Goal: Task Accomplishment & Management: Use online tool/utility

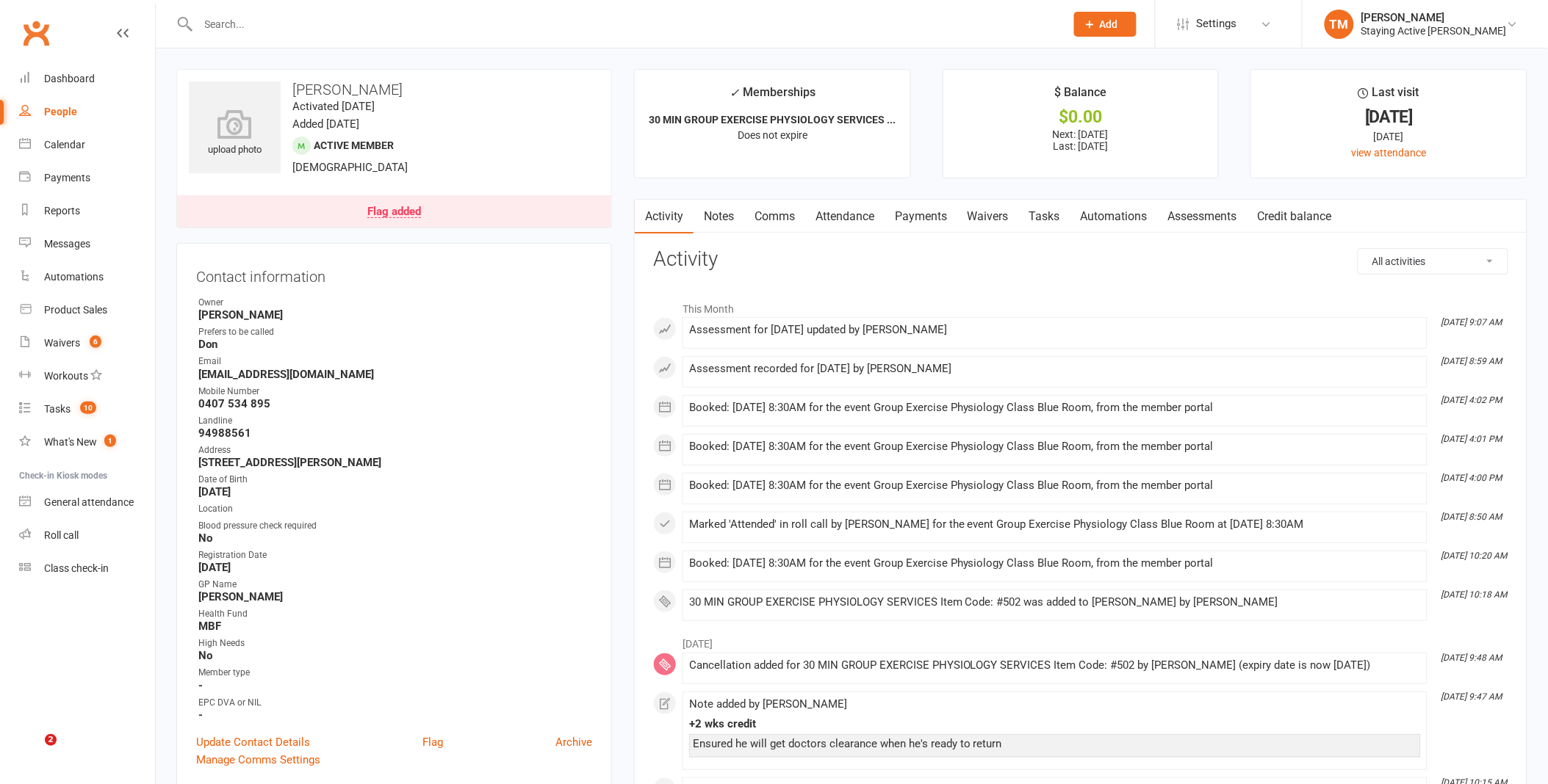
click at [491, 25] on input "text" at bounding box center [625, 25] width 861 height 21
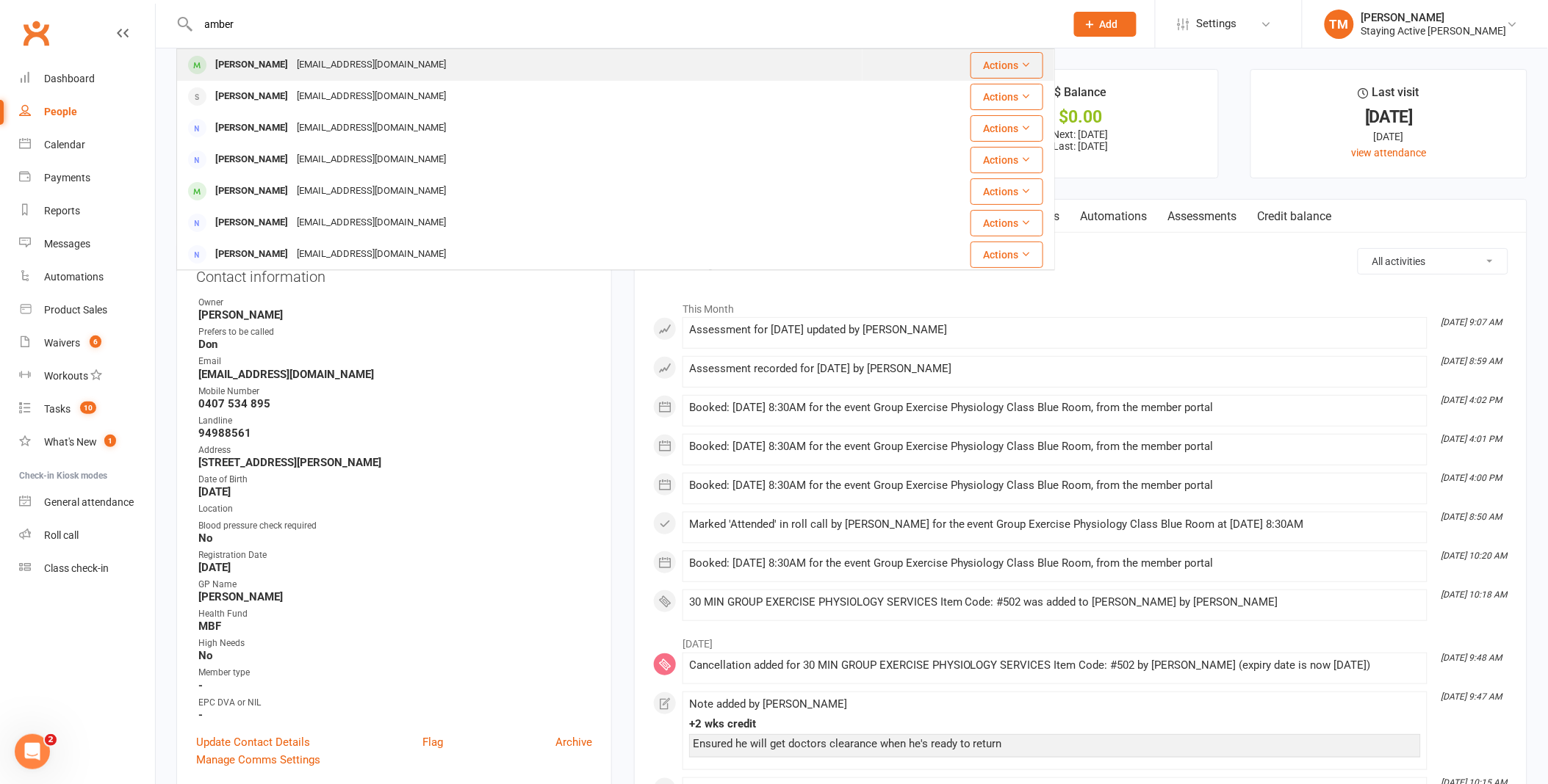
type input "amber"
click at [394, 61] on div "Amber Edwards abw655@gmail.com" at bounding box center [520, 65] width 684 height 30
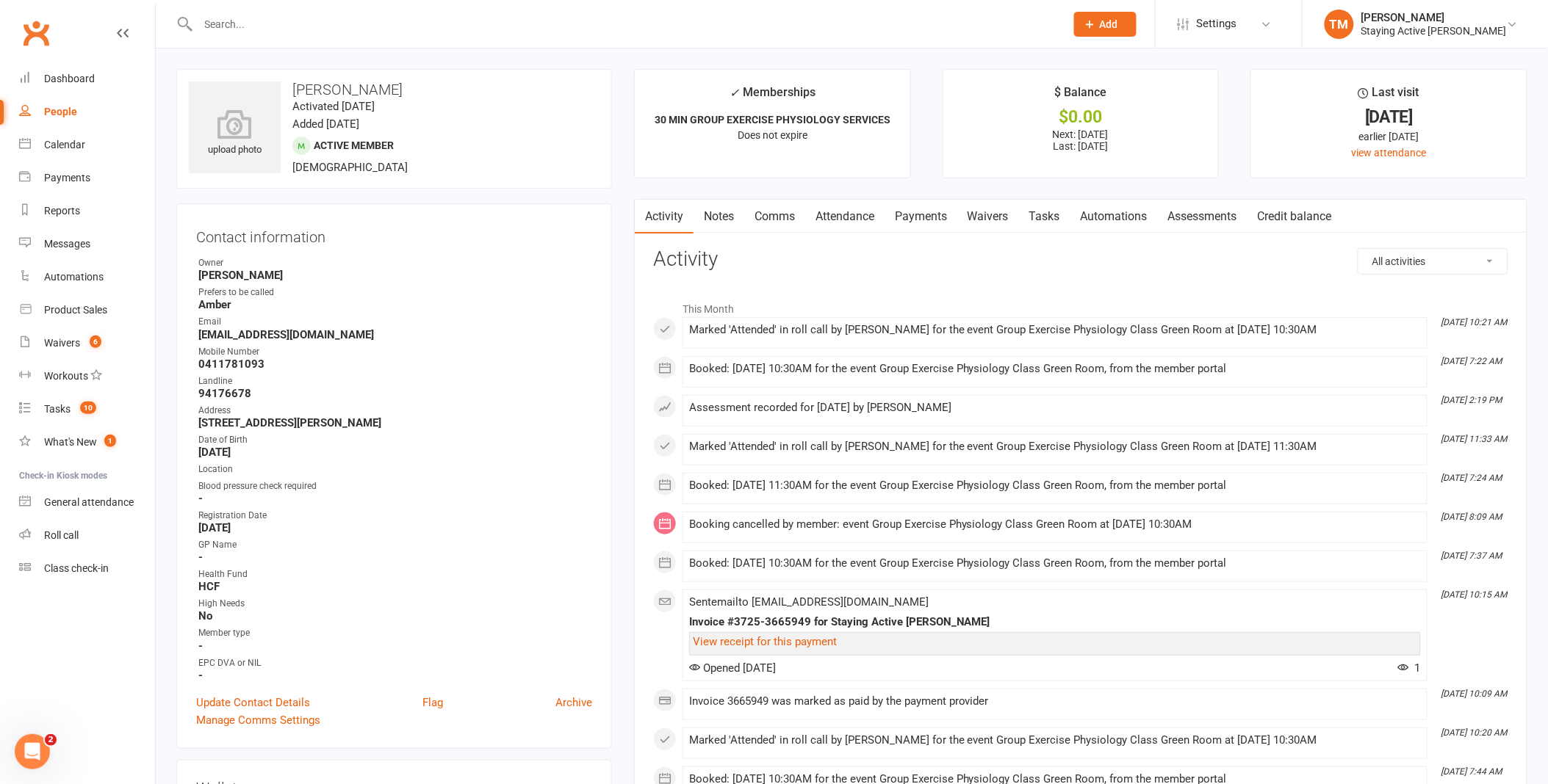
click at [1217, 217] on link "Assessments" at bounding box center [1203, 217] width 90 height 34
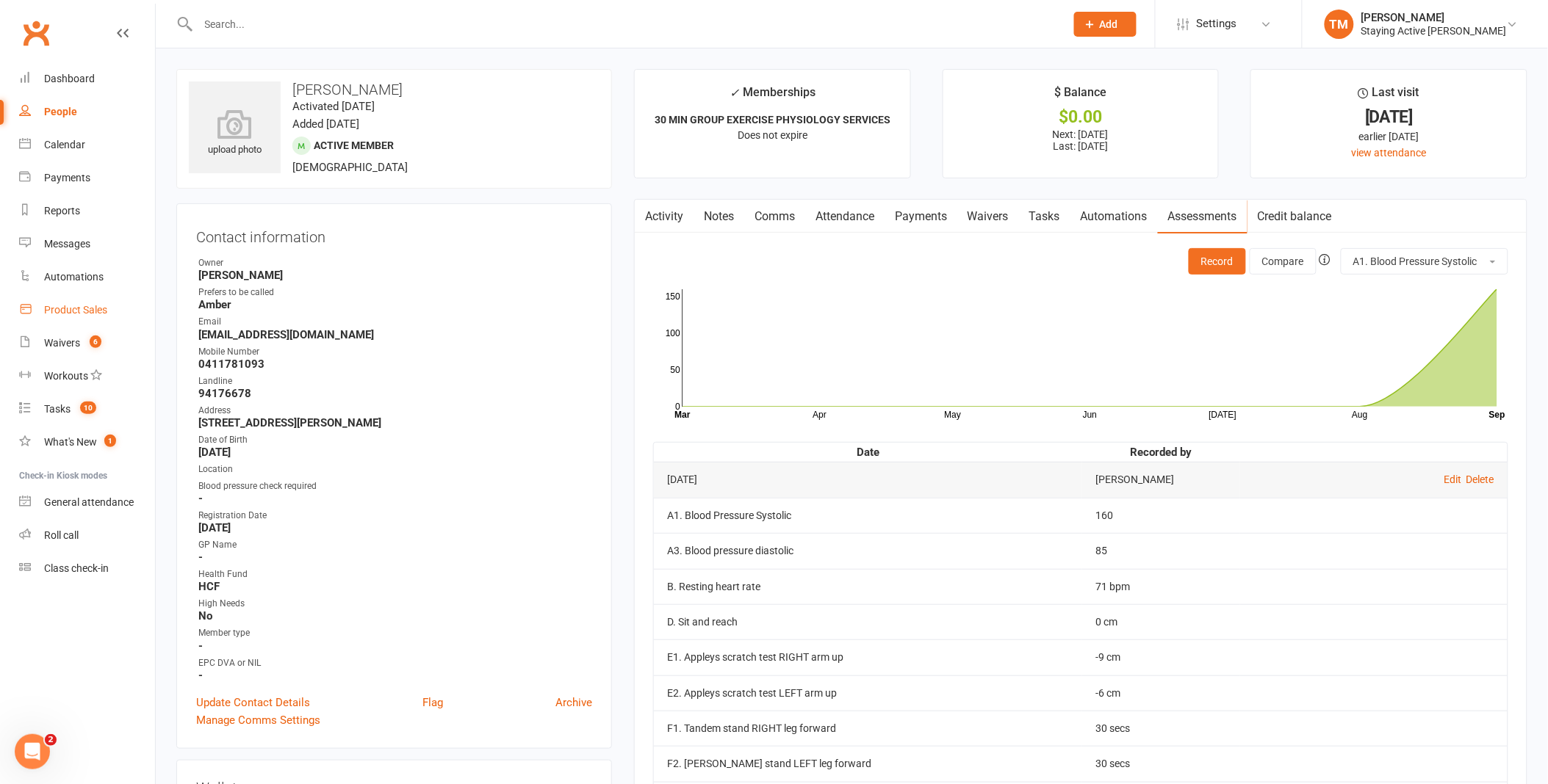
drag, startPoint x: 93, startPoint y: 313, endPoint x: 96, endPoint y: 302, distance: 11.4
click at [93, 313] on div "Product Sales" at bounding box center [75, 310] width 64 height 12
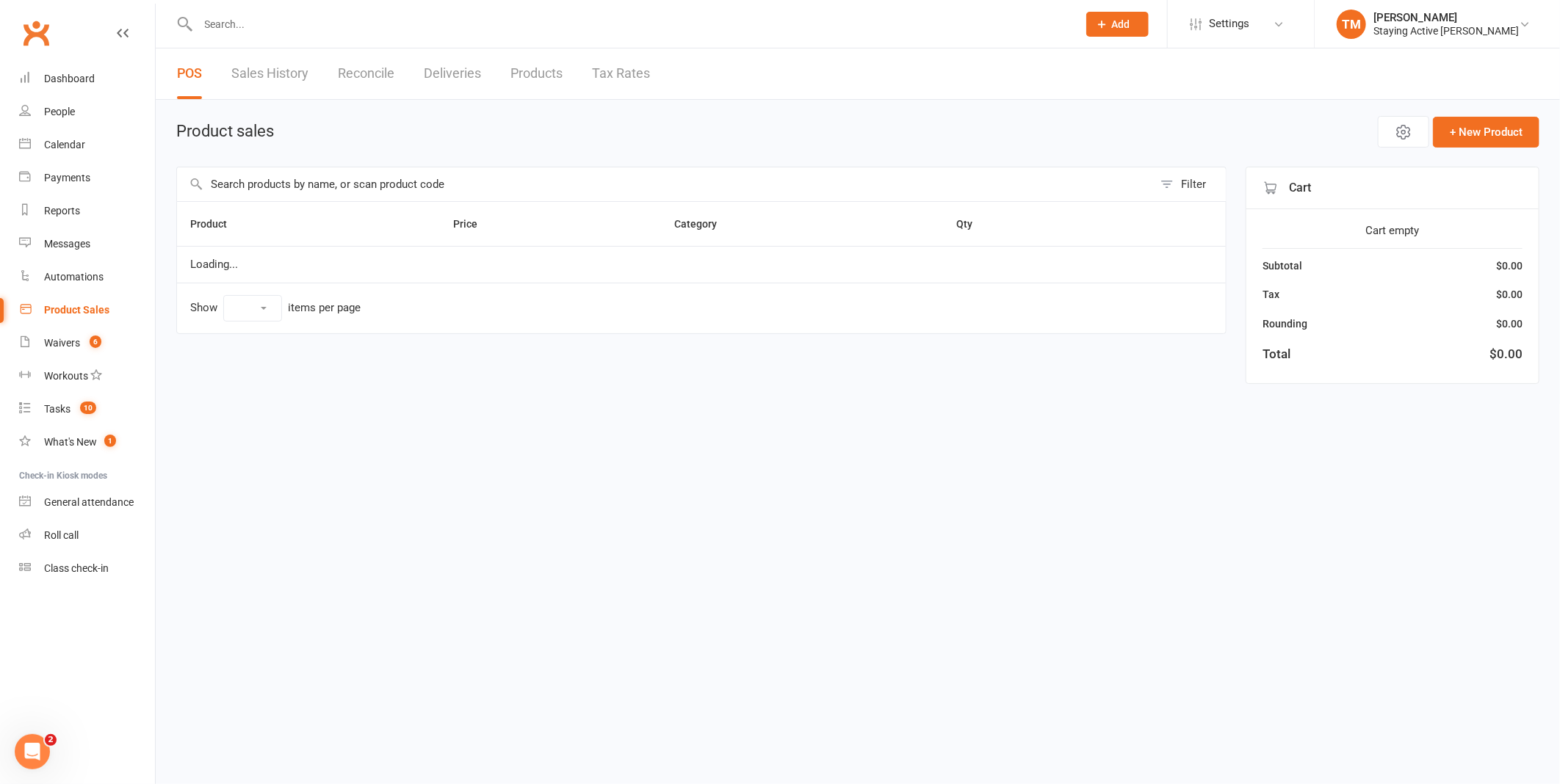
select select "10"
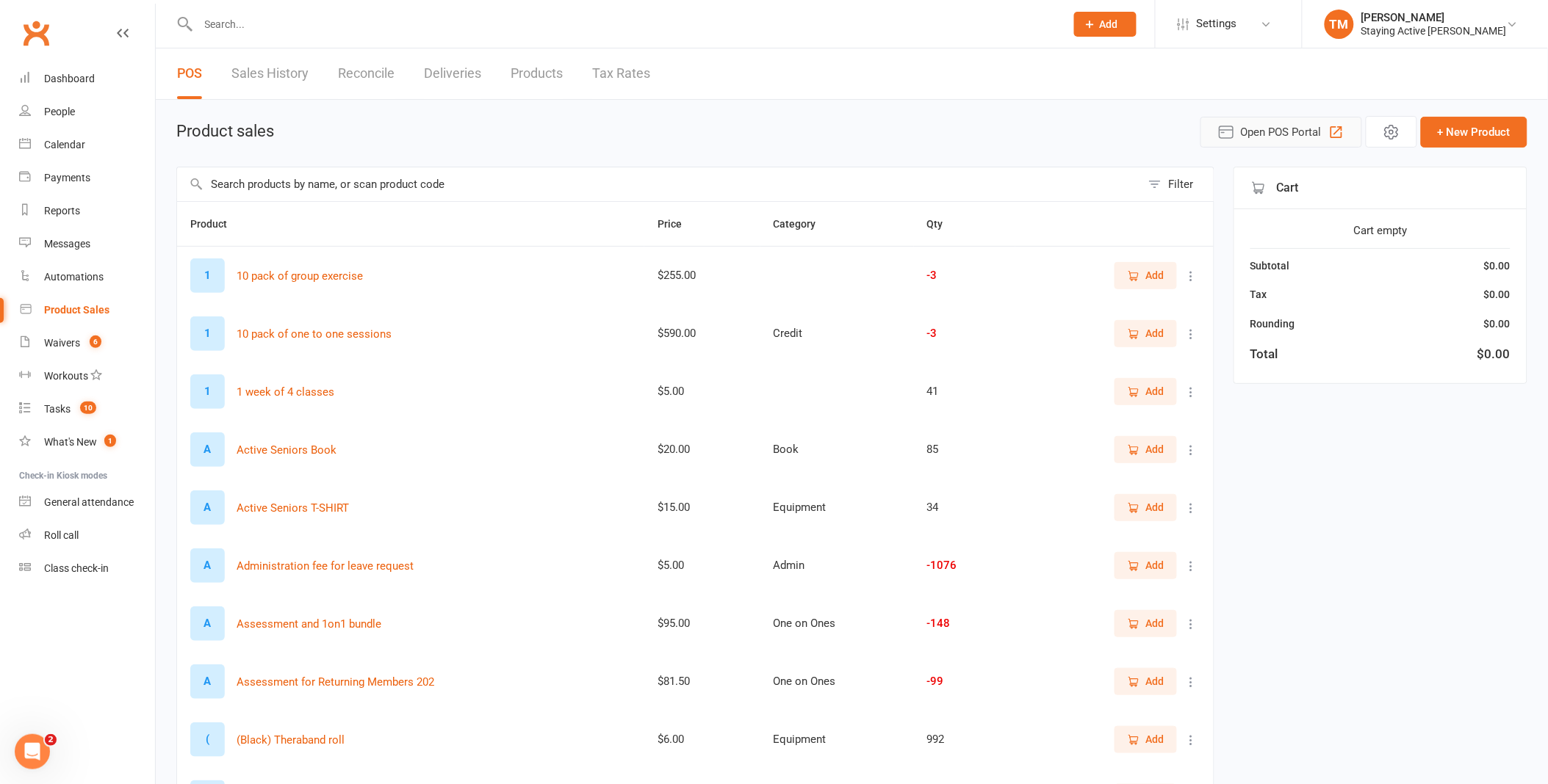
click at [1279, 138] on span "Open POS Portal" at bounding box center [1281, 132] width 81 height 18
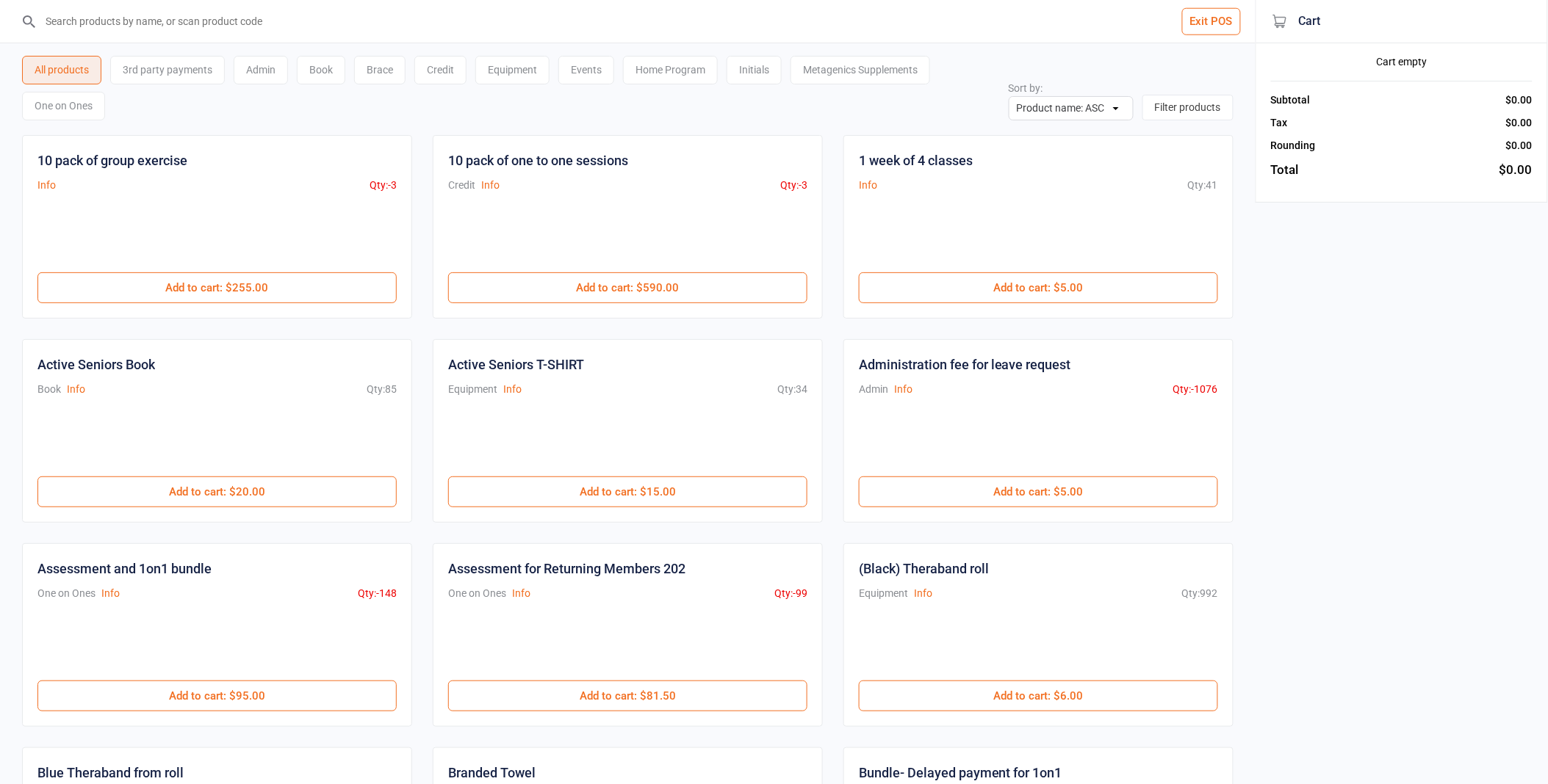
click at [99, 107] on div "One on Ones" at bounding box center [64, 106] width 83 height 28
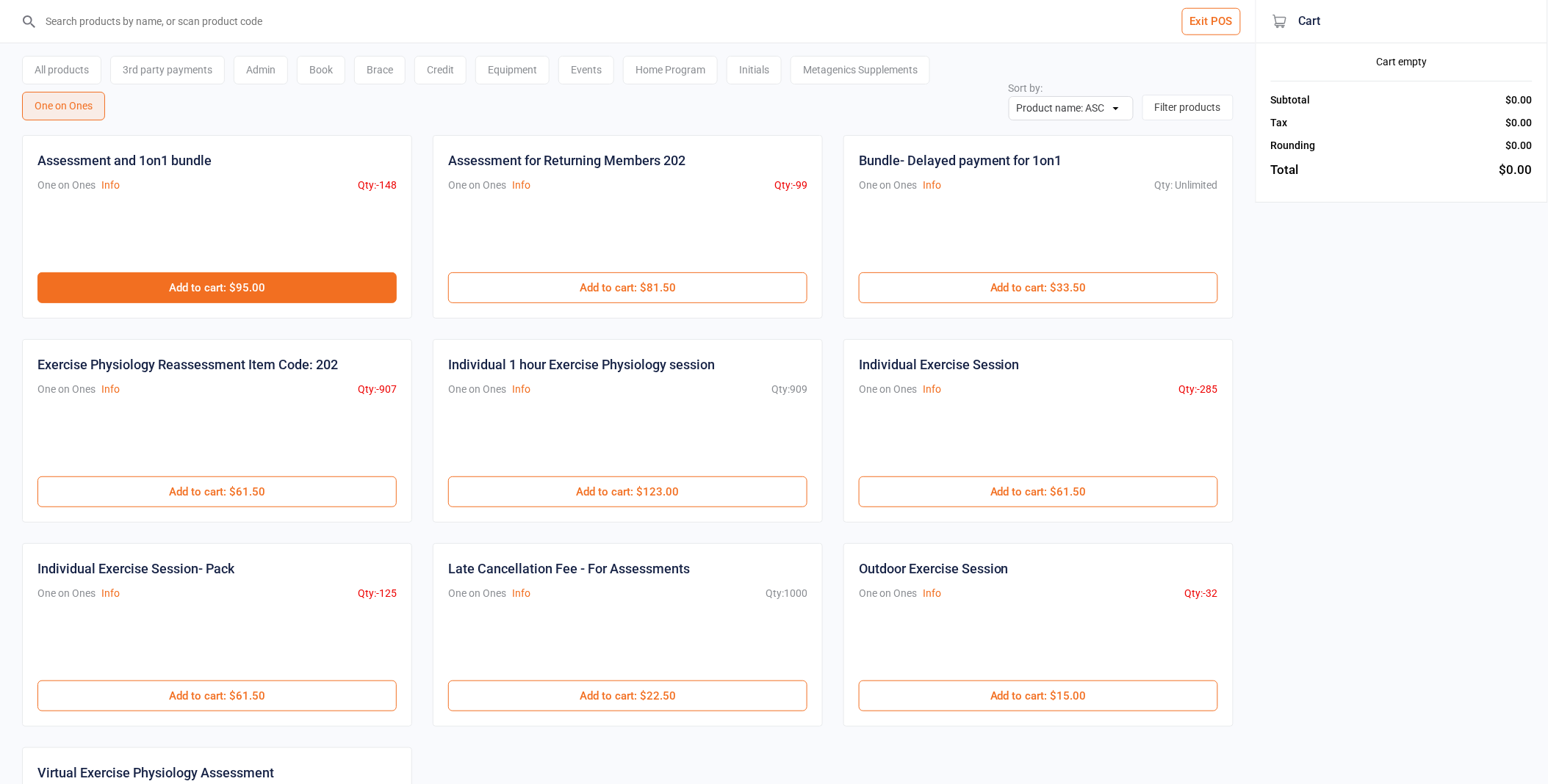
click at [296, 280] on button "Add to cart : $95.00" at bounding box center [217, 287] width 359 height 31
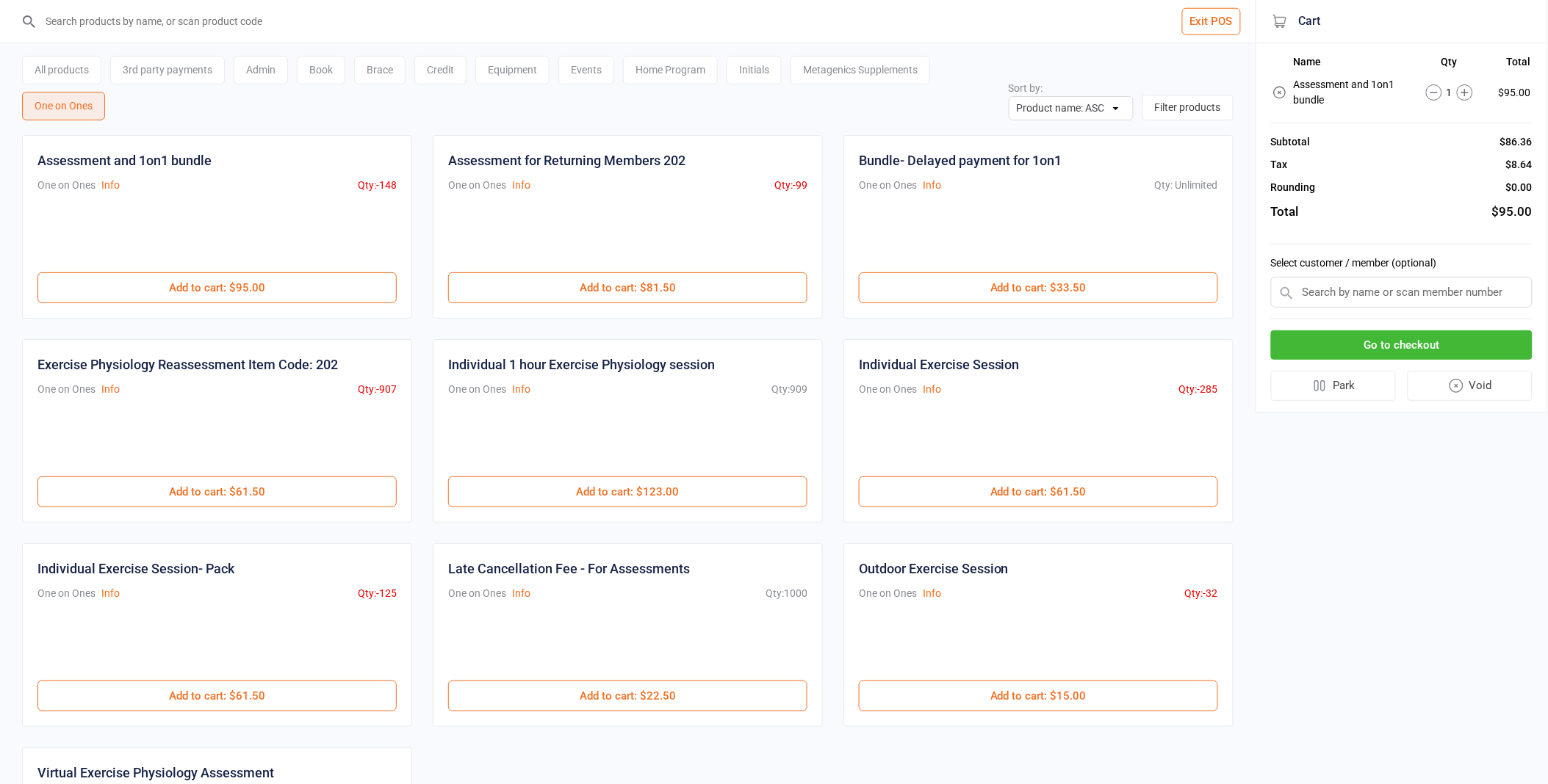
click at [1354, 287] on input "text" at bounding box center [1402, 292] width 261 height 31
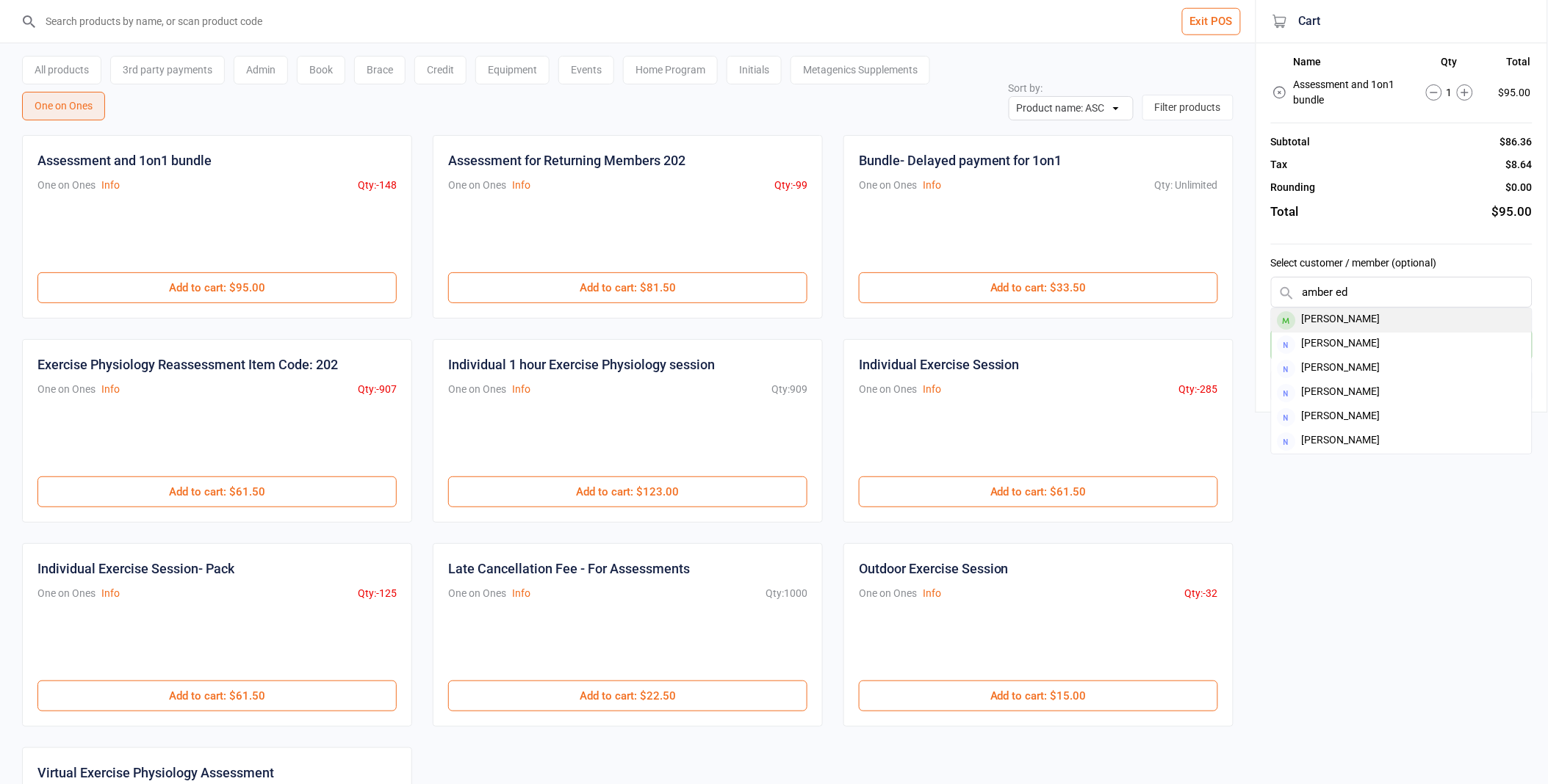
type input "amber ed"
click at [1399, 323] on div "Amber Edwards" at bounding box center [1402, 320] width 260 height 24
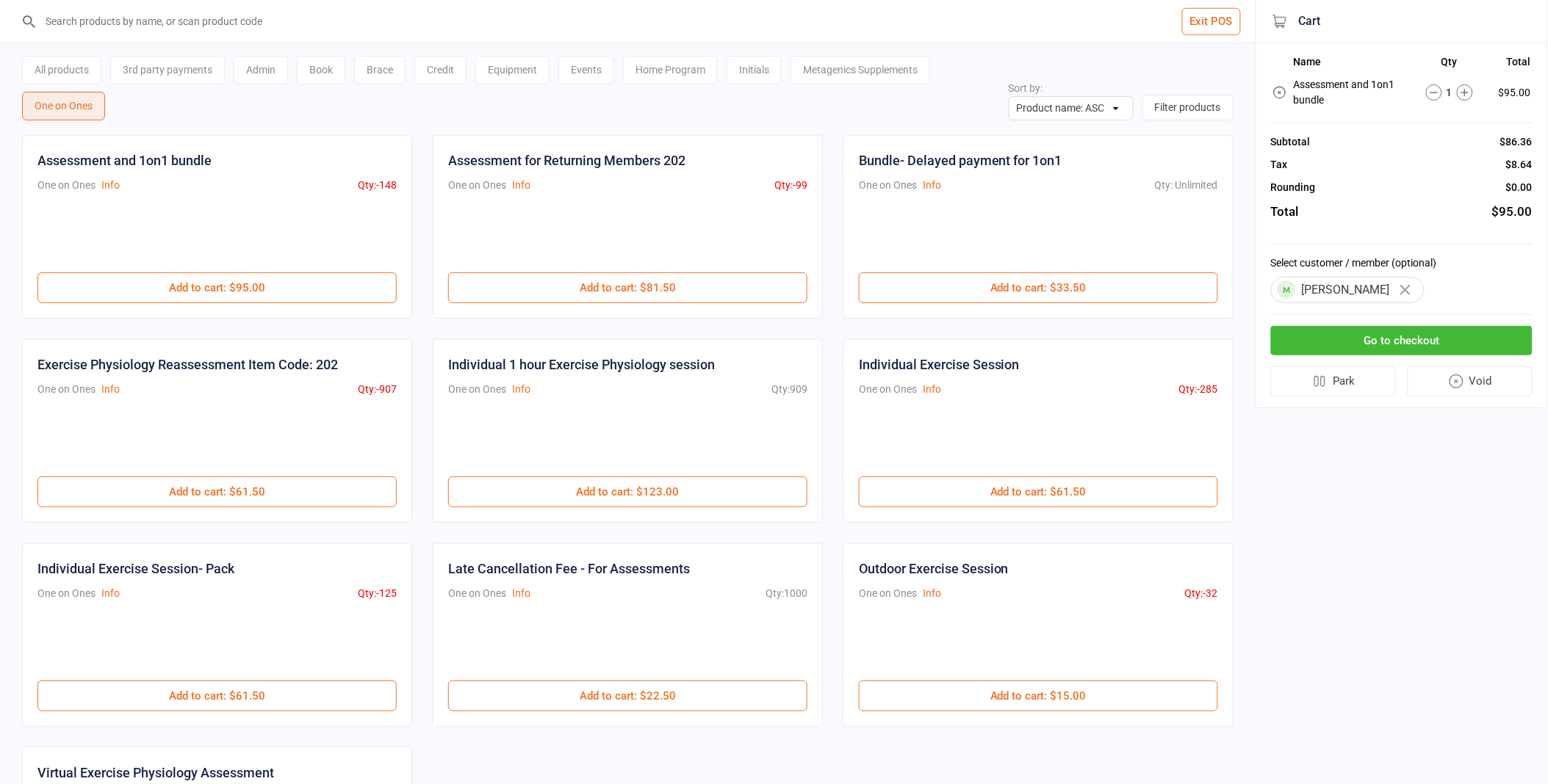
click at [1396, 340] on button "Go to checkout" at bounding box center [1402, 341] width 261 height 30
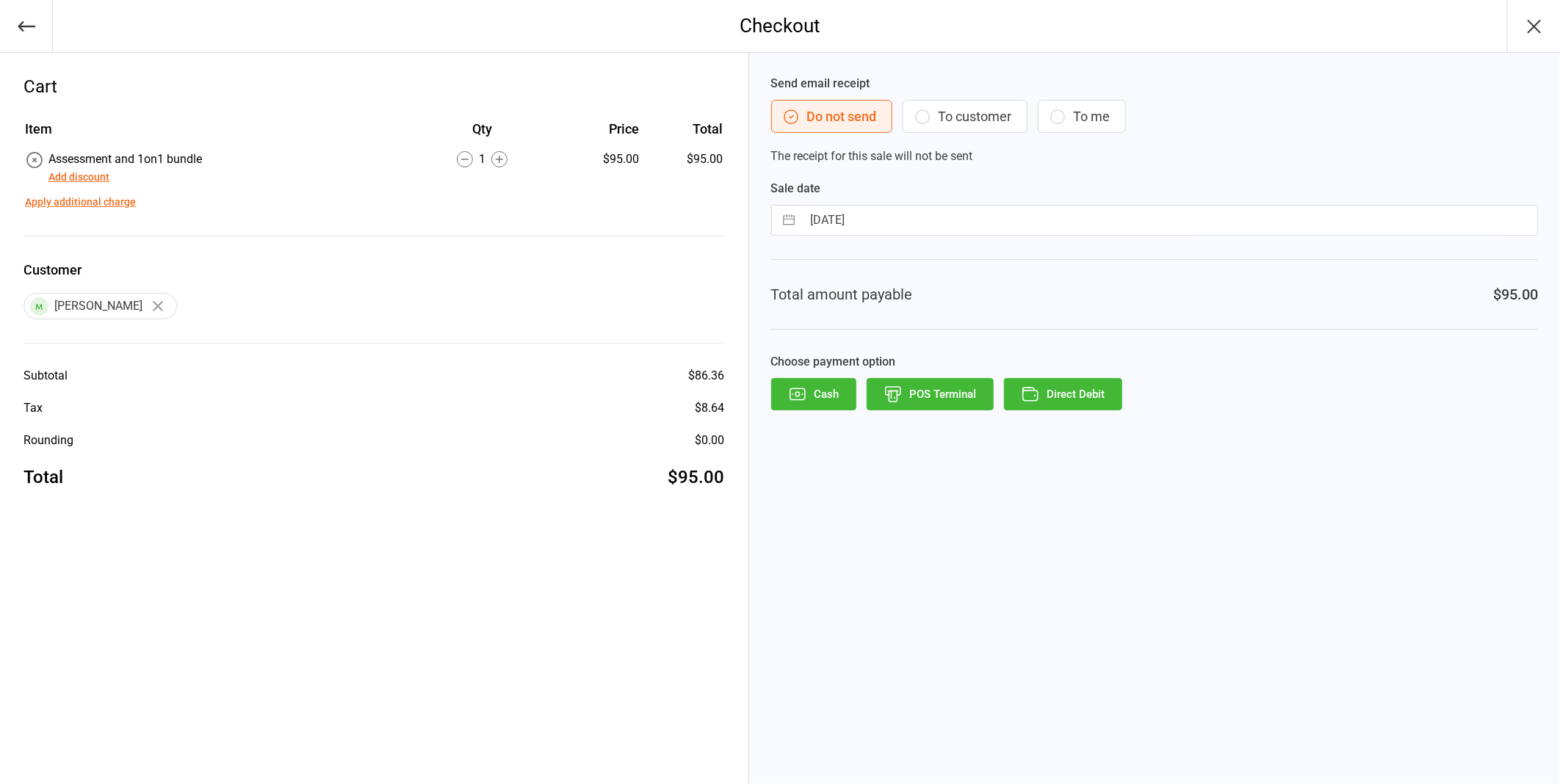
click at [1093, 396] on button "Direct Debit" at bounding box center [1063, 393] width 118 height 32
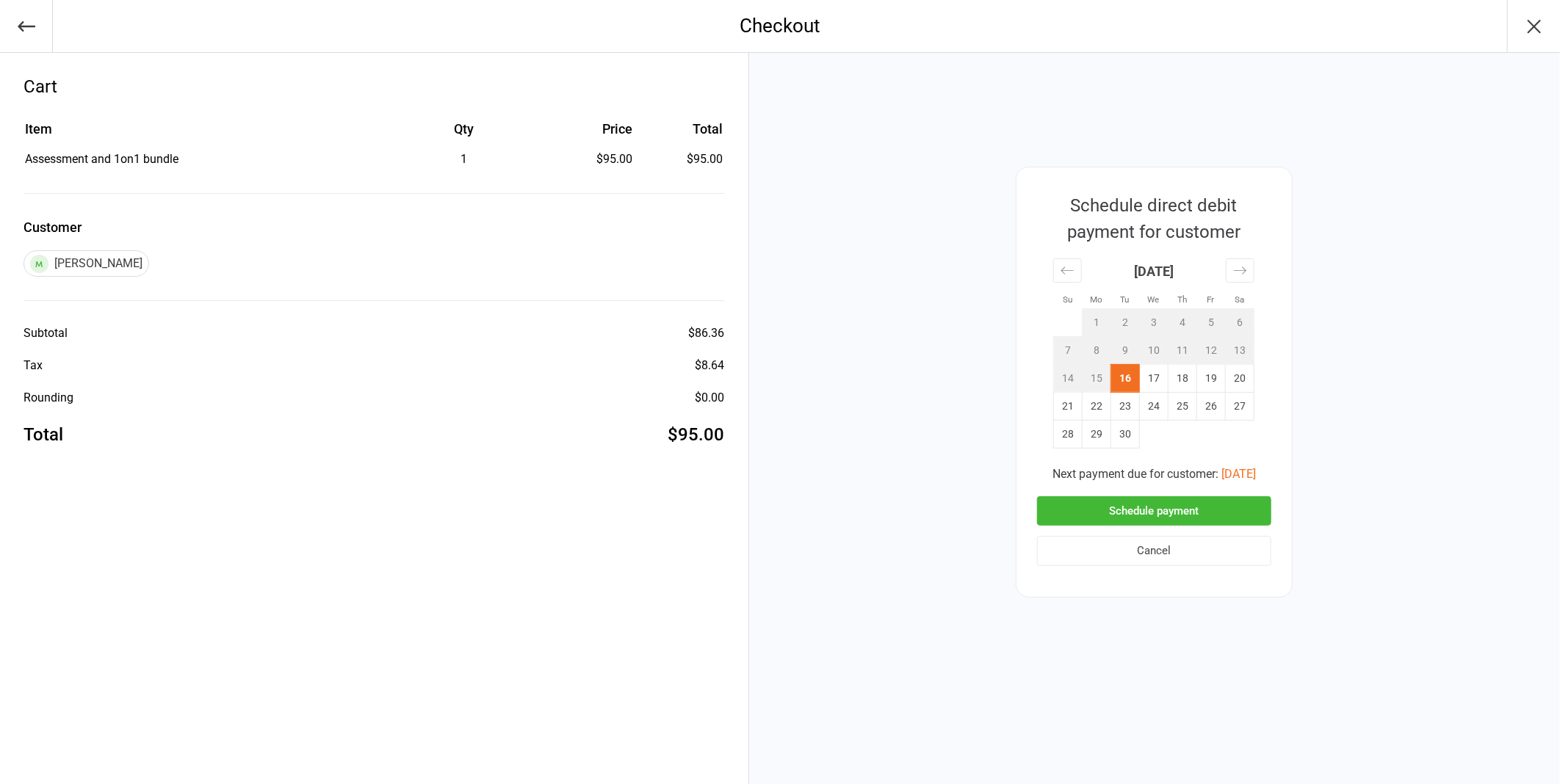
click at [1179, 498] on button "Schedule payment" at bounding box center [1155, 511] width 234 height 30
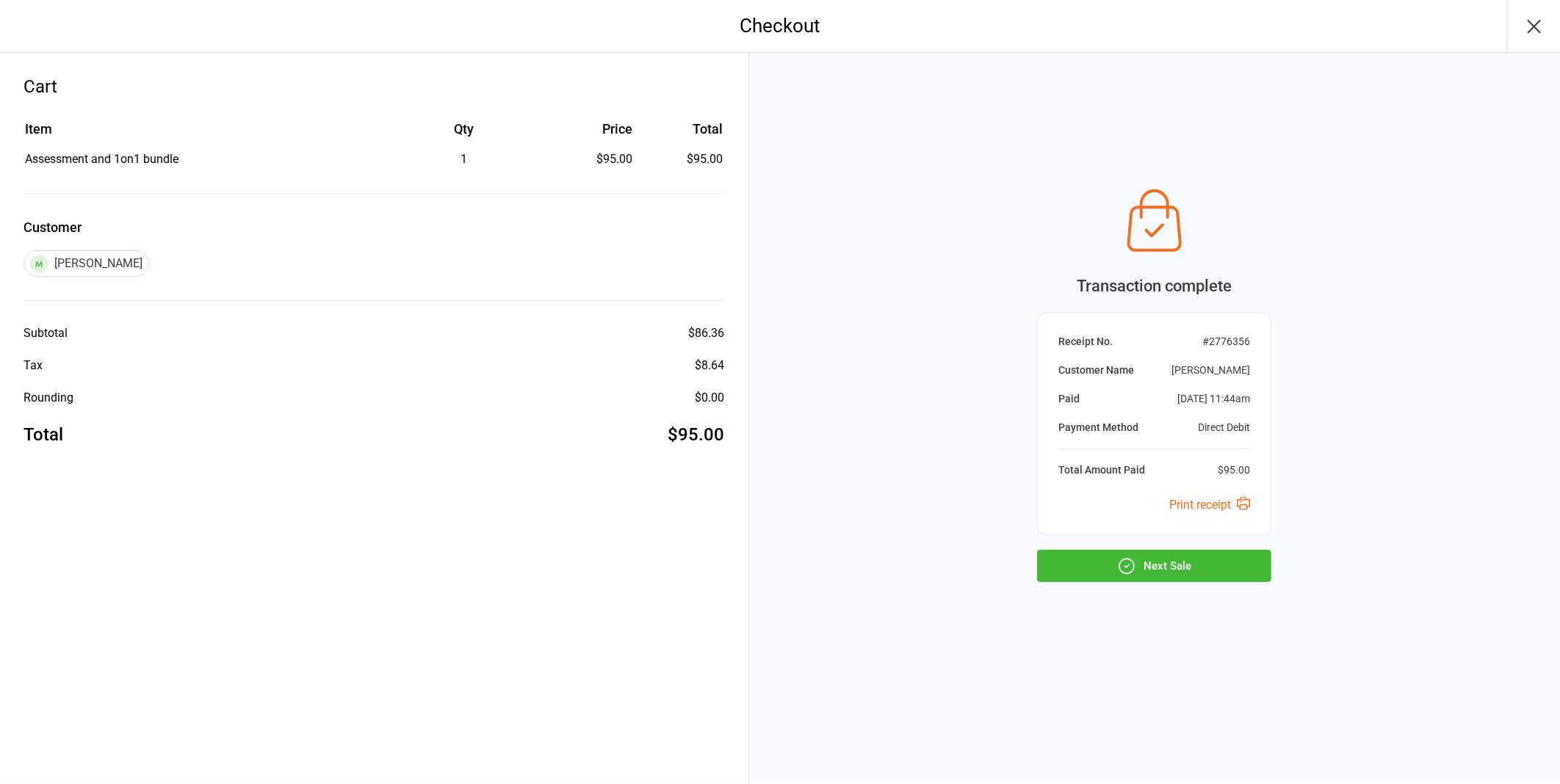
click at [1528, 32] on icon "button" at bounding box center [1534, 26] width 23 height 23
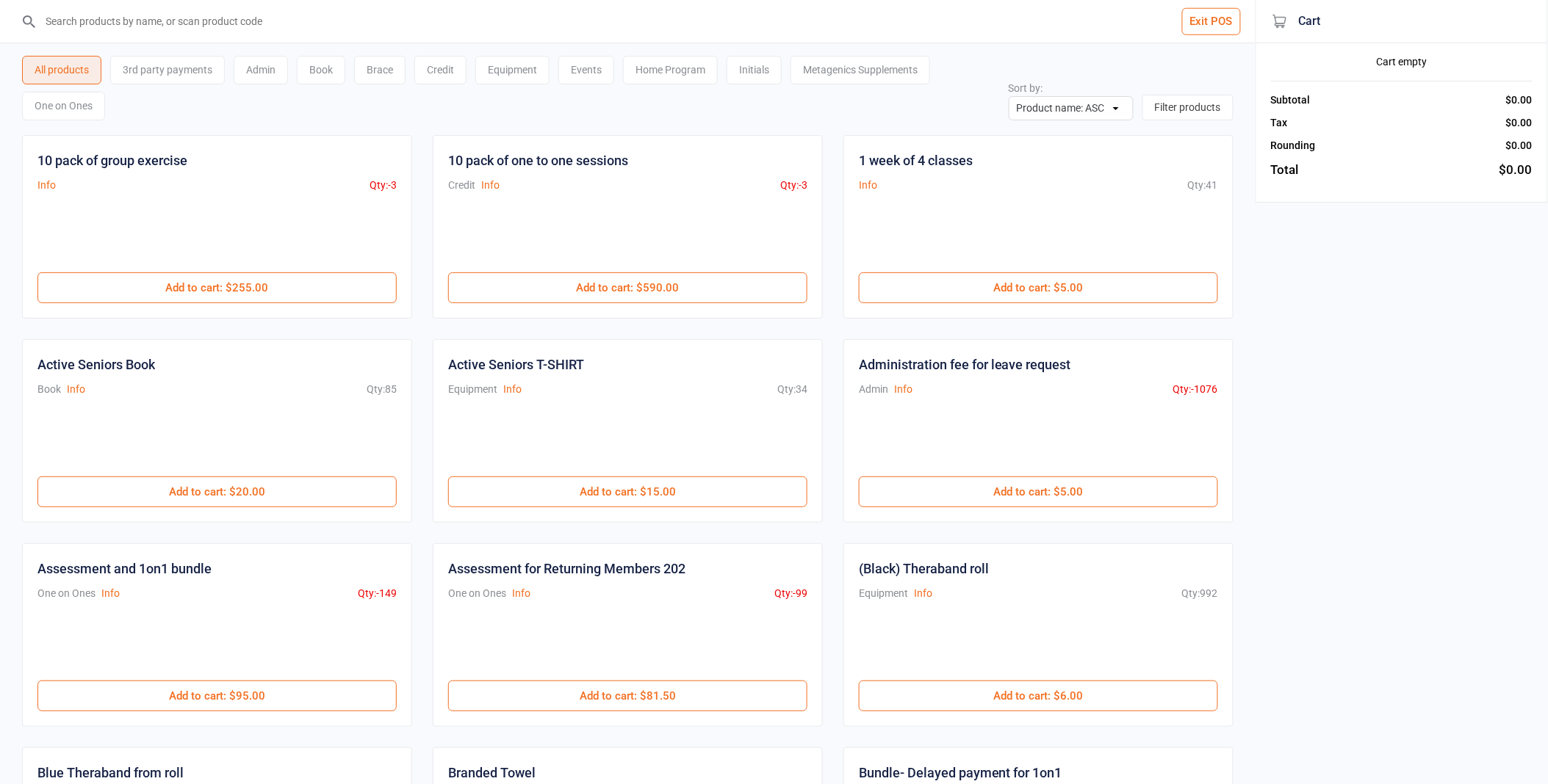
click at [1242, 26] on header "Exit POS" at bounding box center [628, 22] width 1256 height 43
click at [1223, 23] on button "Exit POS" at bounding box center [1211, 22] width 59 height 27
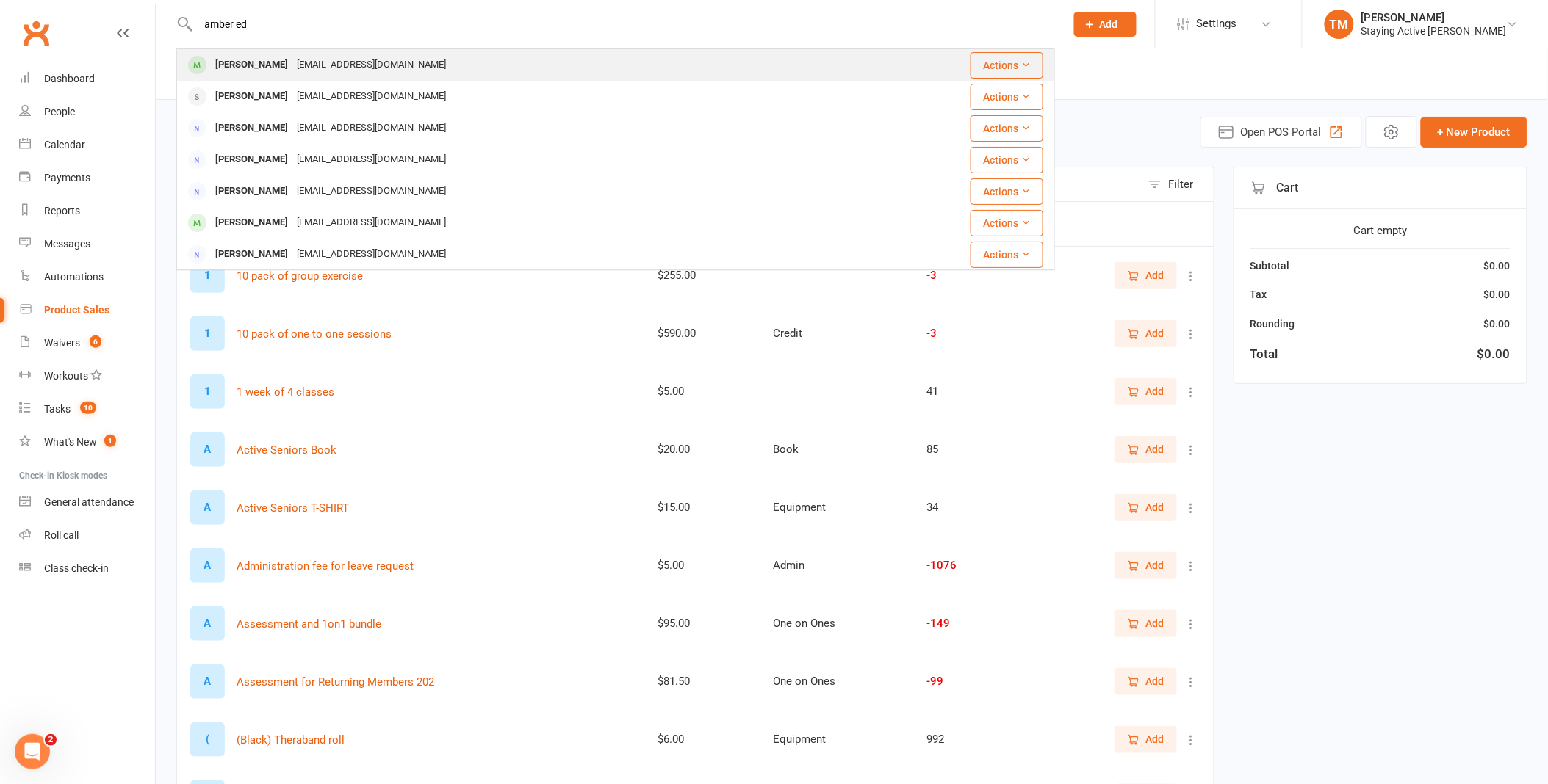
type input "amber ed"
click at [313, 59] on div "abw655@gmail.com" at bounding box center [371, 65] width 158 height 22
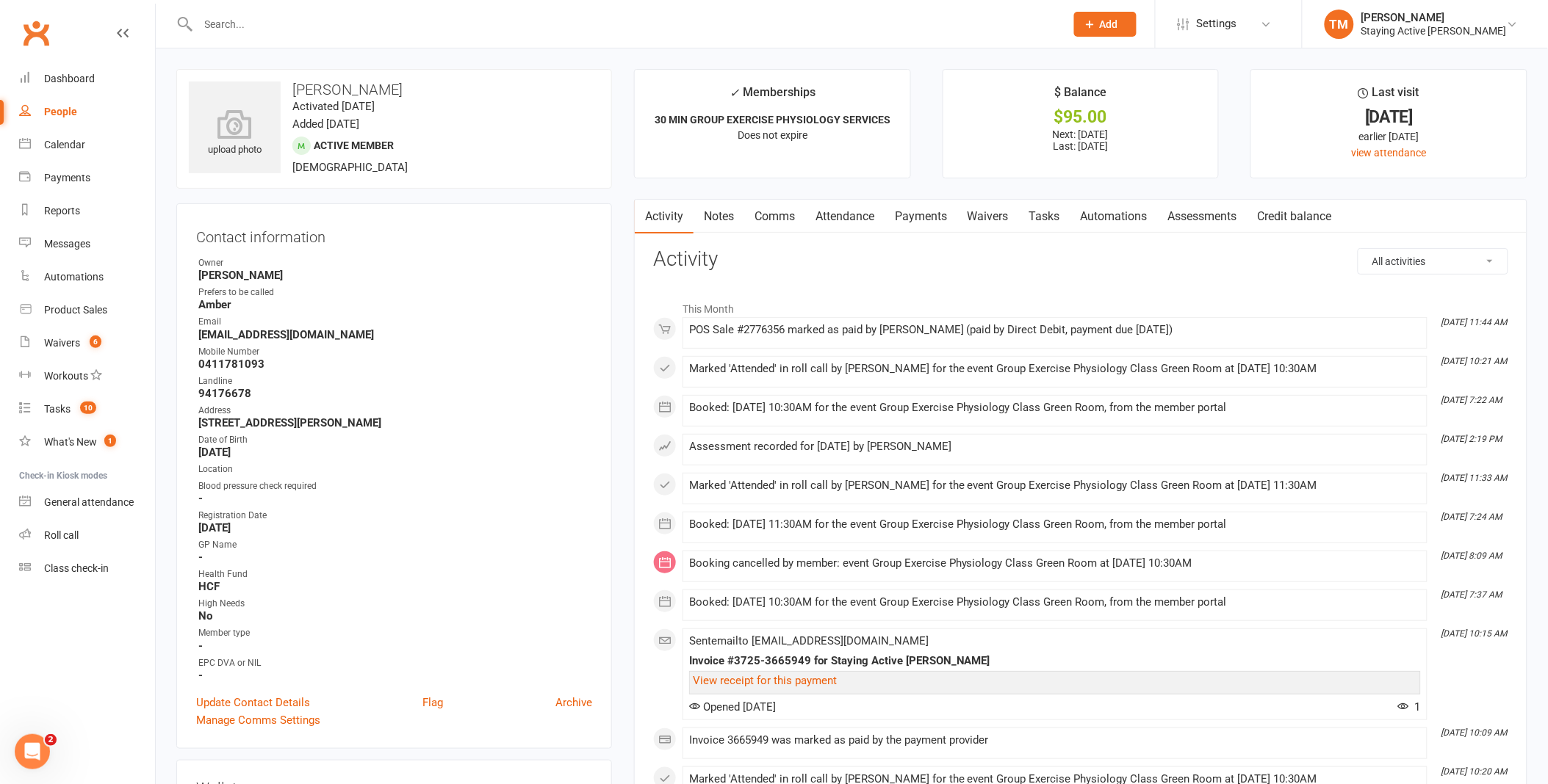
click at [1203, 214] on link "Assessments" at bounding box center [1203, 217] width 90 height 34
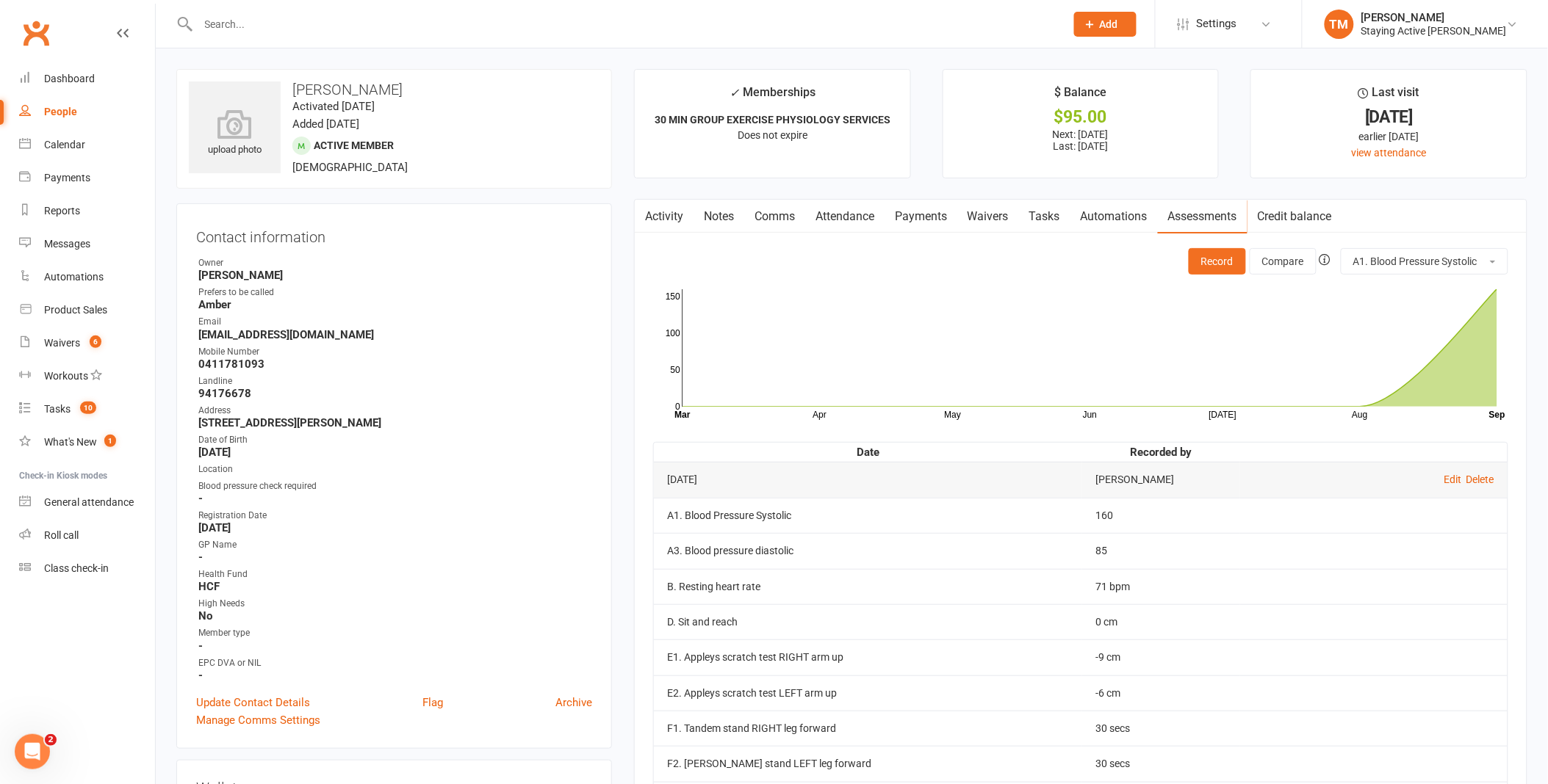
click at [938, 224] on link "Payments" at bounding box center [920, 217] width 72 height 34
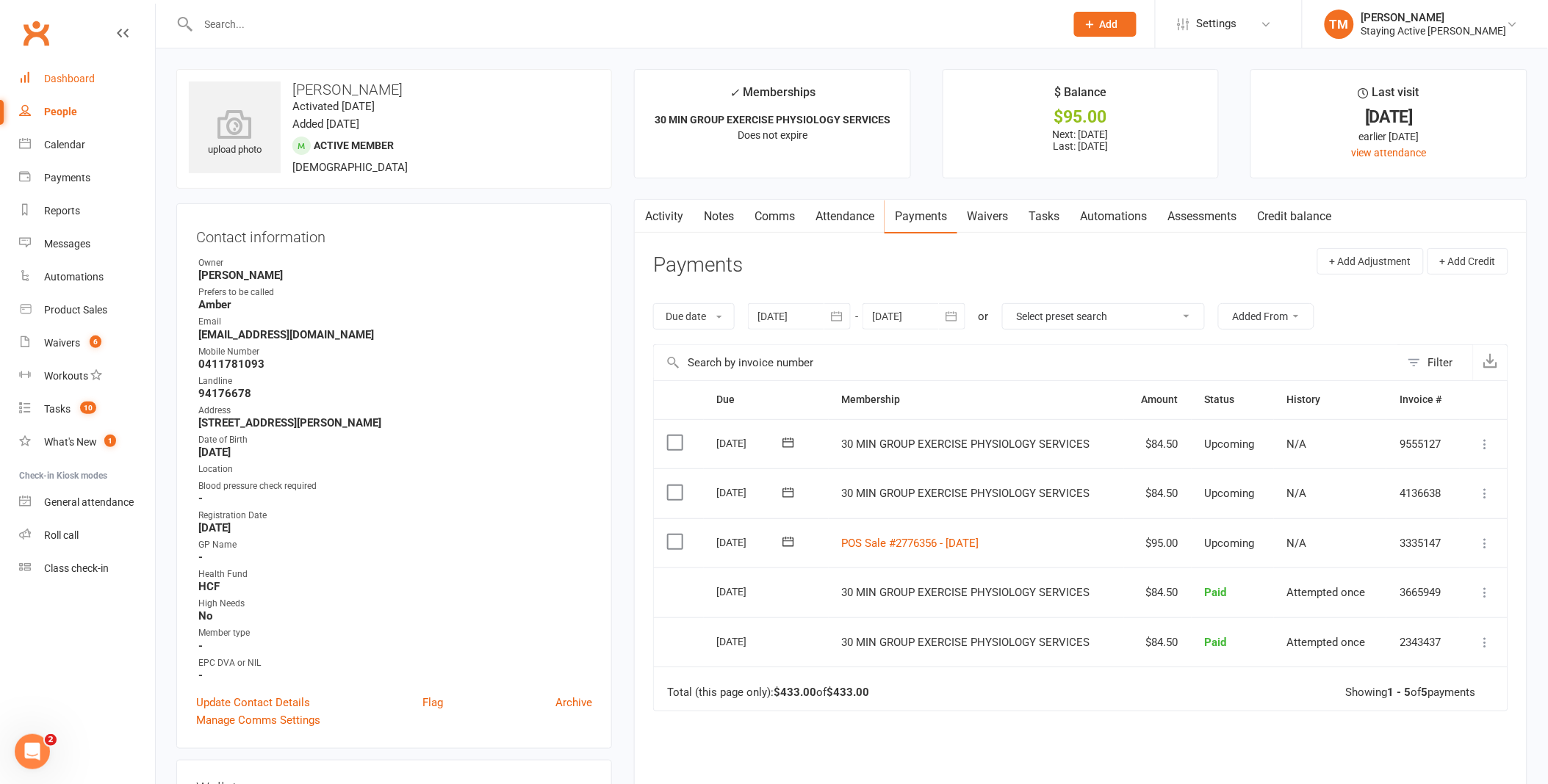
click at [87, 85] on link "Dashboard" at bounding box center [87, 79] width 136 height 33
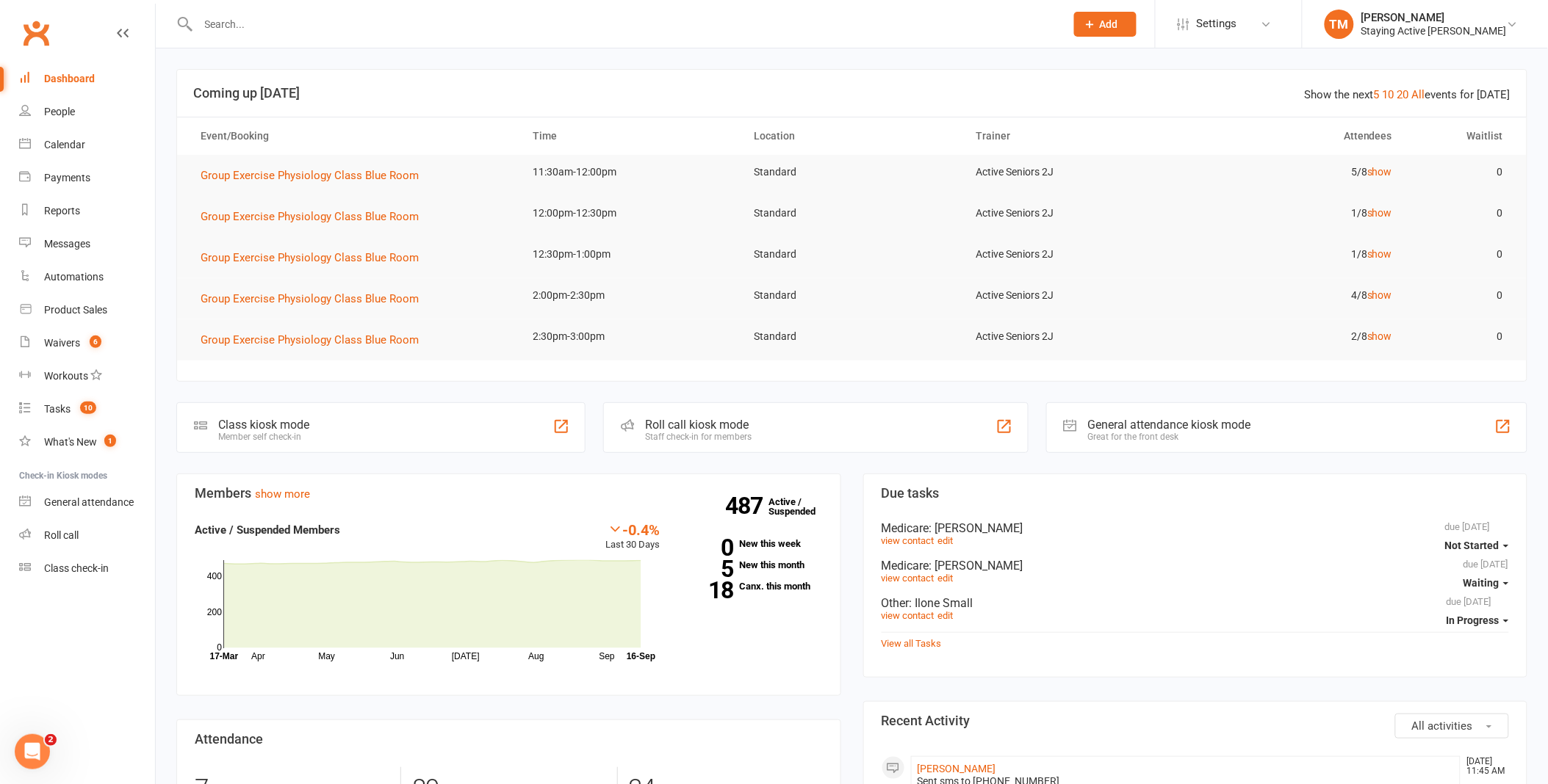
click at [703, 422] on div "Roll call kiosk mode" at bounding box center [698, 425] width 107 height 14
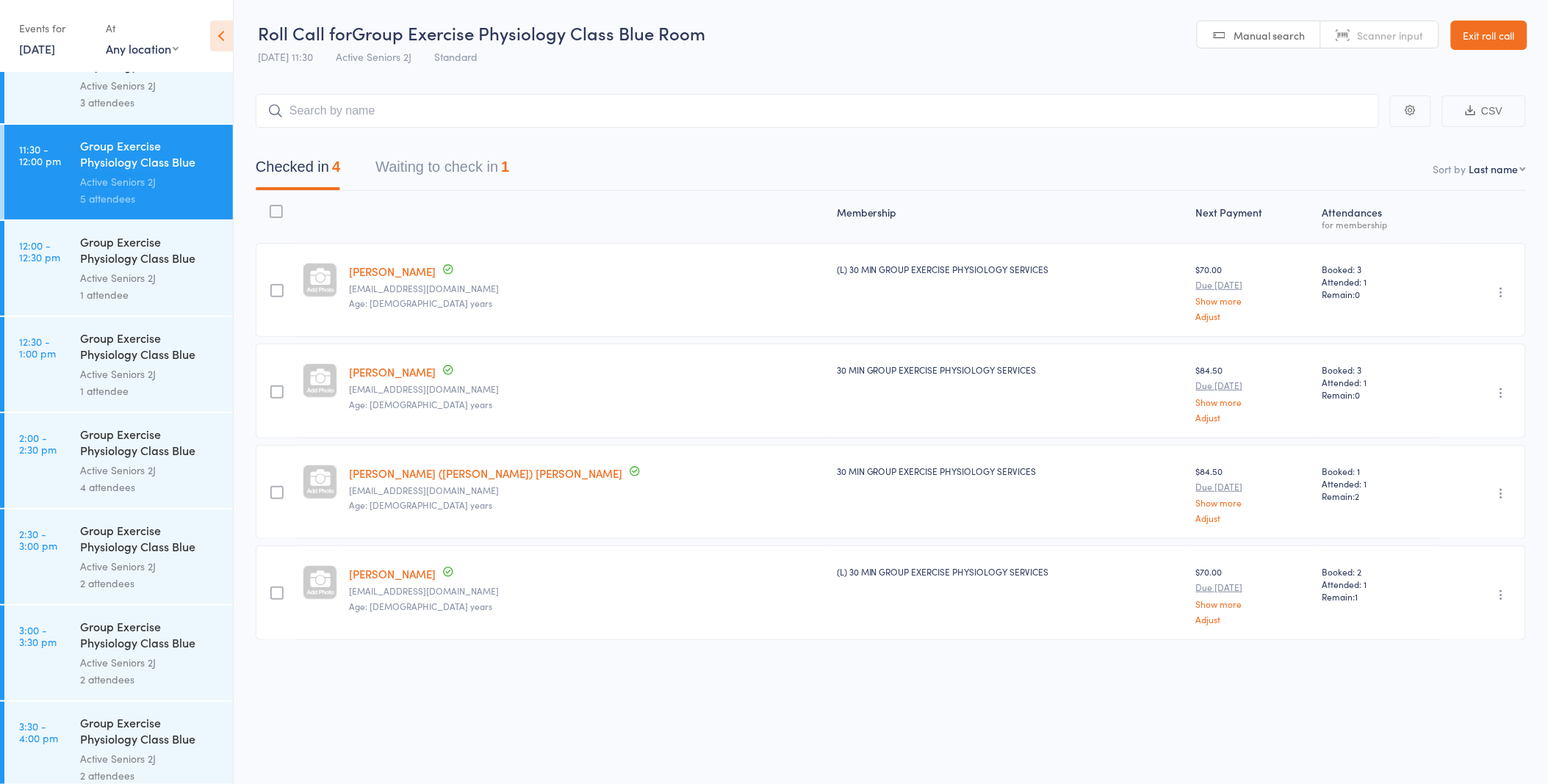
scroll to position [1387, 0]
click at [155, 273] on div "Active Seniors 2J" at bounding box center [150, 281] width 140 height 17
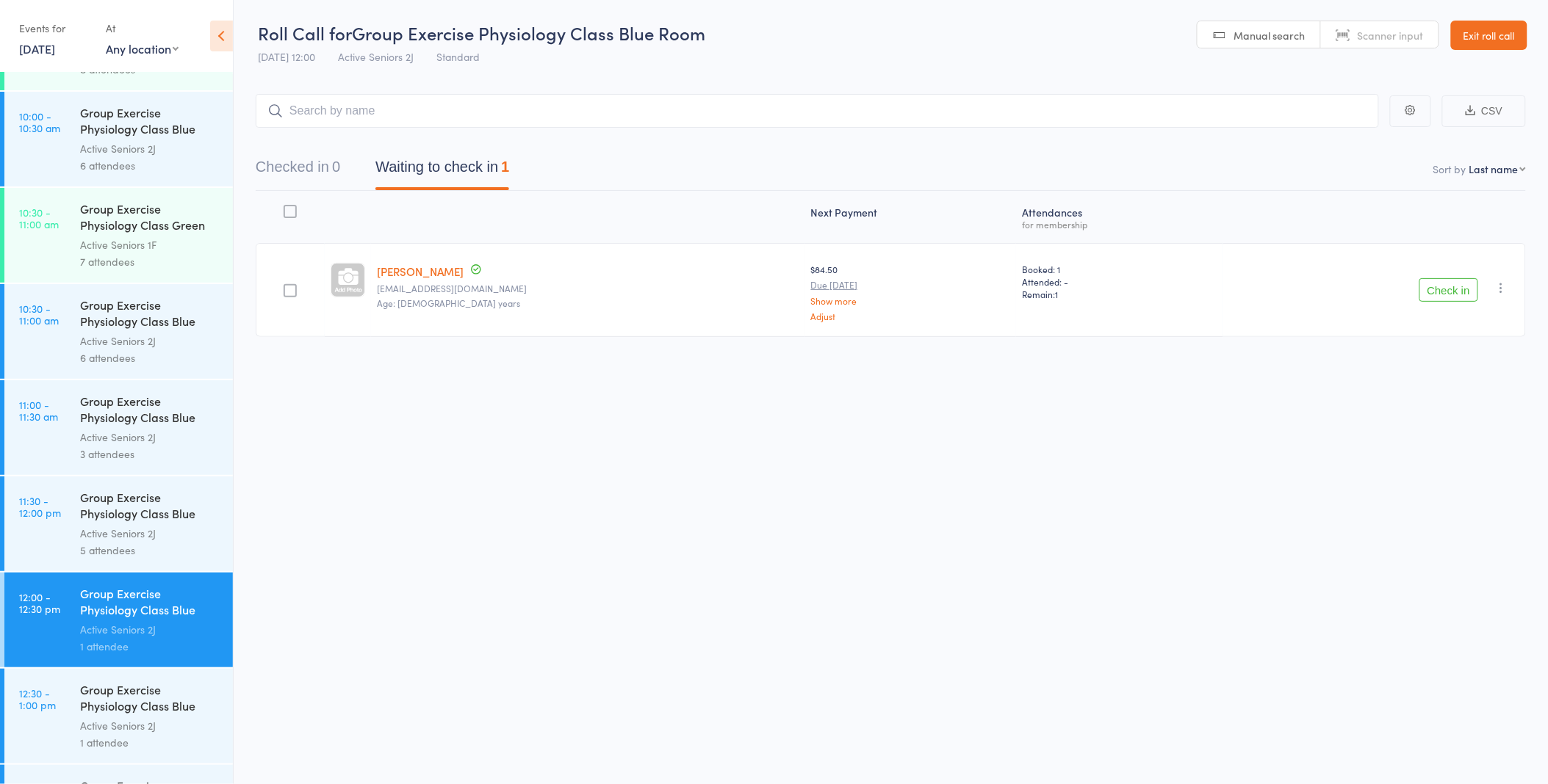
scroll to position [1305, 0]
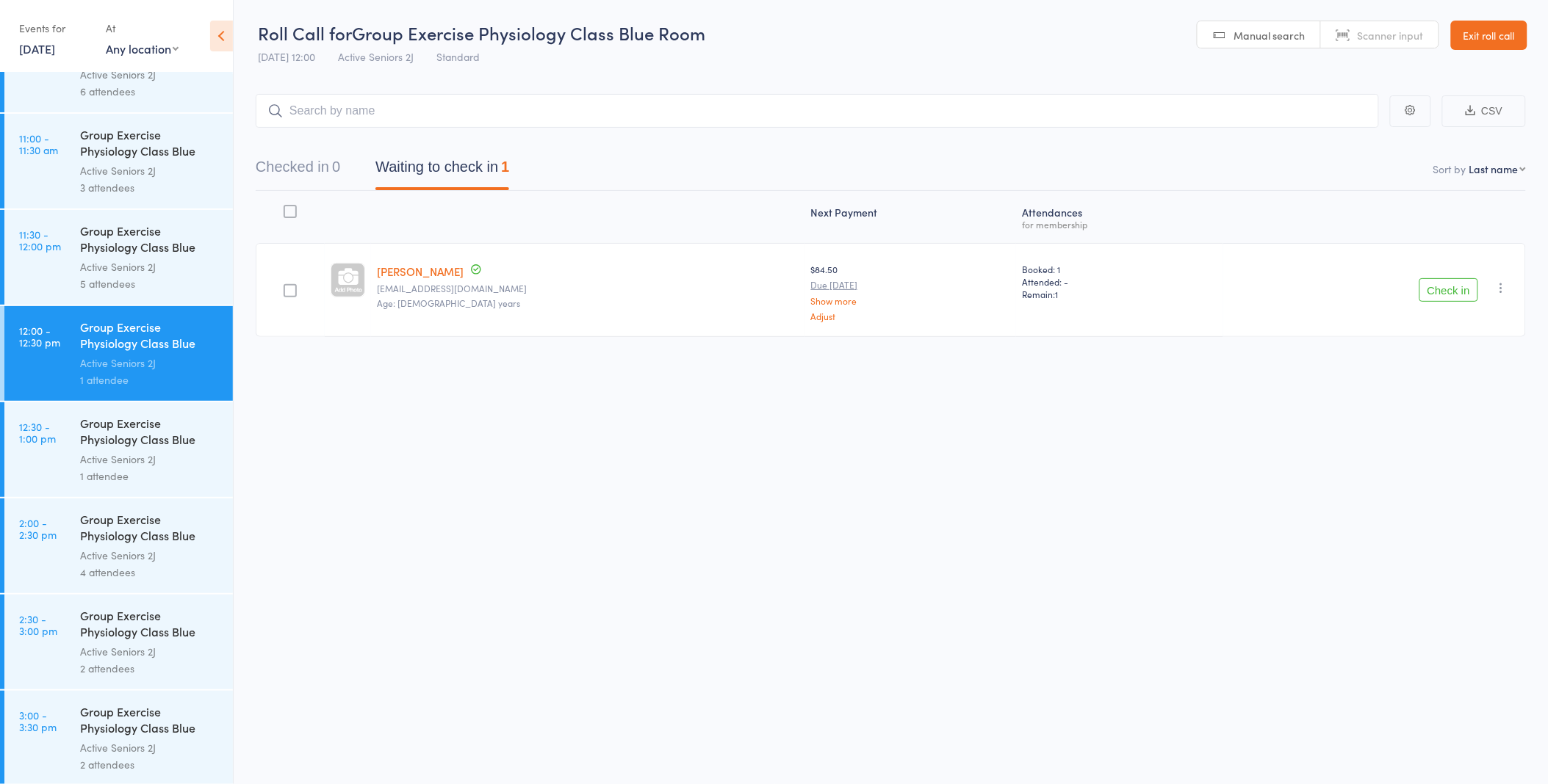
click at [55, 429] on time "12:30 - 1:00 pm" at bounding box center [37, 432] width 37 height 23
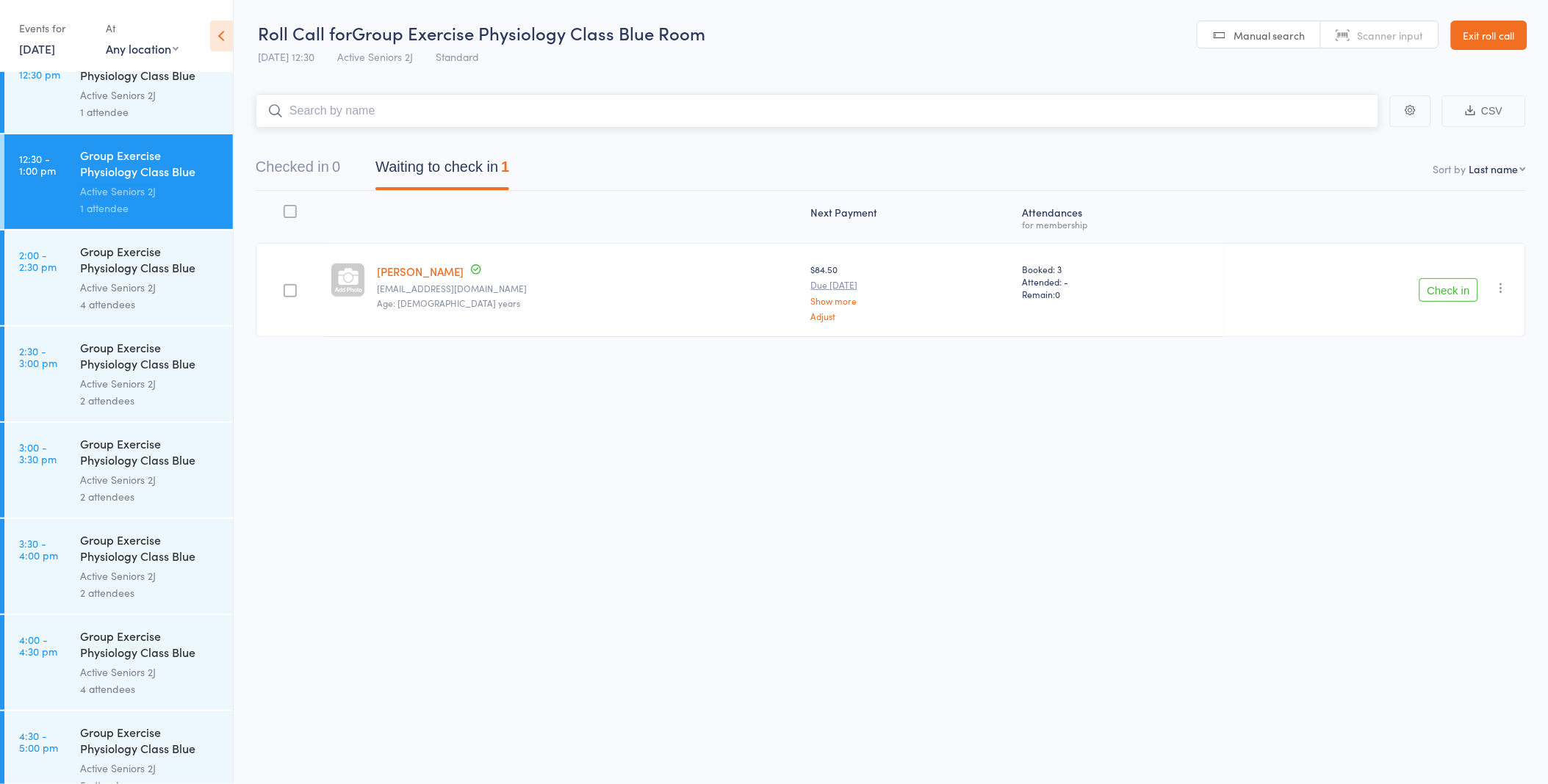
scroll to position [1595, 0]
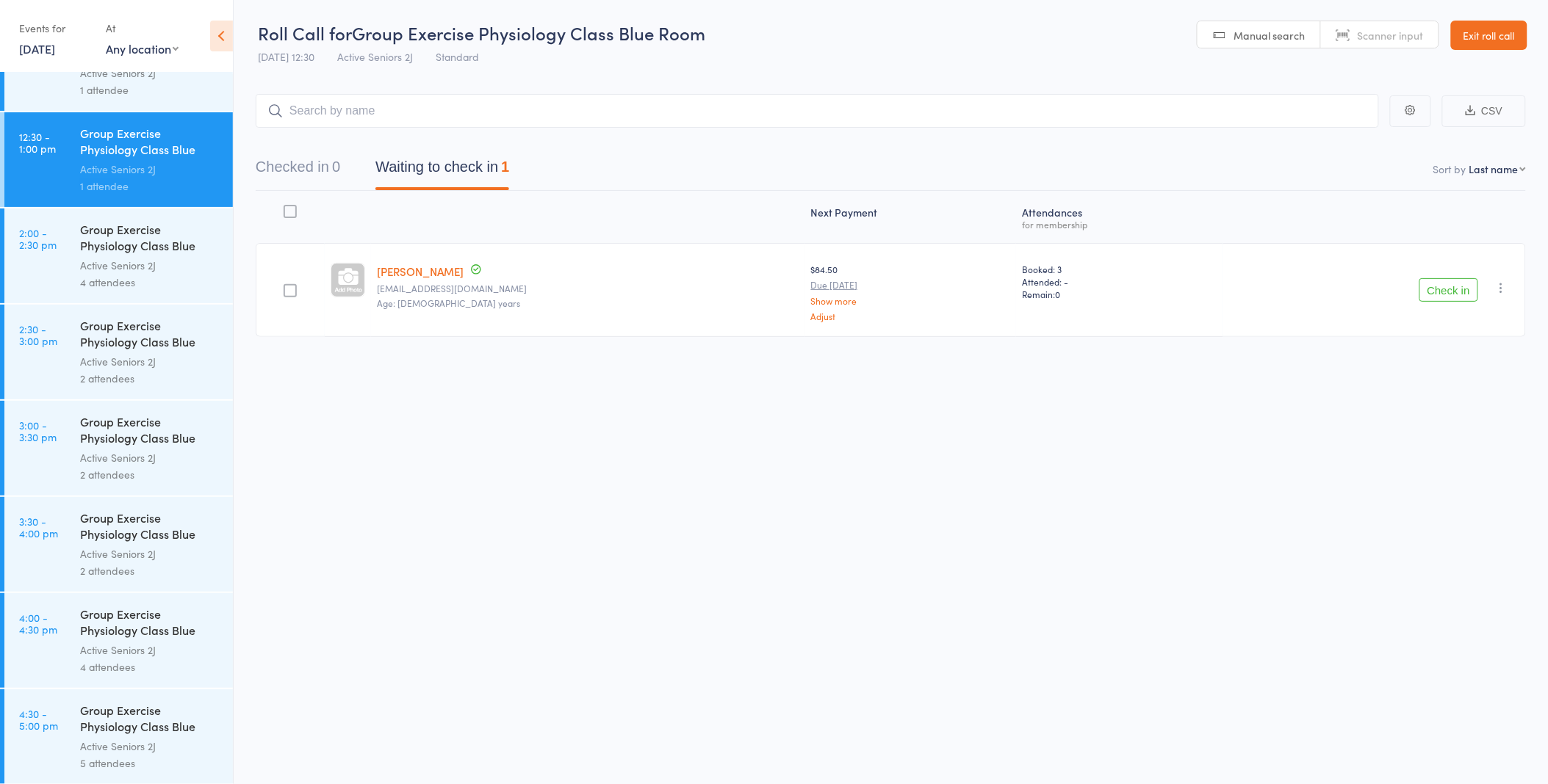
click at [31, 55] on link "16 Sep, 2025" at bounding box center [37, 49] width 36 height 16
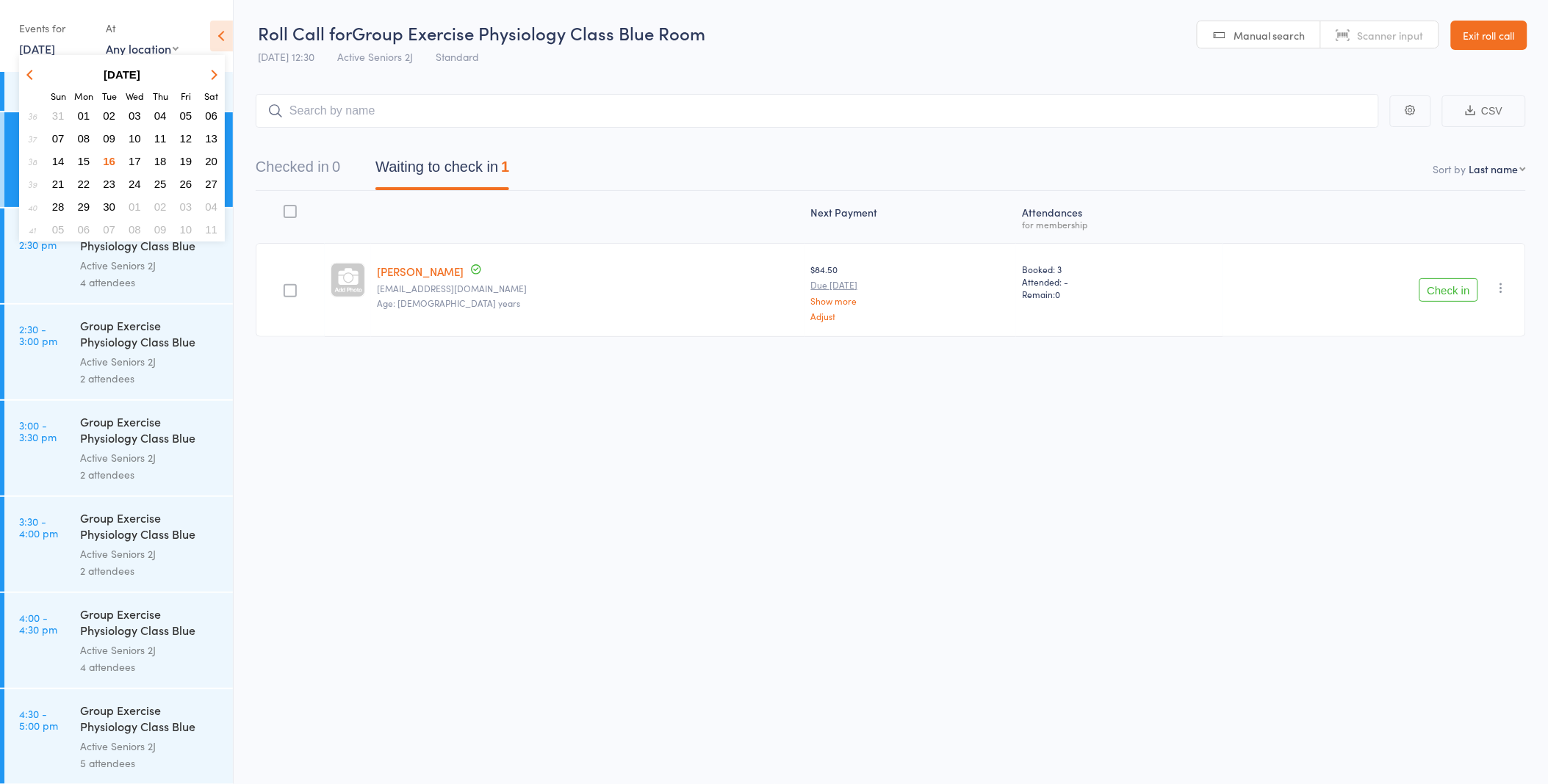
click at [138, 157] on span "17" at bounding box center [134, 161] width 13 height 13
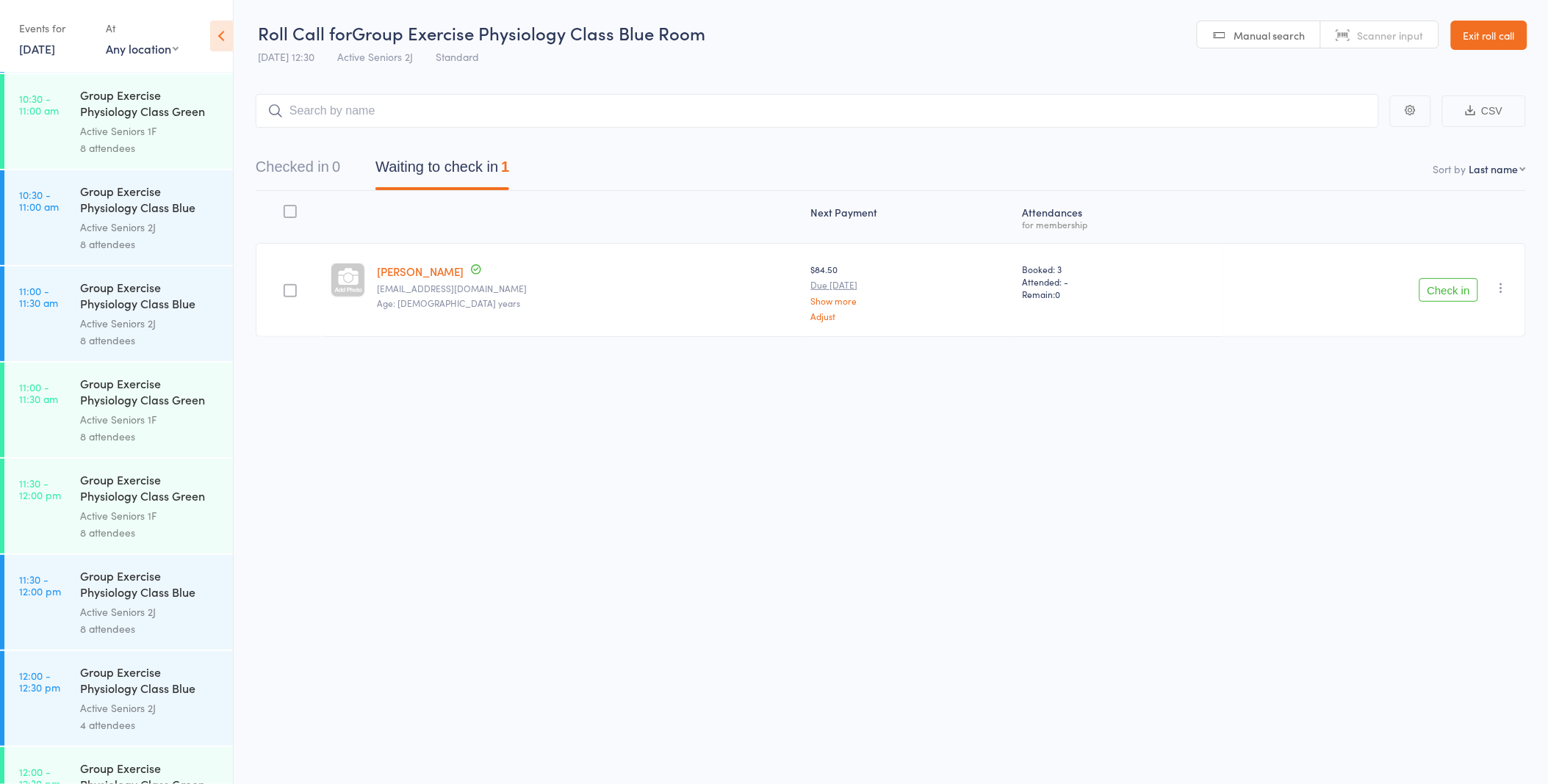
scroll to position [1432, 0]
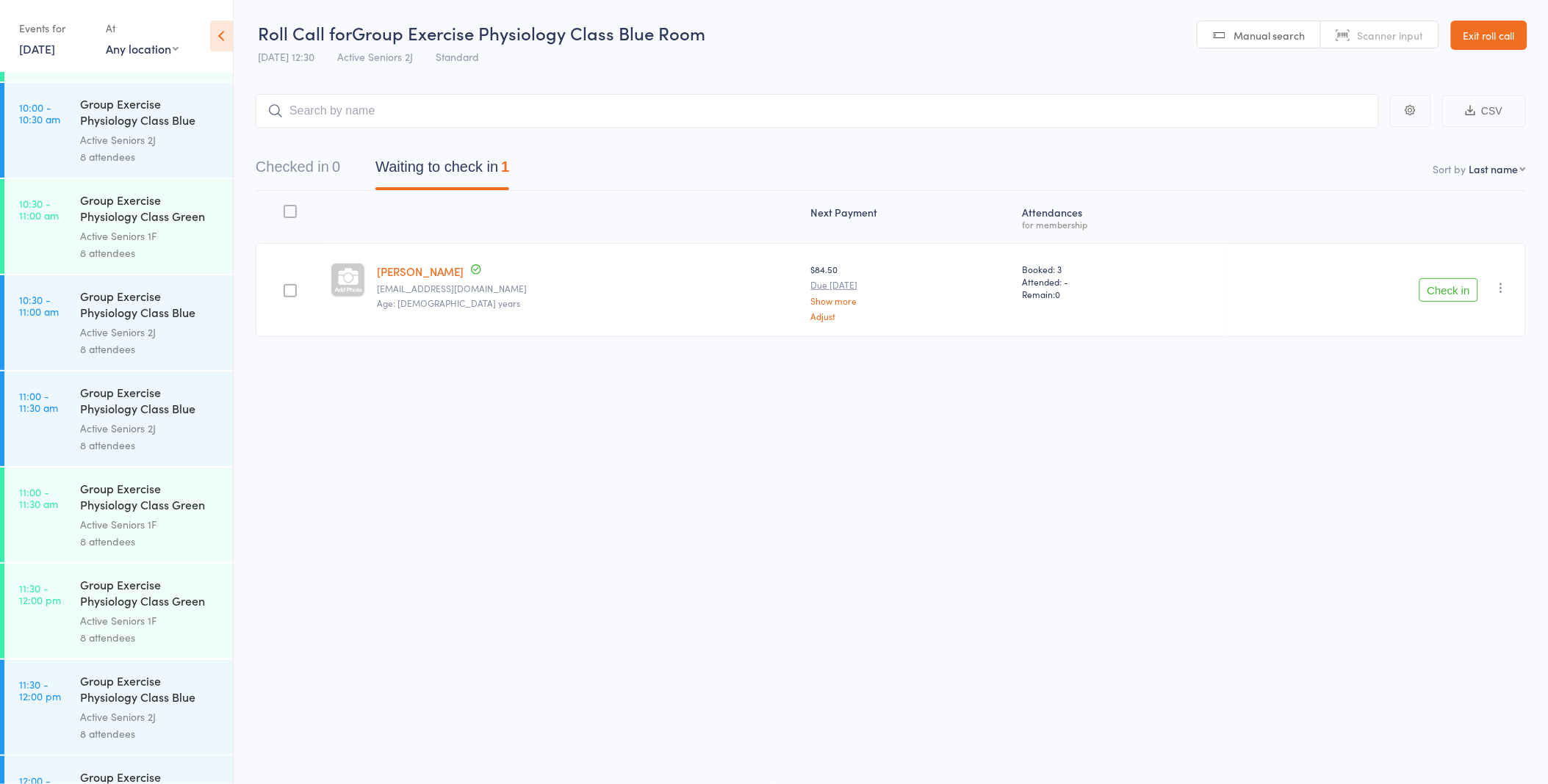
click at [127, 235] on div "Active Seniors 1F" at bounding box center [150, 236] width 140 height 17
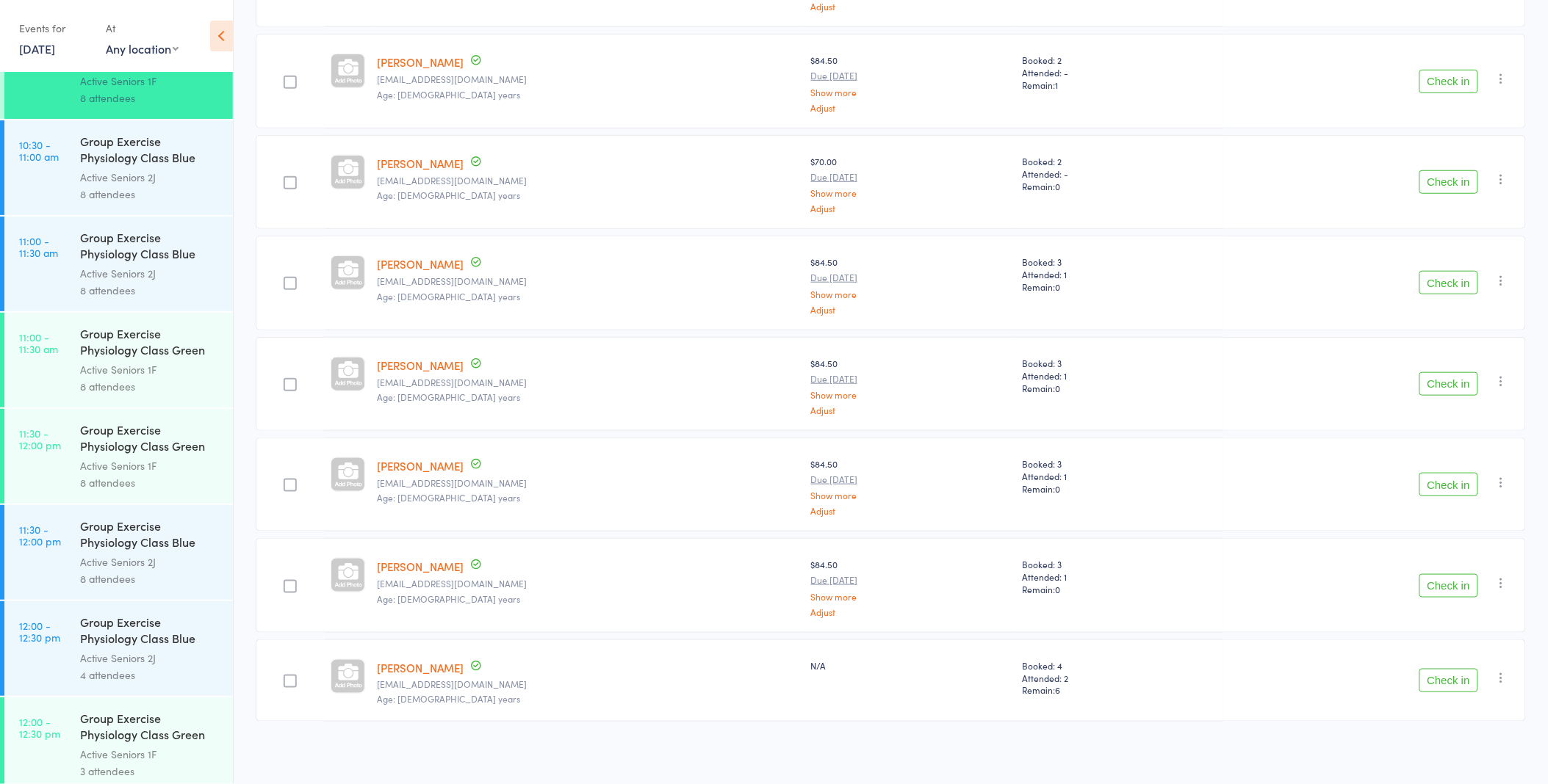
scroll to position [1713, 0]
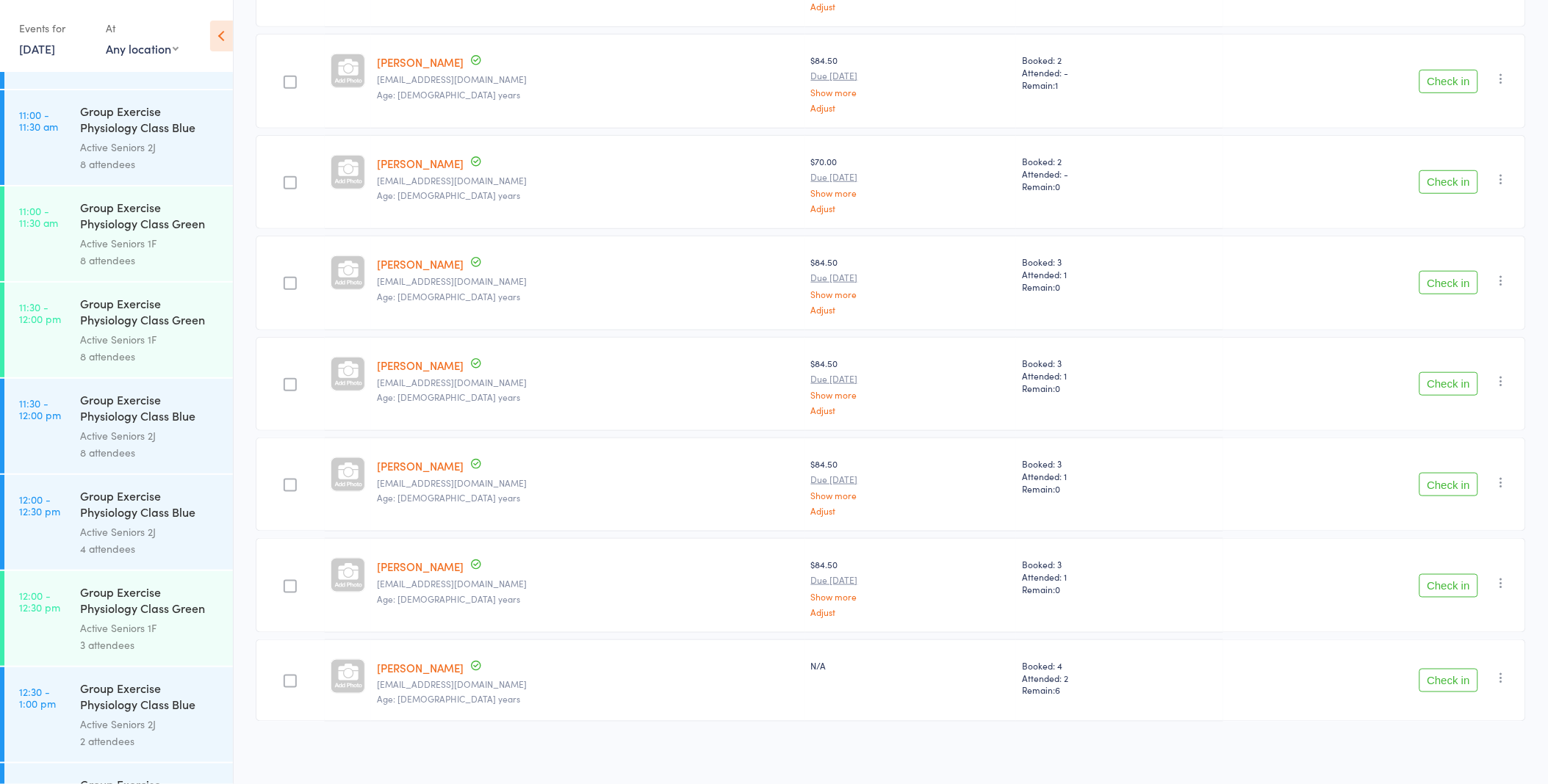
click at [129, 246] on div "Active Seniors 1F" at bounding box center [150, 243] width 140 height 17
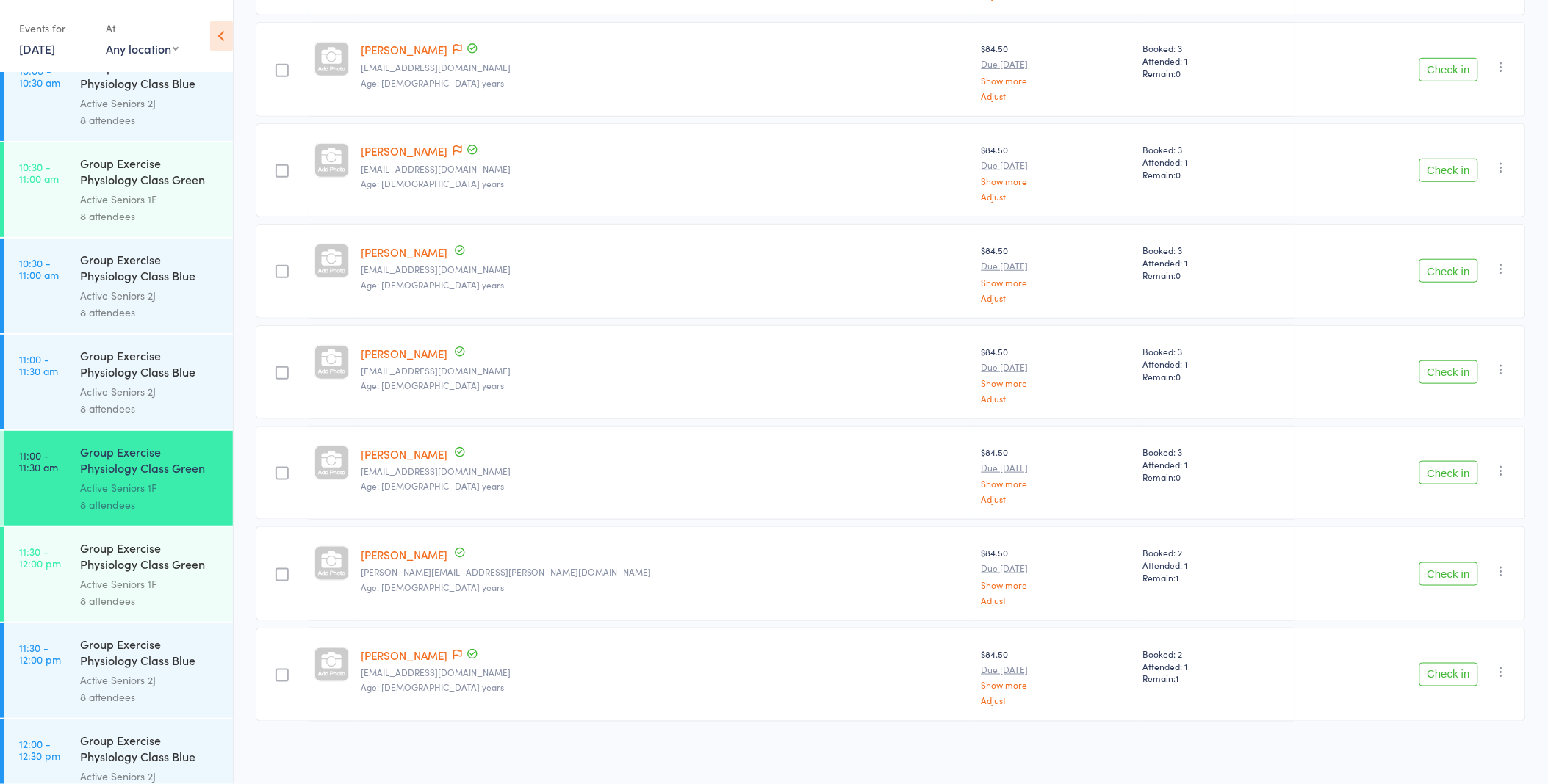
scroll to position [1631, 0]
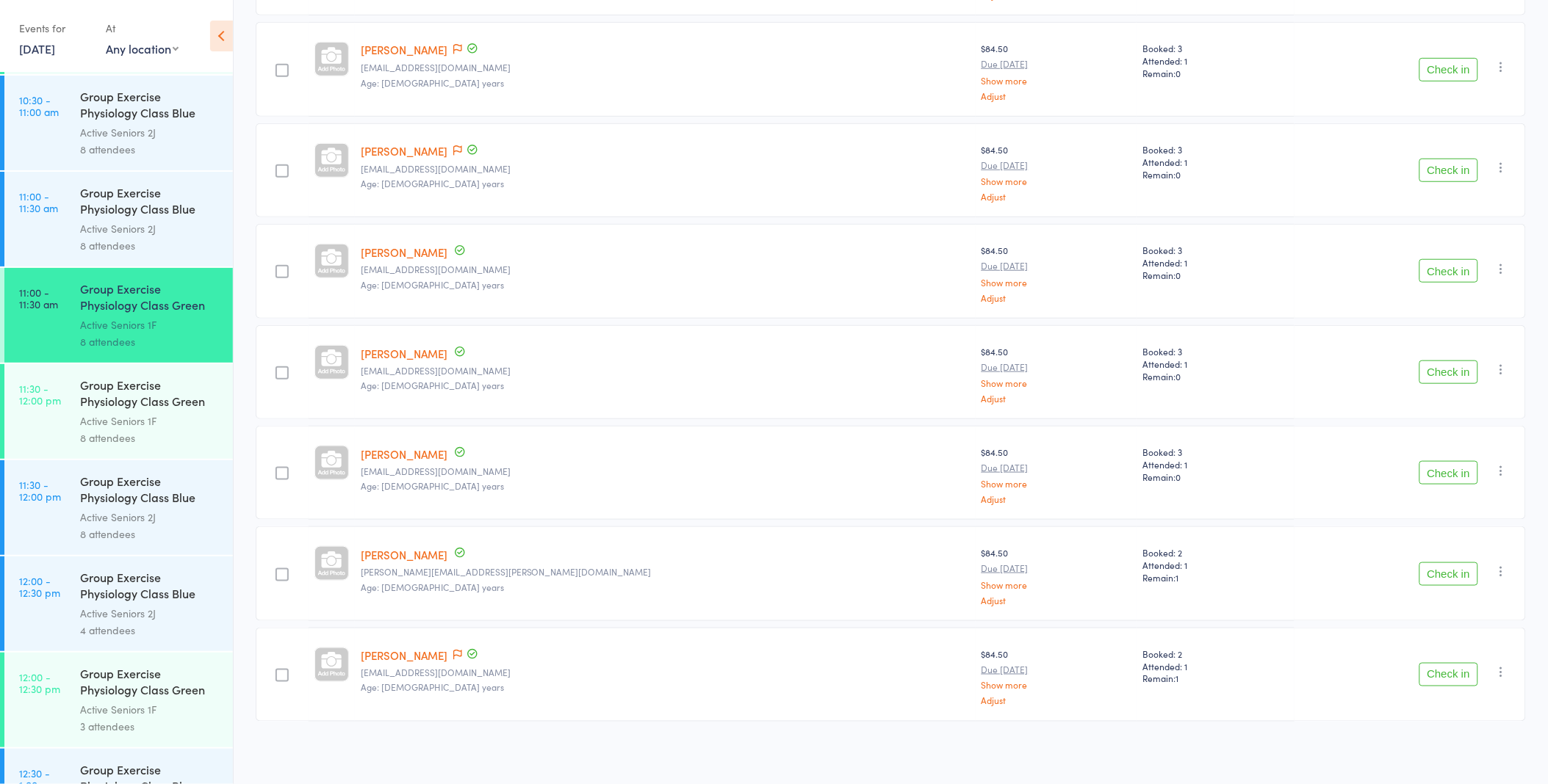
click at [90, 426] on div "Active Seniors 1F" at bounding box center [150, 421] width 140 height 17
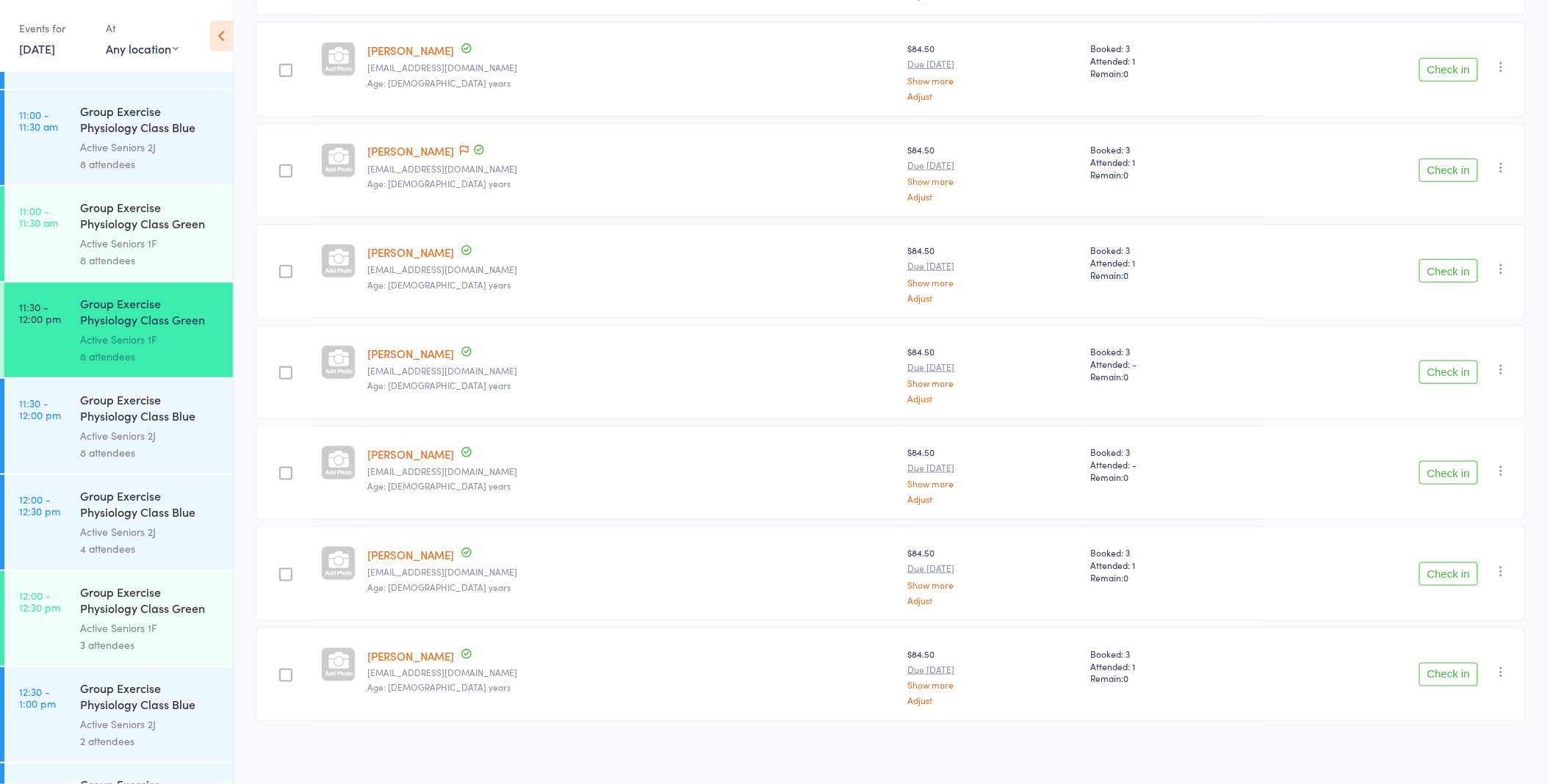
scroll to position [2039, 0]
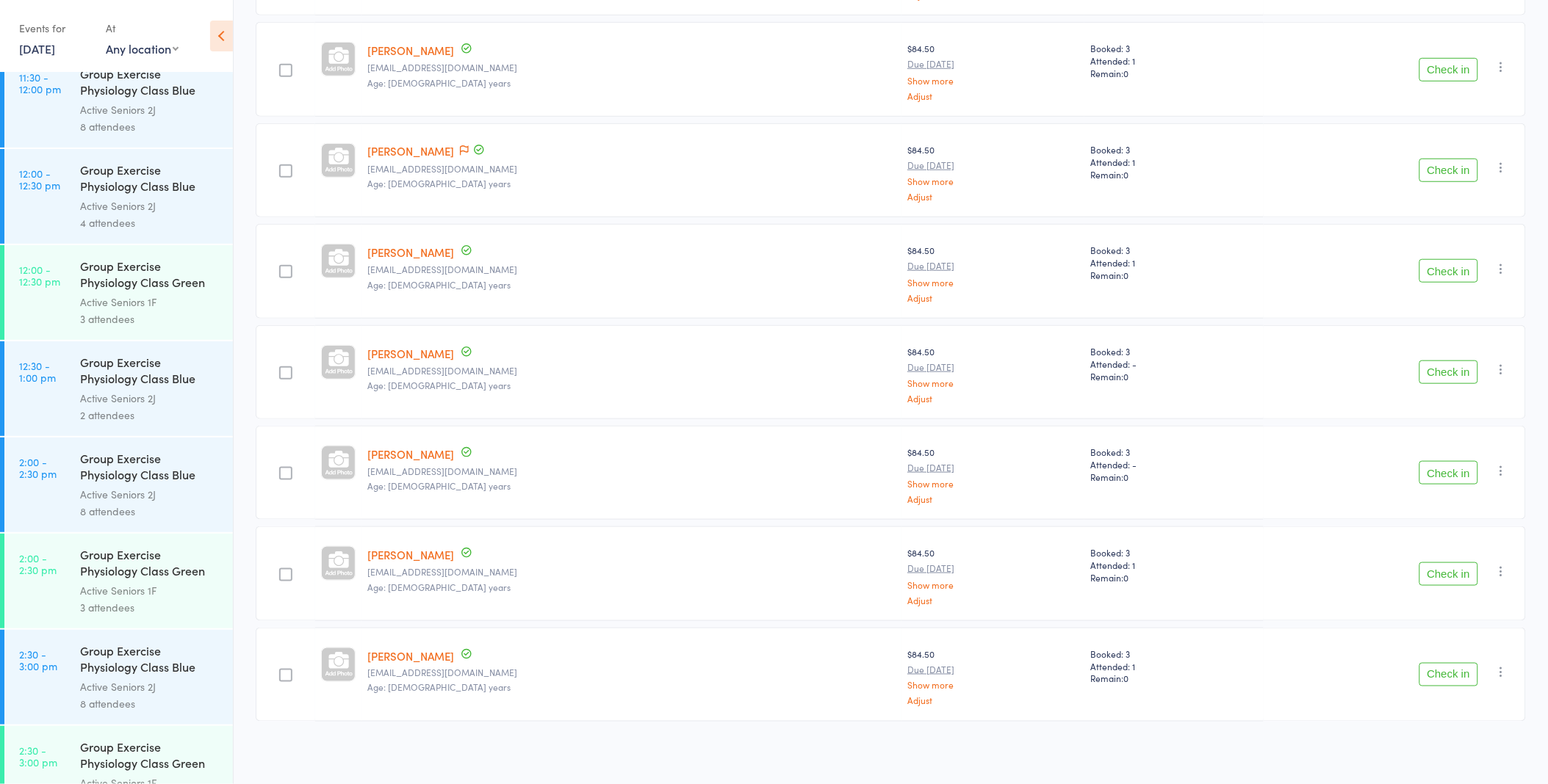
click at [123, 298] on div "Active Seniors 1F" at bounding box center [150, 302] width 140 height 17
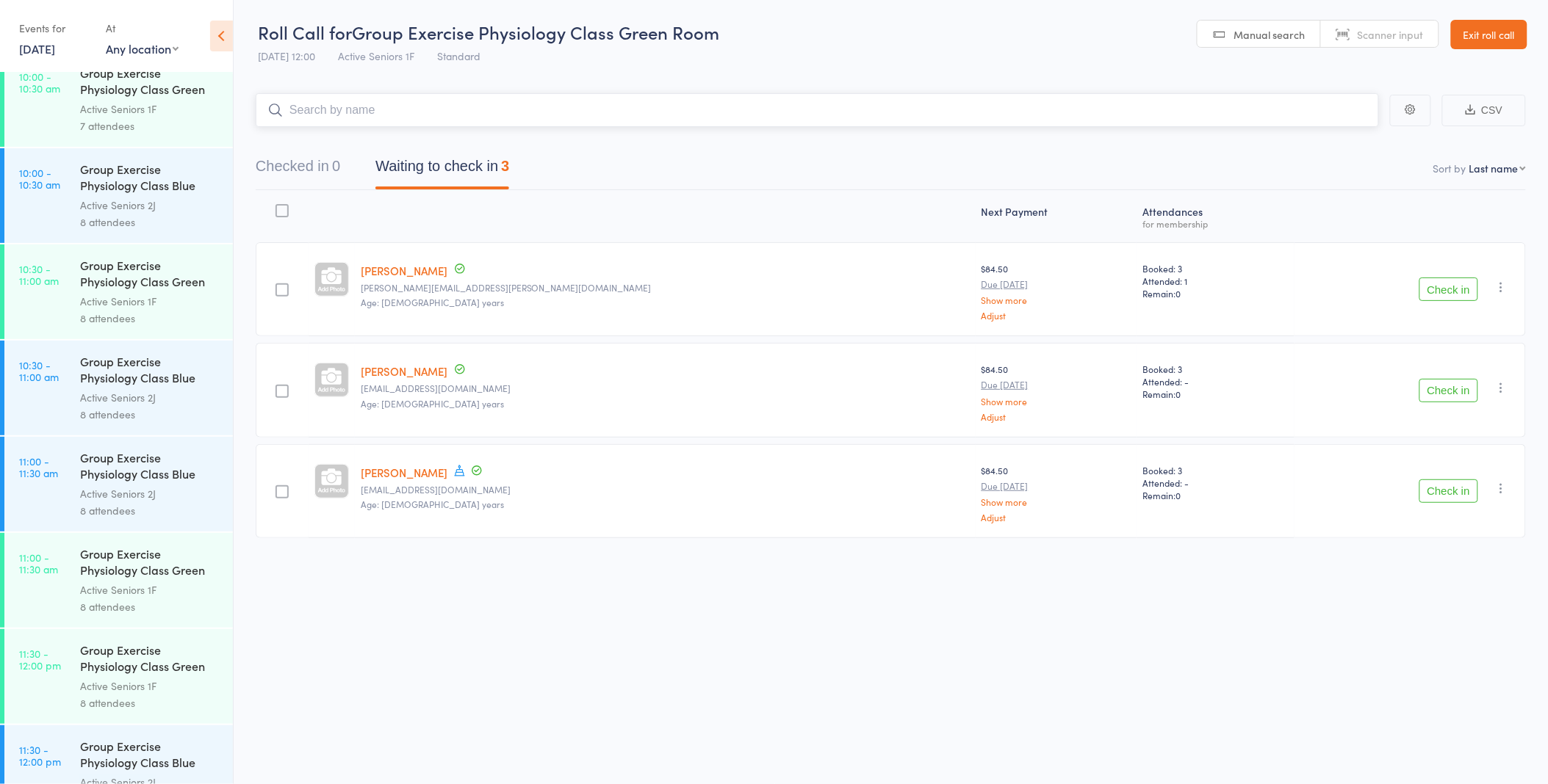
scroll to position [1305, 0]
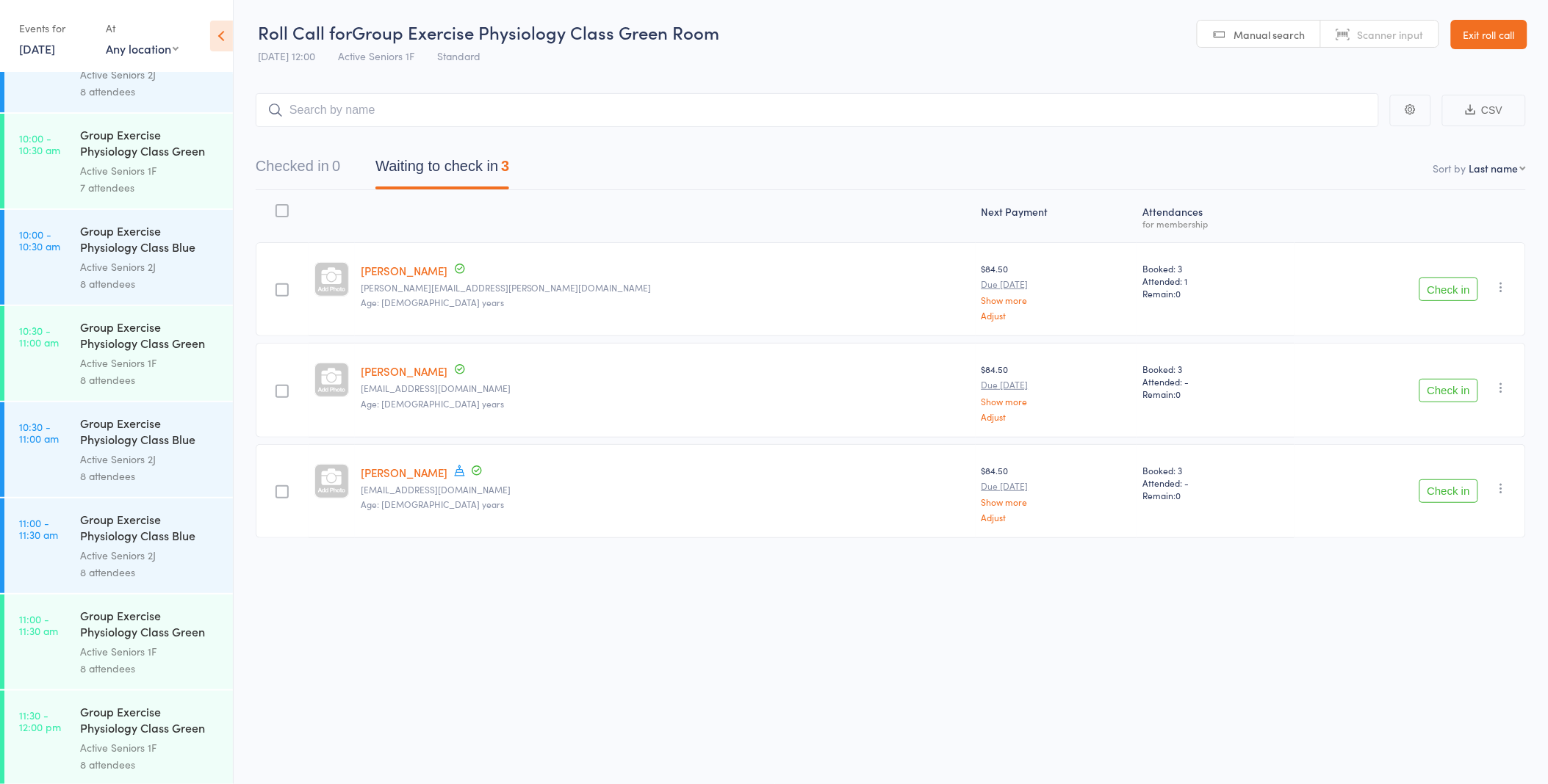
click at [146, 151] on div "Group Exercise Physiology Class Green Room" at bounding box center [150, 144] width 140 height 36
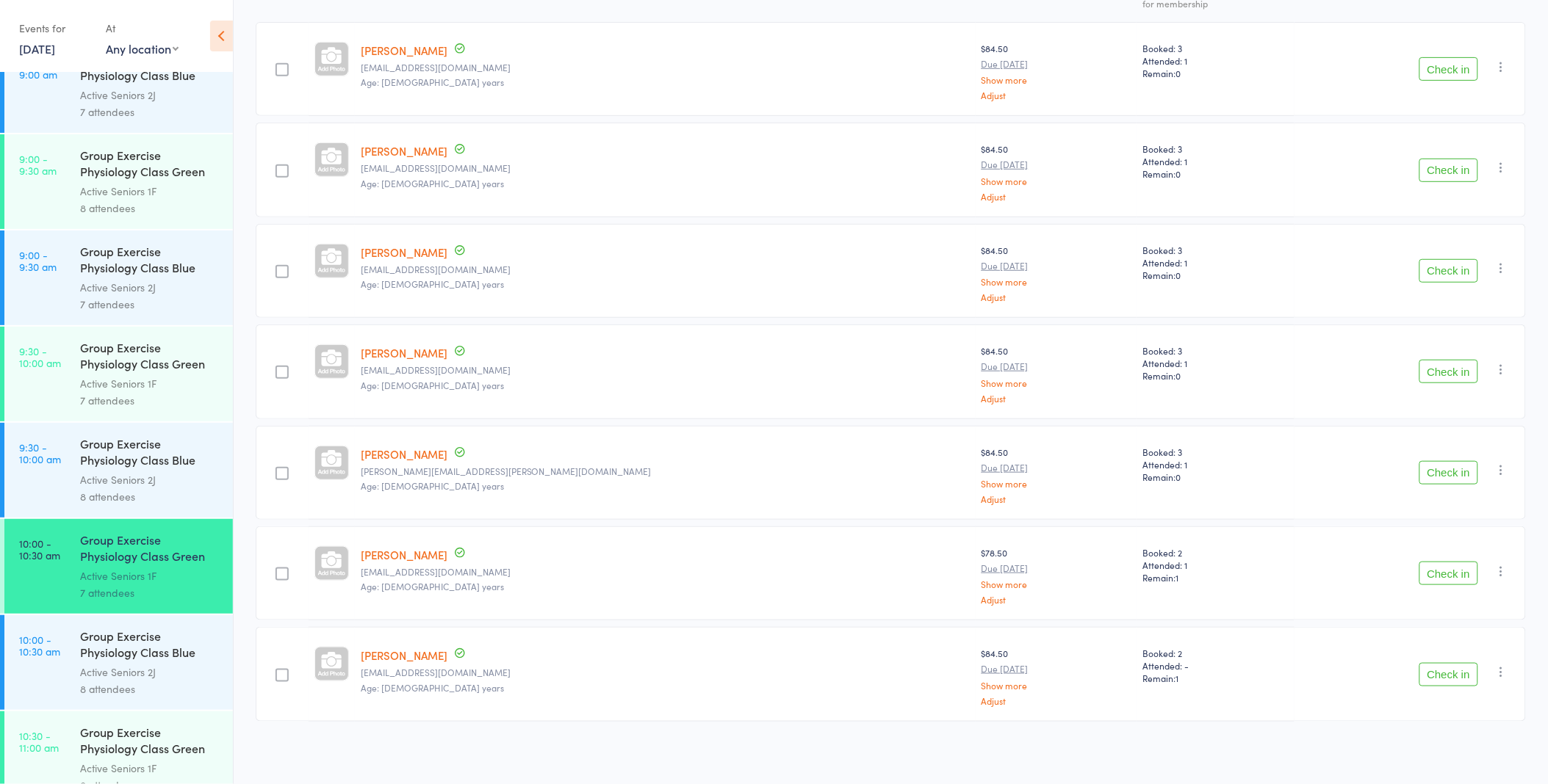
scroll to position [897, 0]
click at [111, 375] on div "Group Exercise Physiology Class Green Room" at bounding box center [150, 359] width 140 height 36
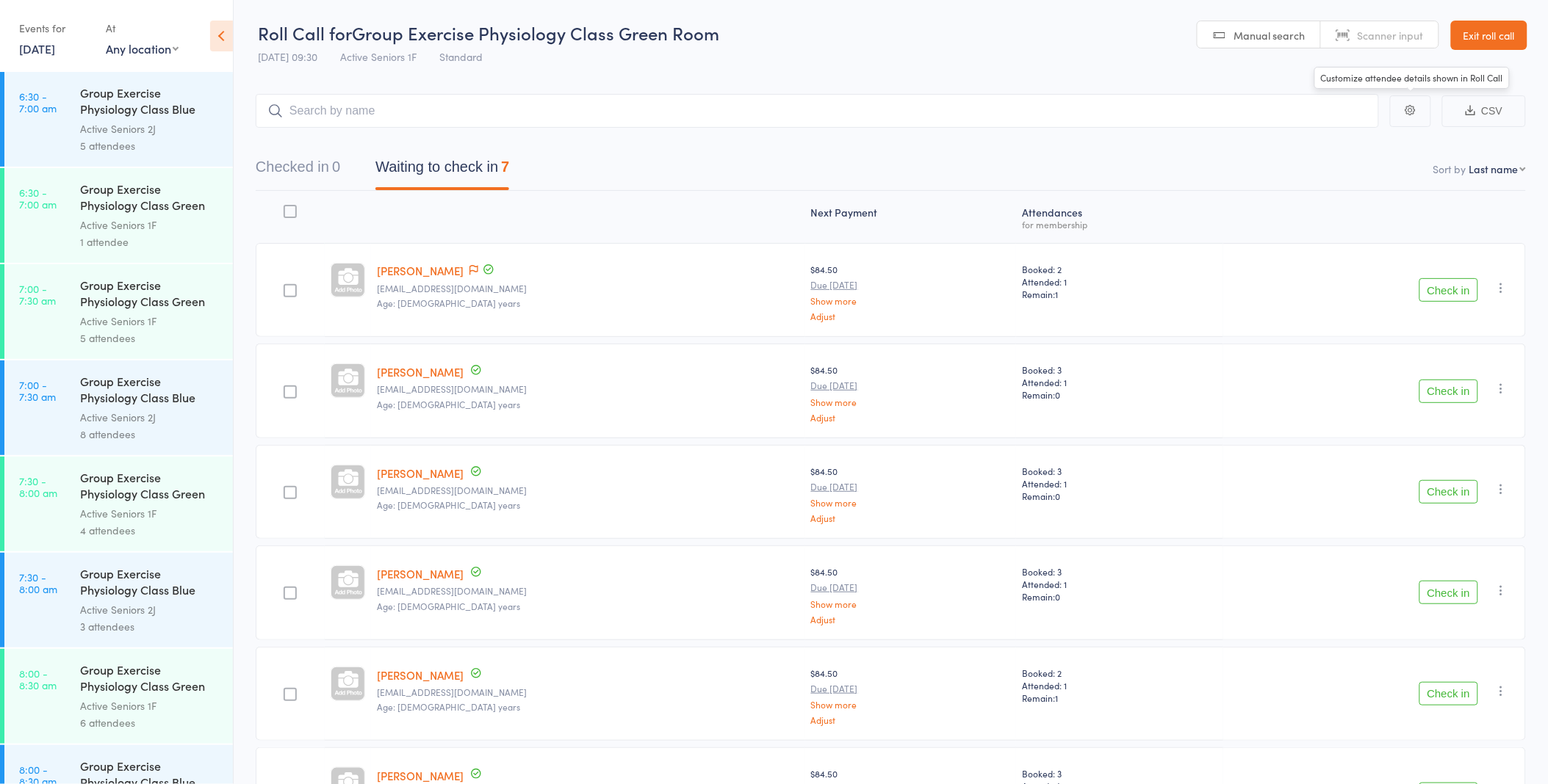
click at [1476, 27] on link "Exit roll call" at bounding box center [1489, 35] width 76 height 29
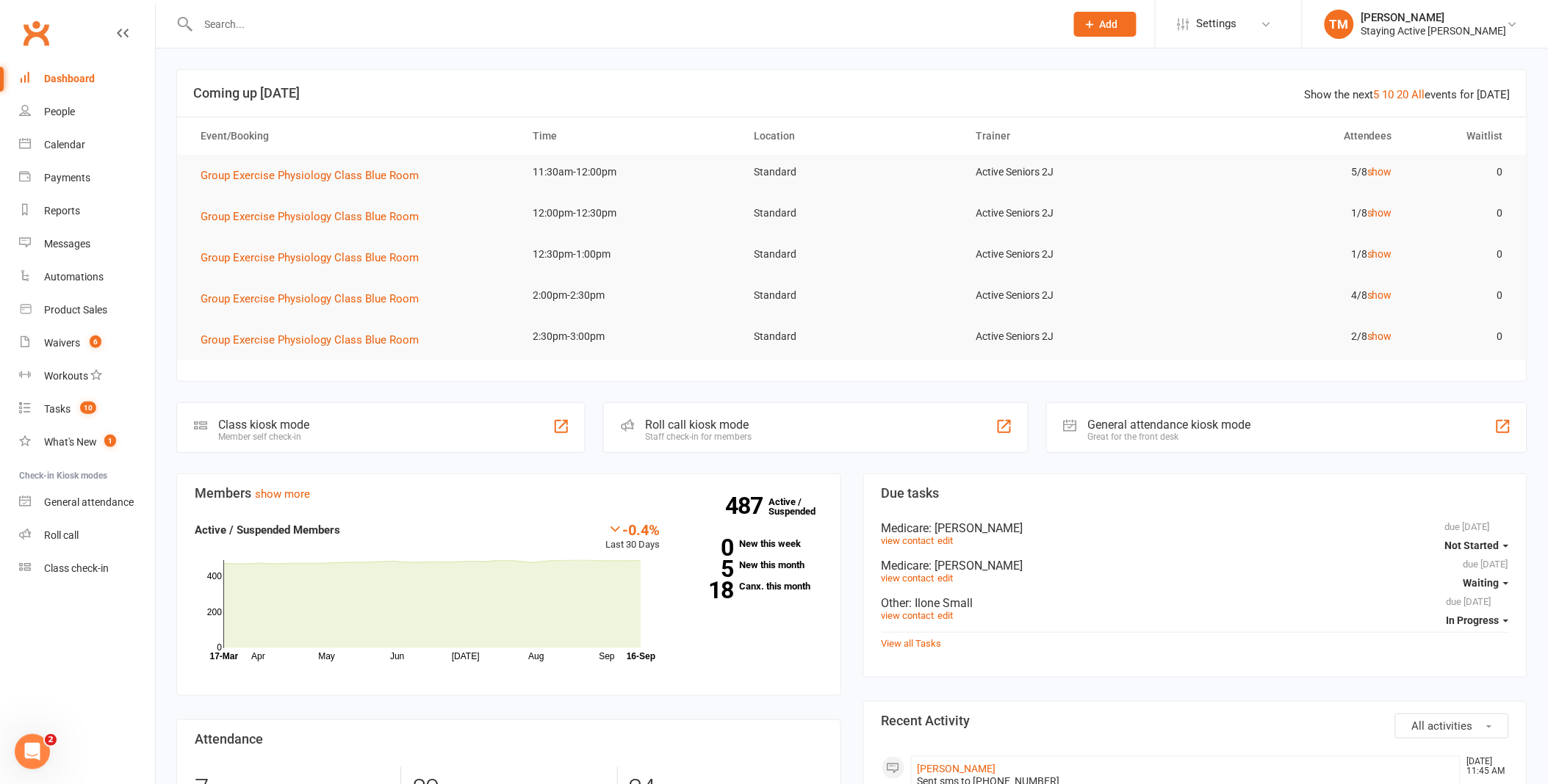
click at [333, 21] on input "text" at bounding box center [625, 25] width 861 height 21
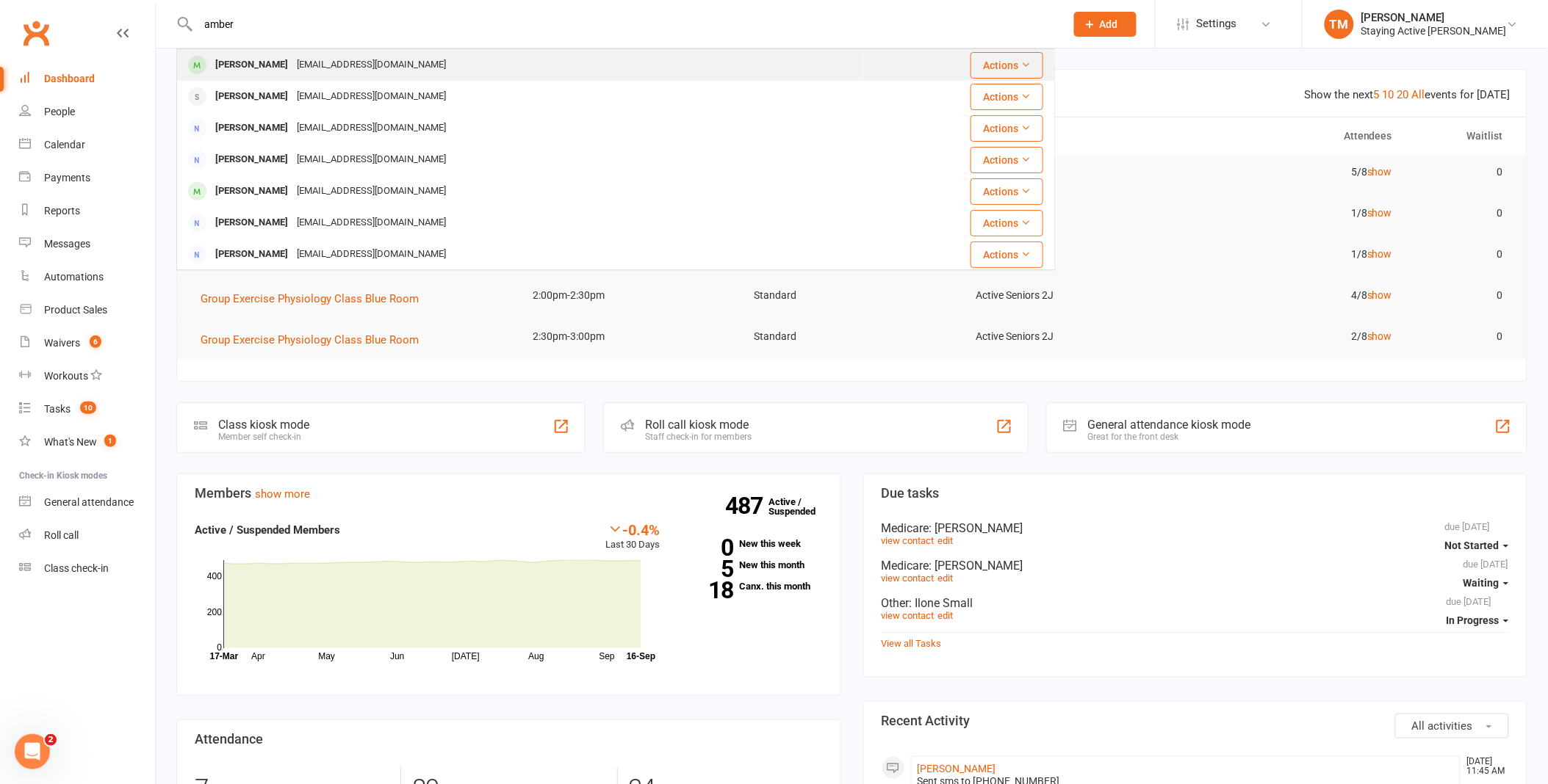
type input "amber"
click at [320, 66] on div "[EMAIL_ADDRESS][DOMAIN_NAME]" at bounding box center [371, 65] width 158 height 22
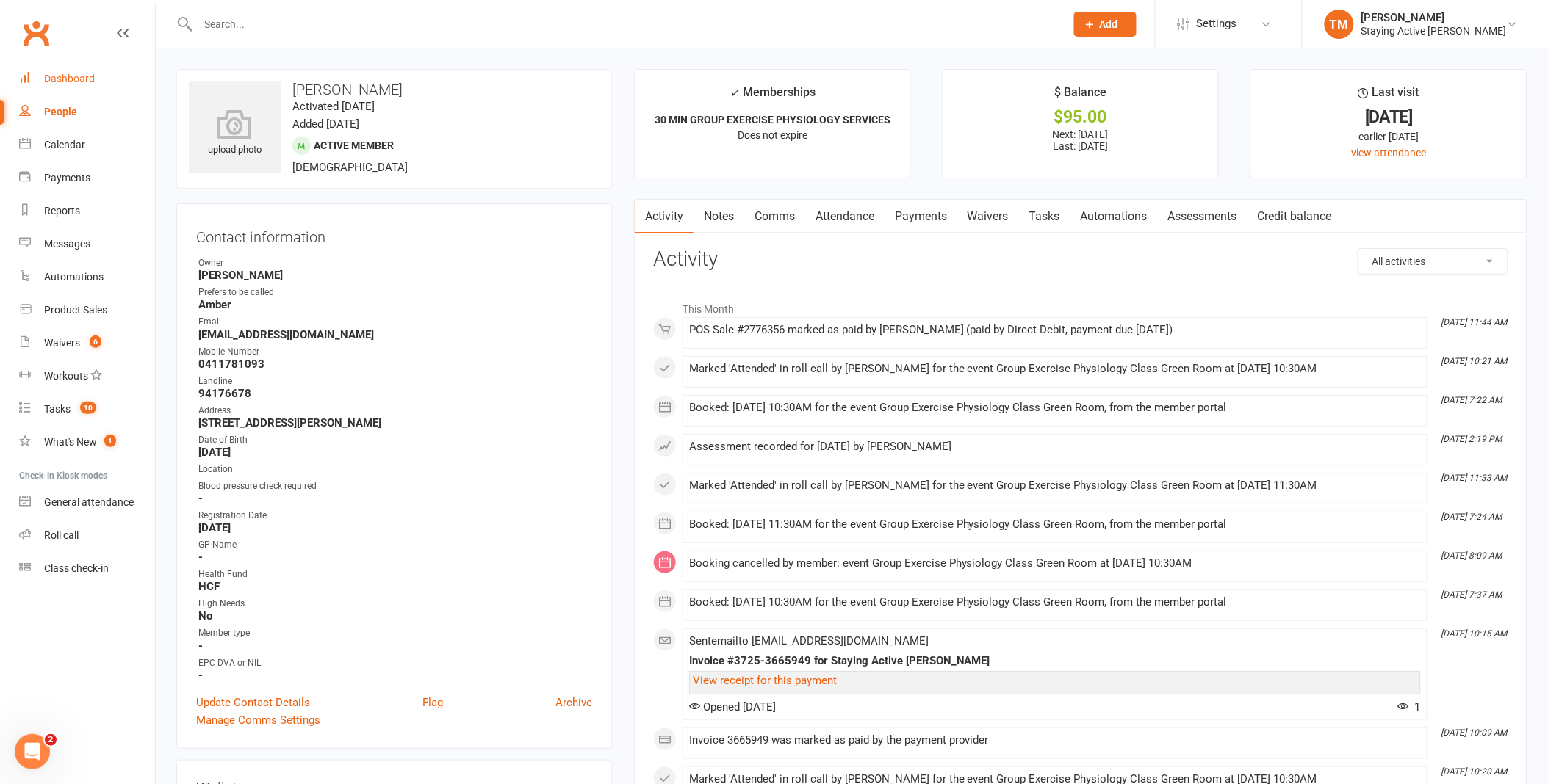
click at [75, 72] on div "Dashboard" at bounding box center [69, 78] width 51 height 12
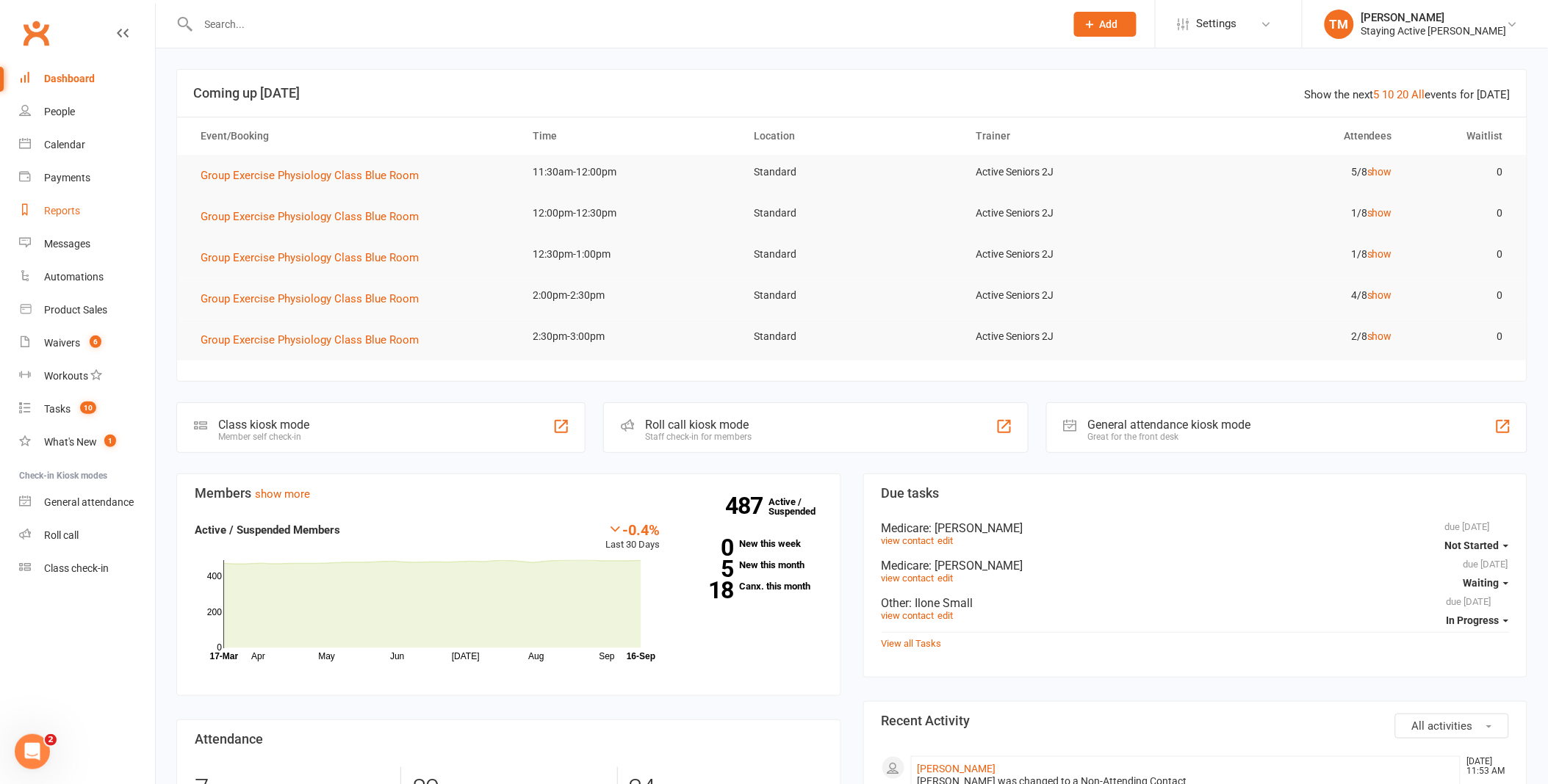
click at [67, 207] on div "Reports" at bounding box center [62, 211] width 36 height 12
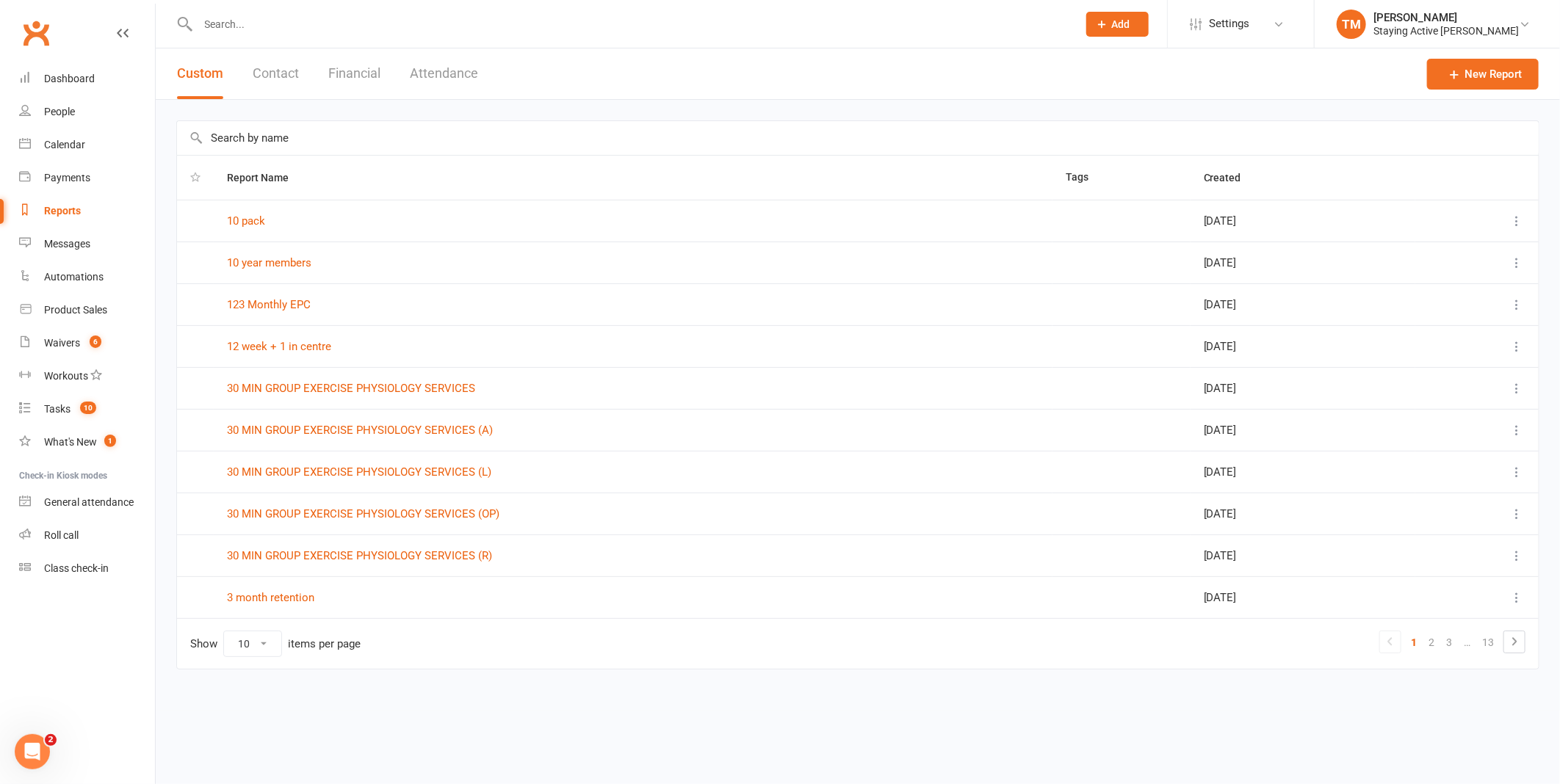
click at [322, 132] on input "text" at bounding box center [857, 137] width 1361 height 34
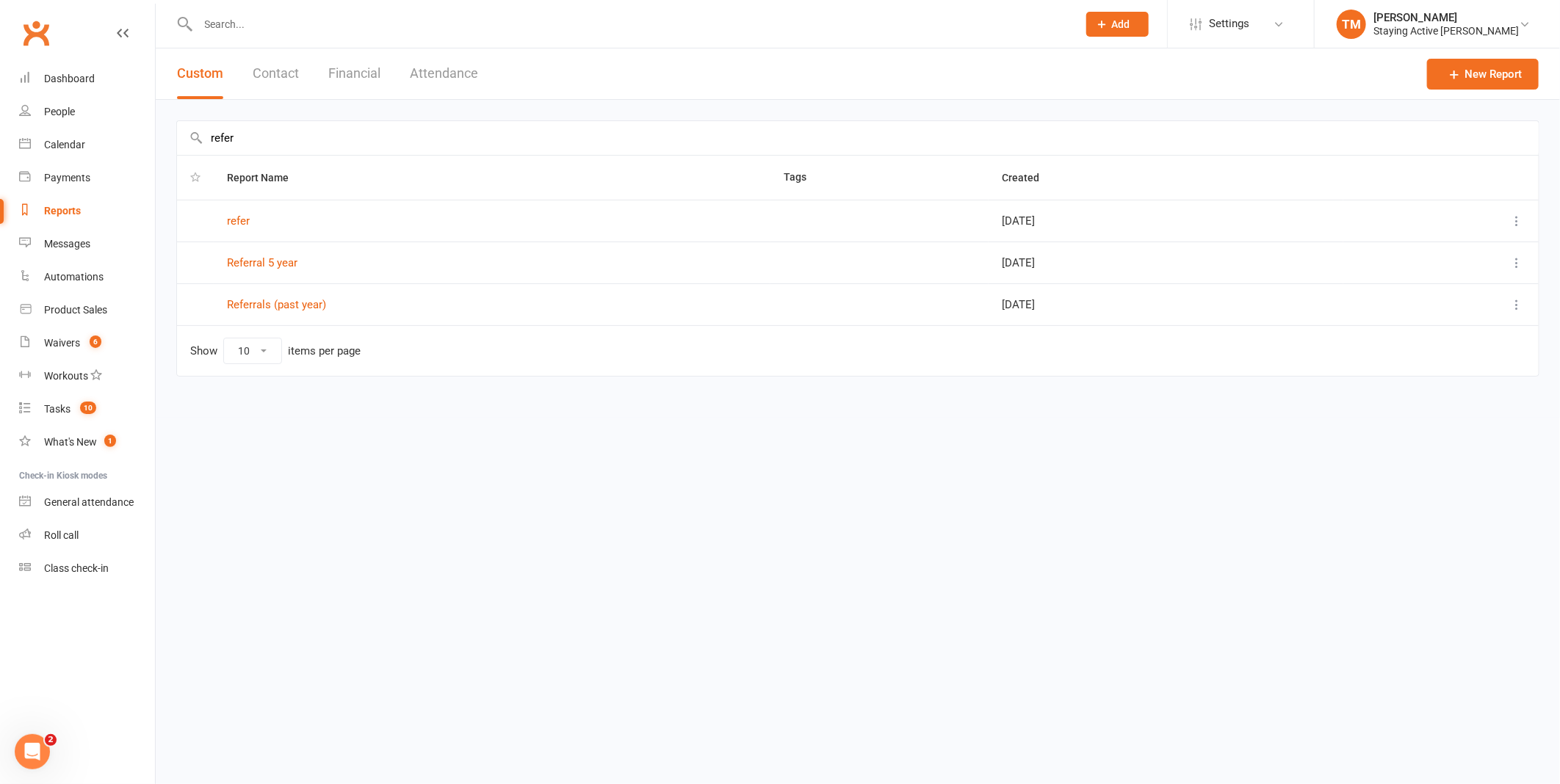
type input "refer"
click at [224, 223] on td "refer" at bounding box center [491, 221] width 556 height 42
click at [238, 219] on link "refer" at bounding box center [238, 221] width 22 height 13
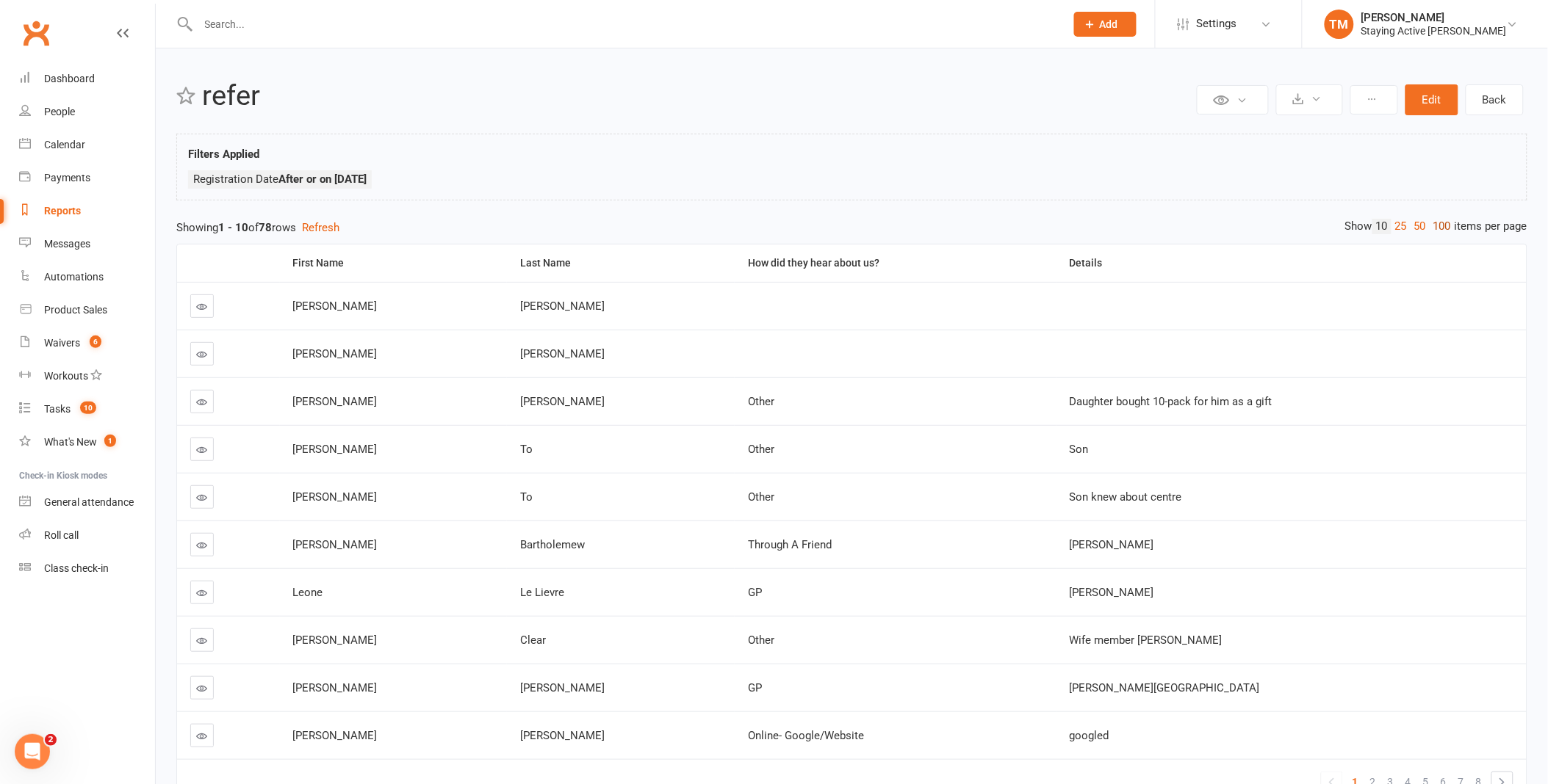
click at [1440, 223] on link "100" at bounding box center [1442, 226] width 25 height 16
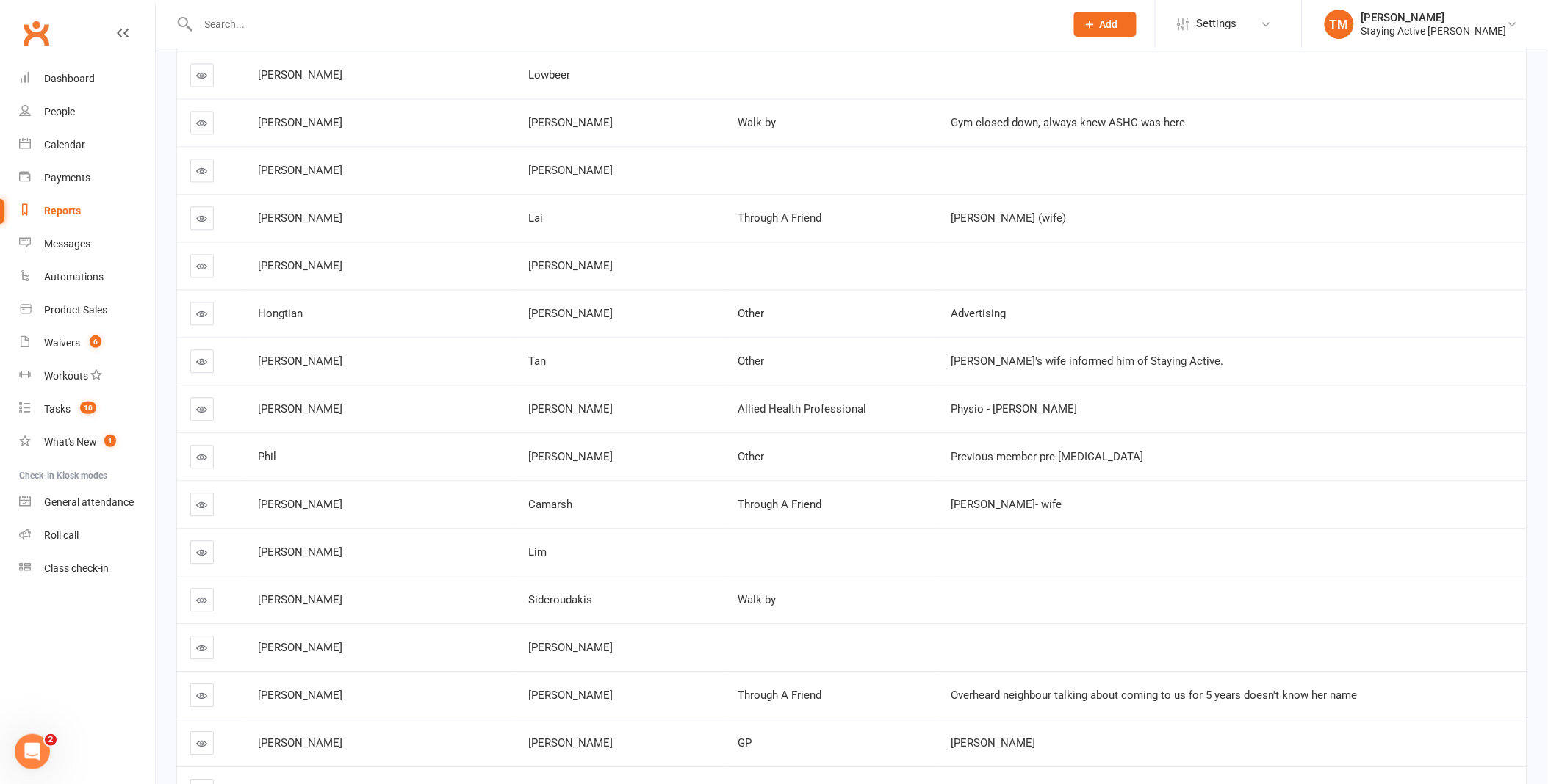
scroll to position [2925, 0]
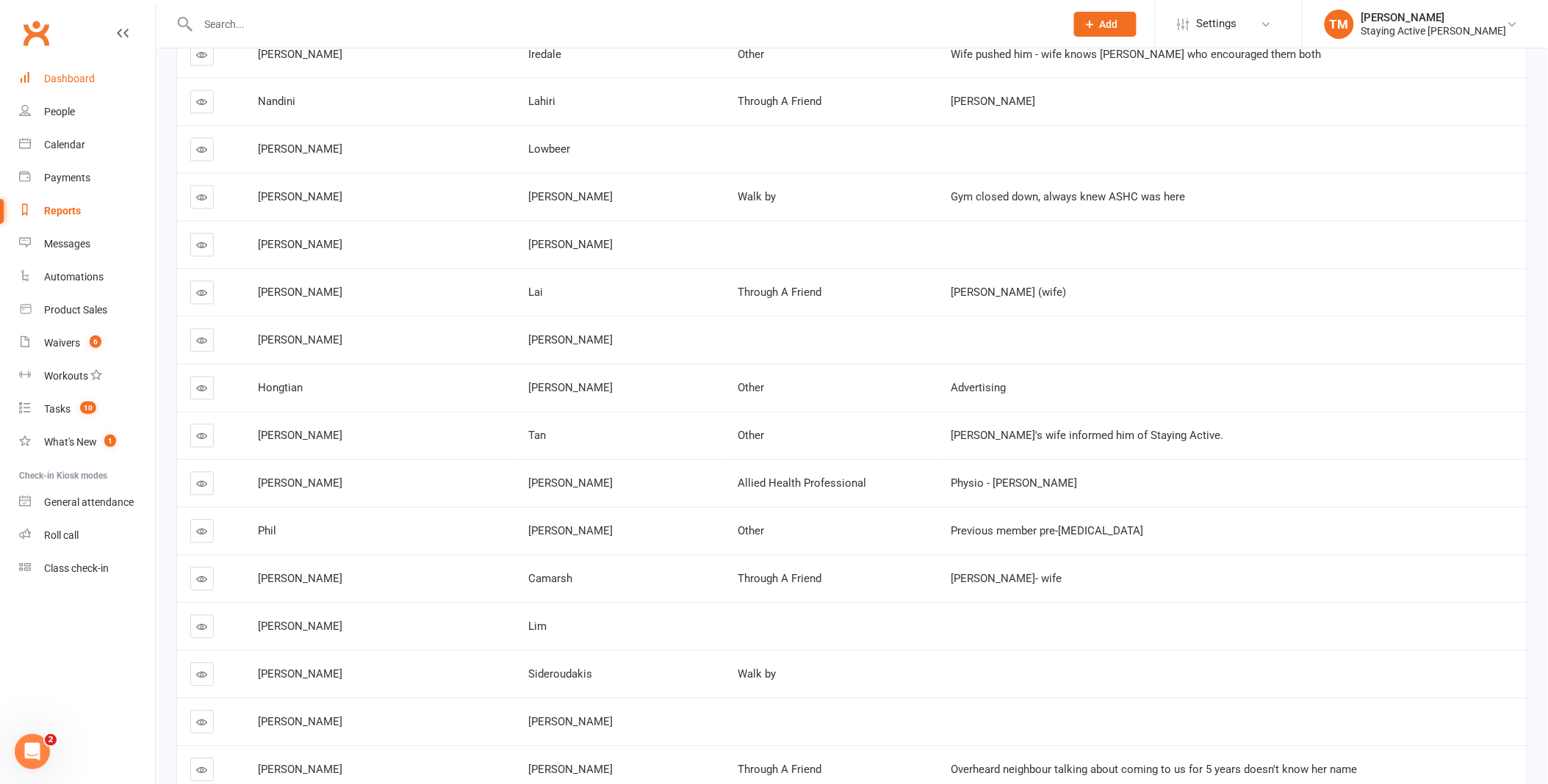
click at [65, 81] on div "Dashboard" at bounding box center [69, 78] width 51 height 12
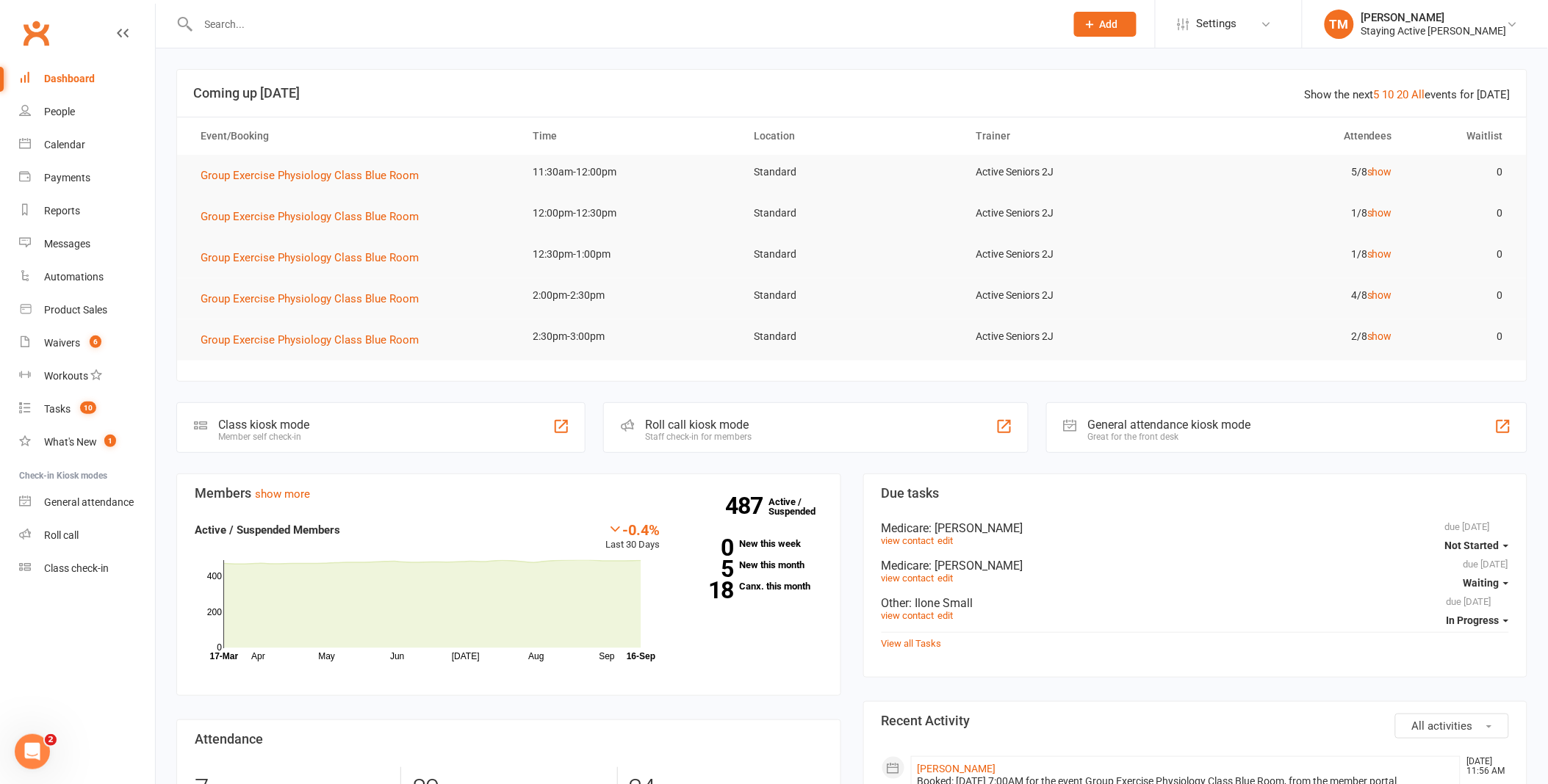
click at [377, 27] on input "text" at bounding box center [625, 25] width 861 height 21
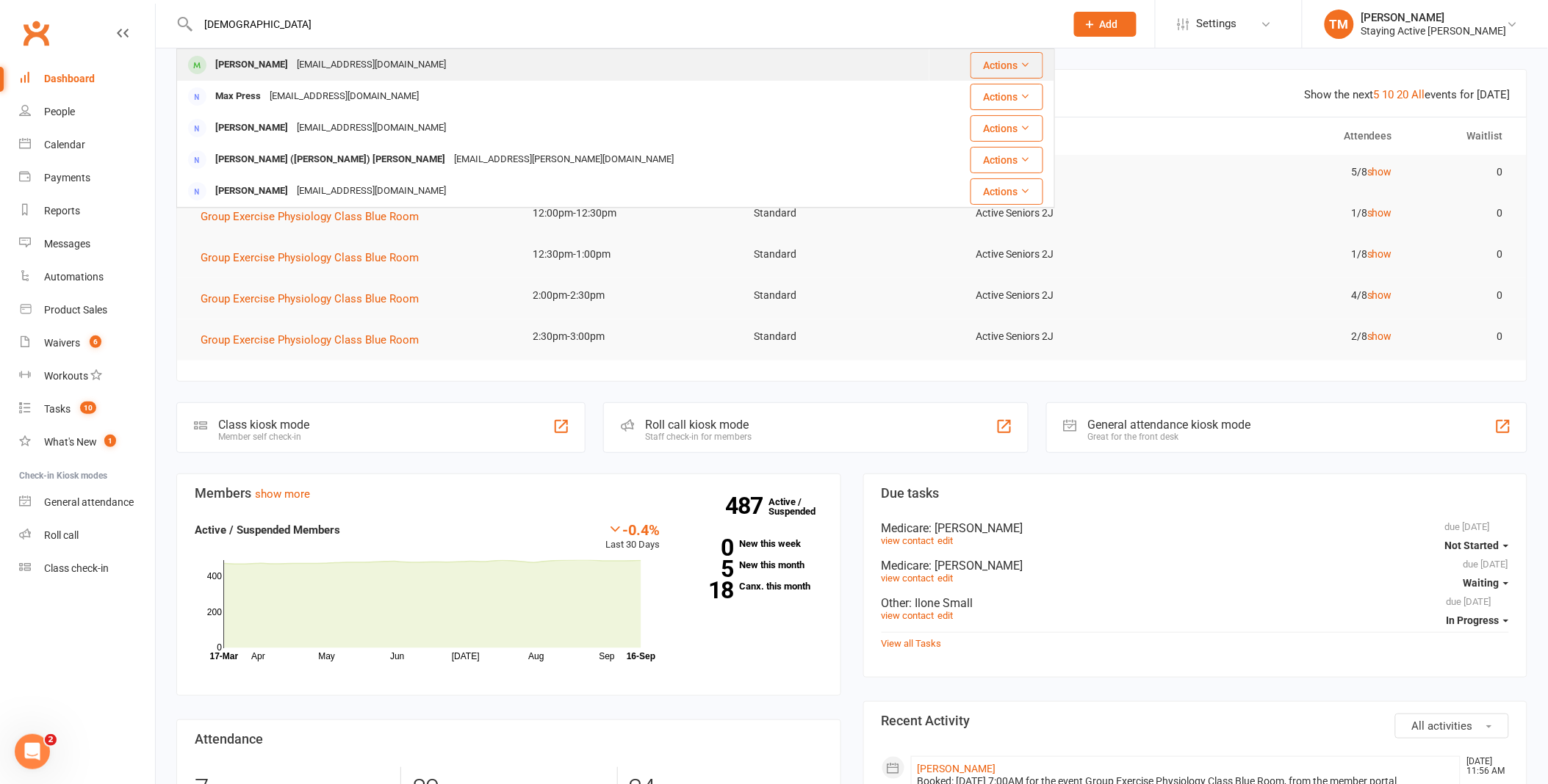
type input "[DEMOGRAPHIC_DATA]"
click at [371, 57] on div "[EMAIL_ADDRESS][DOMAIN_NAME]" at bounding box center [371, 65] width 158 height 22
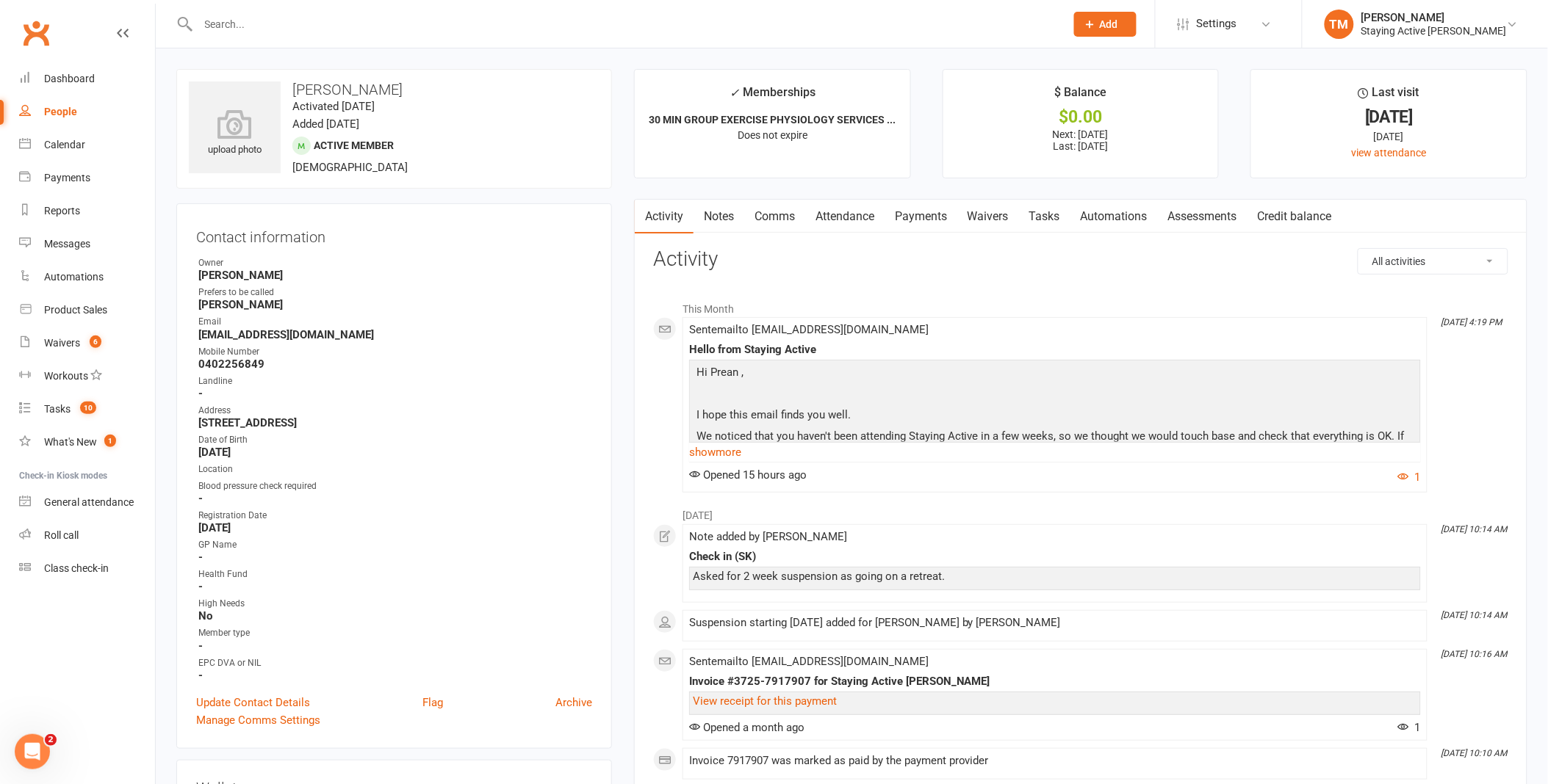
click at [849, 223] on link "Attendance" at bounding box center [845, 217] width 79 height 34
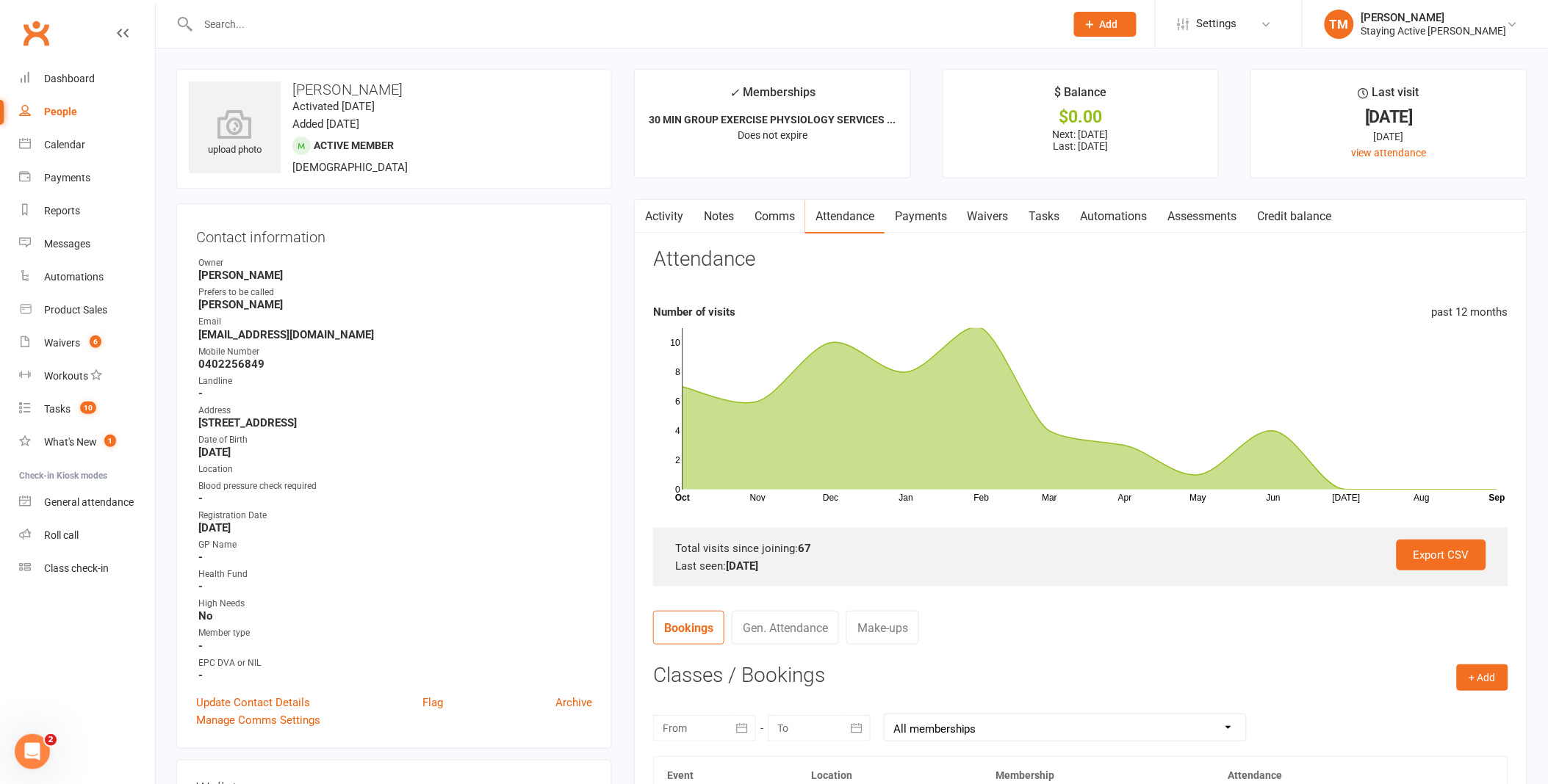
click at [395, 22] on input "text" at bounding box center [625, 25] width 861 height 21
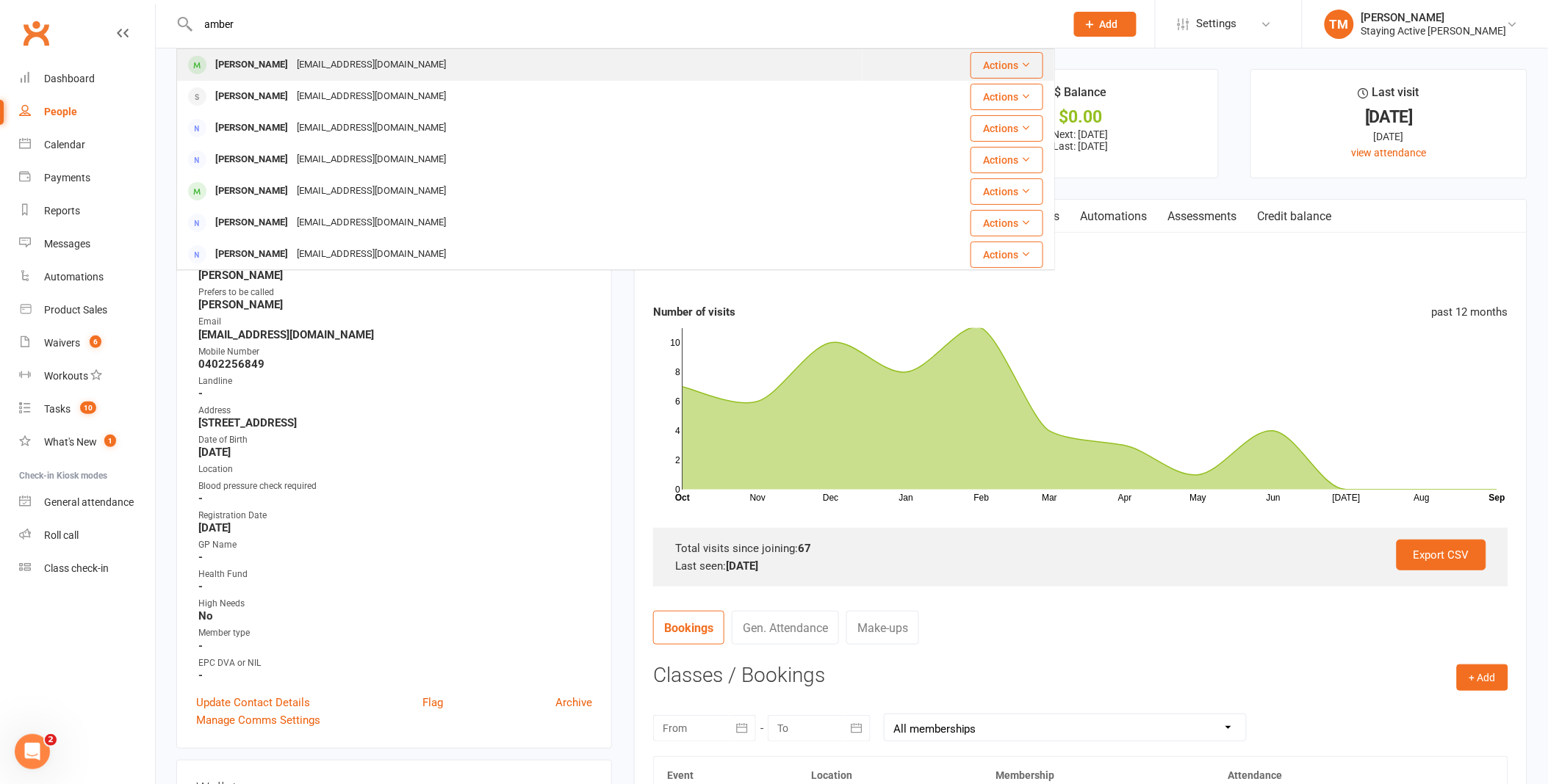
type input "amber"
click at [370, 57] on div "[EMAIL_ADDRESS][DOMAIN_NAME]" at bounding box center [371, 65] width 158 height 22
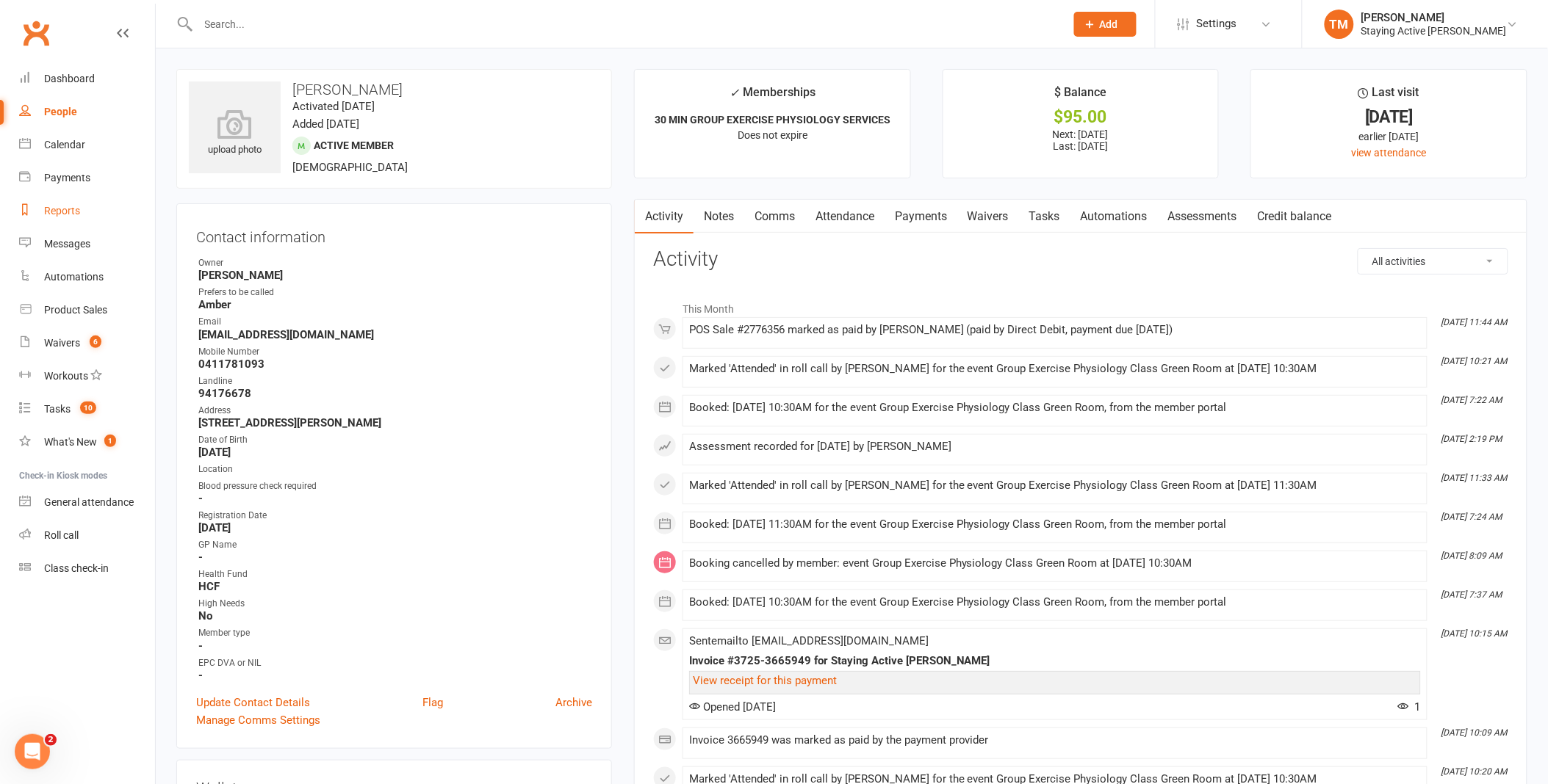
click at [53, 203] on link "Reports" at bounding box center [87, 211] width 136 height 33
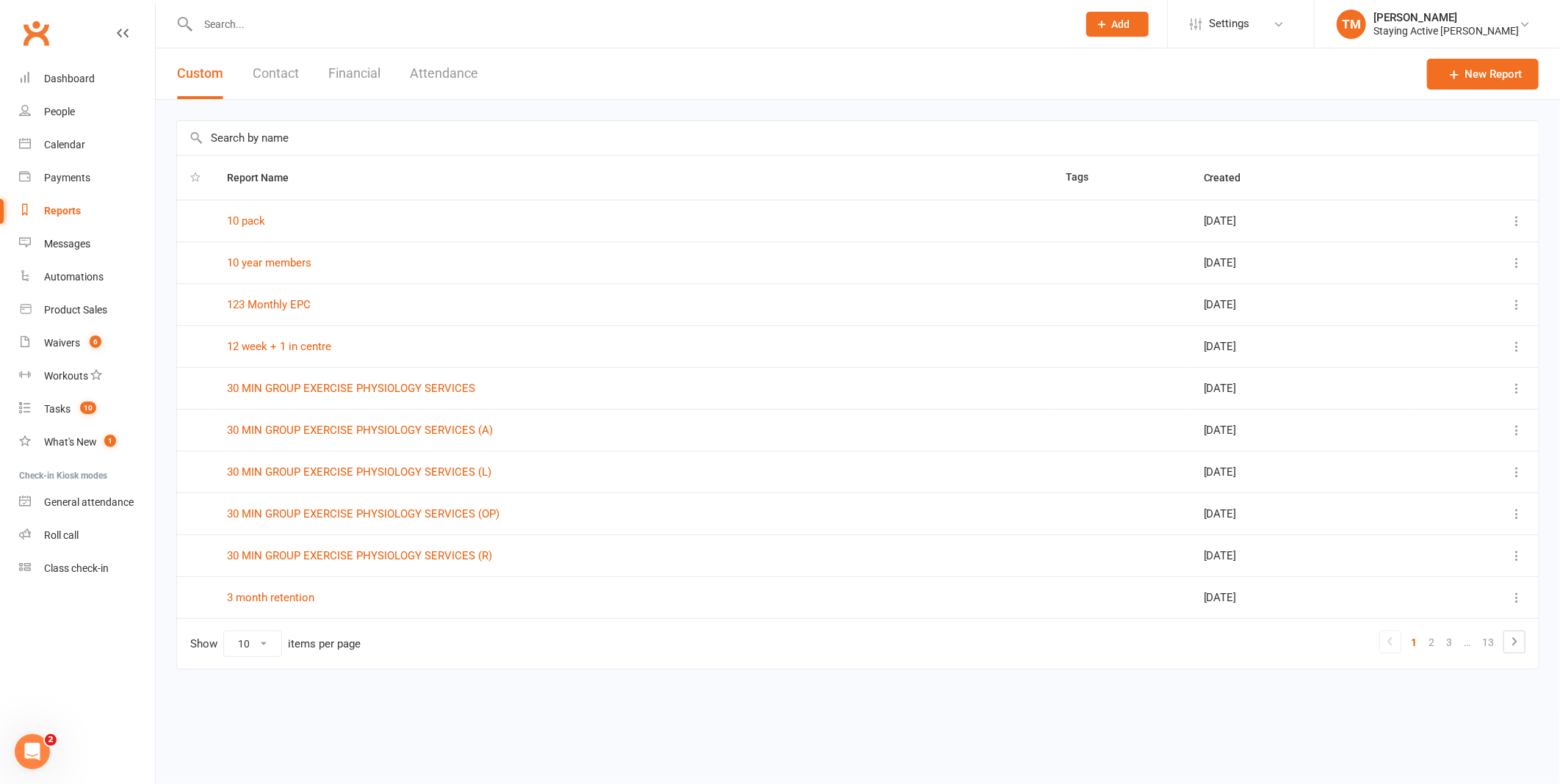
click at [317, 158] on th "Report Name" at bounding box center [633, 177] width 839 height 44
click at [323, 137] on input "text" at bounding box center [857, 137] width 1361 height 34
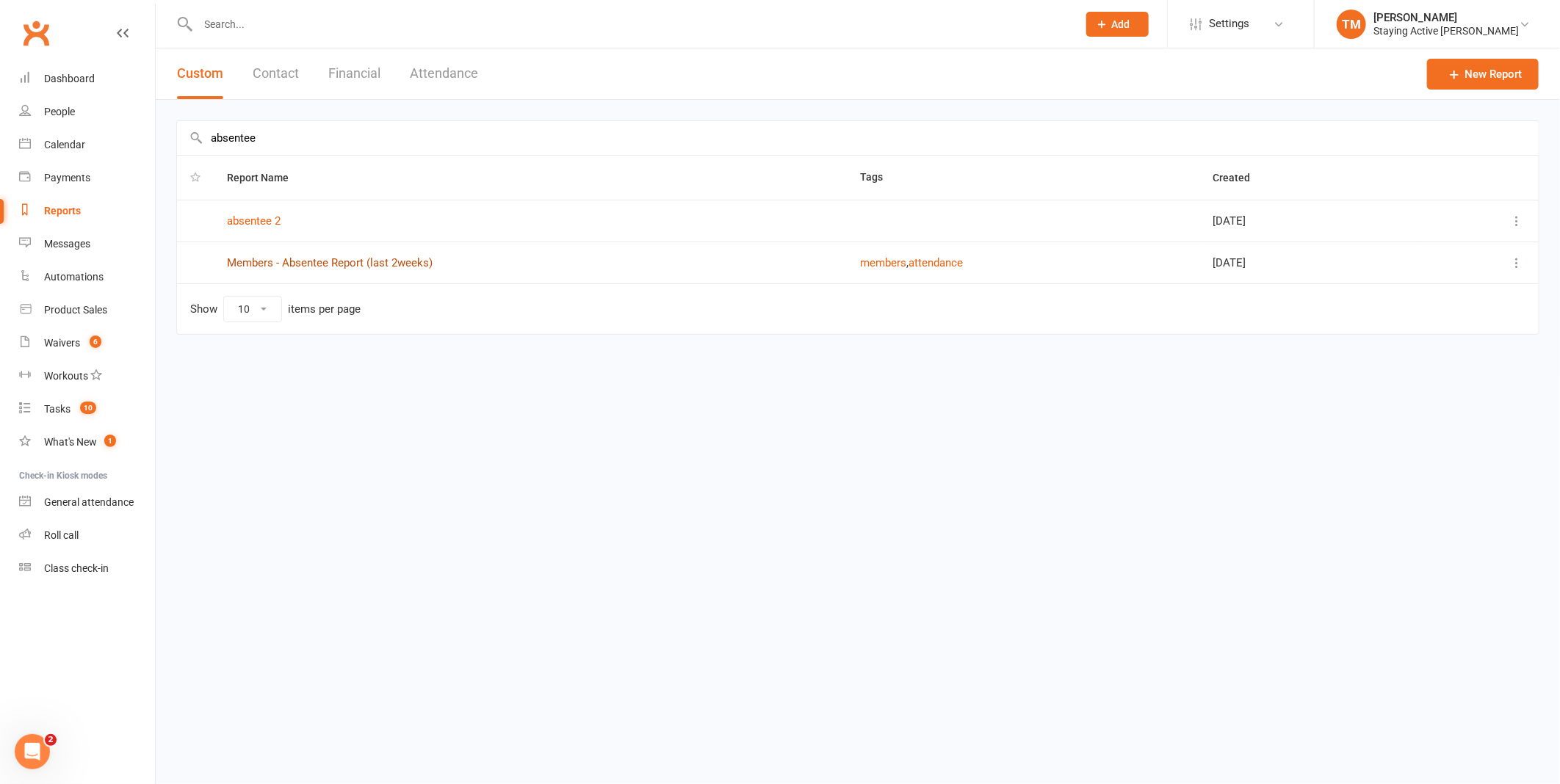
type input "absentee"
click at [305, 258] on link "Members - Absentee Report (last 2weeks)" at bounding box center [329, 263] width 205 height 13
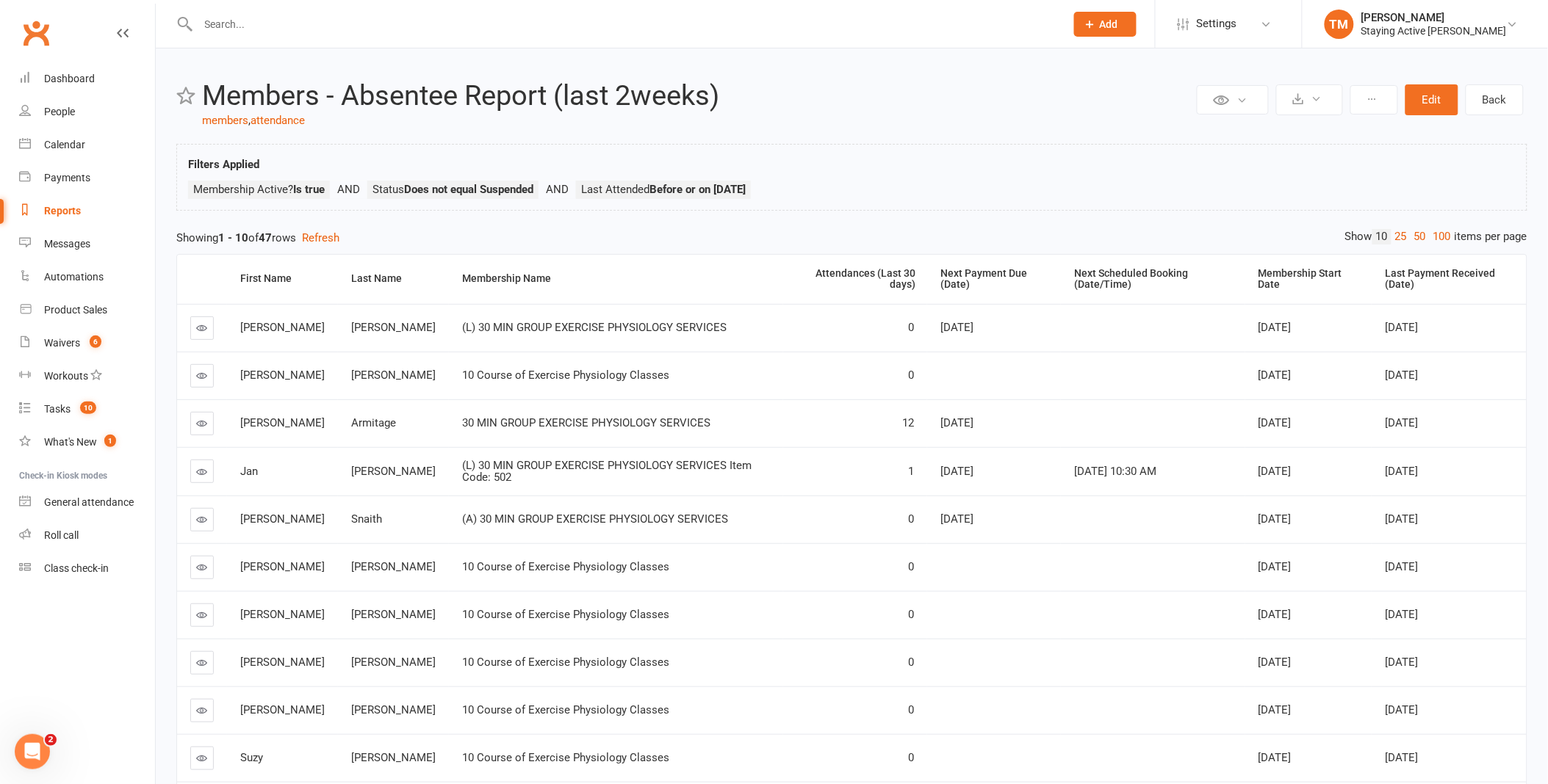
click at [1441, 238] on link "100" at bounding box center [1442, 237] width 25 height 16
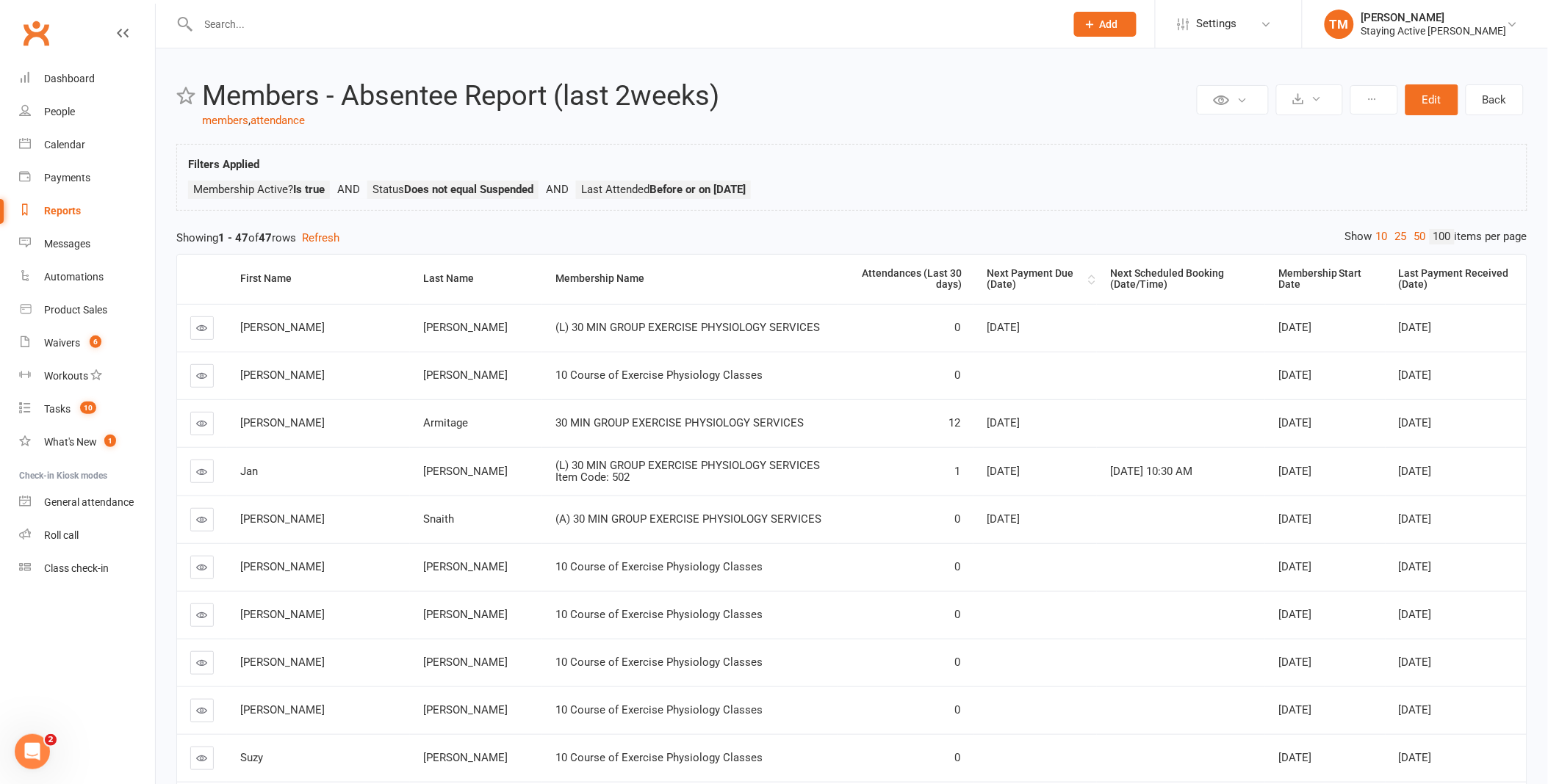
click at [980, 292] on th "Next Payment Due (Date)" at bounding box center [1035, 279] width 123 height 49
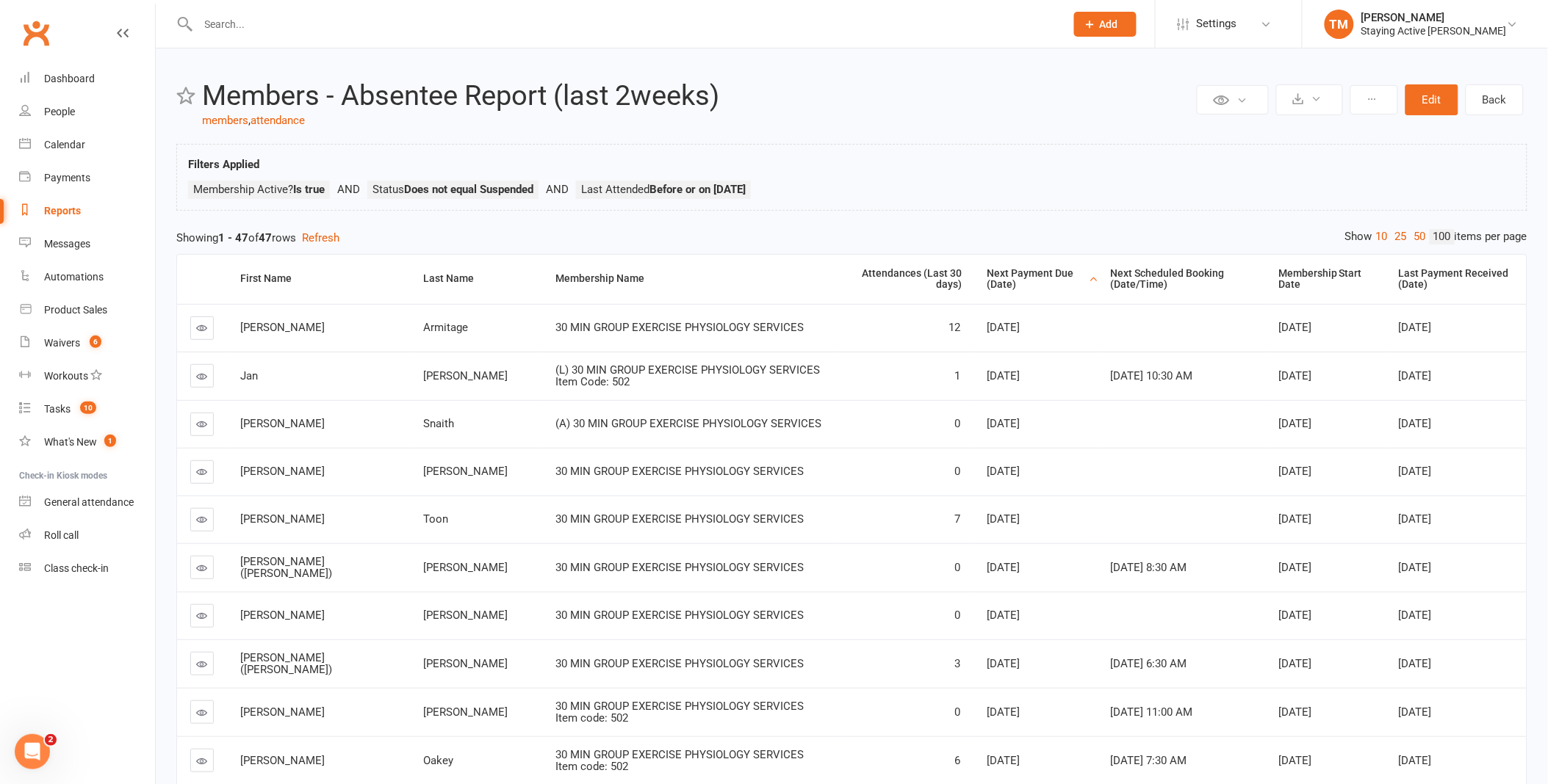
click at [1018, 269] on div "Next Payment Due (Date)" at bounding box center [1036, 279] width 99 height 22
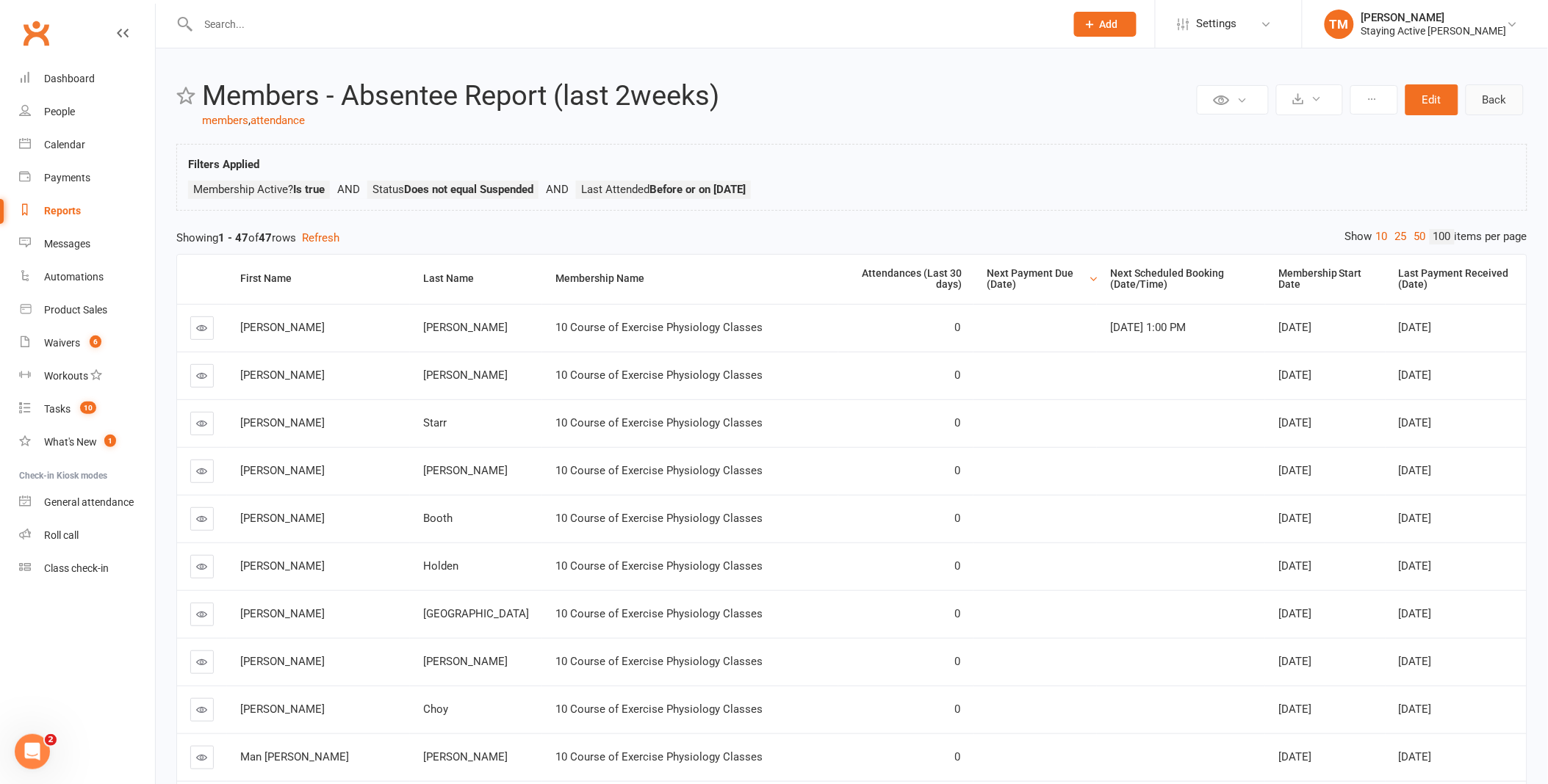
click at [1511, 89] on link "Back" at bounding box center [1495, 99] width 58 height 31
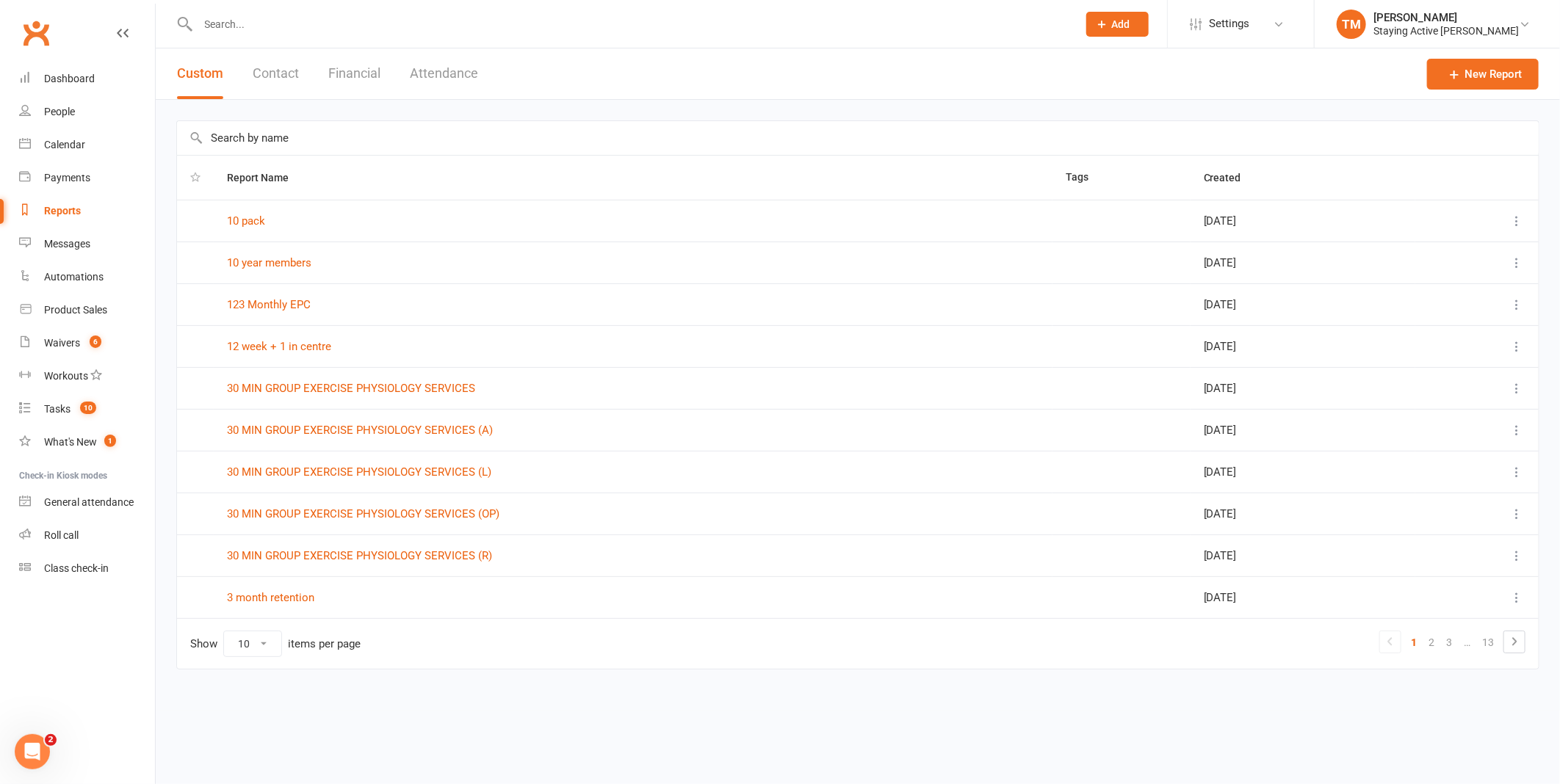
click at [658, 32] on input "text" at bounding box center [630, 25] width 873 height 21
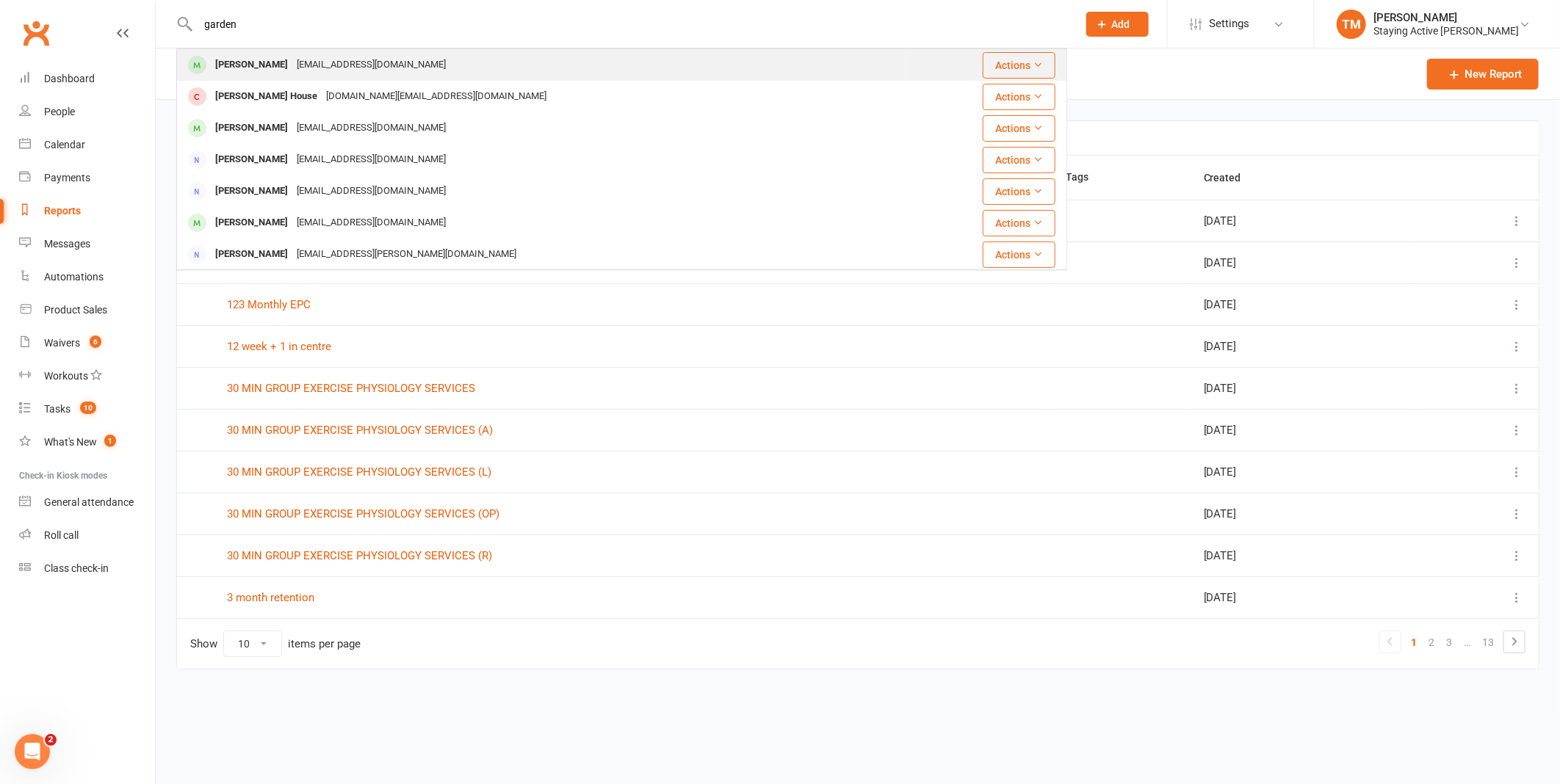
type input "garden"
click at [497, 55] on div "[PERSON_NAME] [EMAIL_ADDRESS][DOMAIN_NAME]" at bounding box center [541, 65] width 727 height 30
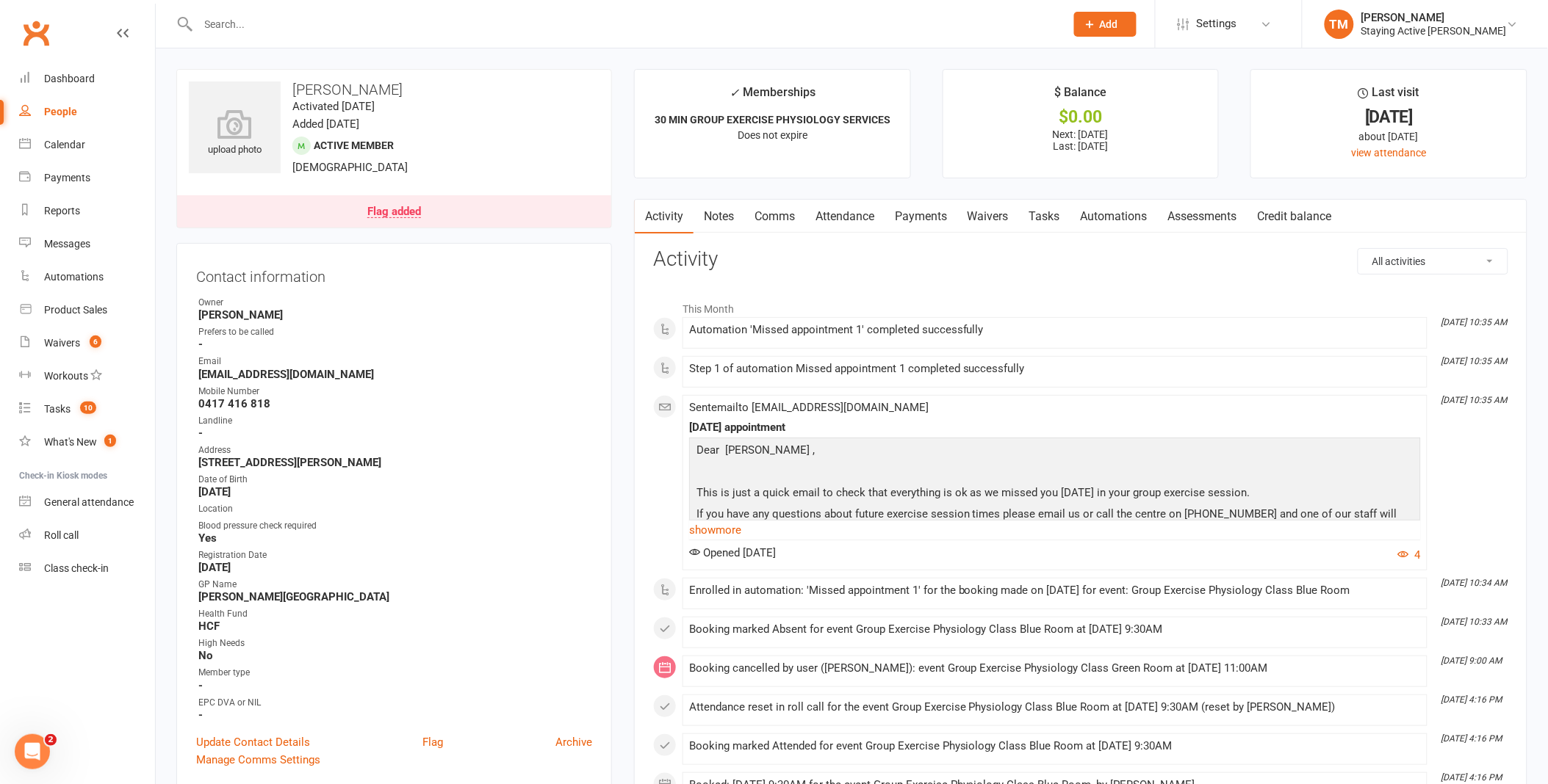
click at [383, 200] on link "Flag added" at bounding box center [394, 211] width 434 height 32
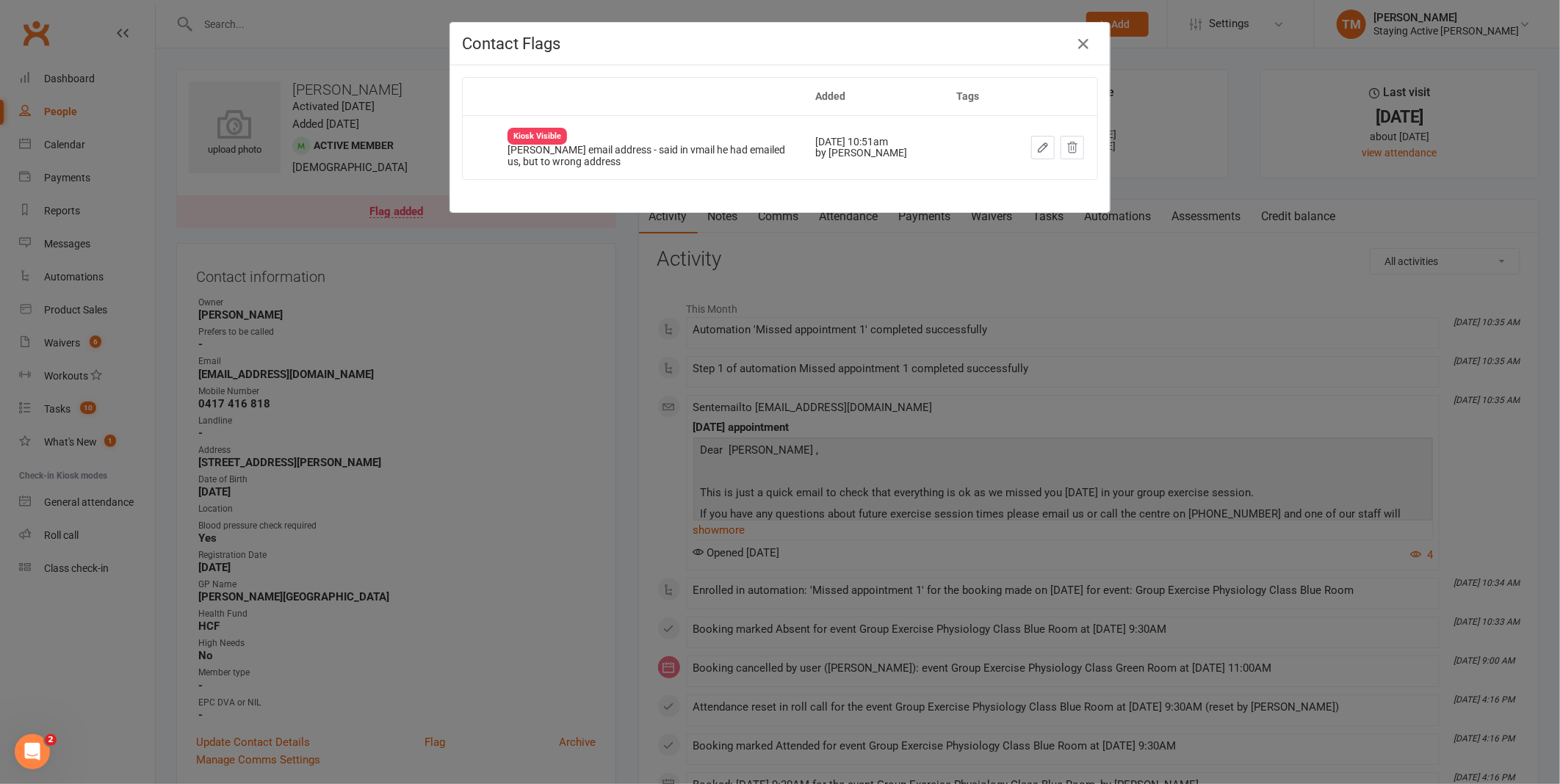
click at [500, 361] on div "Contact Flags Added Tags Kiosk Visible Clarify email address - said in vmail he…" at bounding box center [780, 392] width 1560 height 784
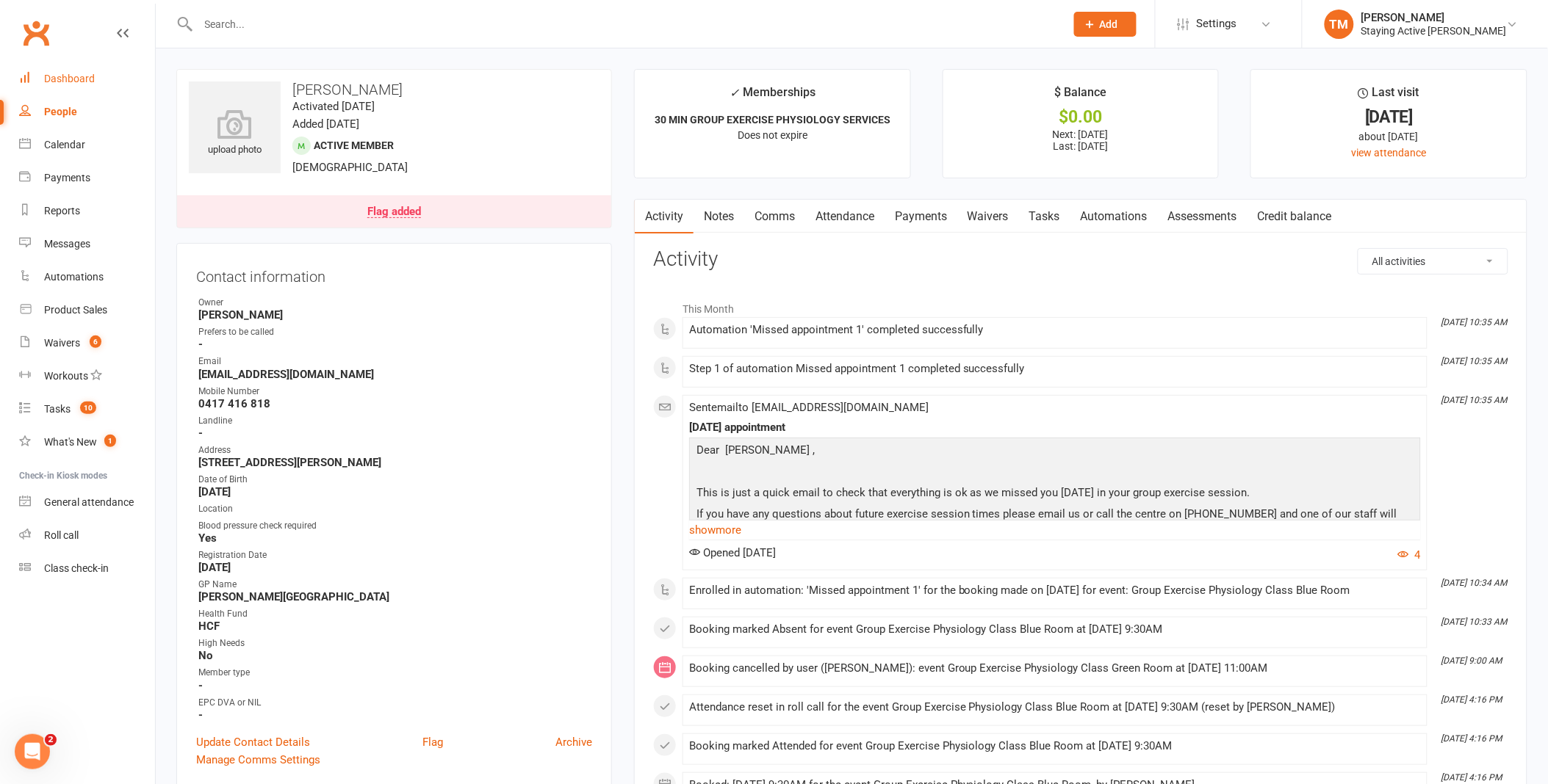
click at [84, 75] on div "Dashboard" at bounding box center [69, 78] width 51 height 12
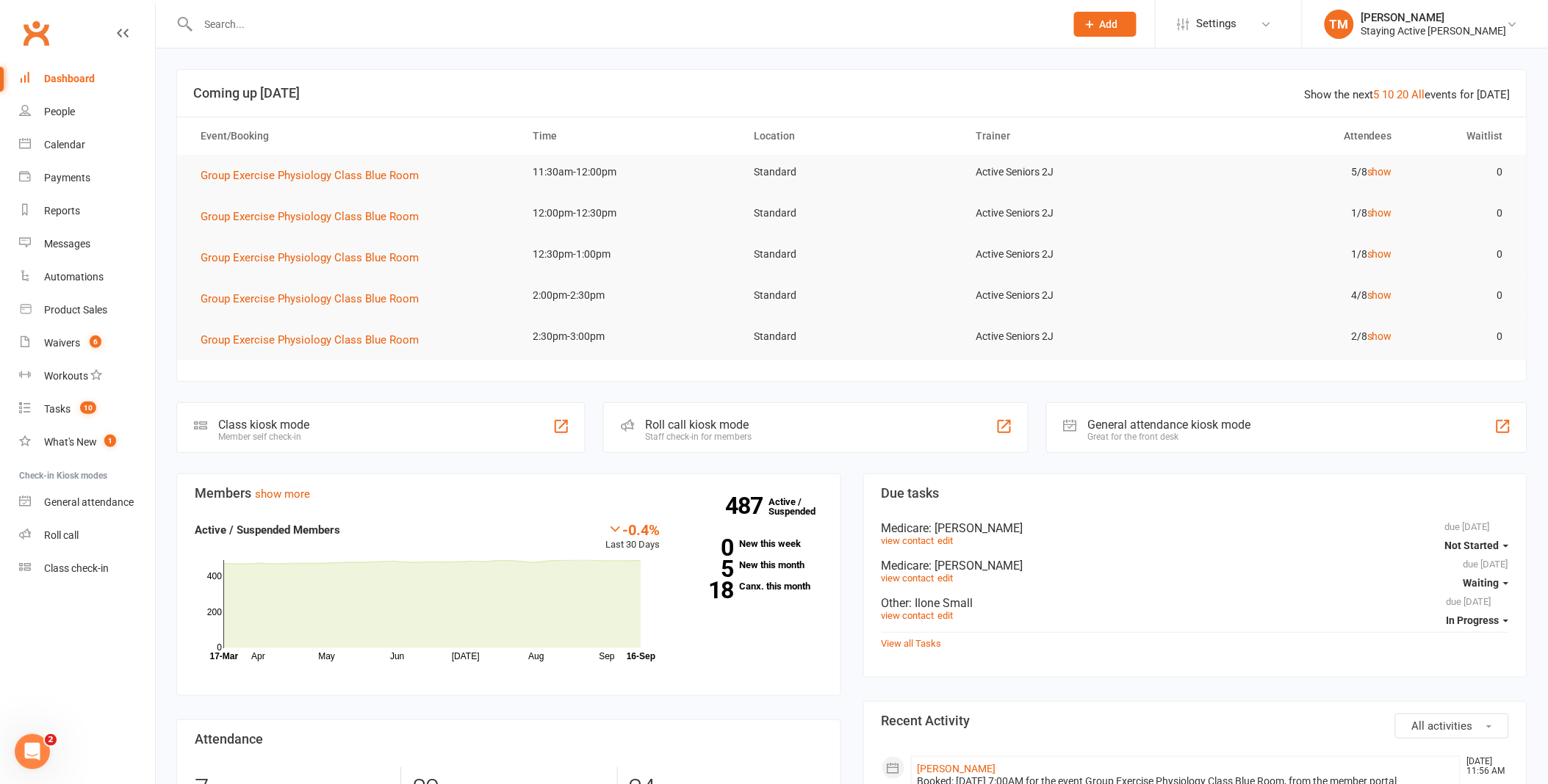
click at [289, 25] on input "text" at bounding box center [625, 25] width 861 height 21
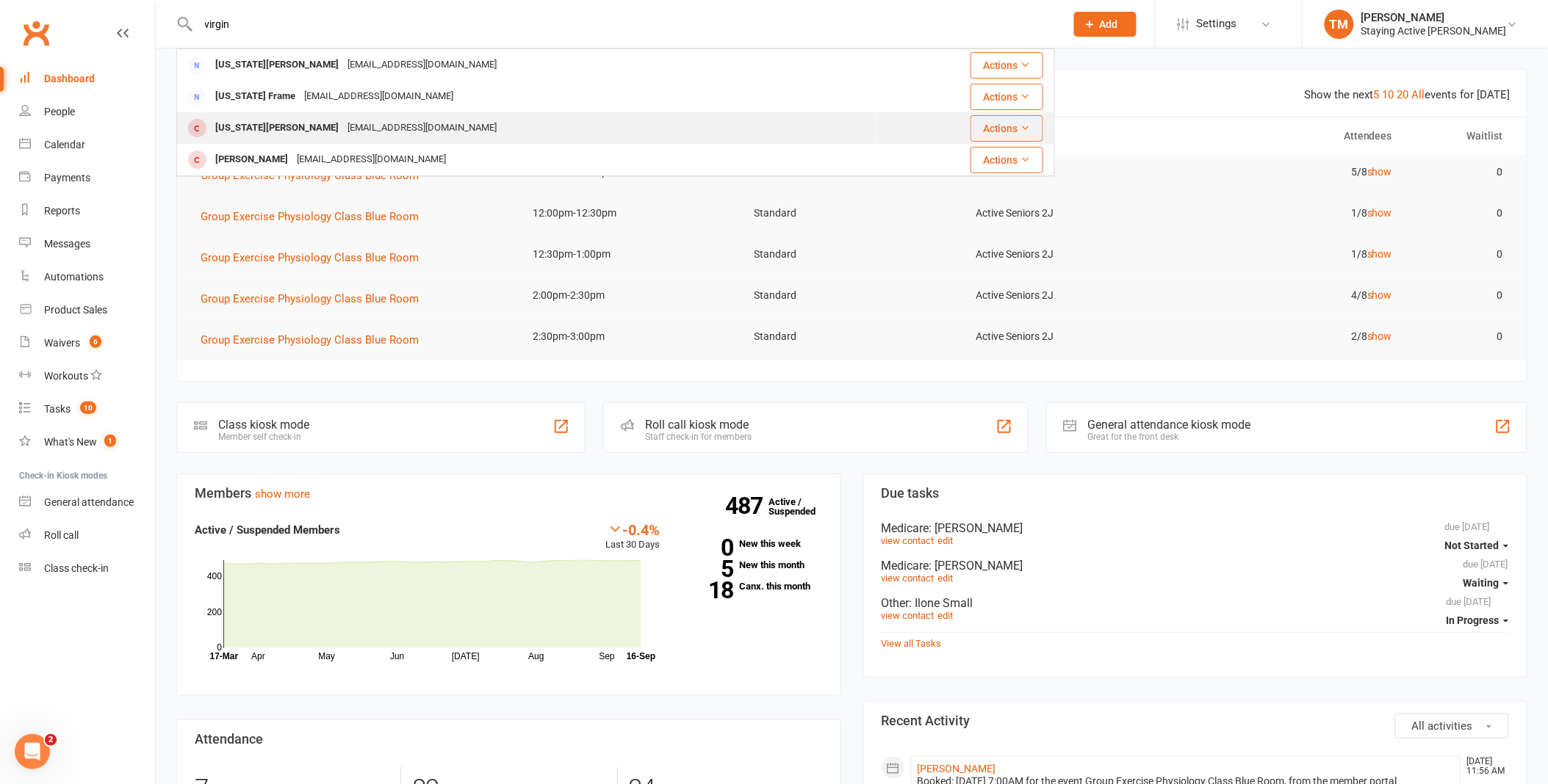
type input "virgin"
click at [351, 132] on div "[EMAIL_ADDRESS][DOMAIN_NAME]" at bounding box center [421, 128] width 158 height 22
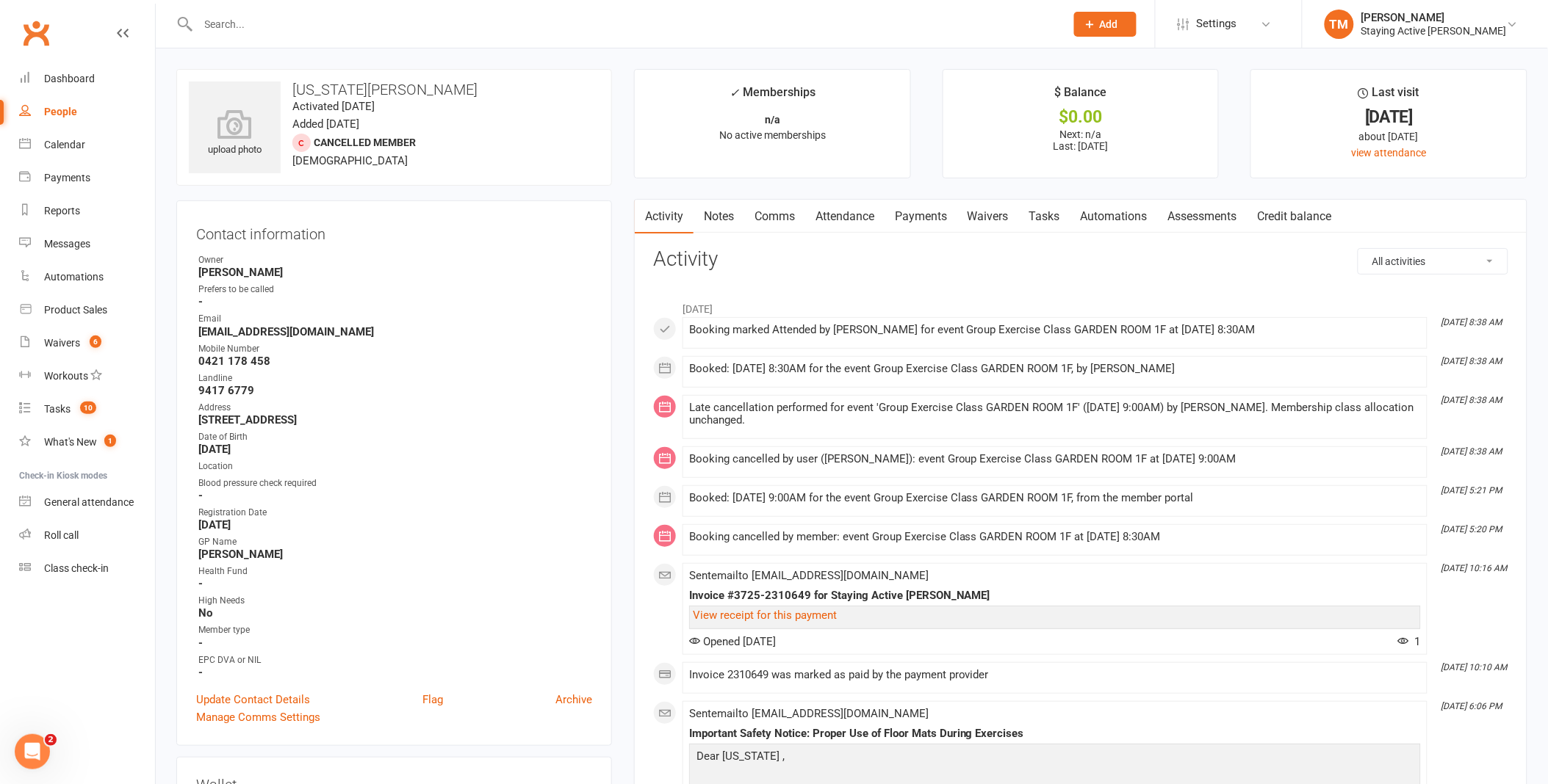
click at [1119, 367] on div "Booked: [DATE] 8:30AM for the event Group Exercise Class GARDEN ROOM 1F, by [PE…" at bounding box center [1056, 369] width 732 height 13
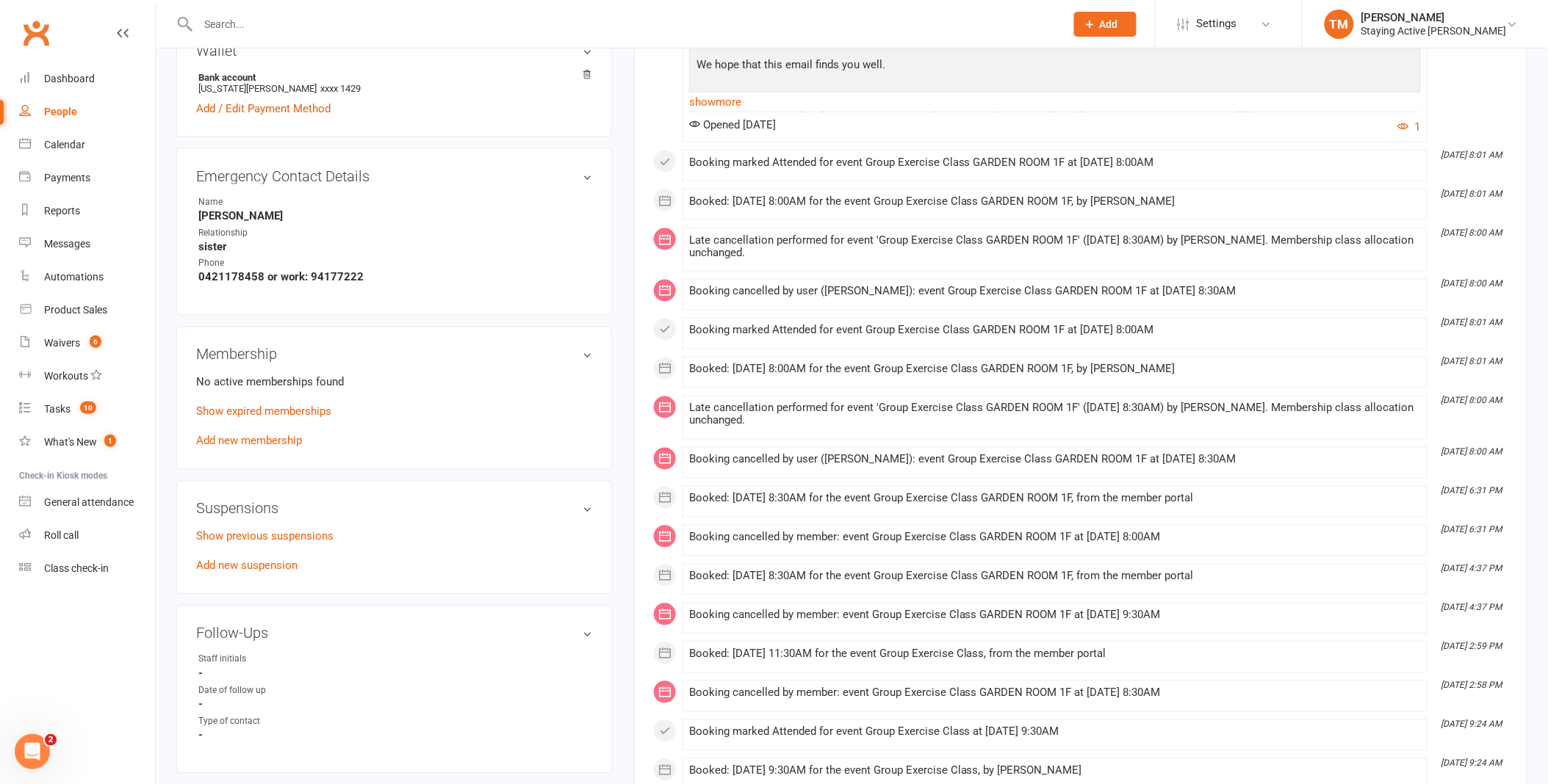
scroll to position [1060, 0]
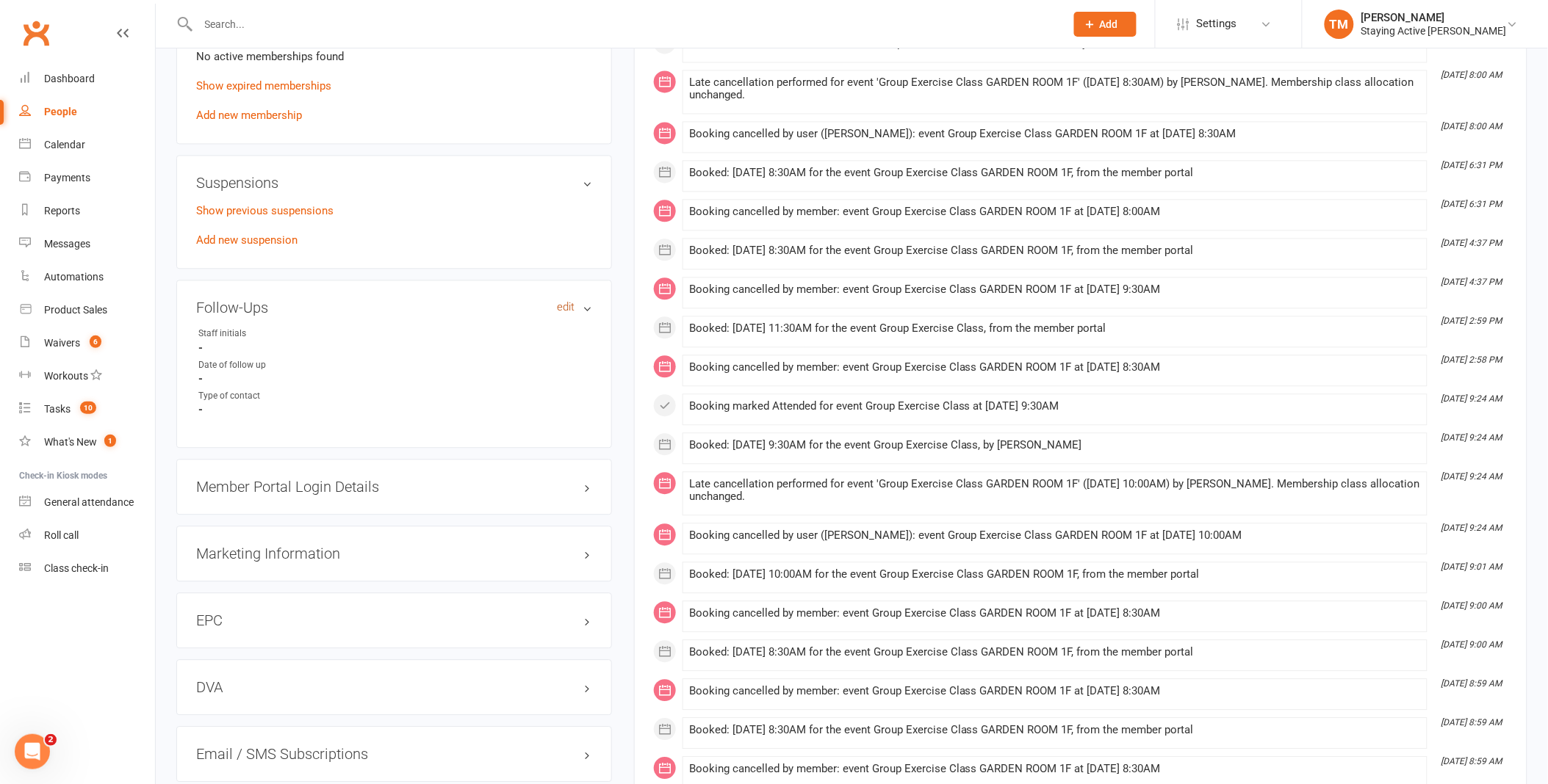
click at [560, 304] on link "edit" at bounding box center [566, 307] width 18 height 13
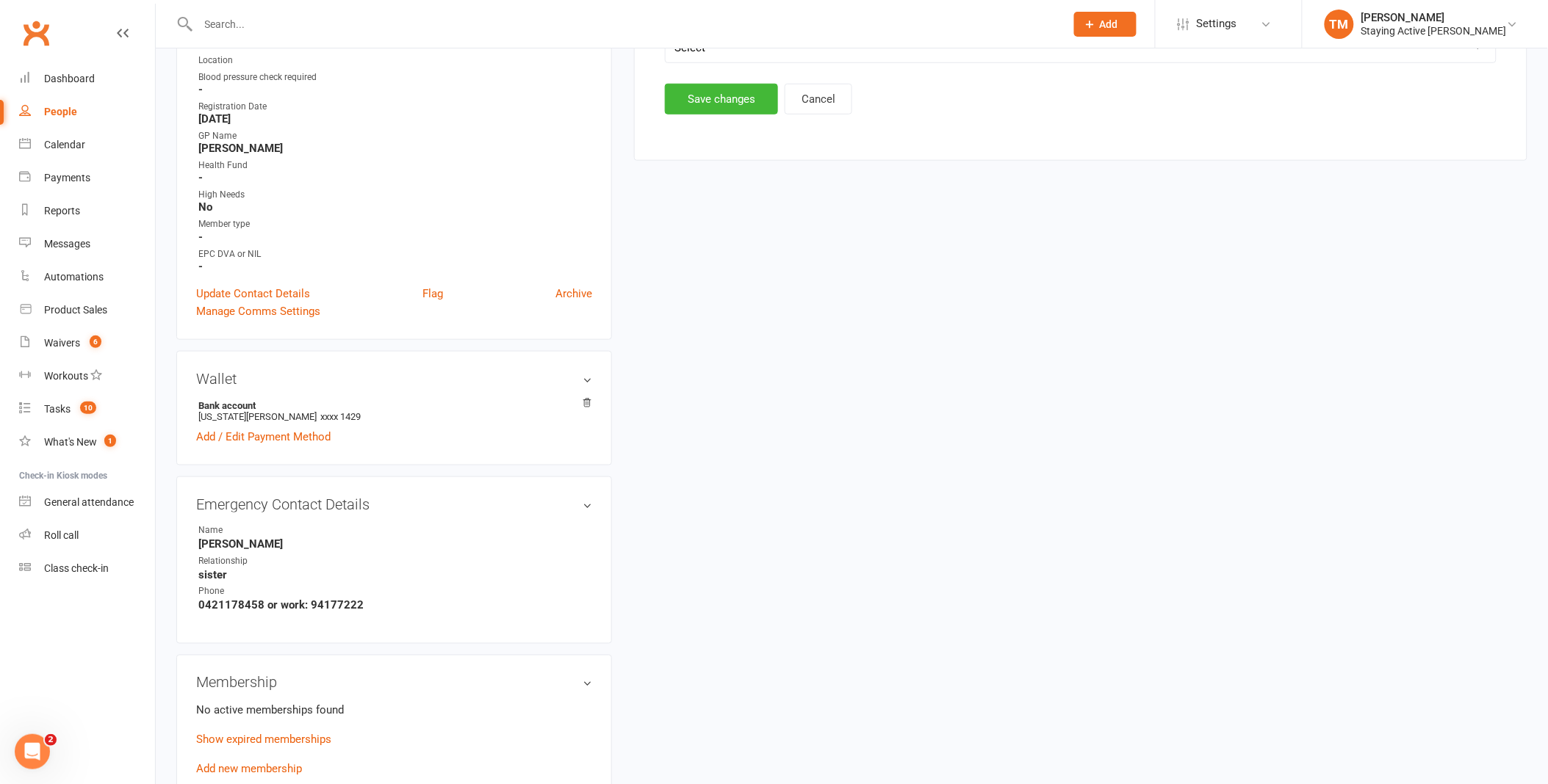
scroll to position [125, 0]
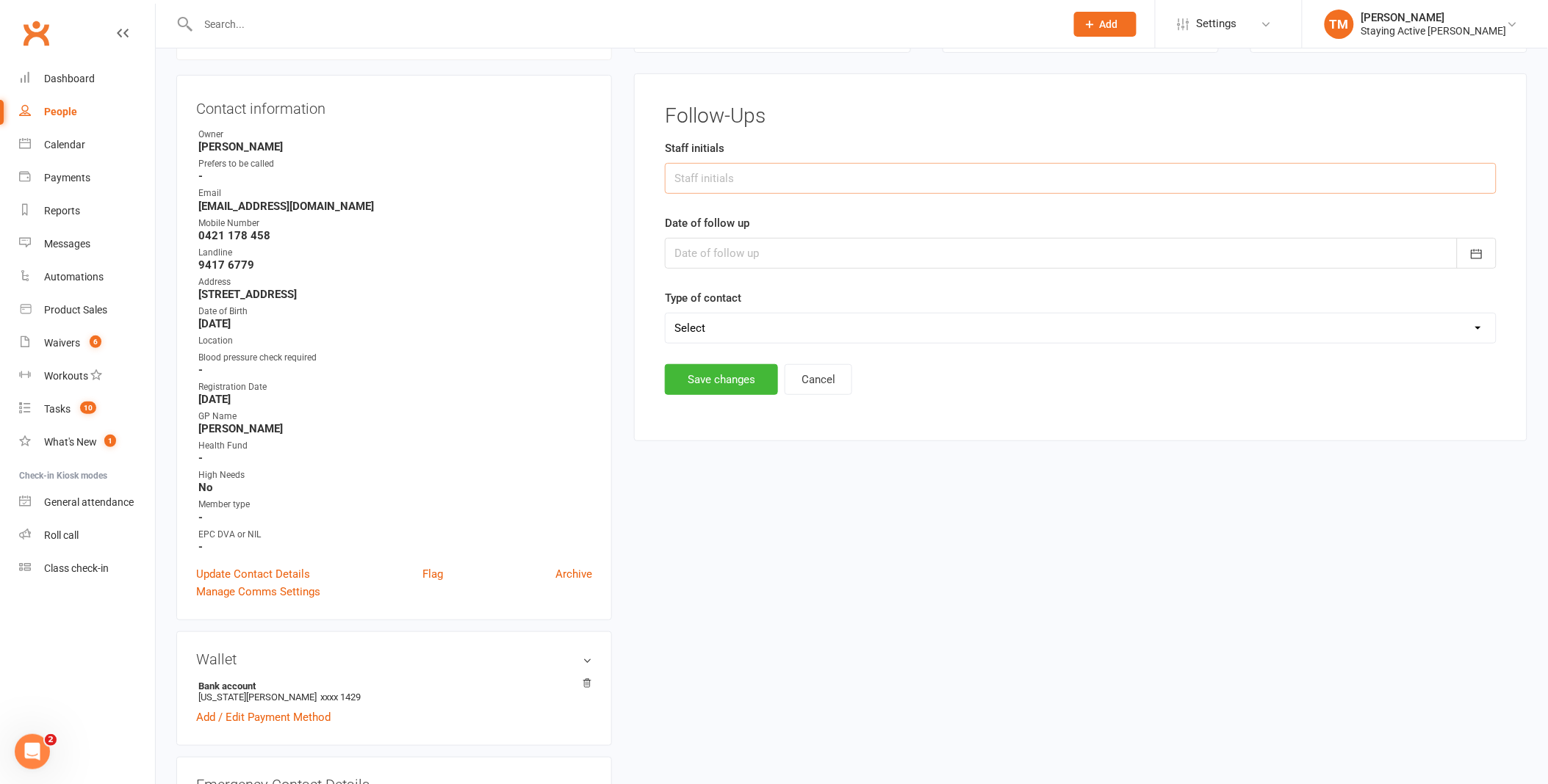
click at [797, 169] on input "text" at bounding box center [1080, 178] width 832 height 31
type input "SK"
click at [769, 247] on div at bounding box center [1080, 253] width 832 height 31
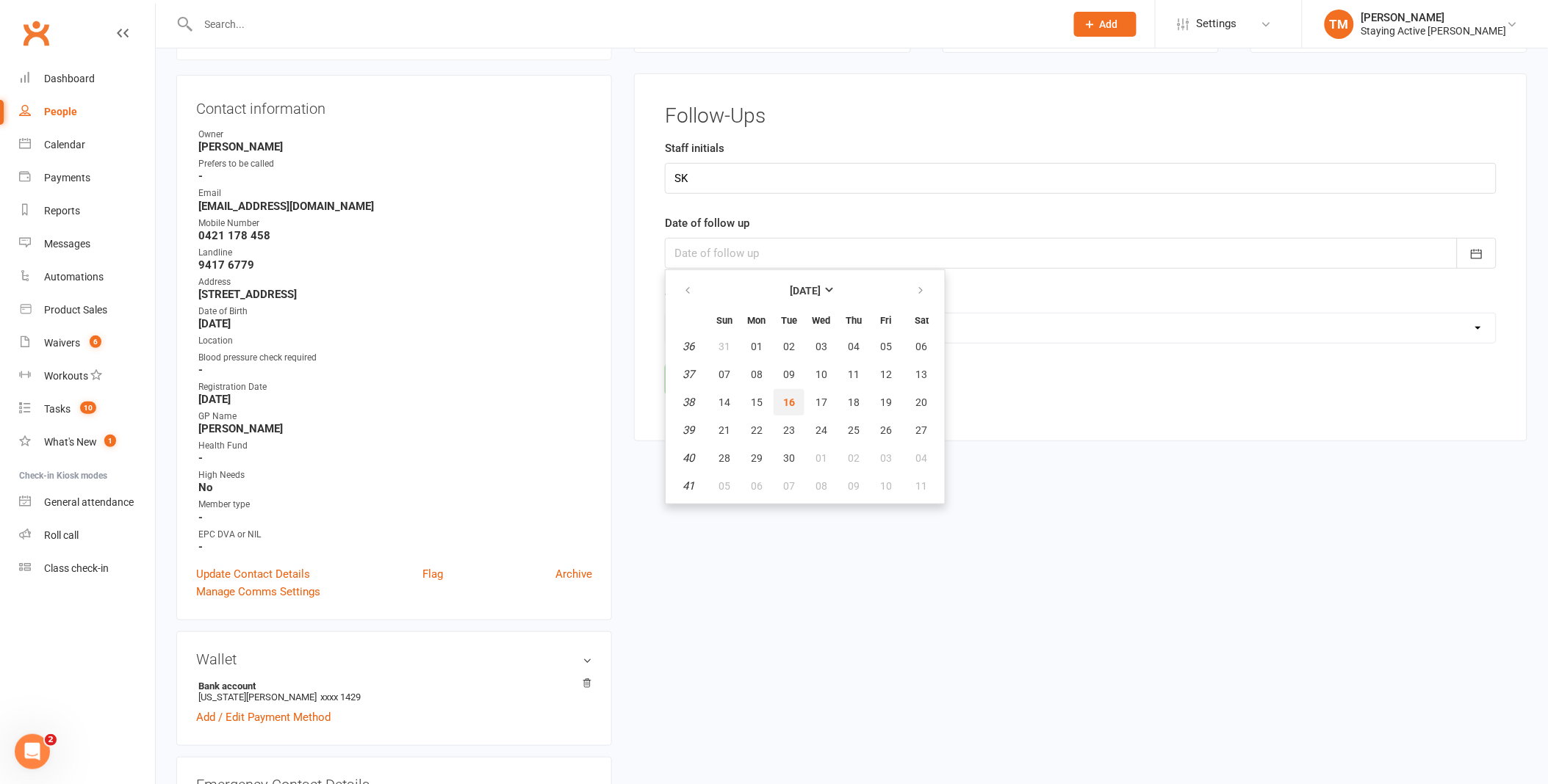
click at [787, 389] on button "16" at bounding box center [789, 402] width 31 height 26
type input "[DATE]"
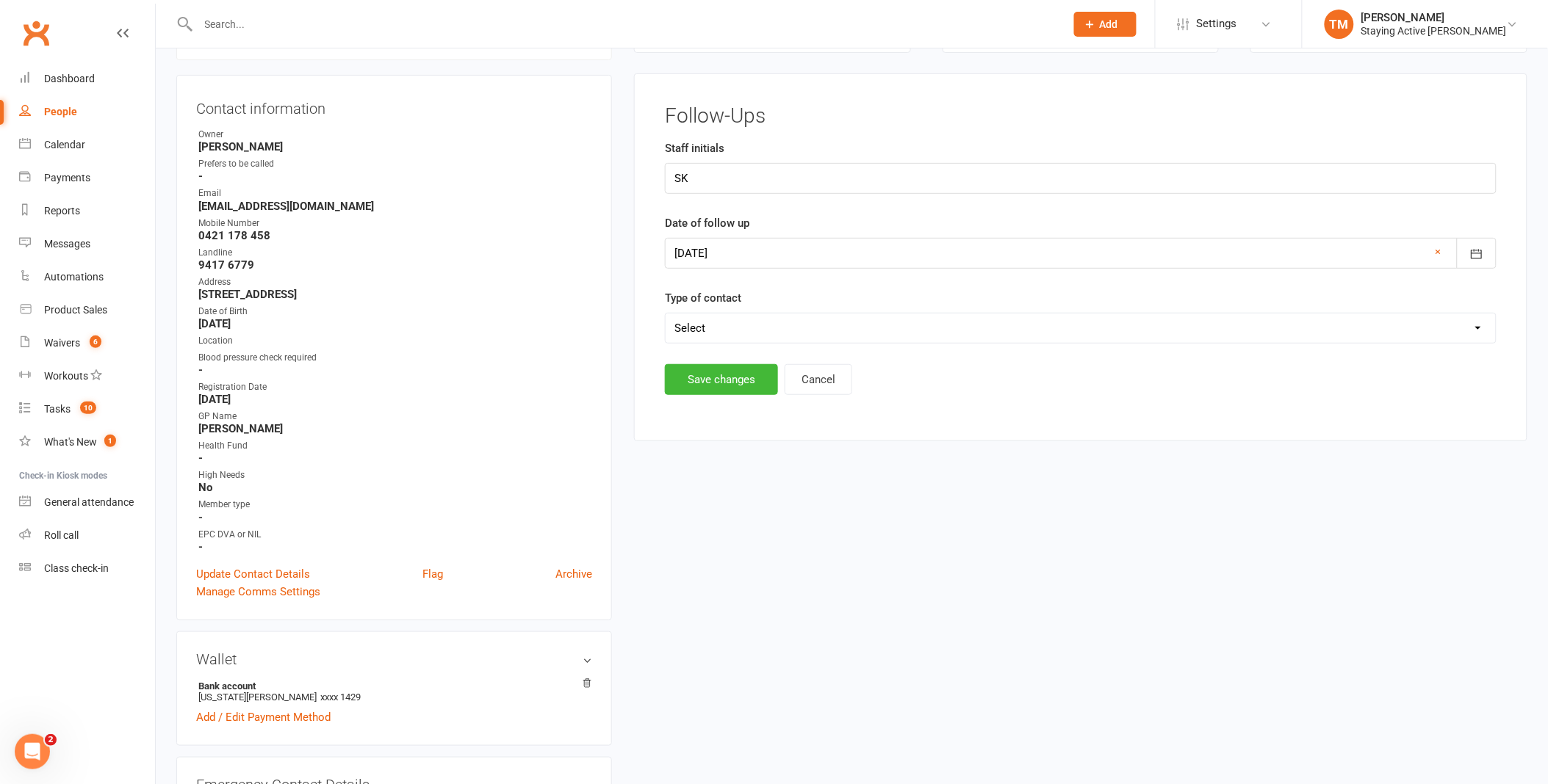
click at [874, 325] on select "Select Left message or sent email Spoke to member" at bounding box center [1080, 328] width 830 height 29
select select "Left message or sent email"
click at [666, 314] on select "Select Left message or sent email Spoke to member" at bounding box center [1080, 328] width 830 height 29
click at [754, 382] on button "Save changes" at bounding box center [721, 379] width 113 height 31
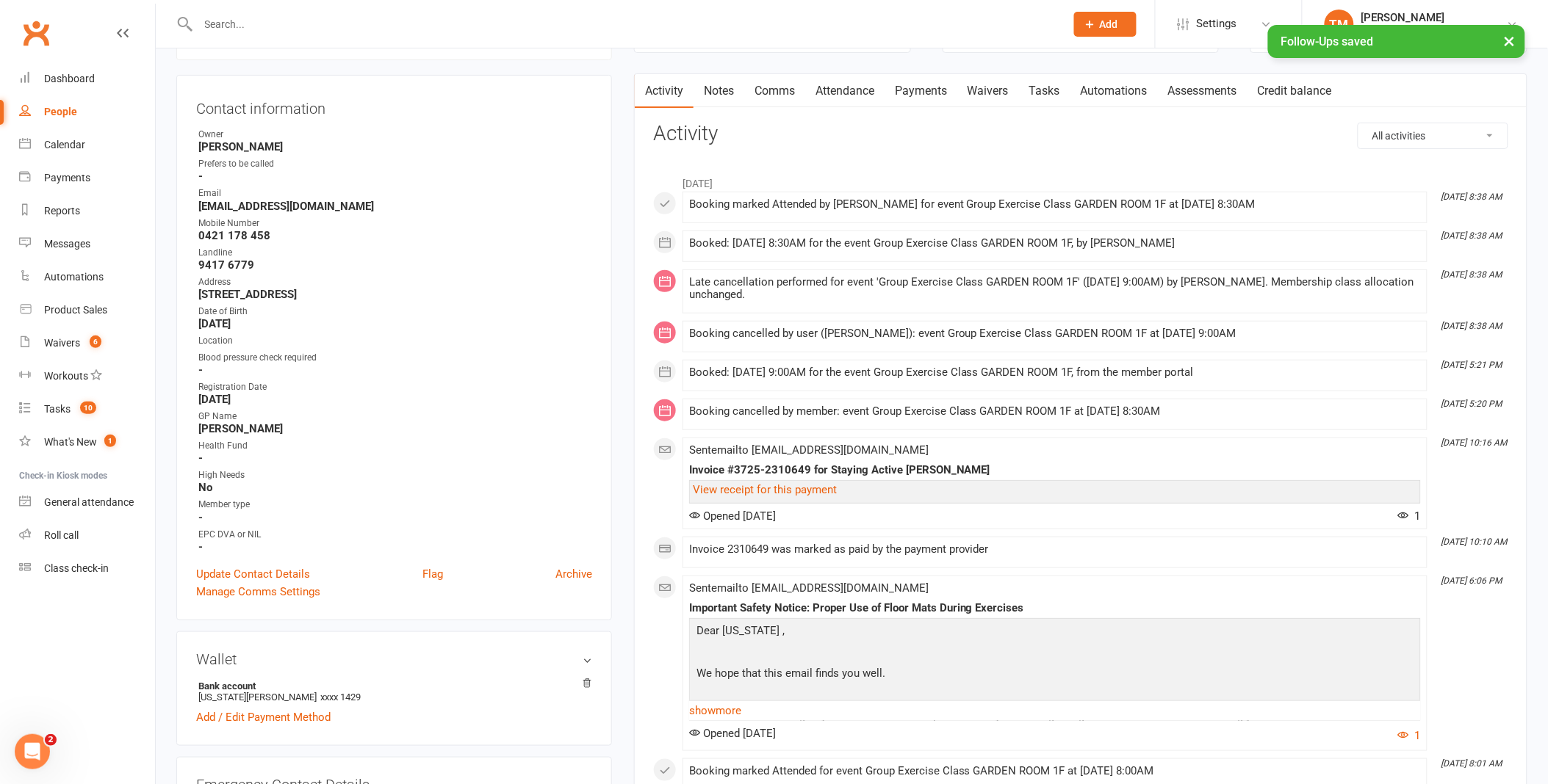
scroll to position [44, 0]
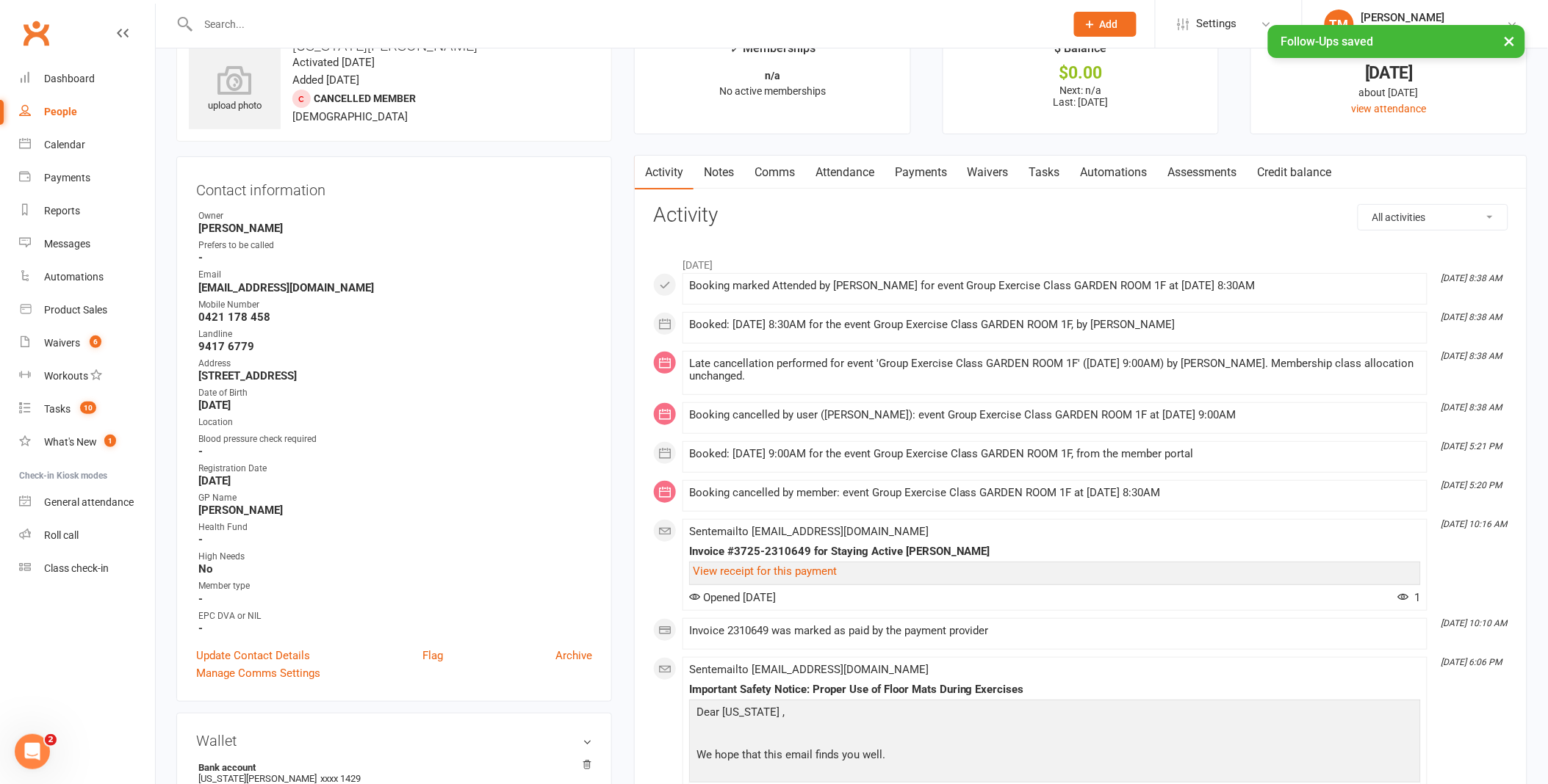
click at [774, 169] on link "Comms" at bounding box center [775, 172] width 61 height 34
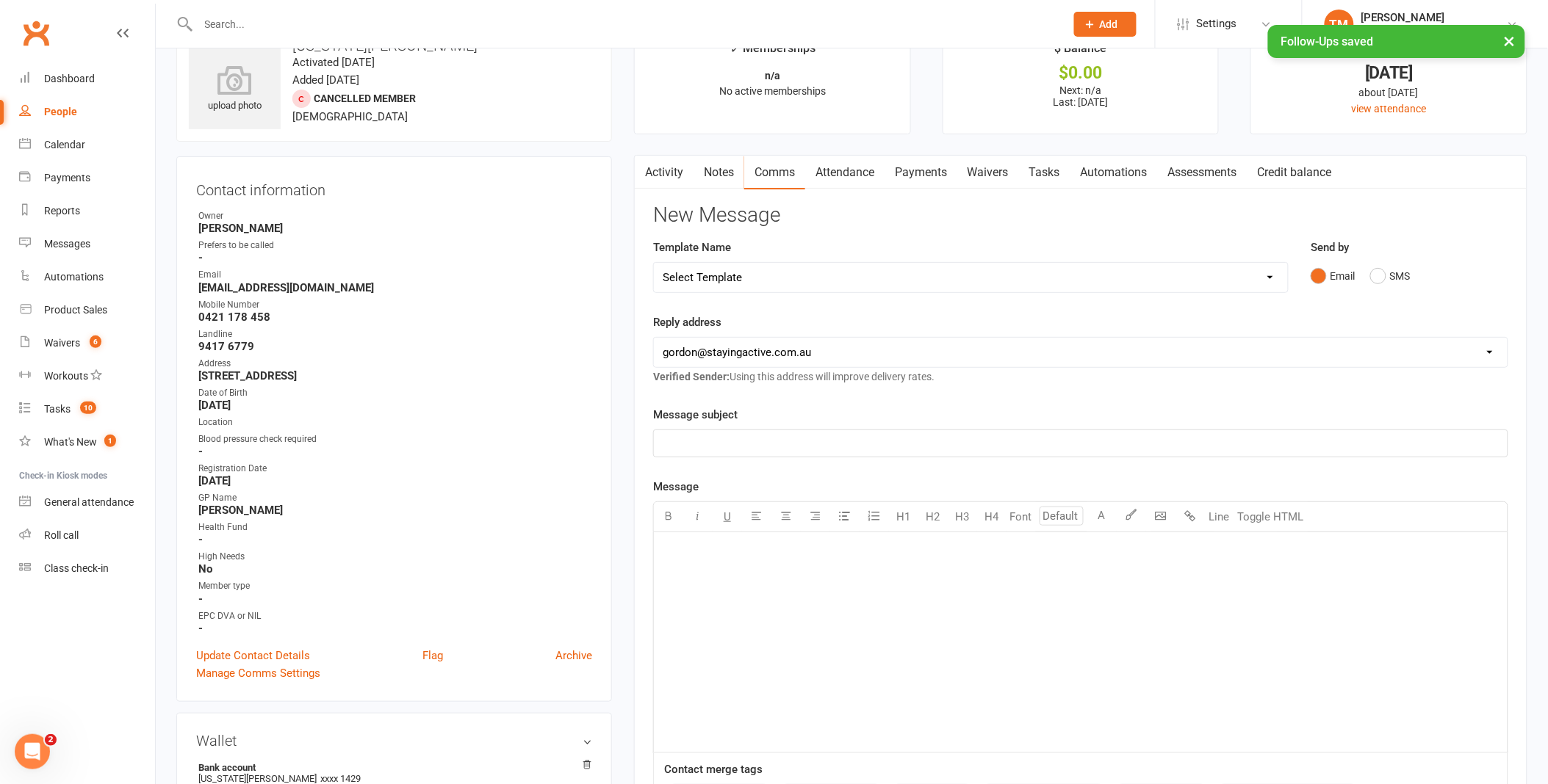
click at [763, 282] on select "Select Template [Email] 1045am Zoom Class [Email] 150 visits [Email] 1pm Zoom […" at bounding box center [970, 277] width 634 height 29
select select "14"
click at [654, 263] on select "Select Template [Email] 1045am Zoom Class [Email] 150 visits [Email] 1pm Zoom […" at bounding box center [970, 277] width 634 height 29
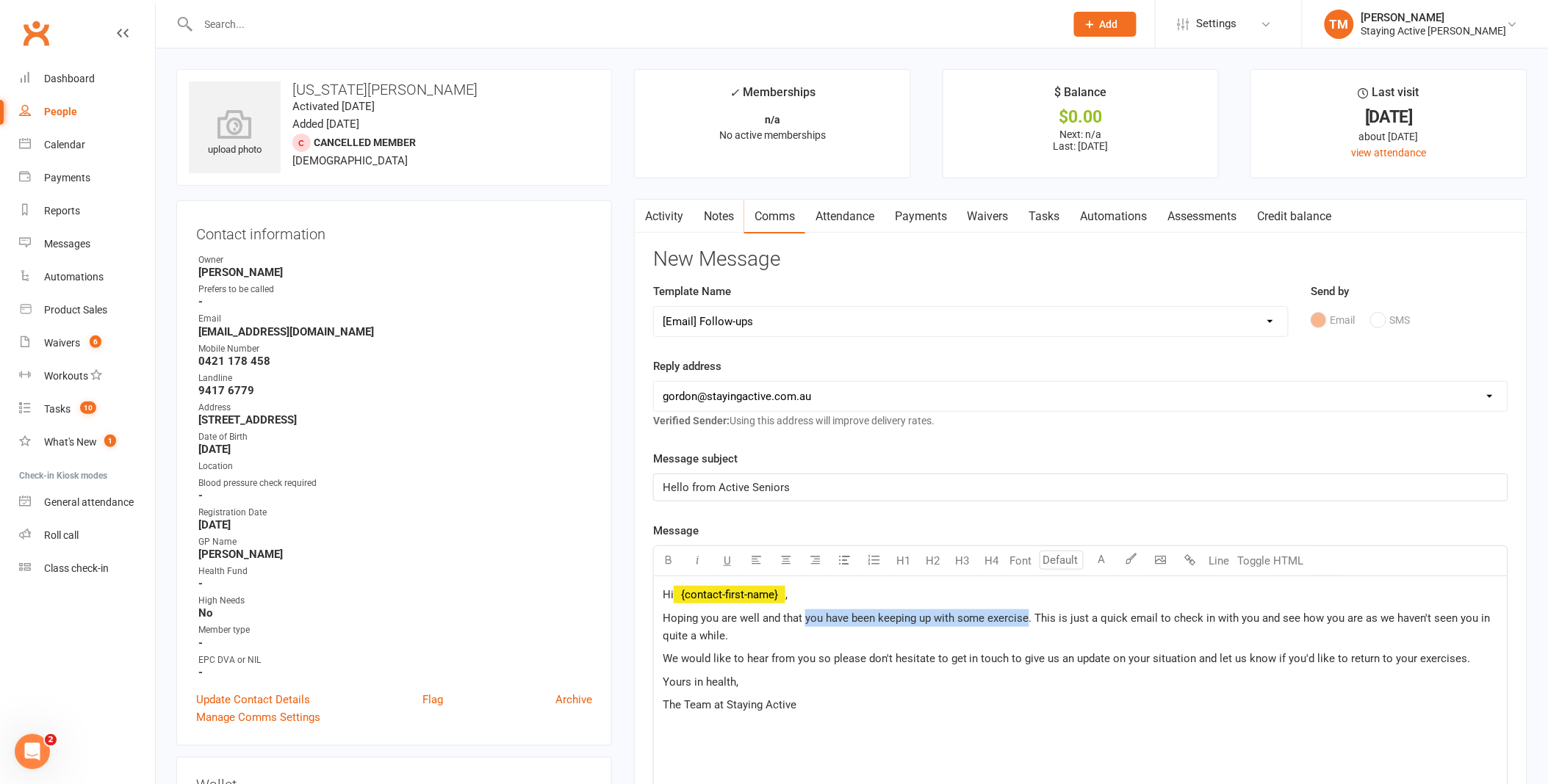
drag, startPoint x: 805, startPoint y: 615, endPoint x: 1027, endPoint y: 610, distance: 222.1
click at [1027, 610] on p "Hoping you are well and that you have been keeping up with some exercise. This …" at bounding box center [1080, 626] width 836 height 35
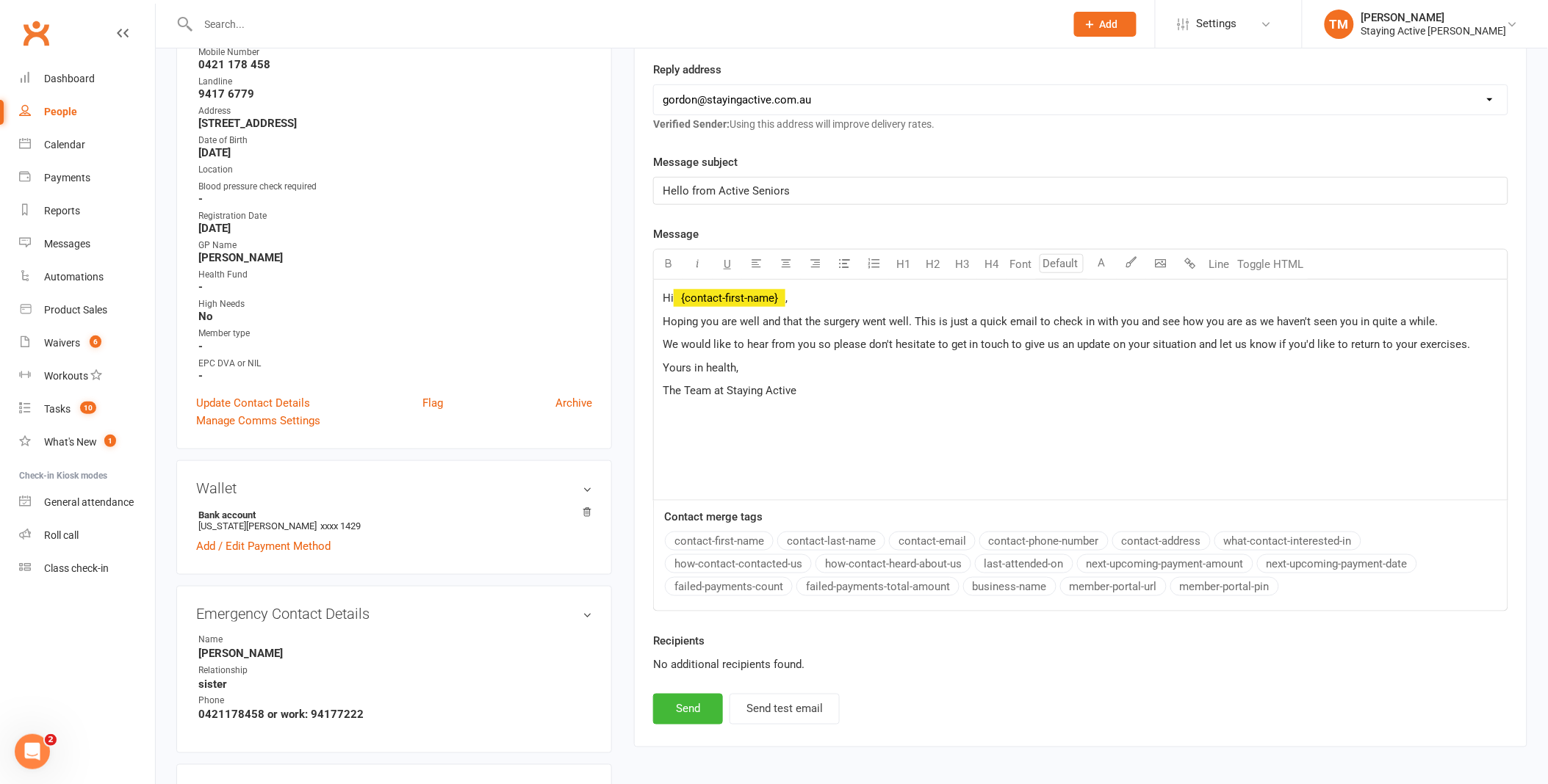
scroll to position [326, 0]
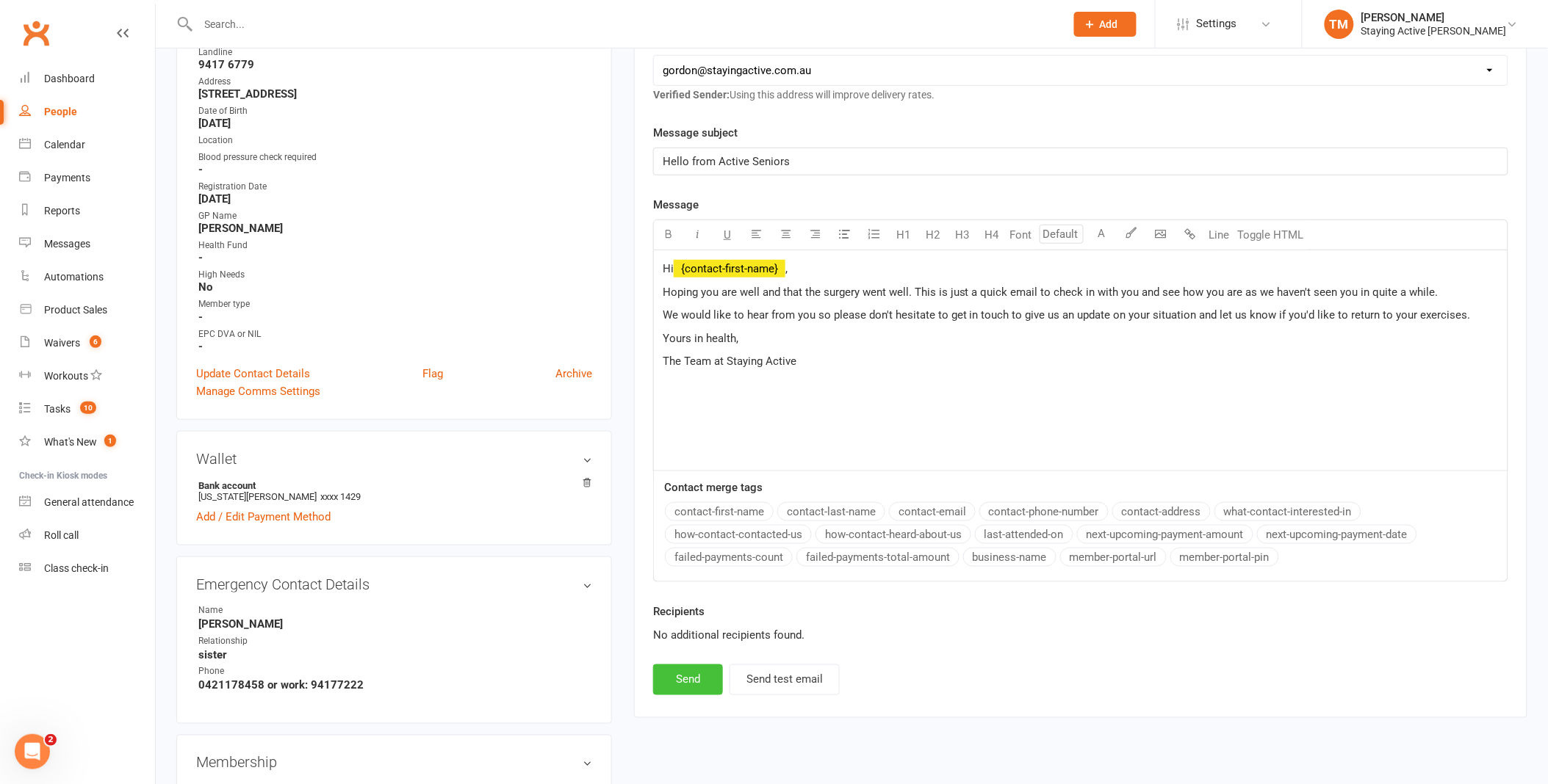
click at [681, 688] on button "Send" at bounding box center [687, 679] width 69 height 31
select select
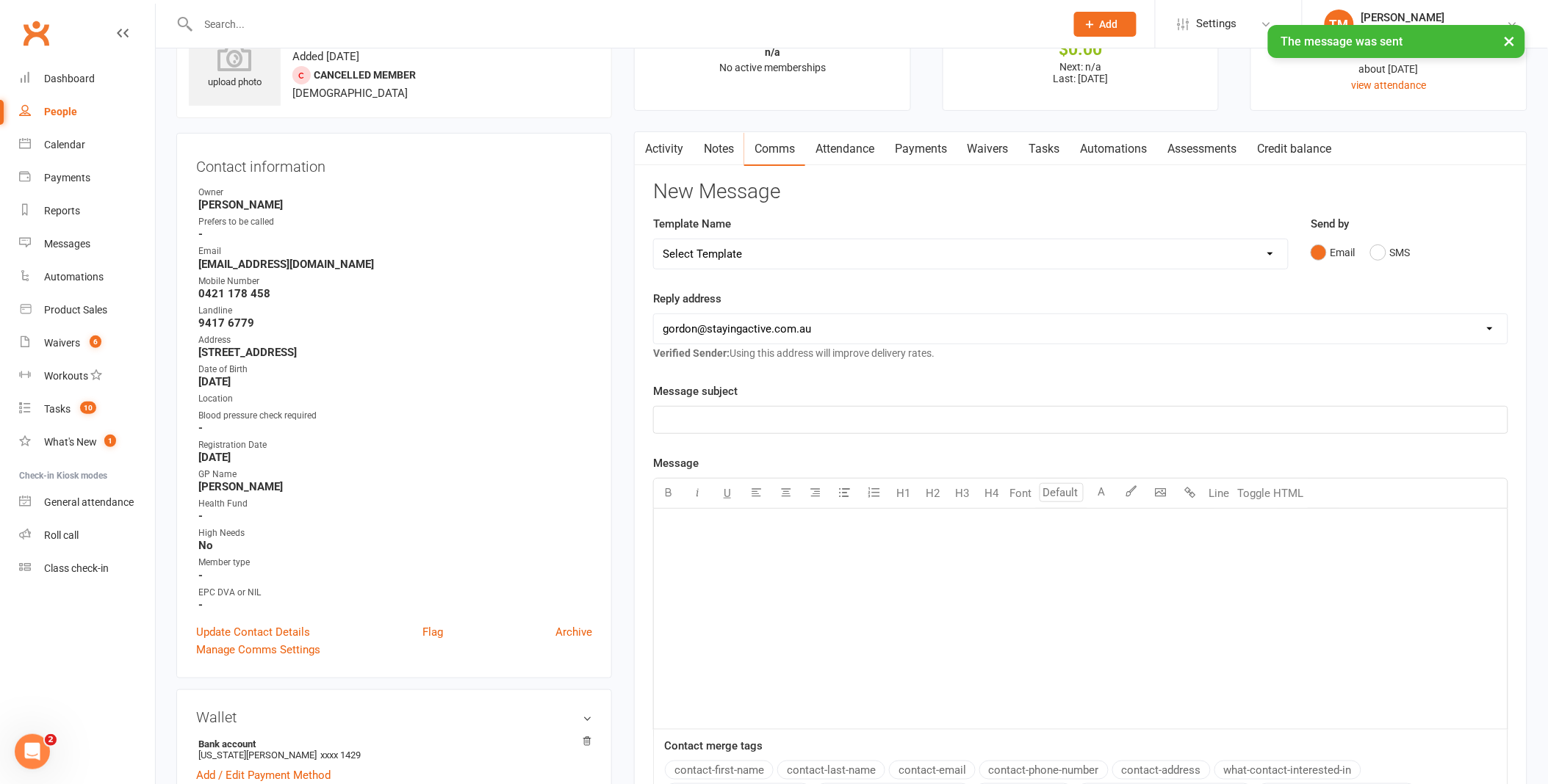
scroll to position [0, 0]
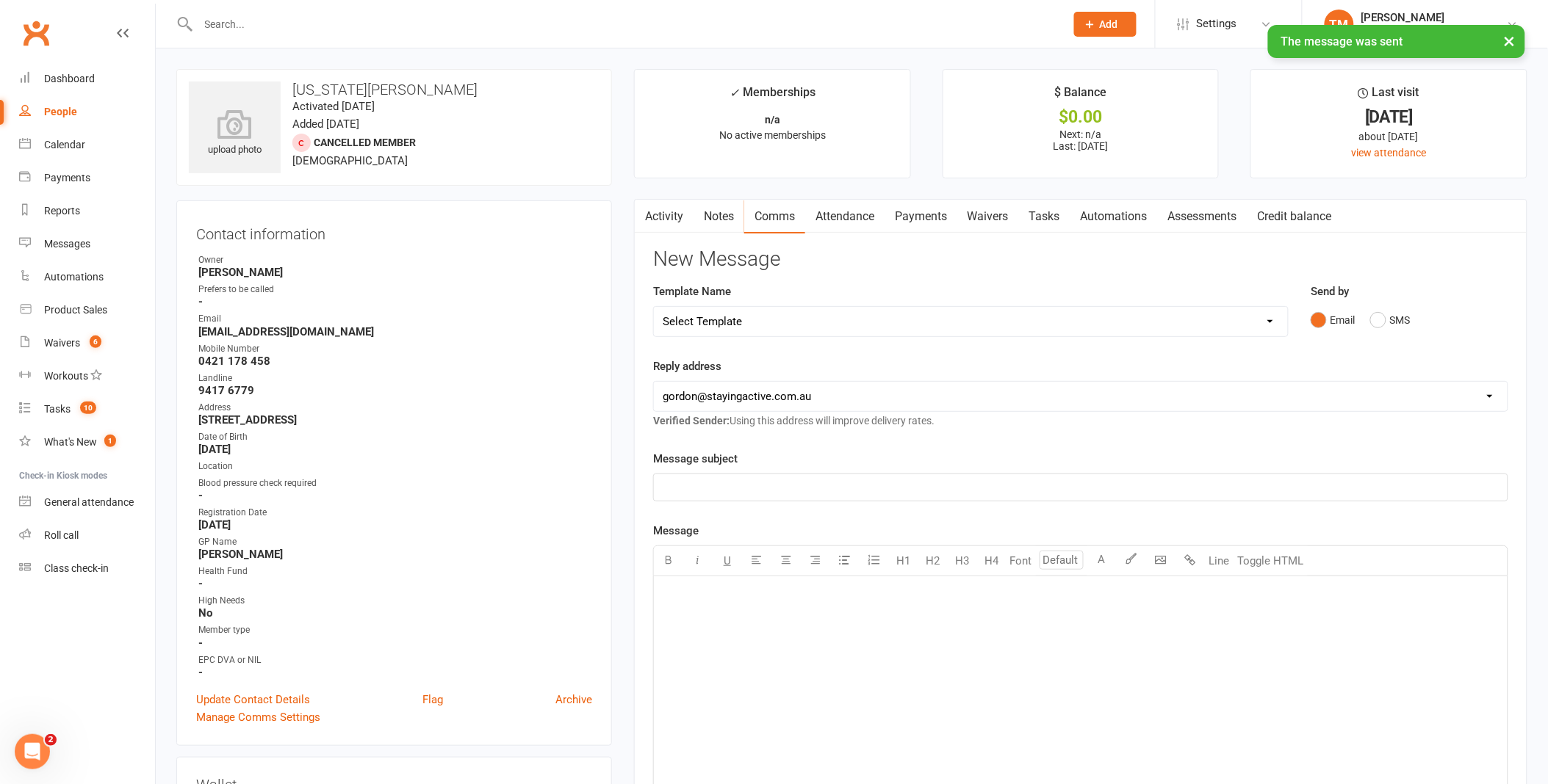
click at [708, 220] on link "Notes" at bounding box center [719, 217] width 51 height 34
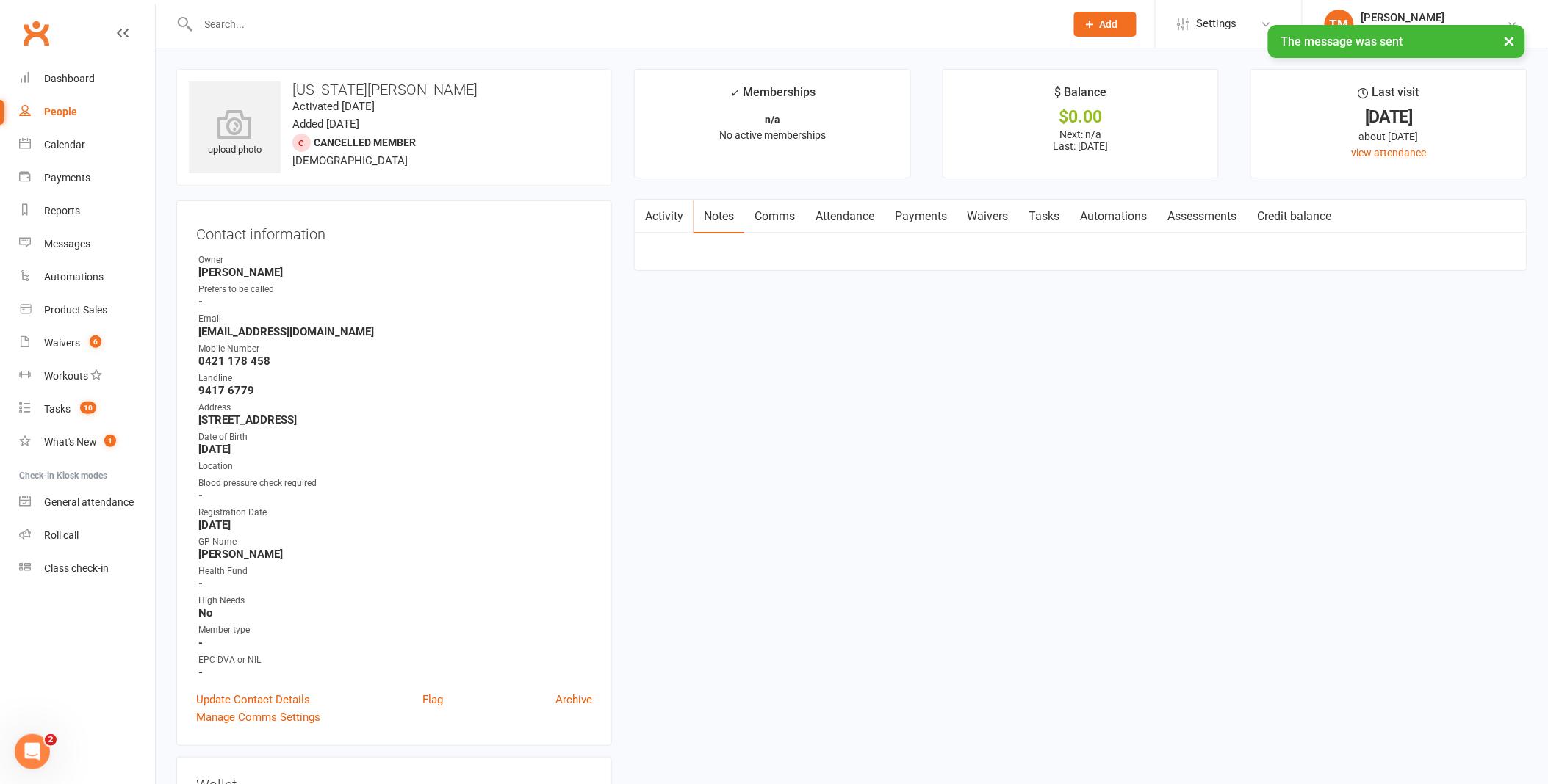
click at [669, 214] on link "Activity" at bounding box center [664, 217] width 59 height 34
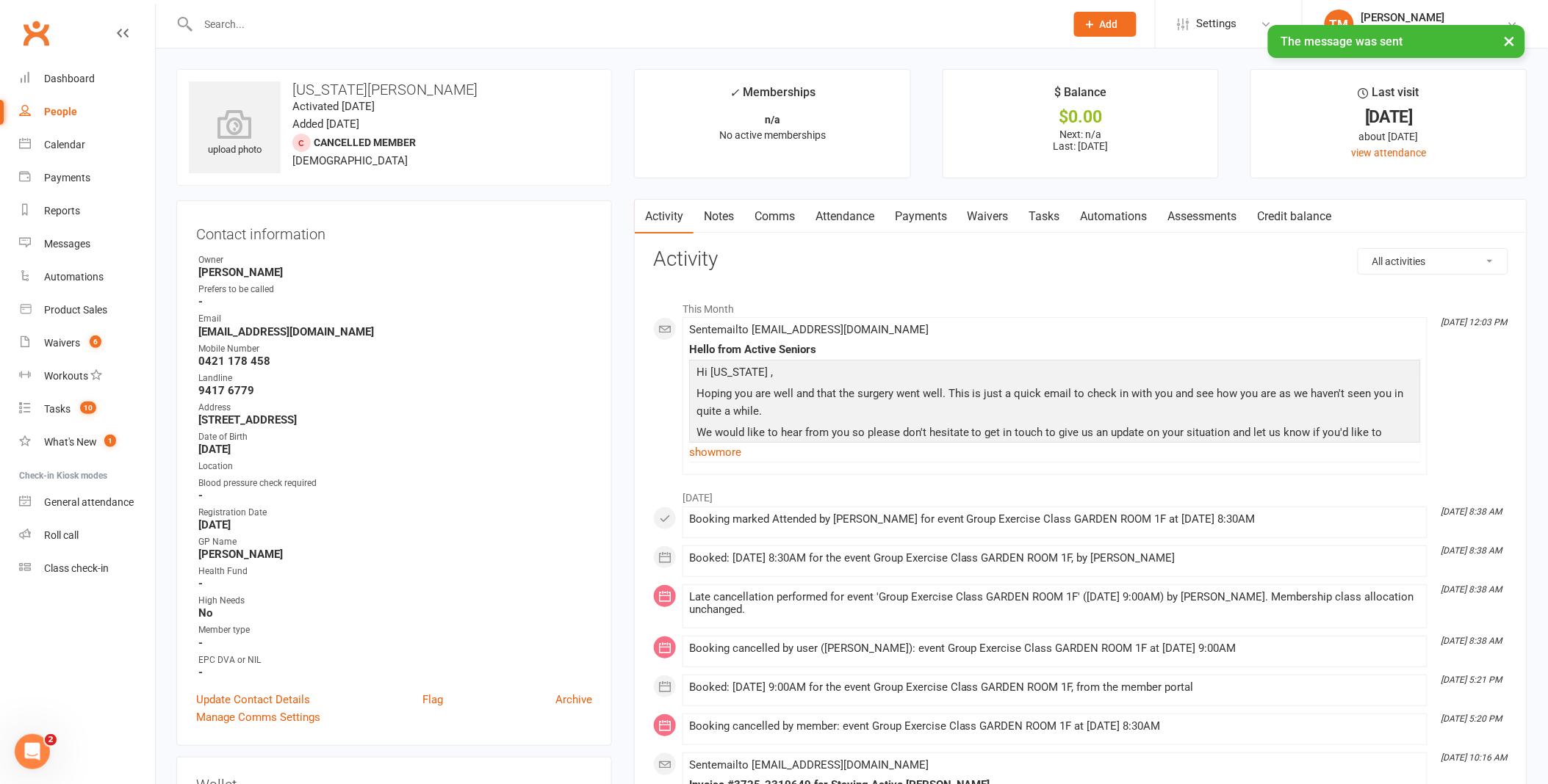
click at [714, 219] on link "Notes" at bounding box center [719, 217] width 51 height 34
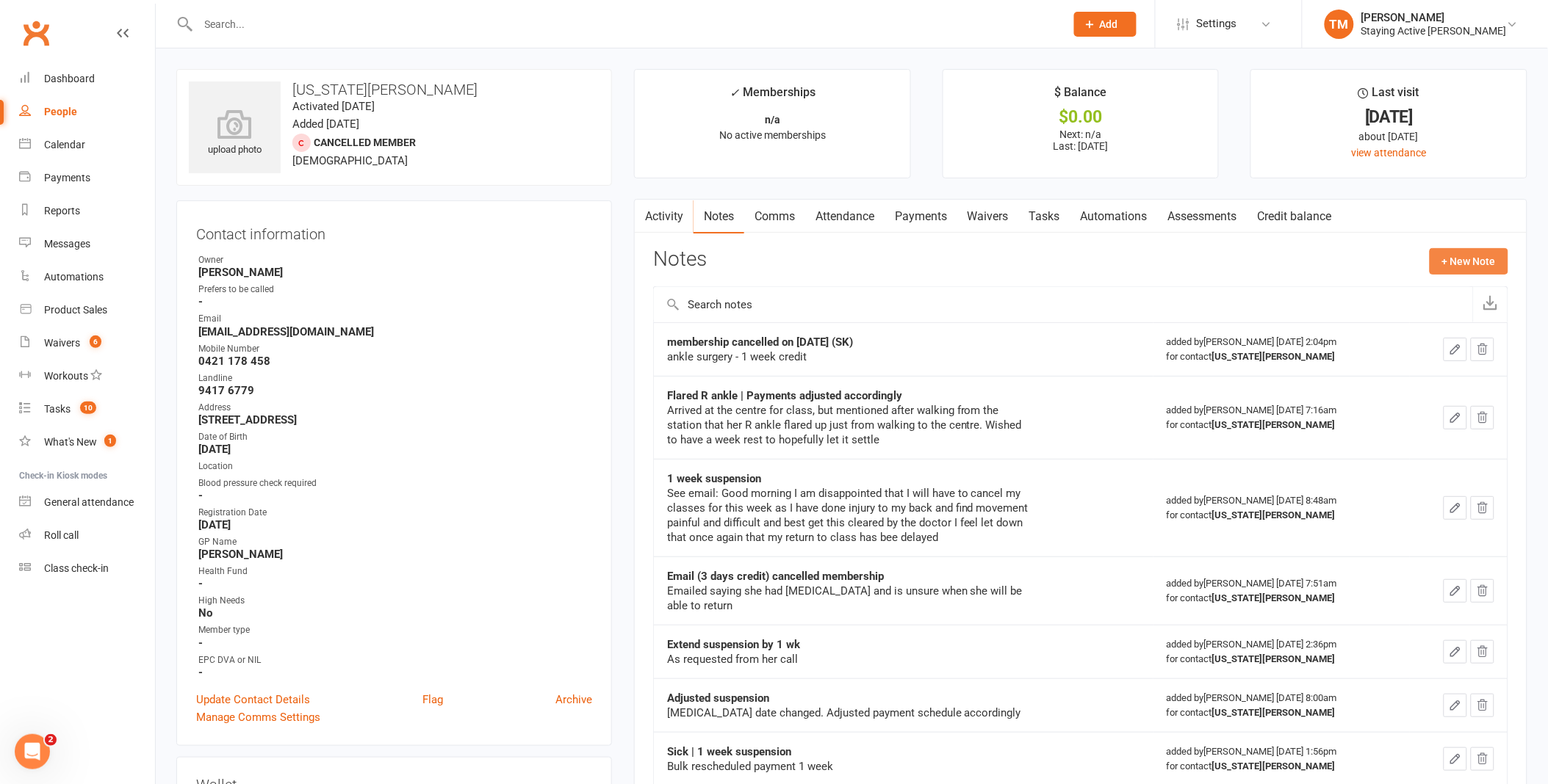
click at [1477, 262] on button "+ New Note" at bounding box center [1469, 261] width 78 height 26
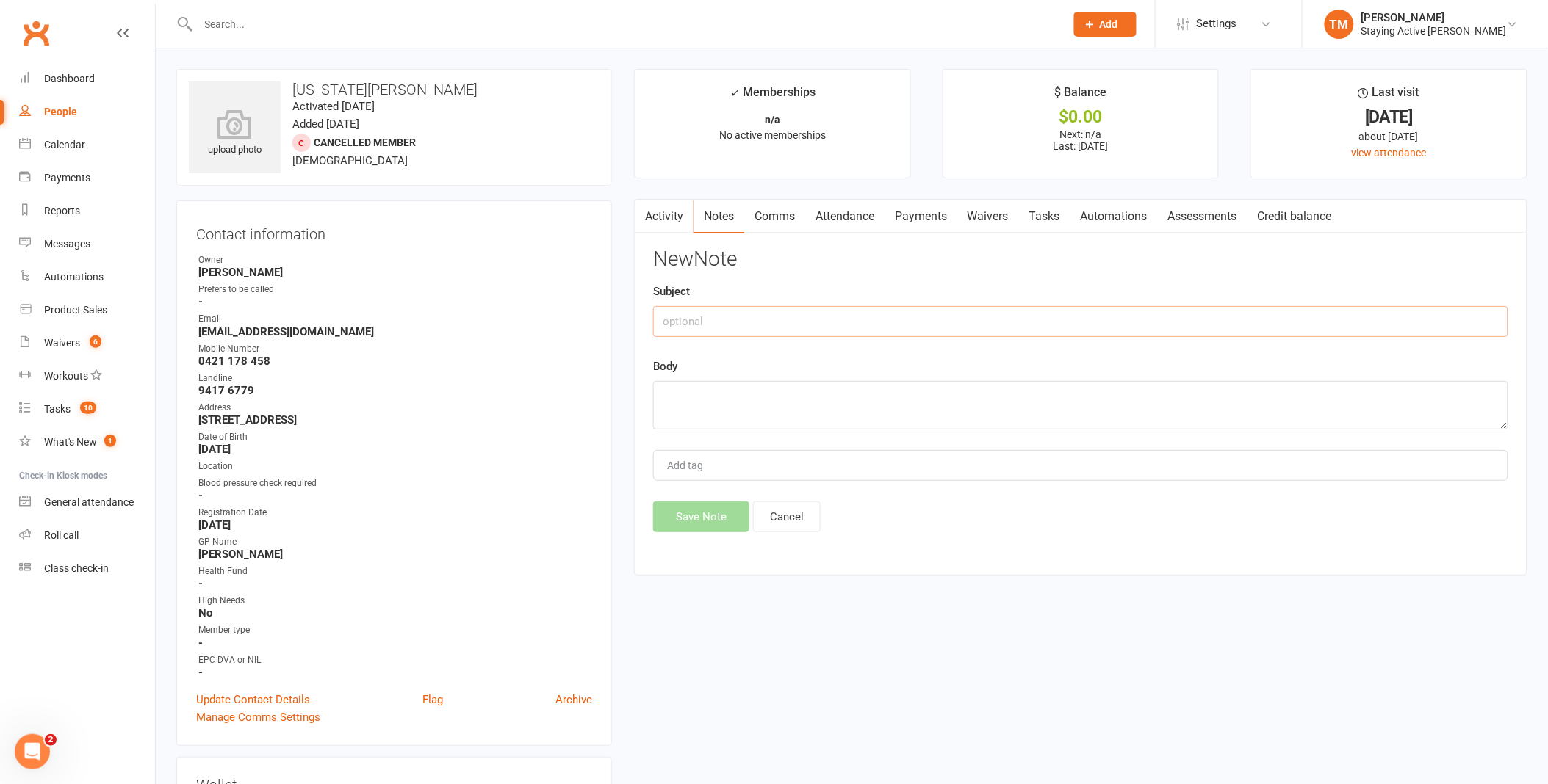
click at [838, 313] on input "text" at bounding box center [1080, 321] width 855 height 31
type input "Follow up (SK)"
click at [755, 402] on textarea at bounding box center [1080, 405] width 855 height 49
type textarea "No answer - left VM and sent email"
click at [681, 514] on button "Save Note" at bounding box center [701, 517] width 96 height 31
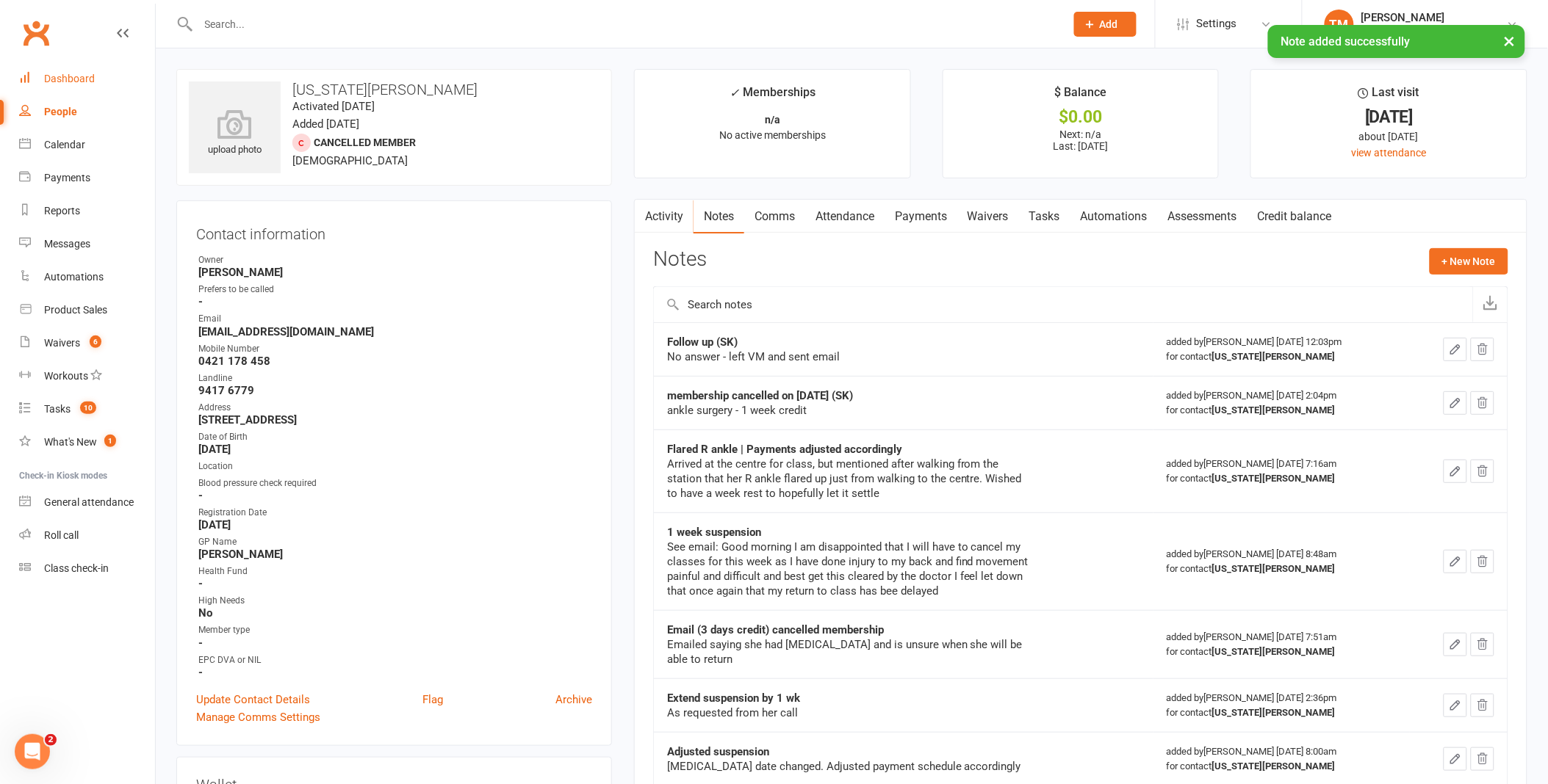
click at [68, 78] on div "Dashboard" at bounding box center [69, 78] width 51 height 12
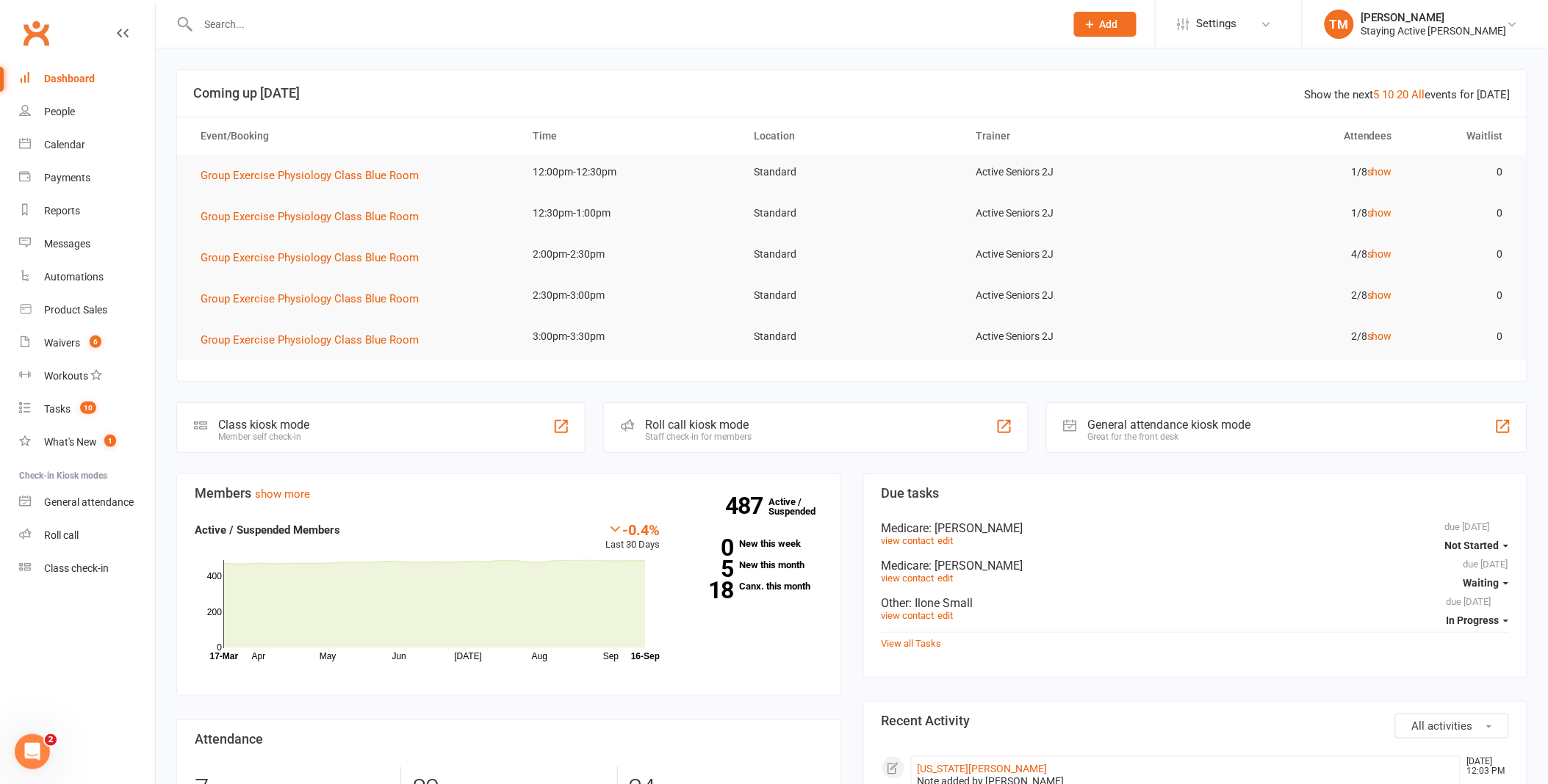
click at [412, 10] on div at bounding box center [616, 24] width 879 height 48
click at [415, 32] on input "text" at bounding box center [625, 25] width 861 height 21
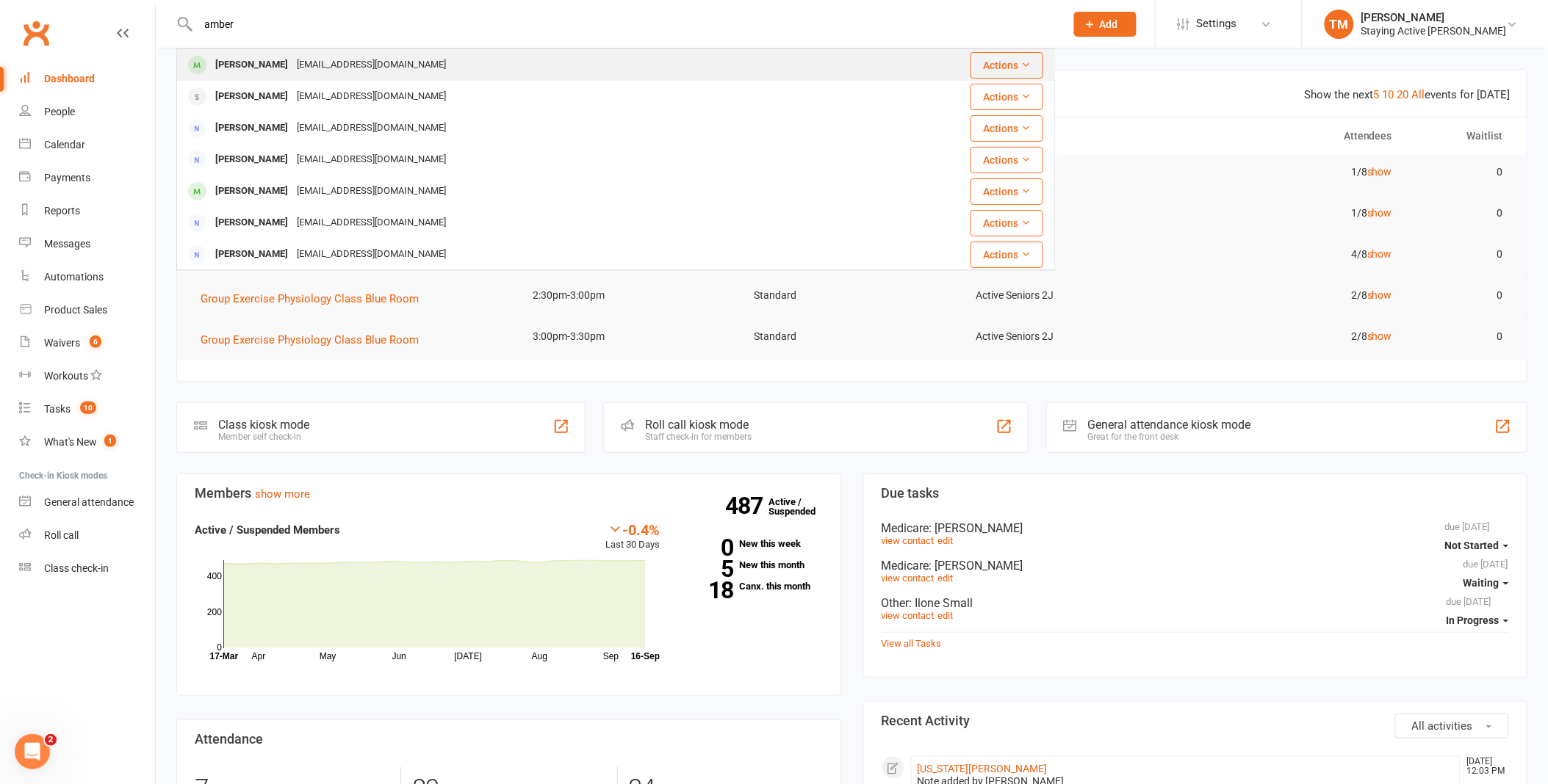
type input "amber"
click at [307, 70] on div "[EMAIL_ADDRESS][DOMAIN_NAME]" at bounding box center [371, 65] width 158 height 22
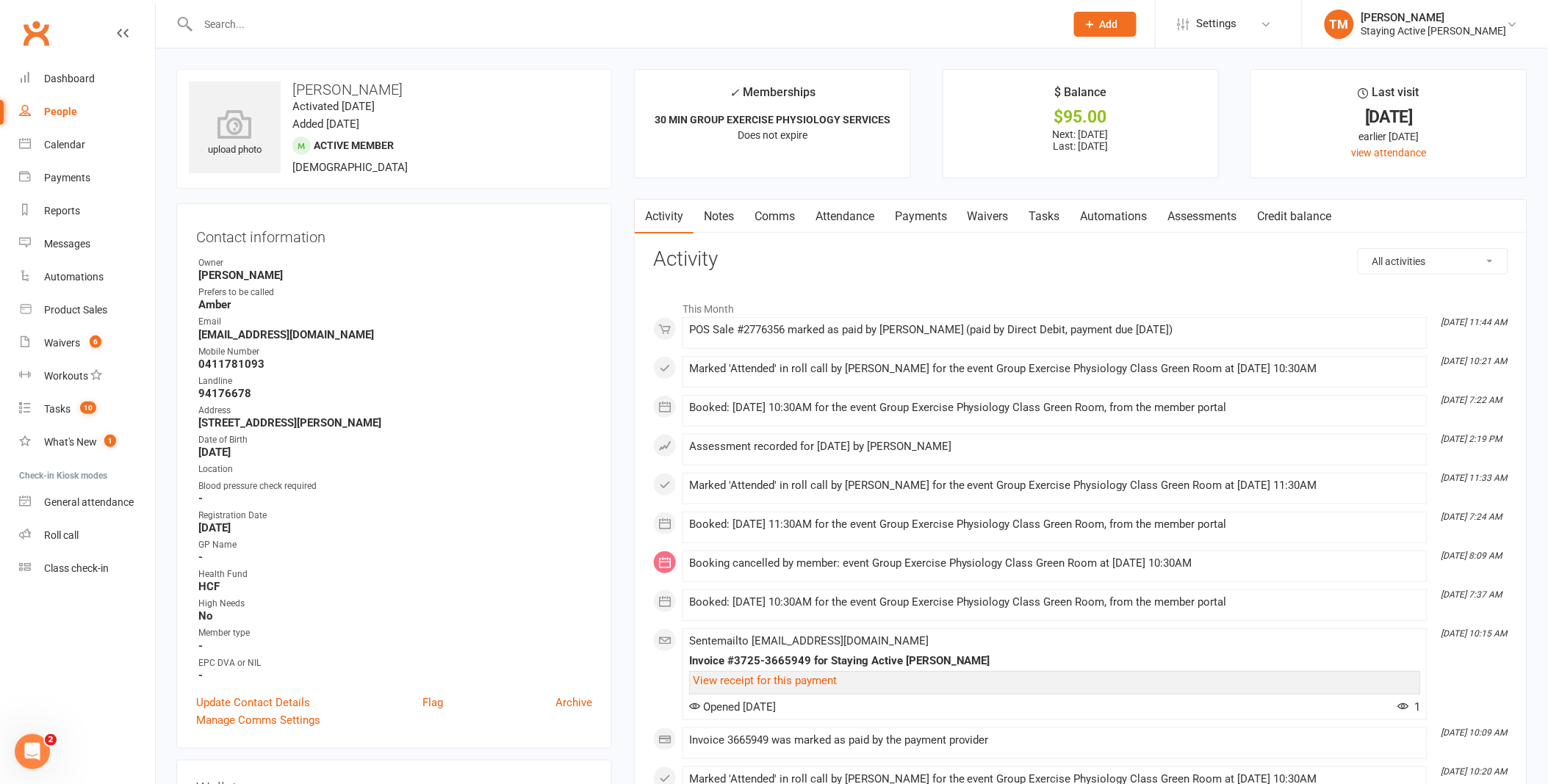
click at [1211, 217] on link "Assessments" at bounding box center [1203, 217] width 90 height 34
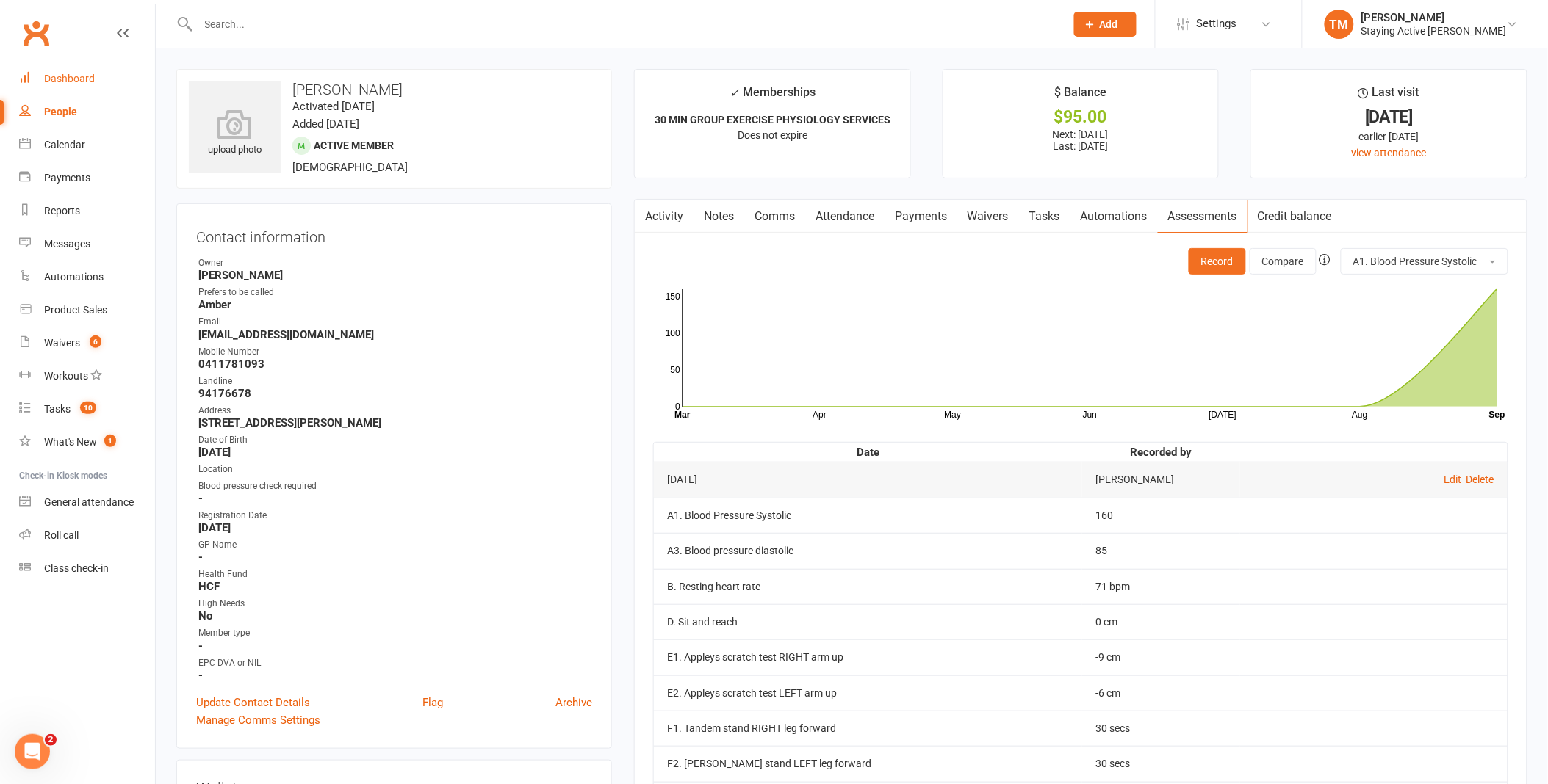
click at [72, 75] on div "Dashboard" at bounding box center [69, 78] width 51 height 12
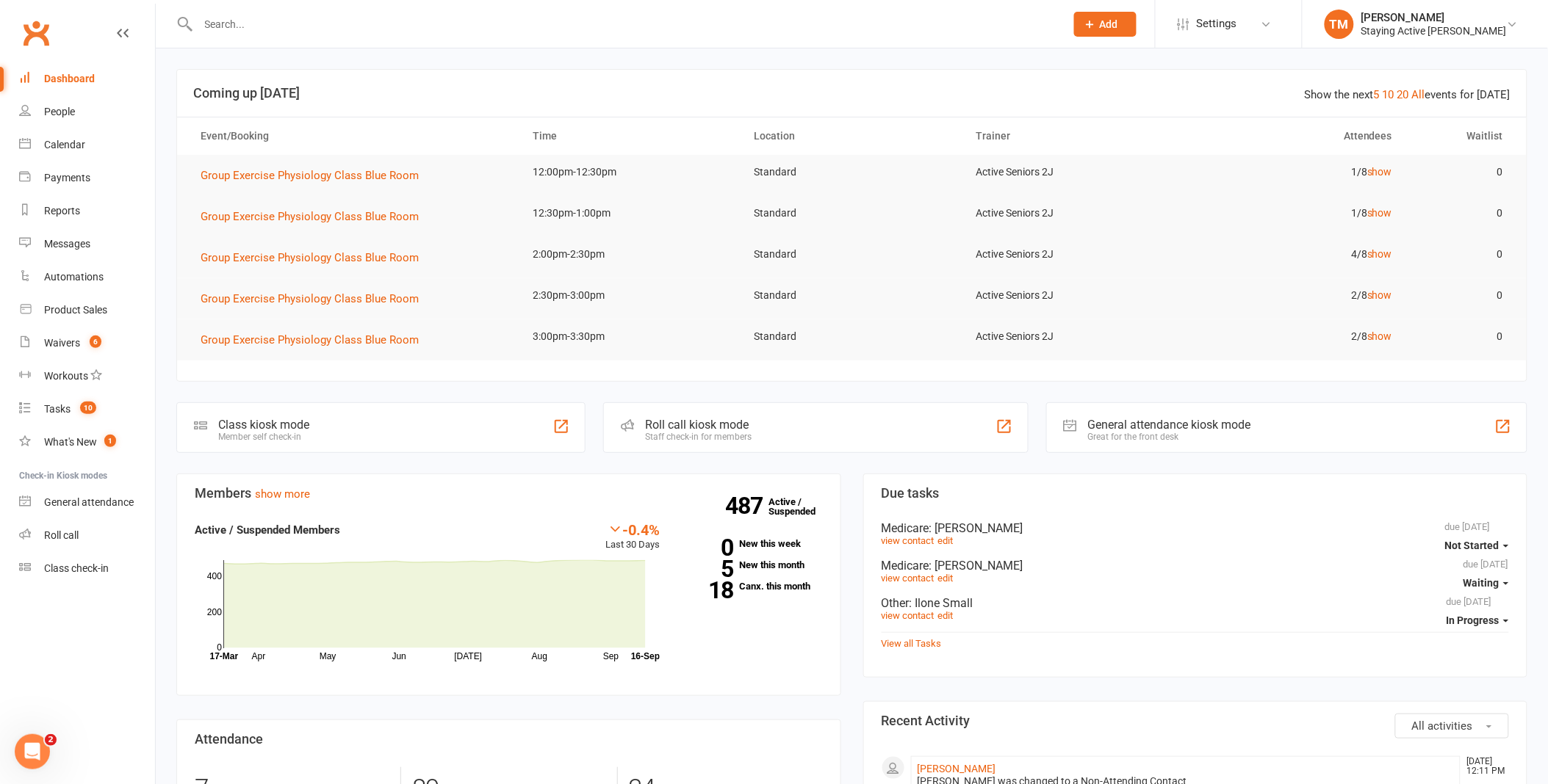
click at [397, 31] on input "text" at bounding box center [625, 25] width 861 height 21
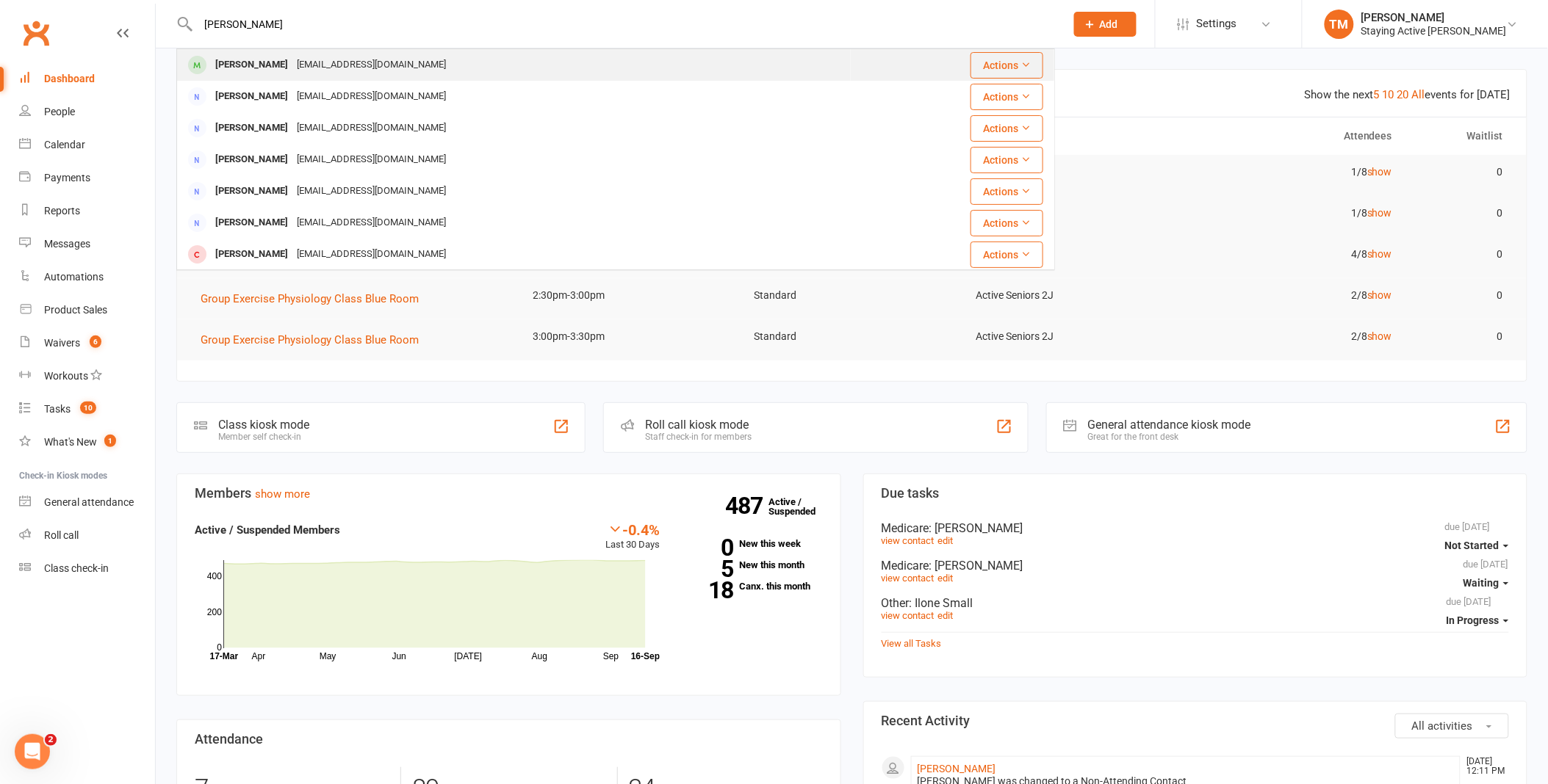
type input "[PERSON_NAME]"
click at [406, 57] on div "[PERSON_NAME] [EMAIL_ADDRESS][DOMAIN_NAME]" at bounding box center [514, 65] width 672 height 30
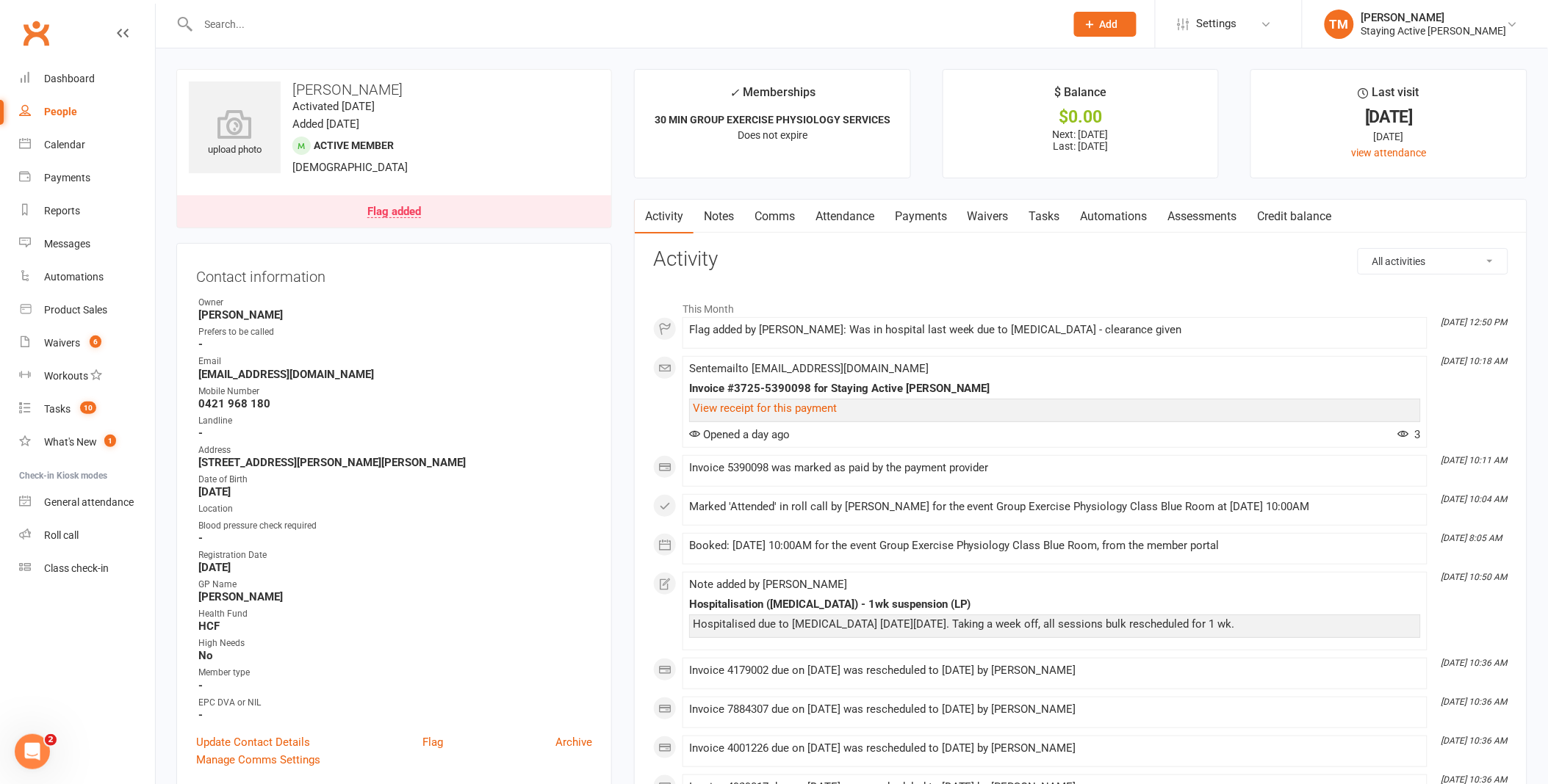
click at [1186, 219] on link "Assessments" at bounding box center [1203, 217] width 90 height 34
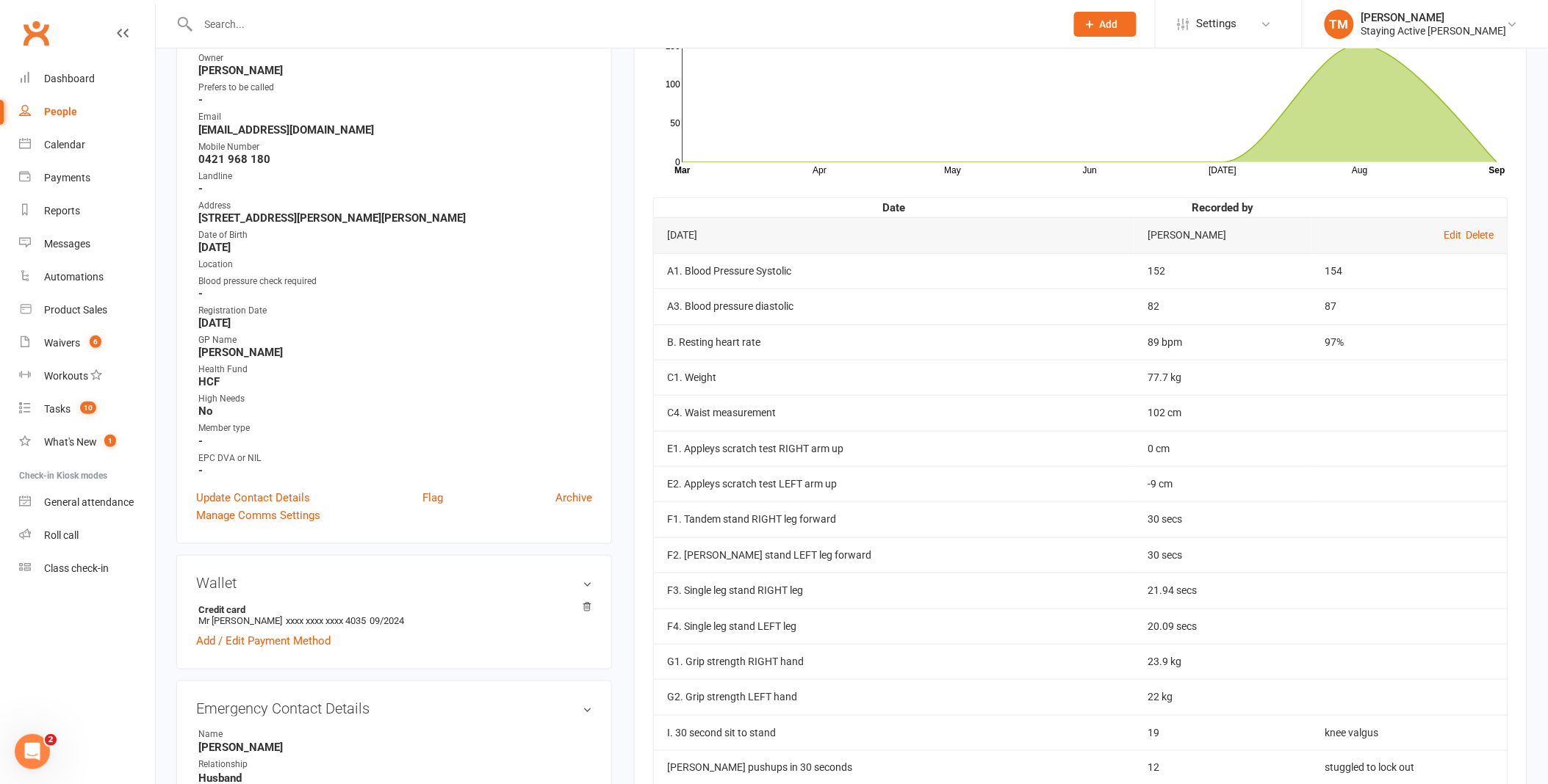
scroll to position [326, 0]
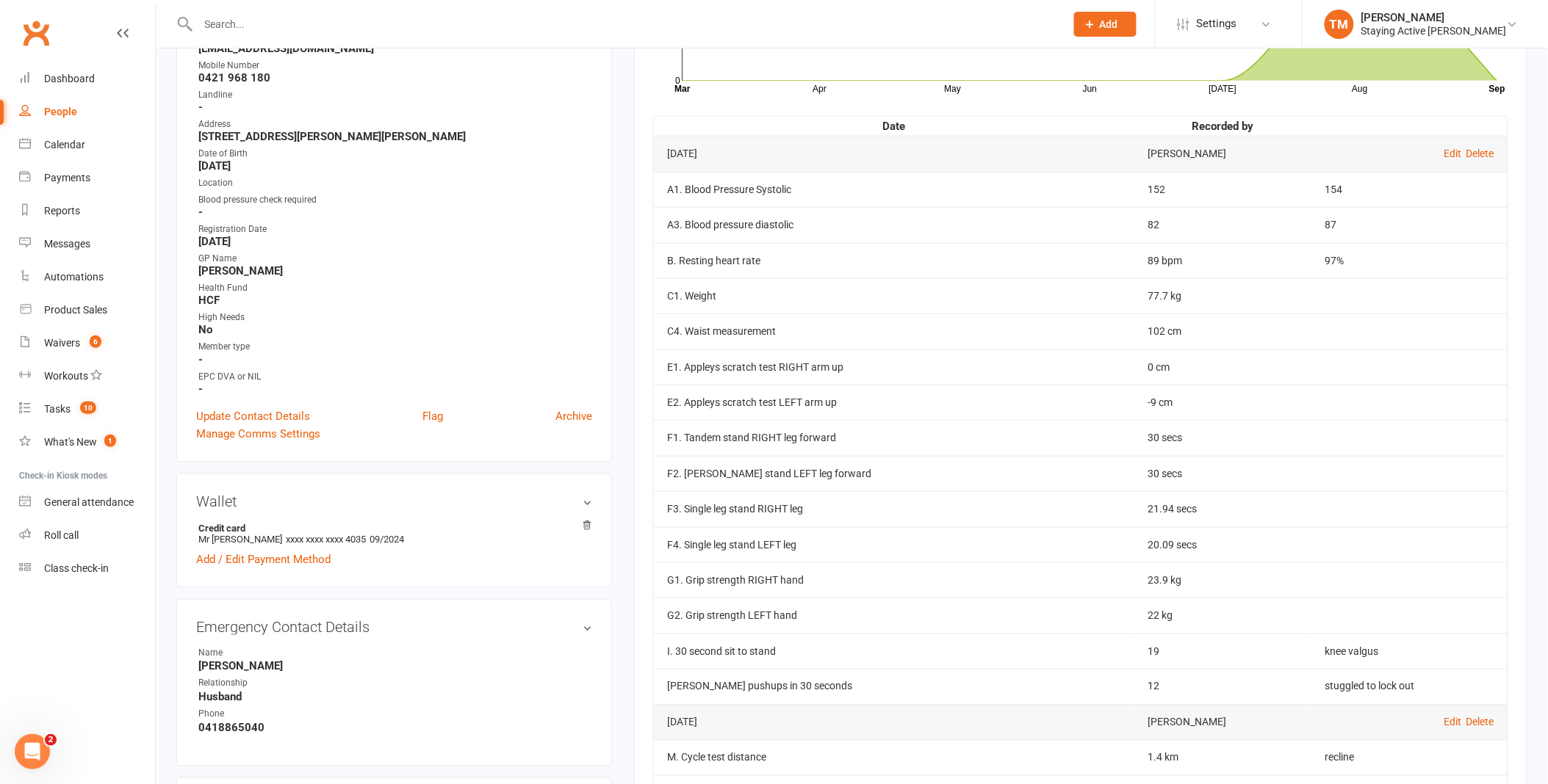
click at [461, 25] on input "text" at bounding box center [625, 25] width 861 height 21
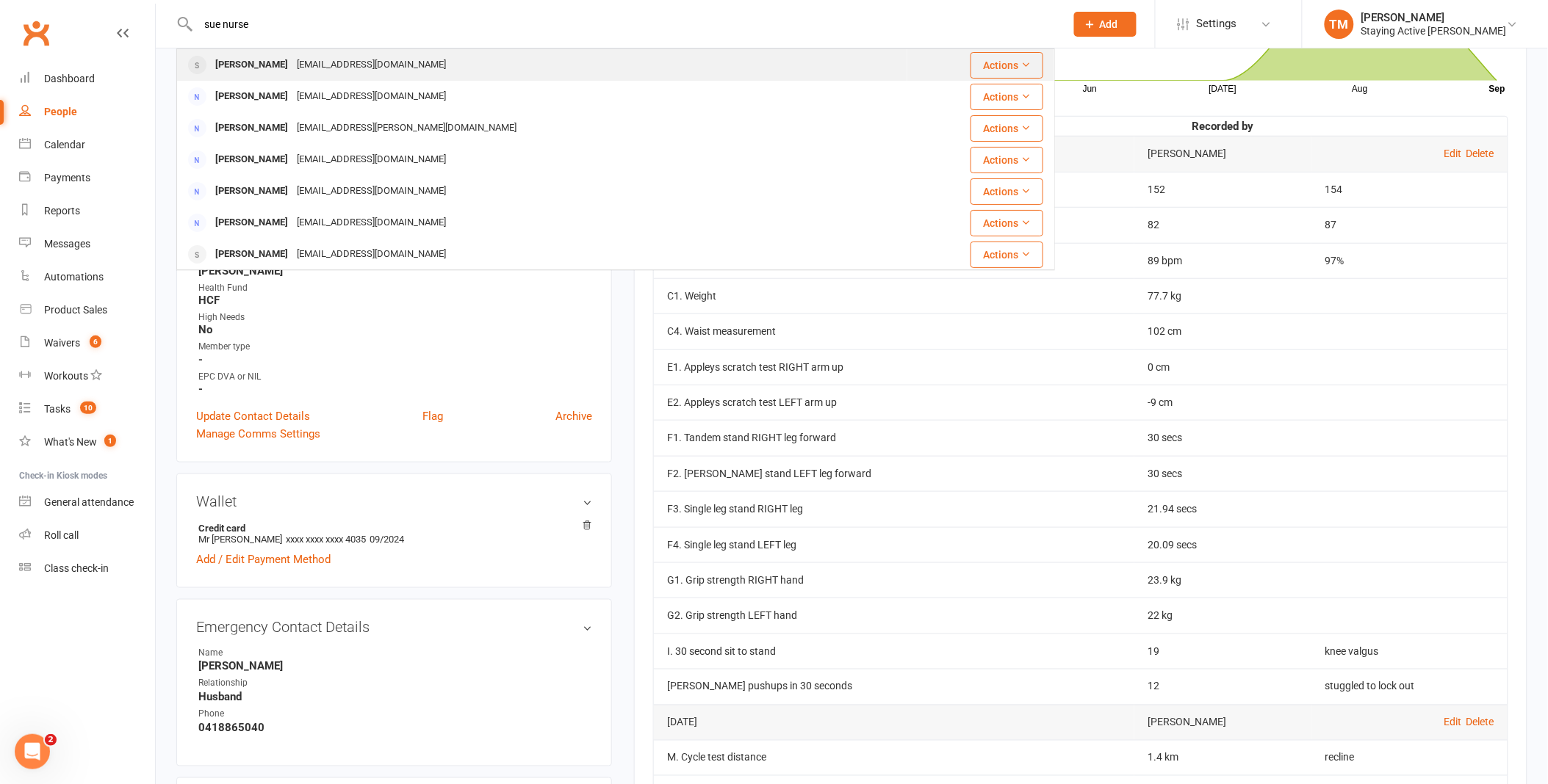
type input "sue nurse"
click at [386, 69] on div "[PERSON_NAME] [EMAIL_ADDRESS][DOMAIN_NAME]" at bounding box center [542, 65] width 729 height 30
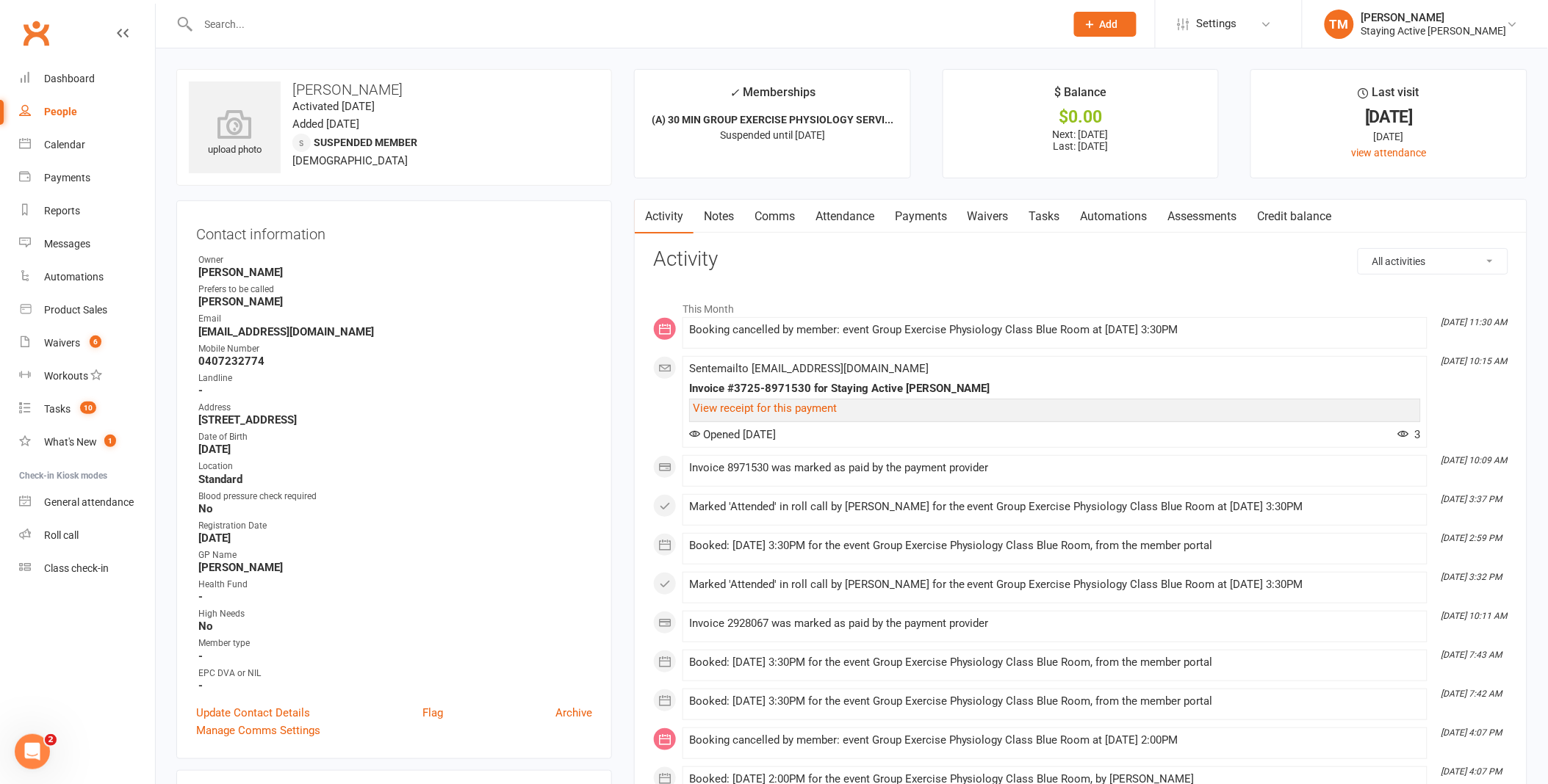
click at [1200, 225] on link "Assessments" at bounding box center [1203, 217] width 90 height 34
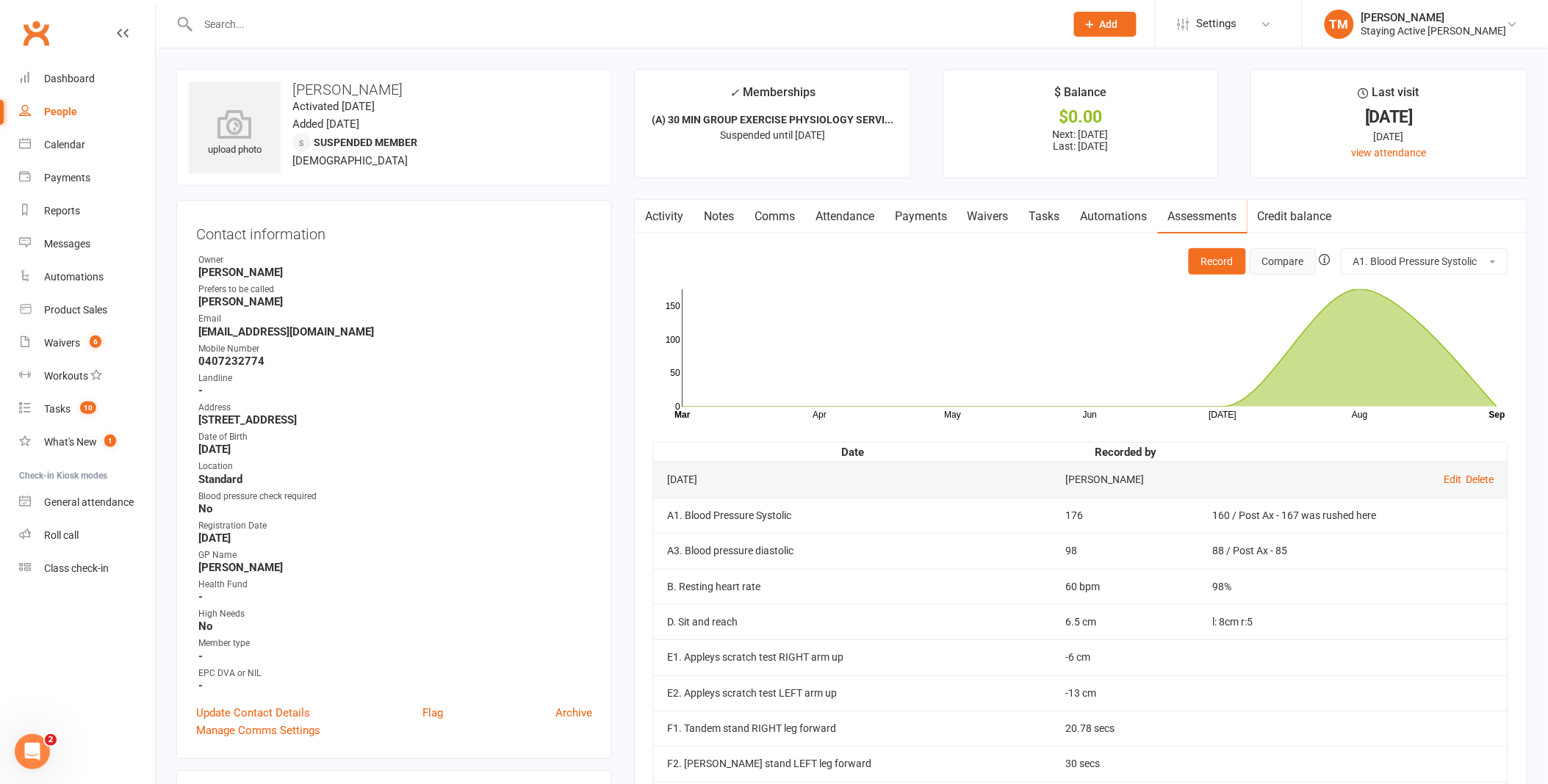
click at [1301, 263] on button "Compare" at bounding box center [1283, 261] width 66 height 26
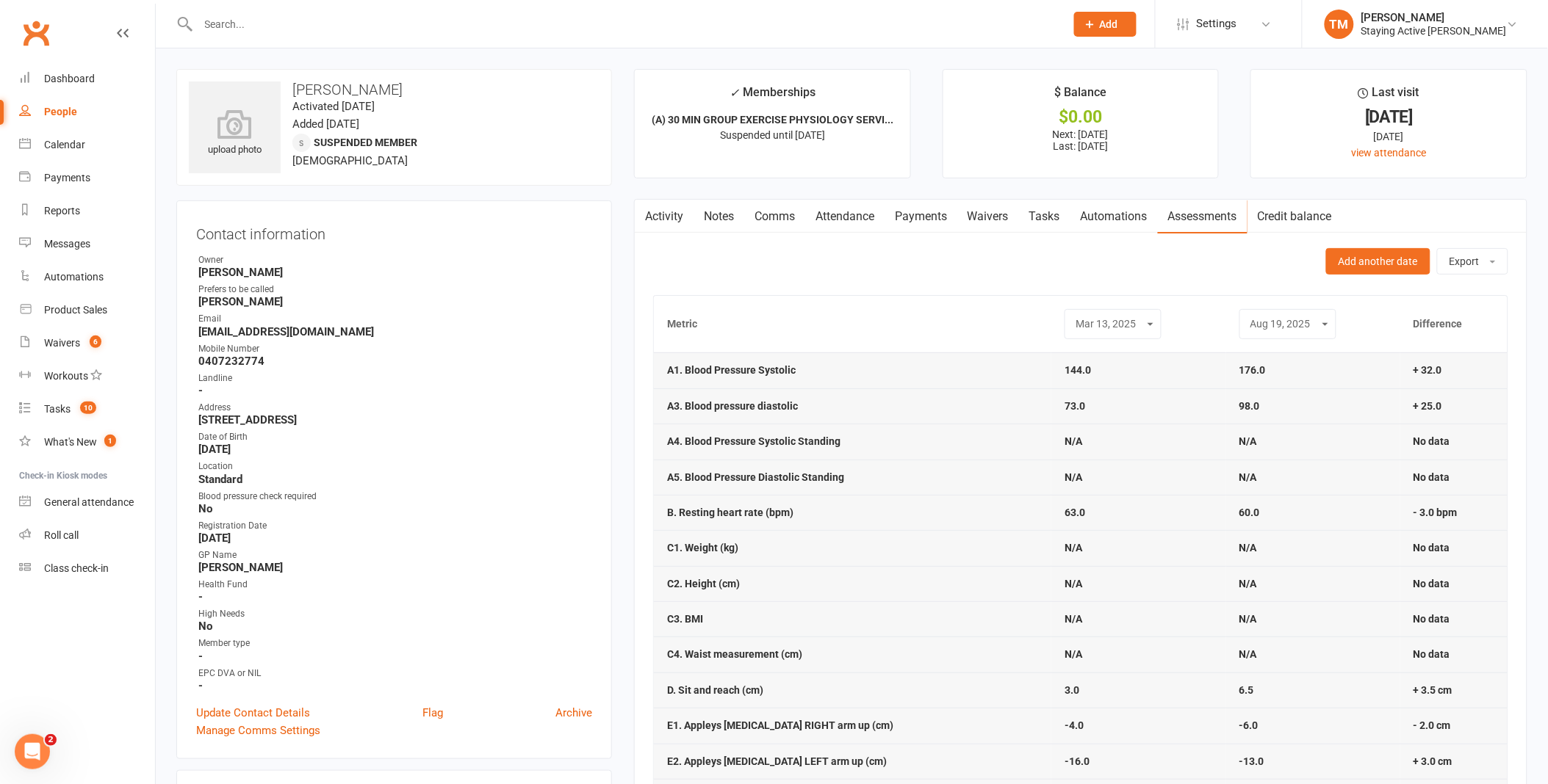
click at [1102, 317] on select "[DATE] [DATE] [DATE] [DATE] [DATE] [DATE] [DATE] [DATE] [DATE] [DATE] [DATE] [D…" at bounding box center [1113, 324] width 78 height 17
drag, startPoint x: 1142, startPoint y: 326, endPoint x: 1141, endPoint y: 334, distance: 8.1
click at [1142, 326] on select "[DATE] [DATE] [DATE] [DATE] [DATE] [DATE] [DATE] [DATE] [DATE] [DATE] [DATE] [D…" at bounding box center [1113, 324] width 78 height 17
click at [1074, 317] on select "[DATE] [DATE] [DATE] [DATE] [DATE] [DATE] [DATE] [DATE] [DATE] [DATE] [DATE] [D…" at bounding box center [1113, 324] width 78 height 17
drag, startPoint x: 1095, startPoint y: 320, endPoint x: 1097, endPoint y: 332, distance: 12.2
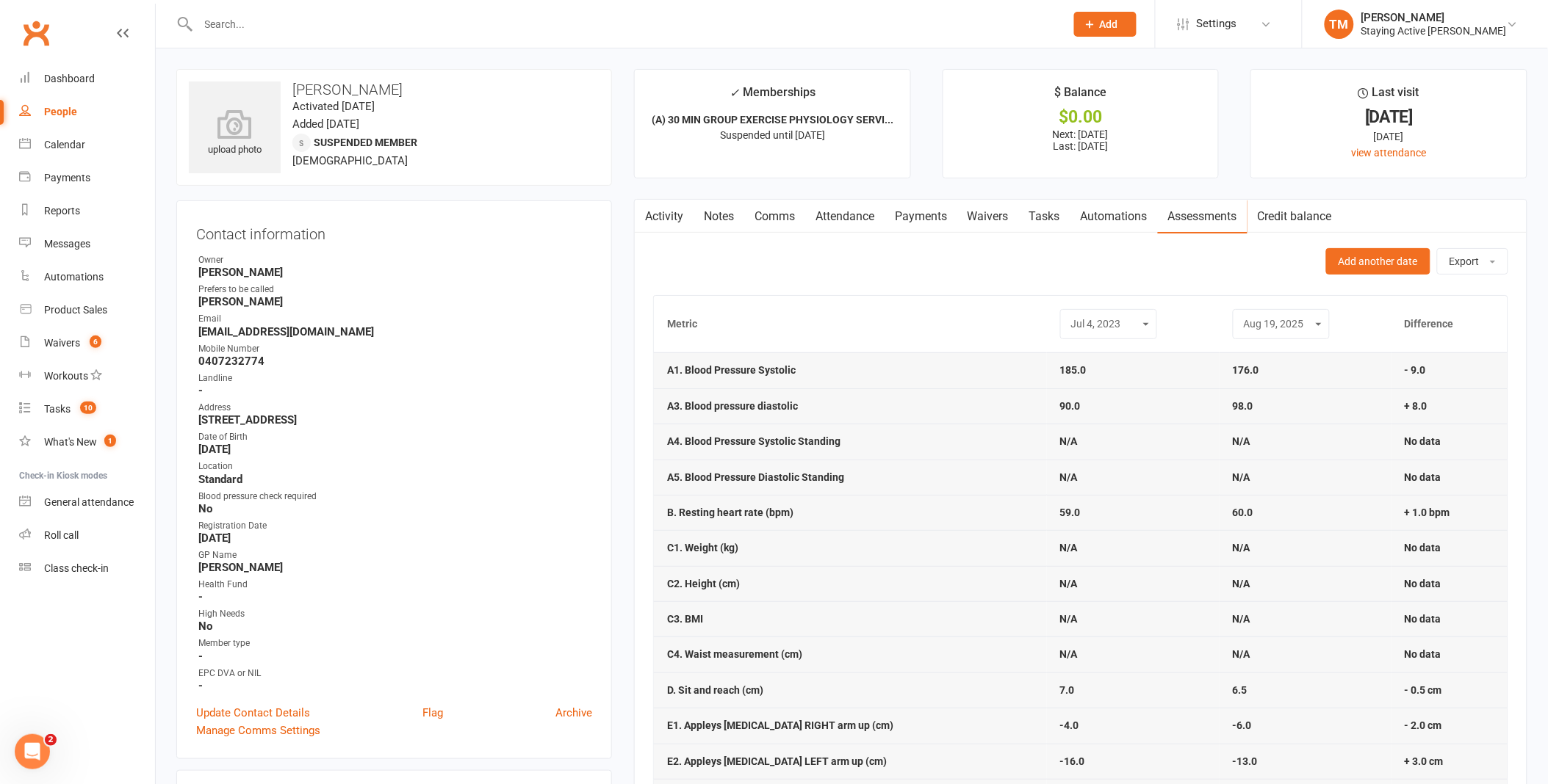
click at [1095, 320] on select "[DATE] [DATE] [DATE] [DATE] [DATE] [DATE] [DATE] [DATE] [DATE] [DATE] [DATE] [D…" at bounding box center [1109, 324] width 78 height 17
select select "18"
click at [1070, 317] on select "[DATE] [DATE] [DATE] [DATE] [DATE] [DATE] [DATE] [DATE] [DATE] [DATE] [DATE] [D…" at bounding box center [1109, 324] width 78 height 17
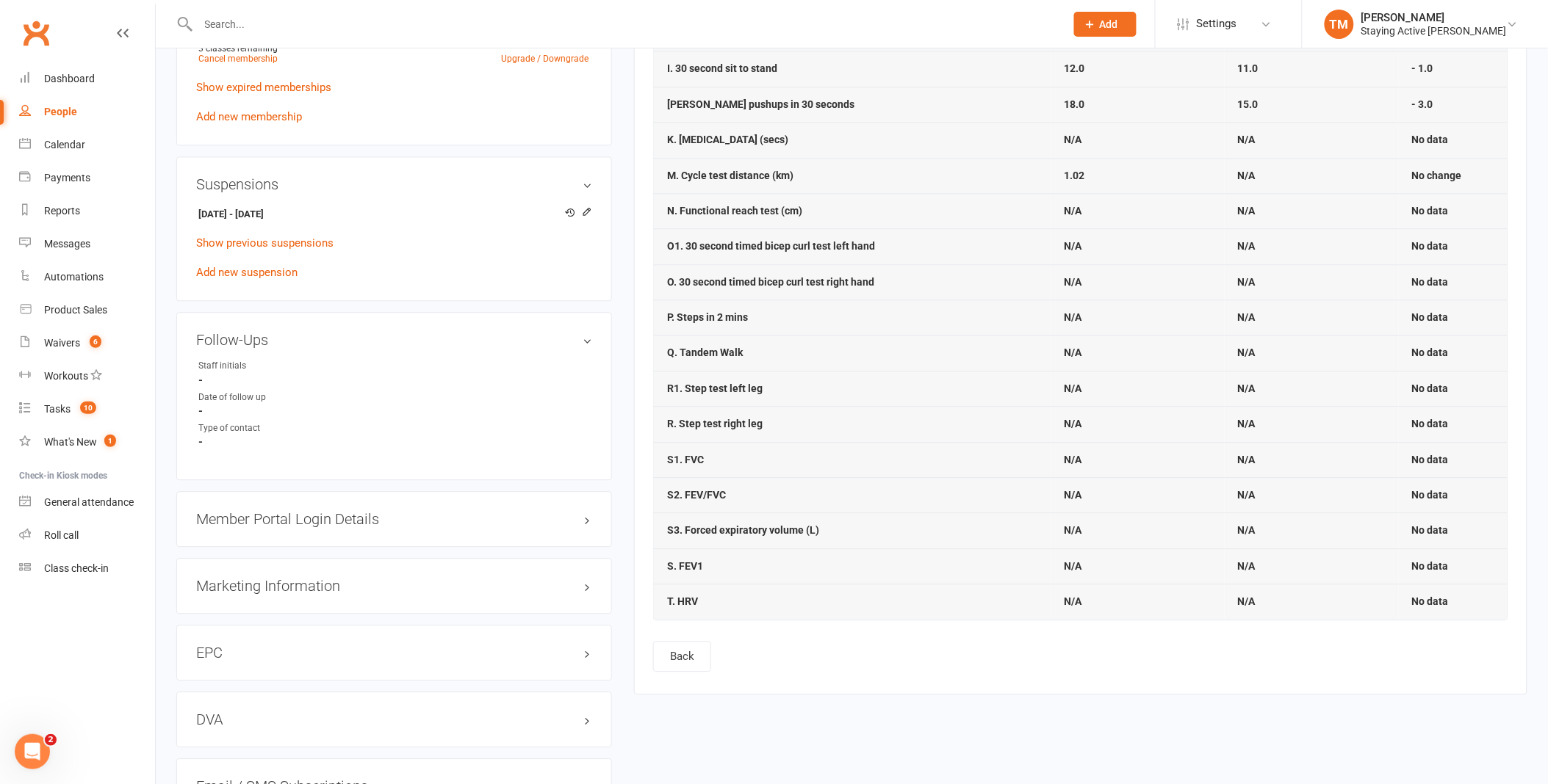
scroll to position [1318, 0]
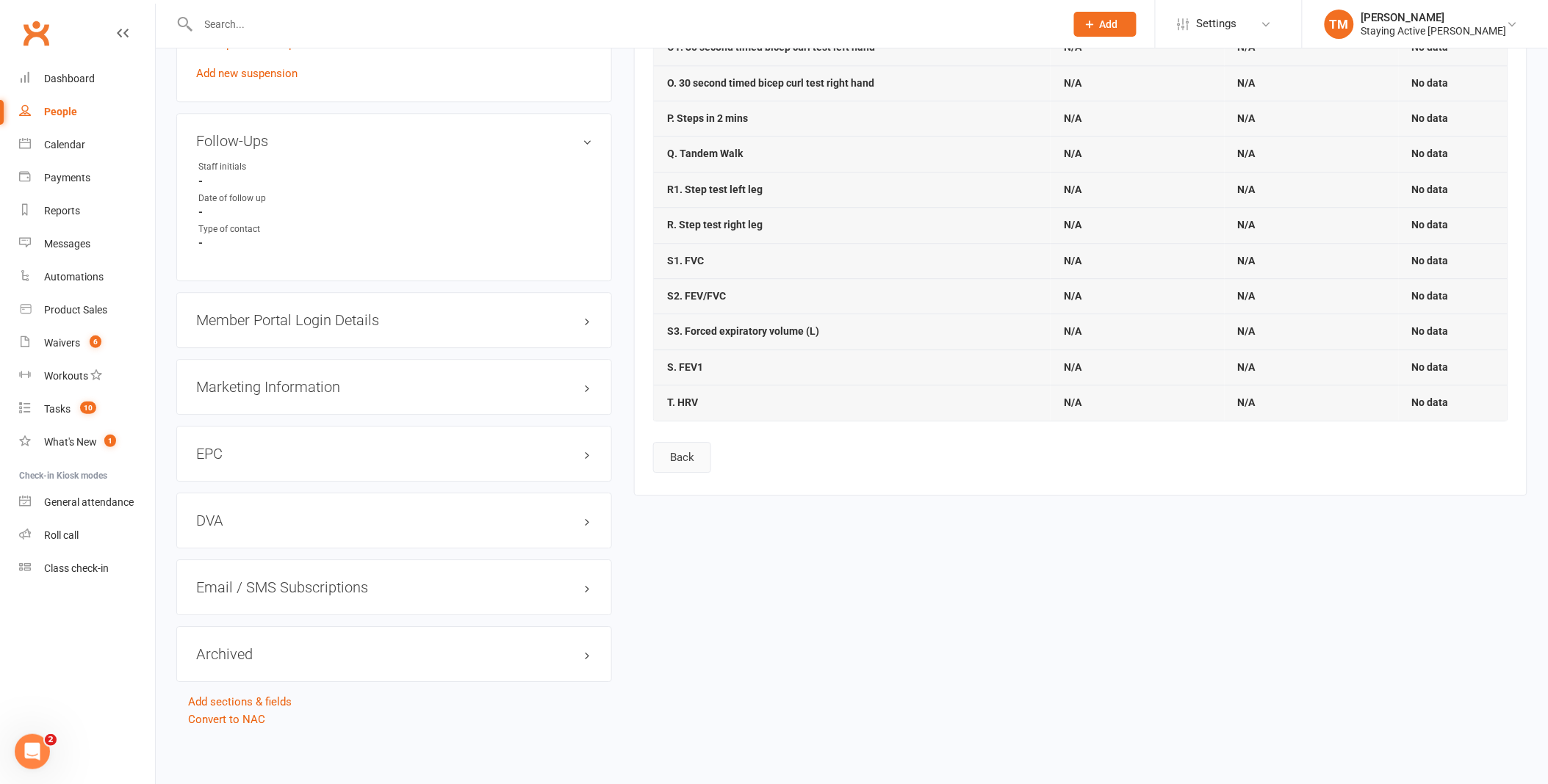
click at [686, 461] on button "Back" at bounding box center [682, 457] width 58 height 31
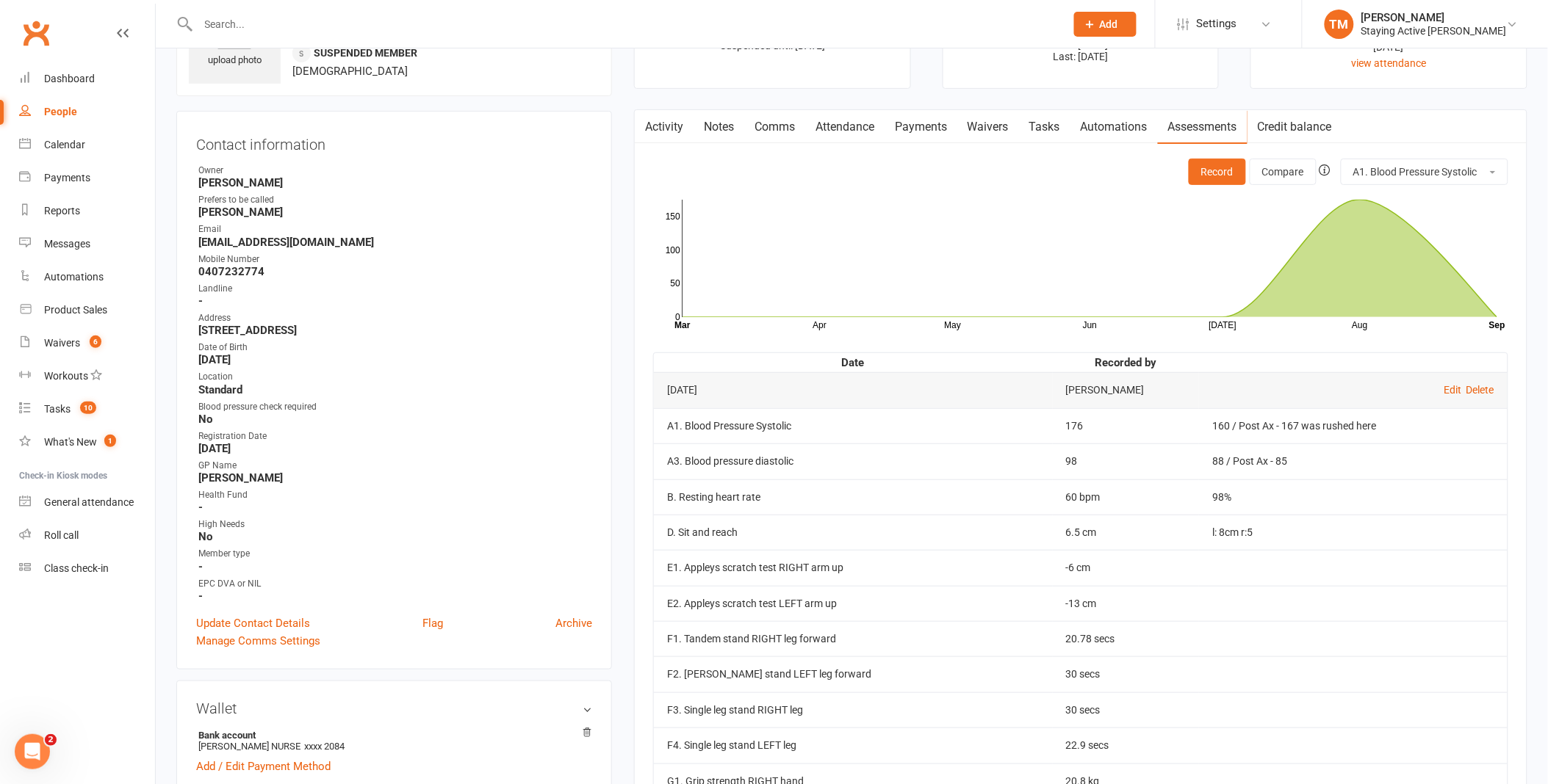
scroll to position [81, 0]
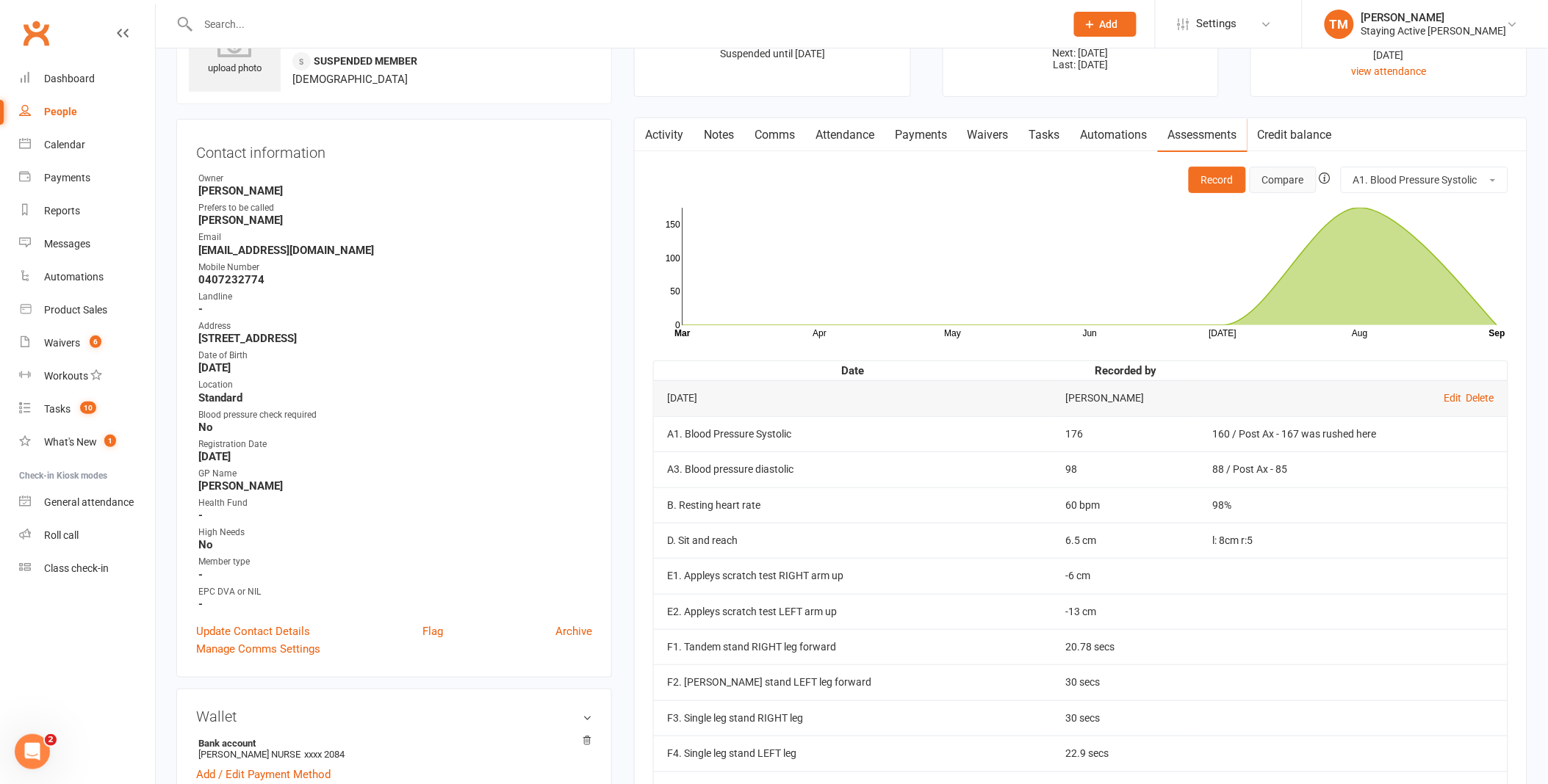
click at [1284, 184] on button "Compare" at bounding box center [1283, 179] width 66 height 26
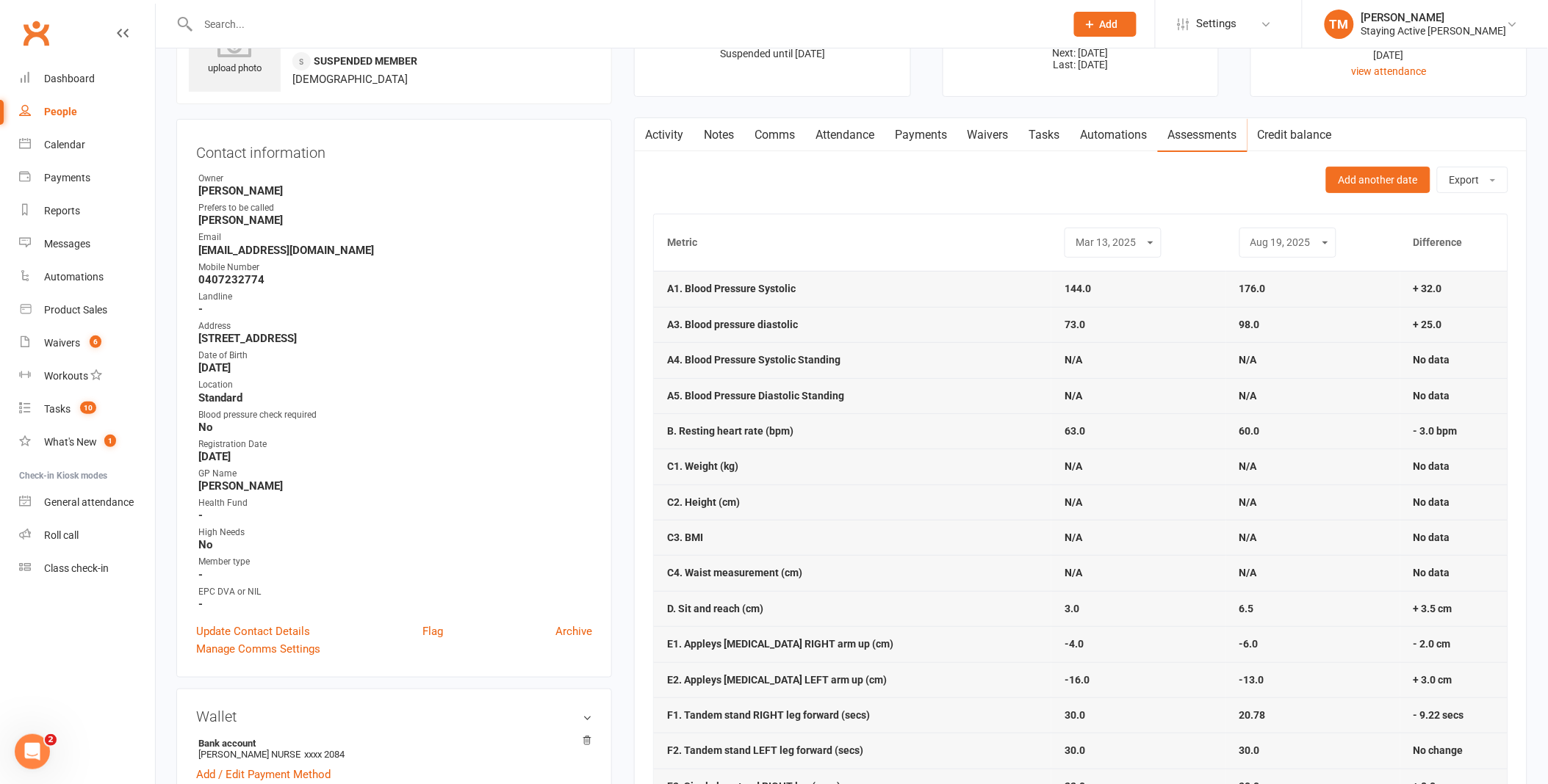
click at [1115, 252] on div "[DATE] [DATE] [DATE] [DATE] [DATE] [DATE] [DATE] [DATE] [DATE] [DATE] [DATE] [D…" at bounding box center [1113, 243] width 97 height 30
click at [1118, 241] on select "[DATE] [DATE] [DATE] [DATE] [DATE] [DATE] [DATE] [DATE] [DATE] [DATE] [DATE] [D…" at bounding box center [1113, 243] width 78 height 17
select select "18"
click at [1074, 234] on select "[DATE] [DATE] [DATE] [DATE] [DATE] [DATE] [DATE] [DATE] [DATE] [DATE] [DATE] [D…" at bounding box center [1113, 243] width 78 height 17
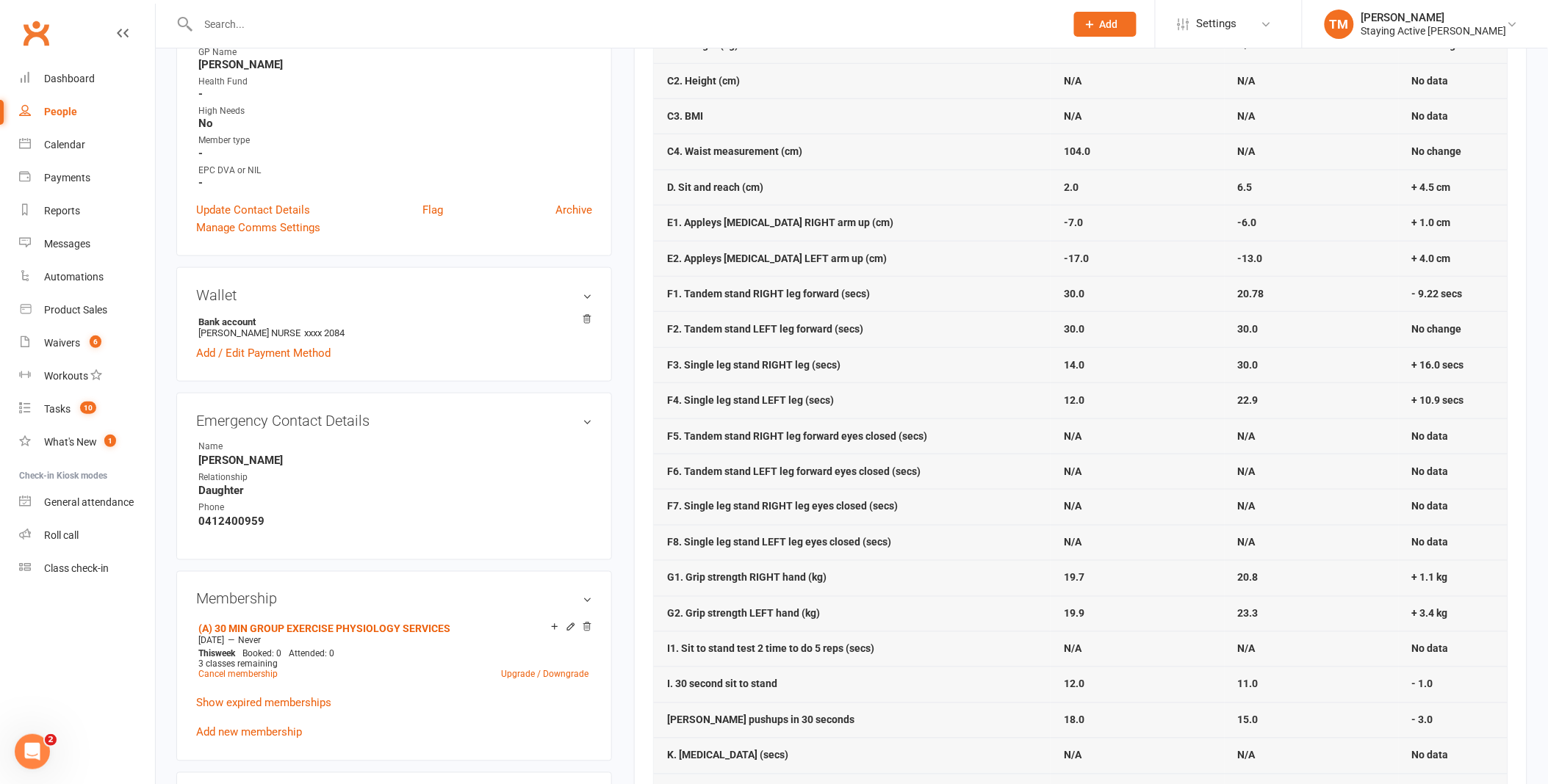
scroll to position [326, 0]
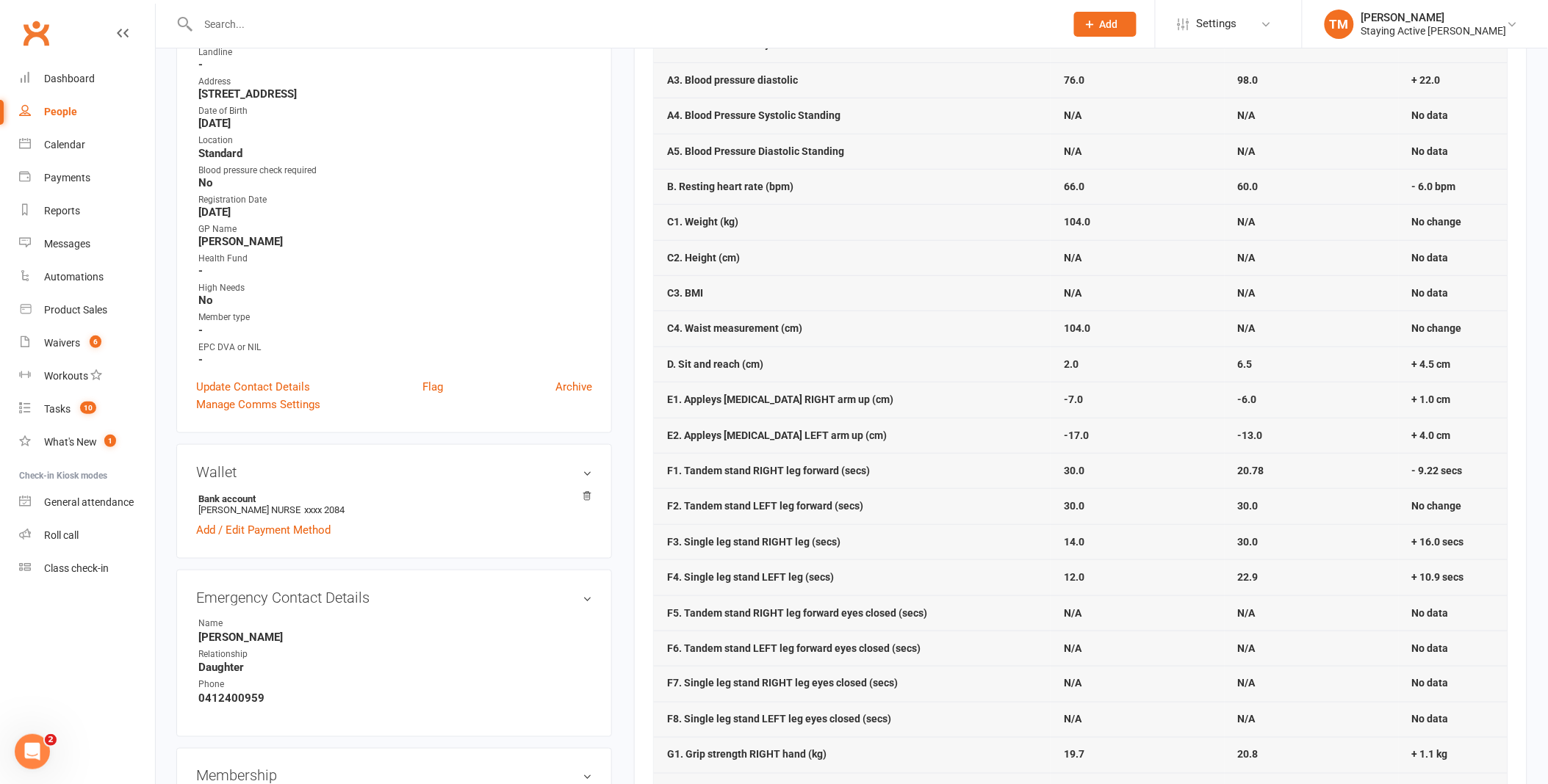
click at [637, 29] on input "text" at bounding box center [625, 25] width 861 height 21
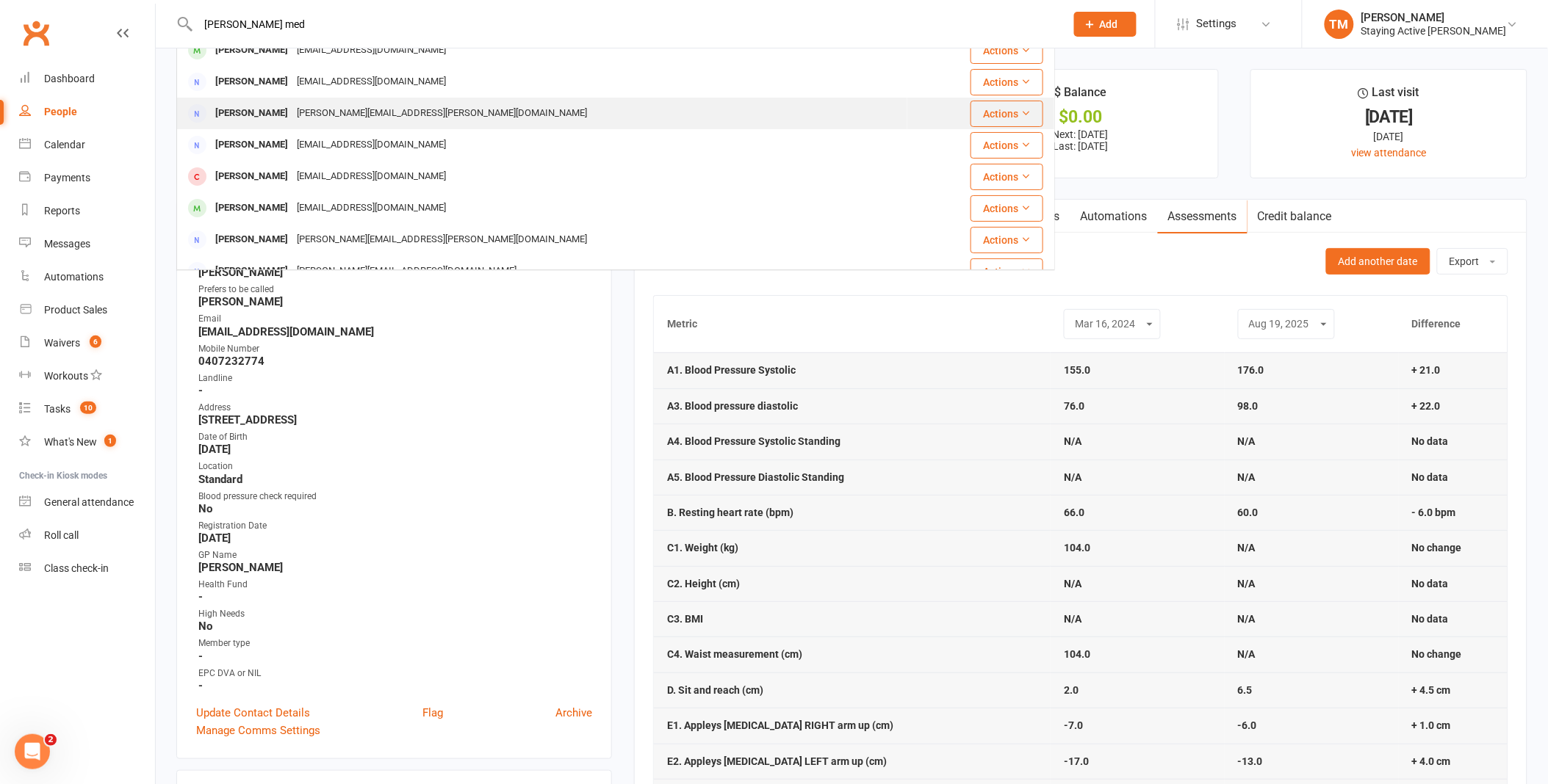
scroll to position [0, 0]
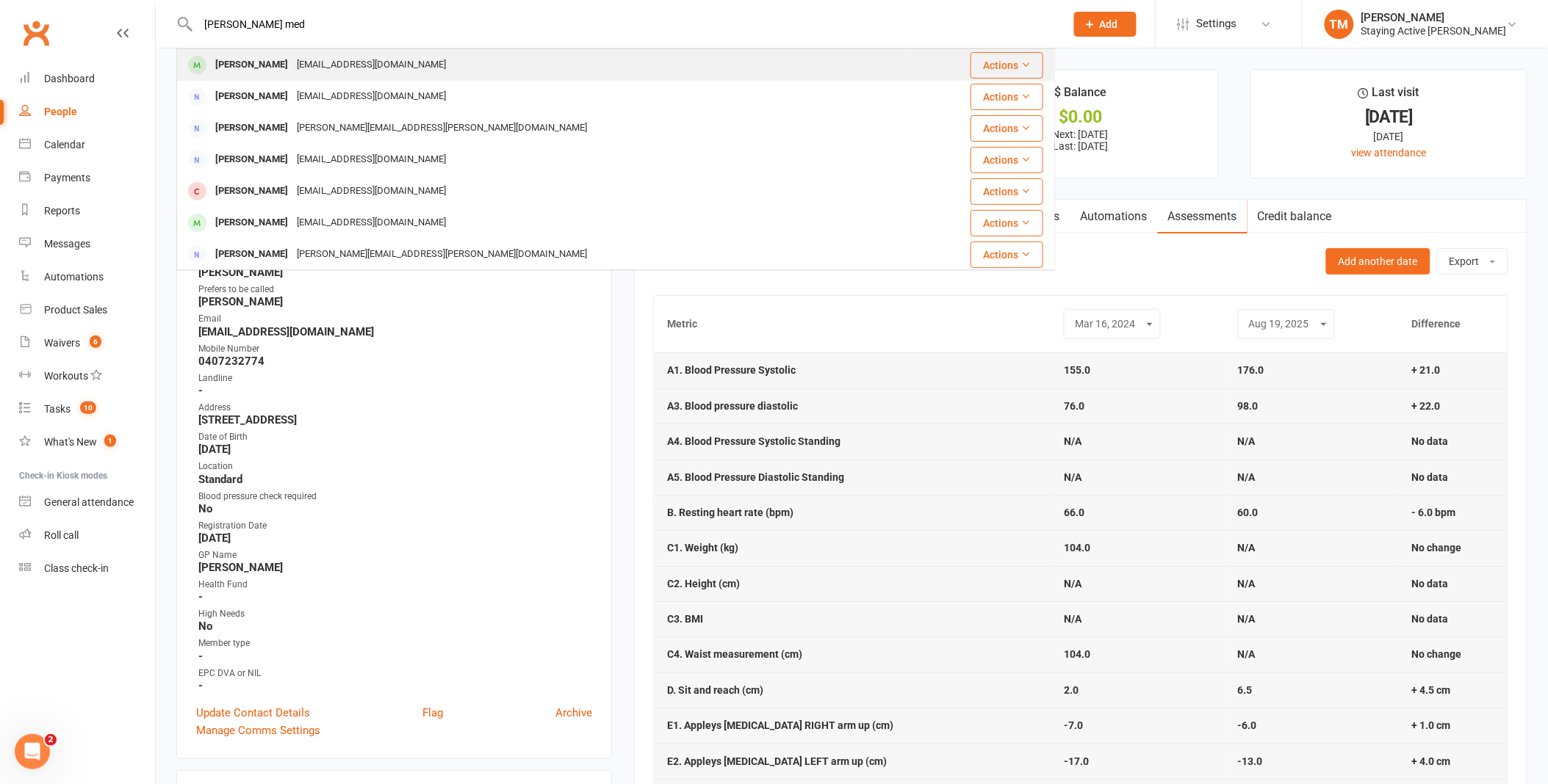
type input "[PERSON_NAME] med"
click at [409, 57] on div "[EMAIL_ADDRESS][DOMAIN_NAME]" at bounding box center [371, 65] width 158 height 22
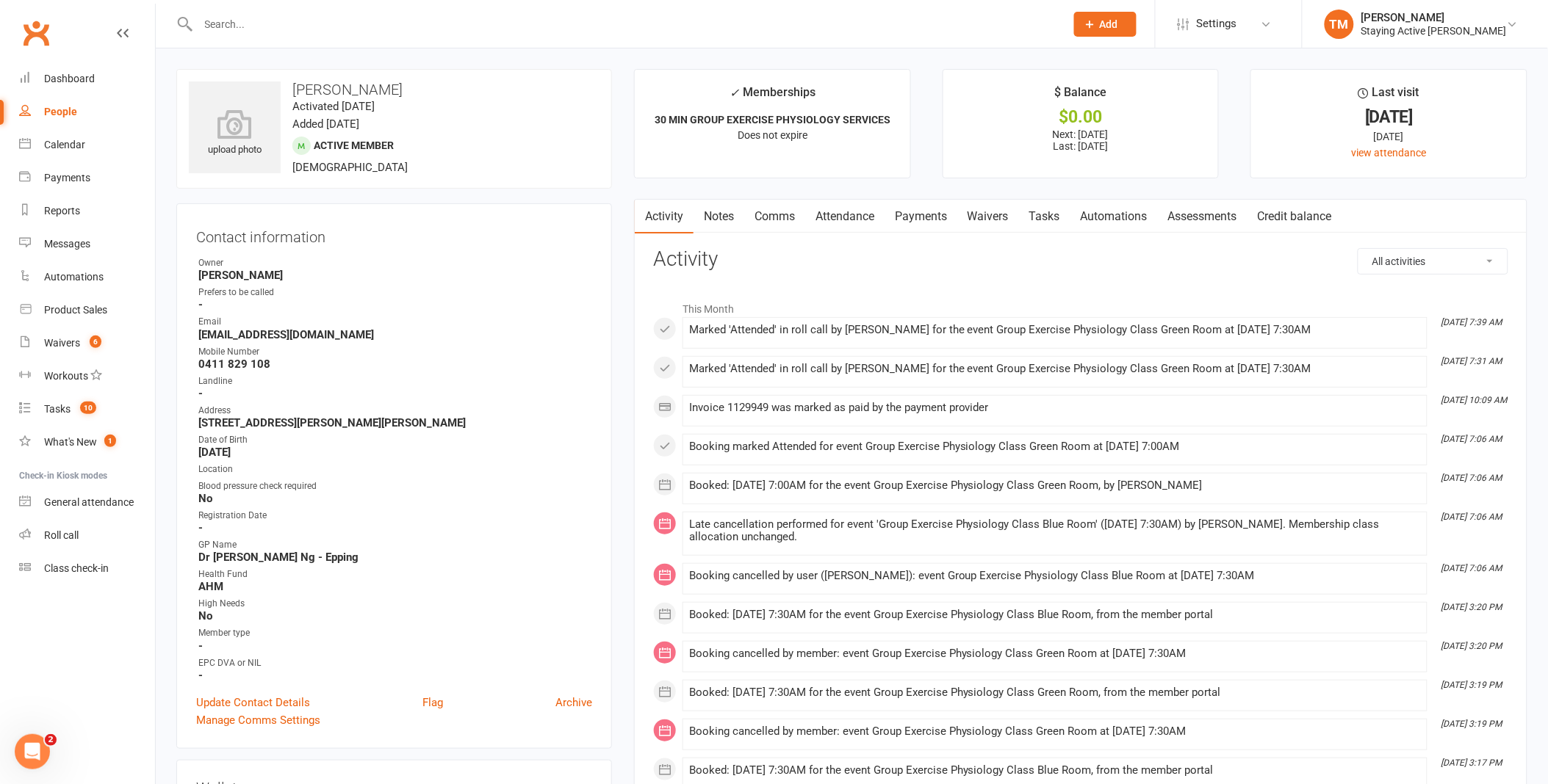
click at [1203, 221] on link "Assessments" at bounding box center [1203, 217] width 90 height 34
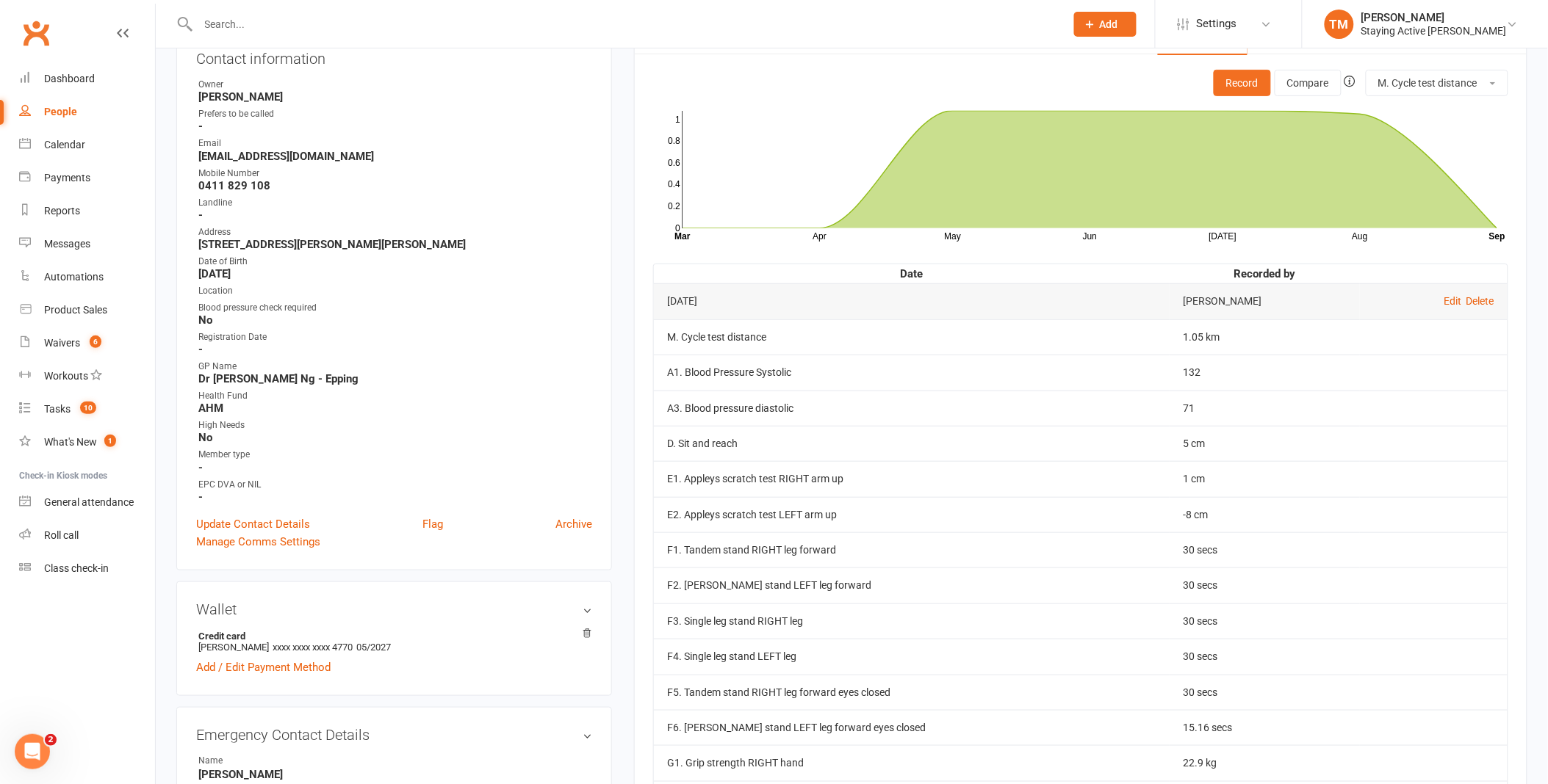
scroll to position [326, 0]
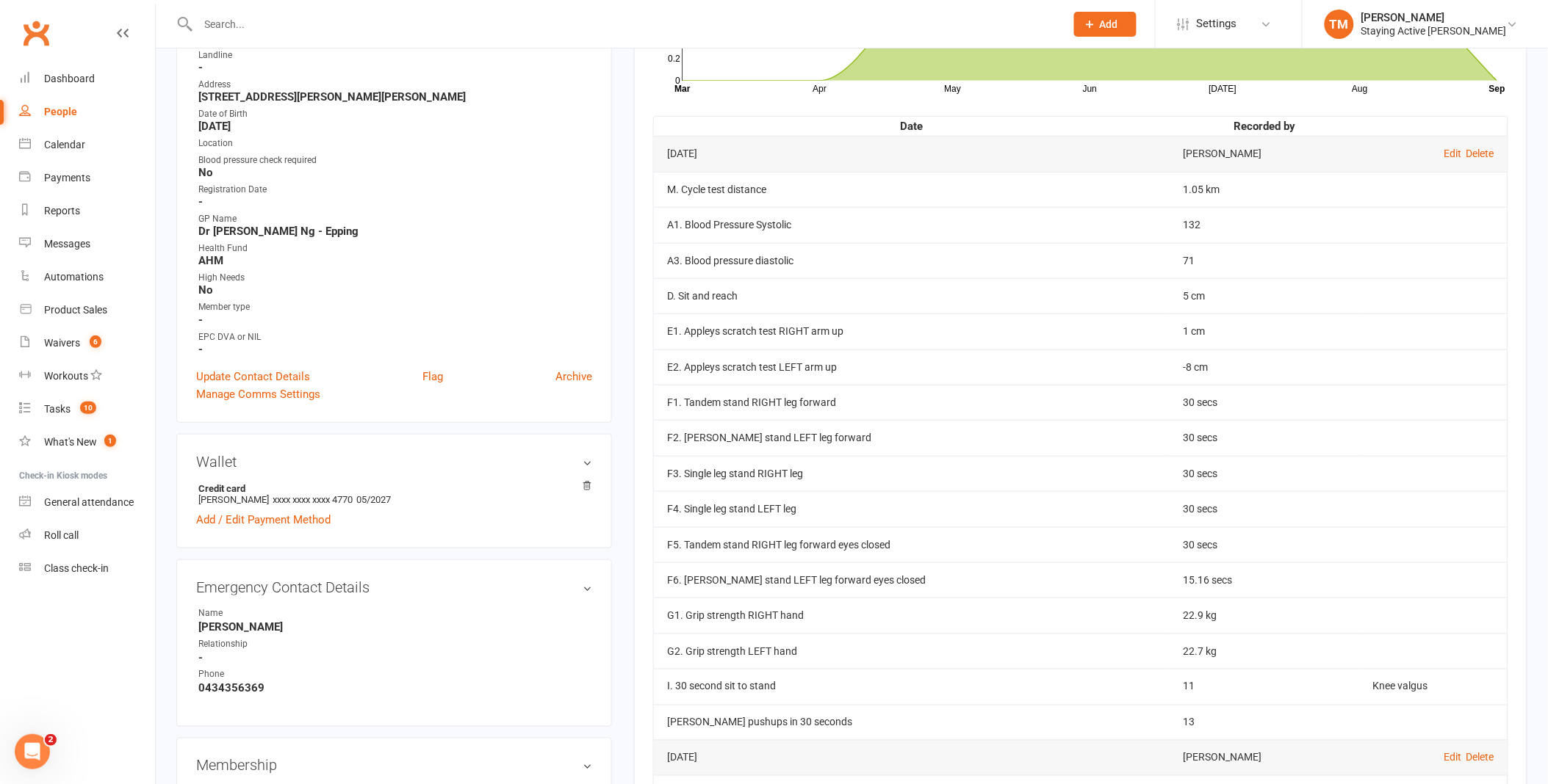
click at [388, 34] on div at bounding box center [616, 24] width 879 height 48
click at [391, 26] on input "text" at bounding box center [625, 25] width 861 height 21
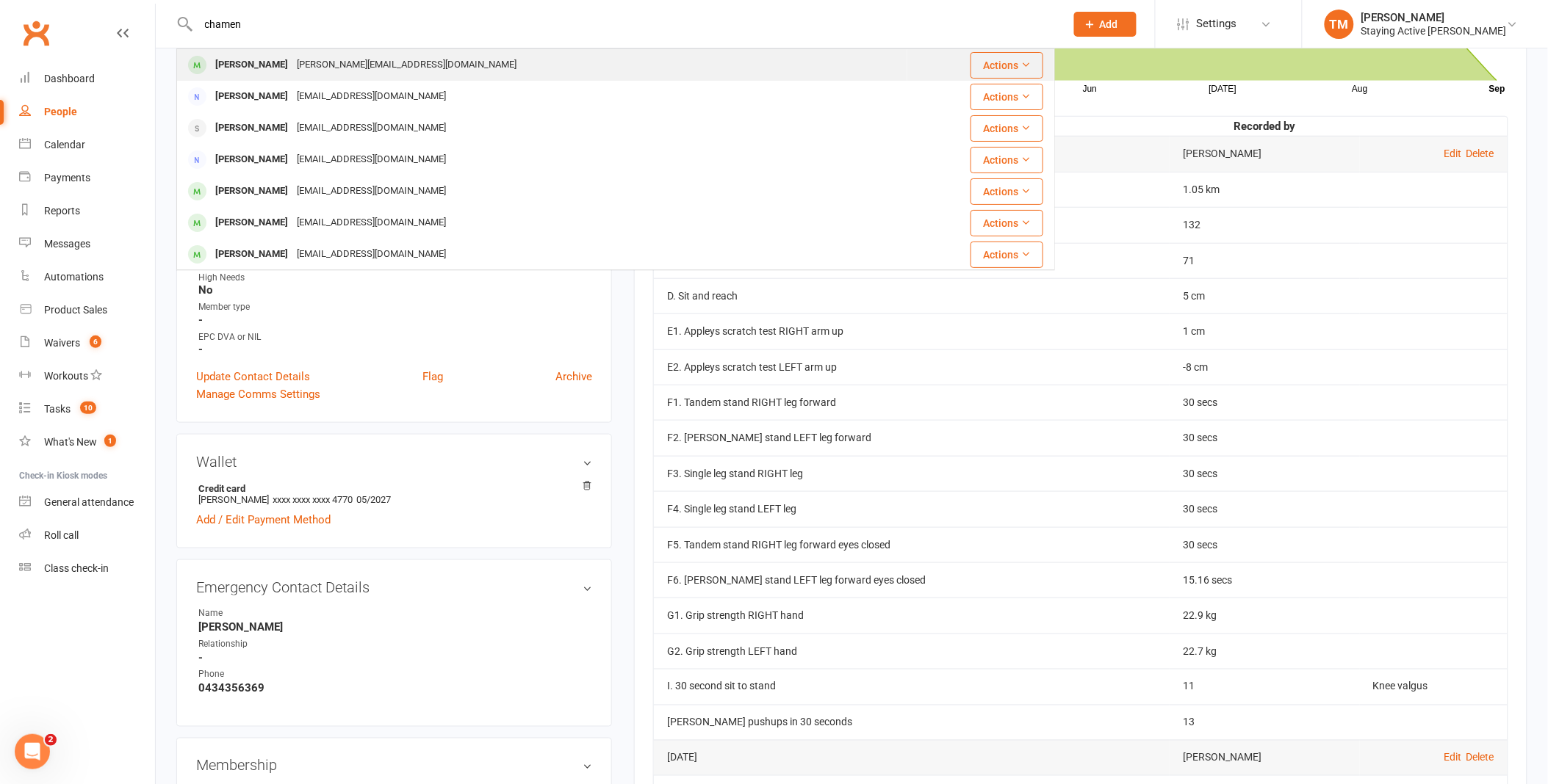
type input "chamen"
click at [326, 74] on div "[PERSON_NAME][EMAIL_ADDRESS][DOMAIN_NAME]" at bounding box center [406, 65] width 229 height 22
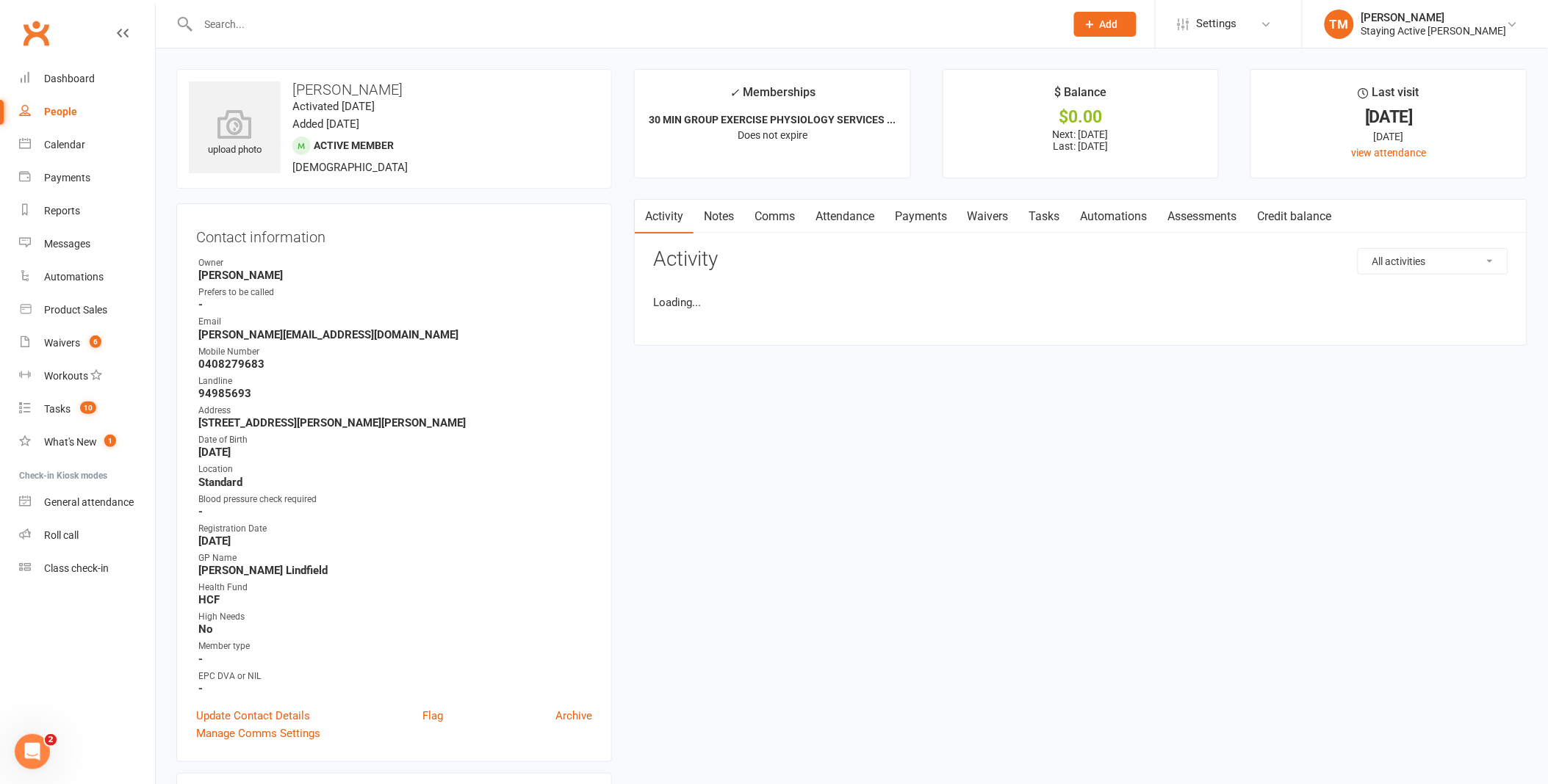
click at [1201, 221] on link "Assessments" at bounding box center [1203, 217] width 90 height 34
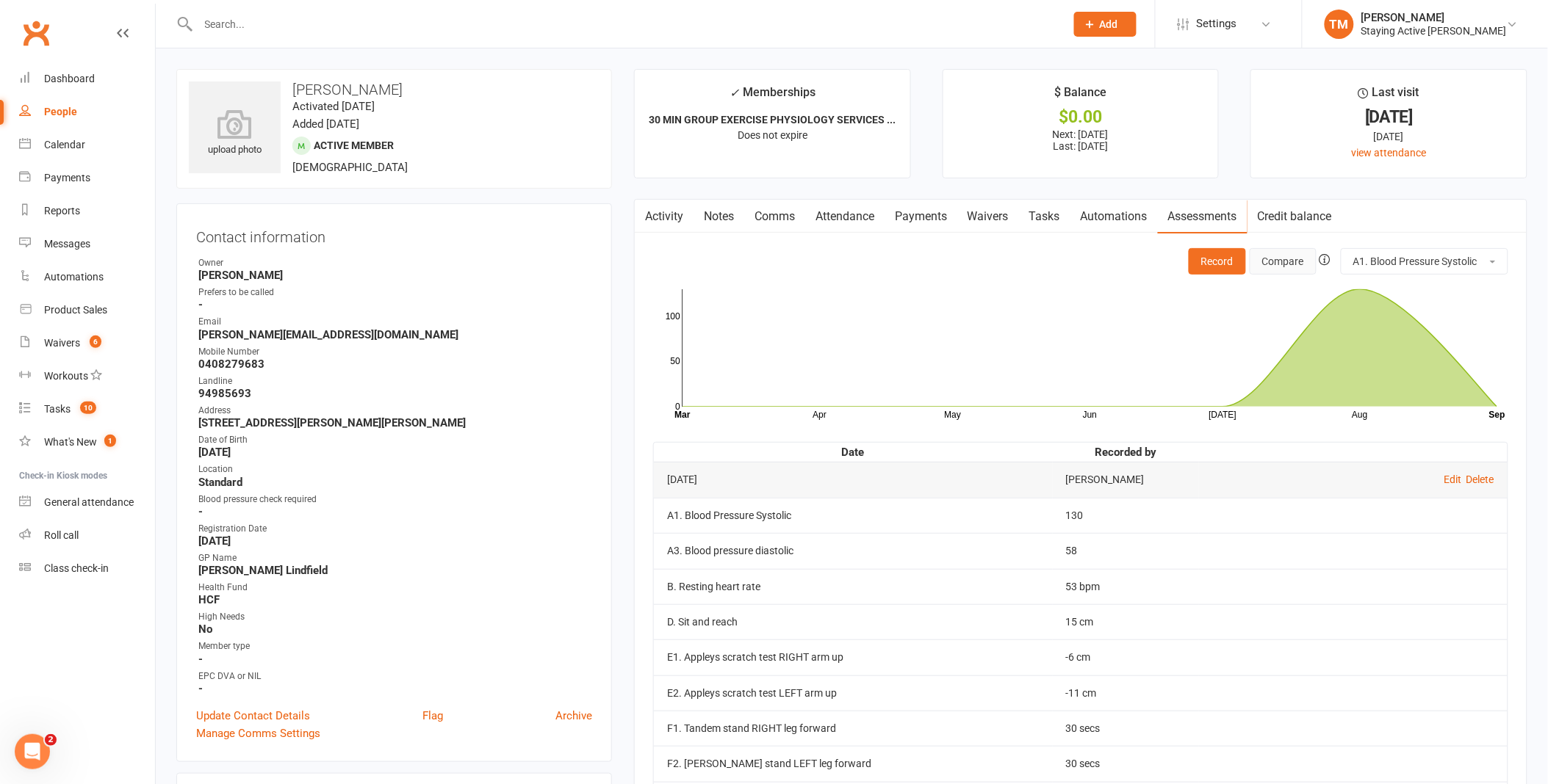
click at [1298, 270] on button "Compare" at bounding box center [1283, 261] width 66 height 26
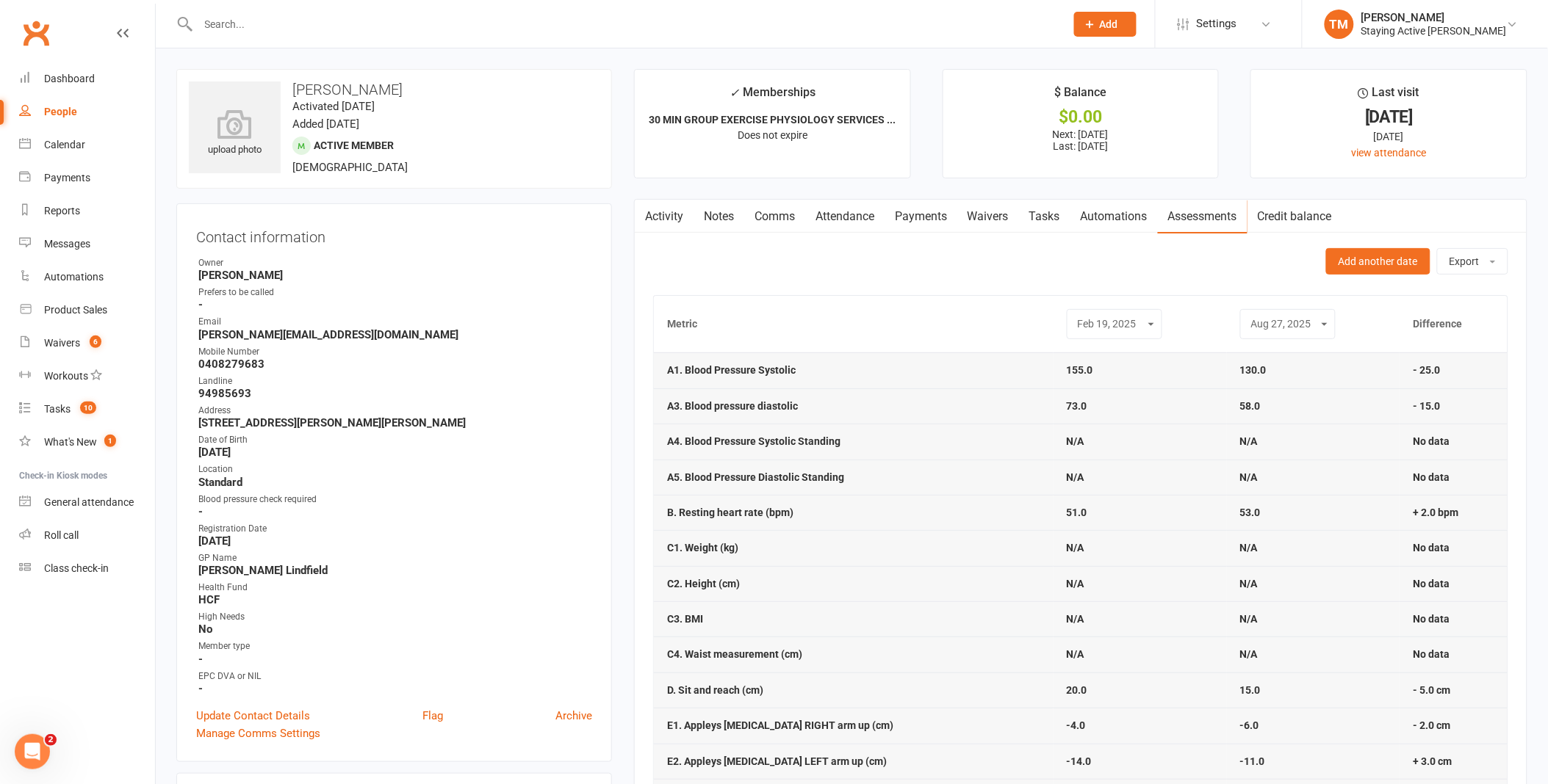
click at [1132, 328] on select "[DATE] [DATE] [DATE] [DATE] [DATE] [DATE] [DATE] [DATE] [DATE] [DATE] [DATE] [D…" at bounding box center [1115, 324] width 76 height 17
select select "12"
click at [1077, 317] on select "[DATE] [DATE] [DATE] [DATE] [DATE] [DATE] [DATE] [DATE] [DATE] [DATE] [DATE] [D…" at bounding box center [1115, 324] width 76 height 17
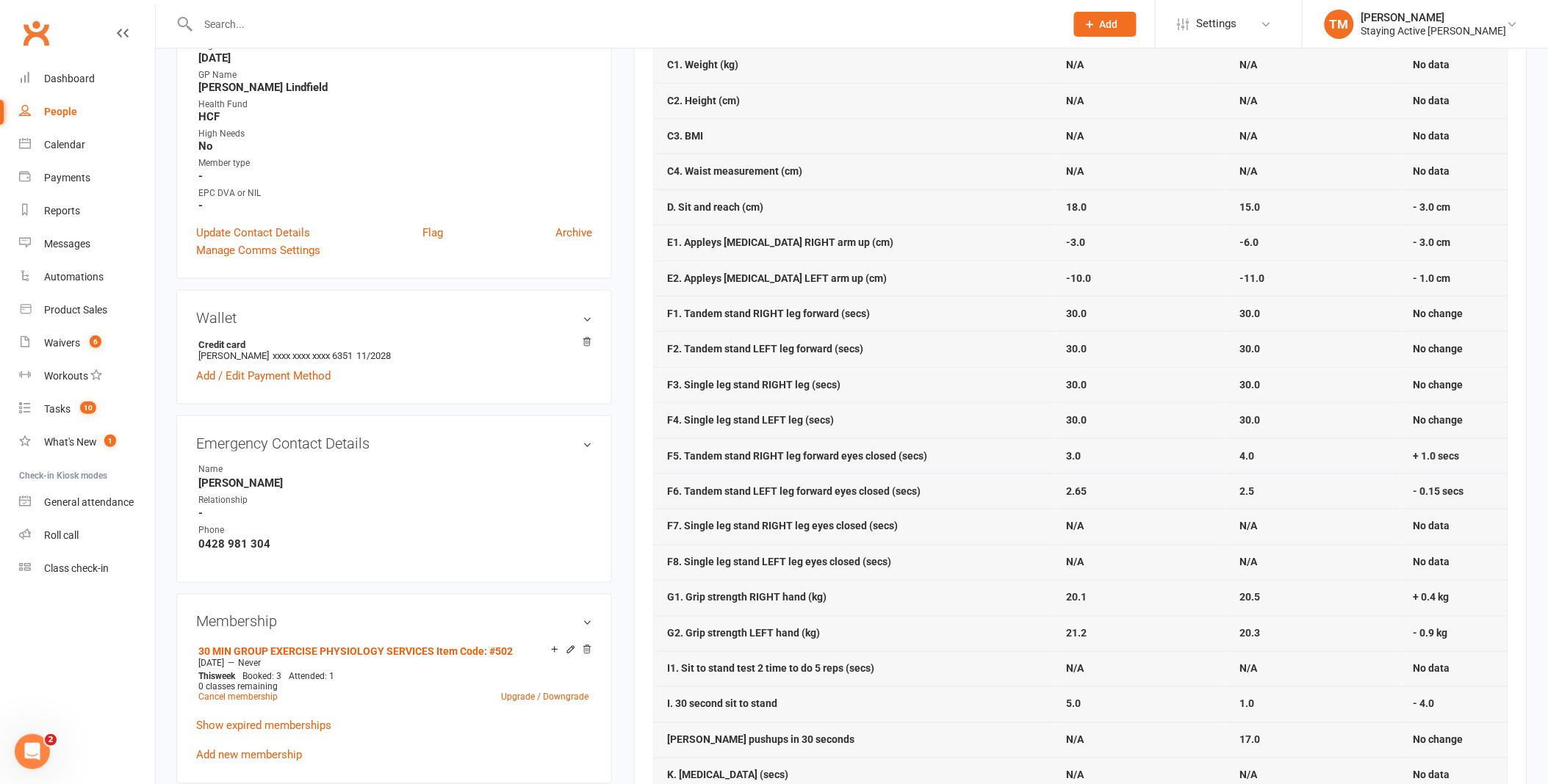
scroll to position [408, 0]
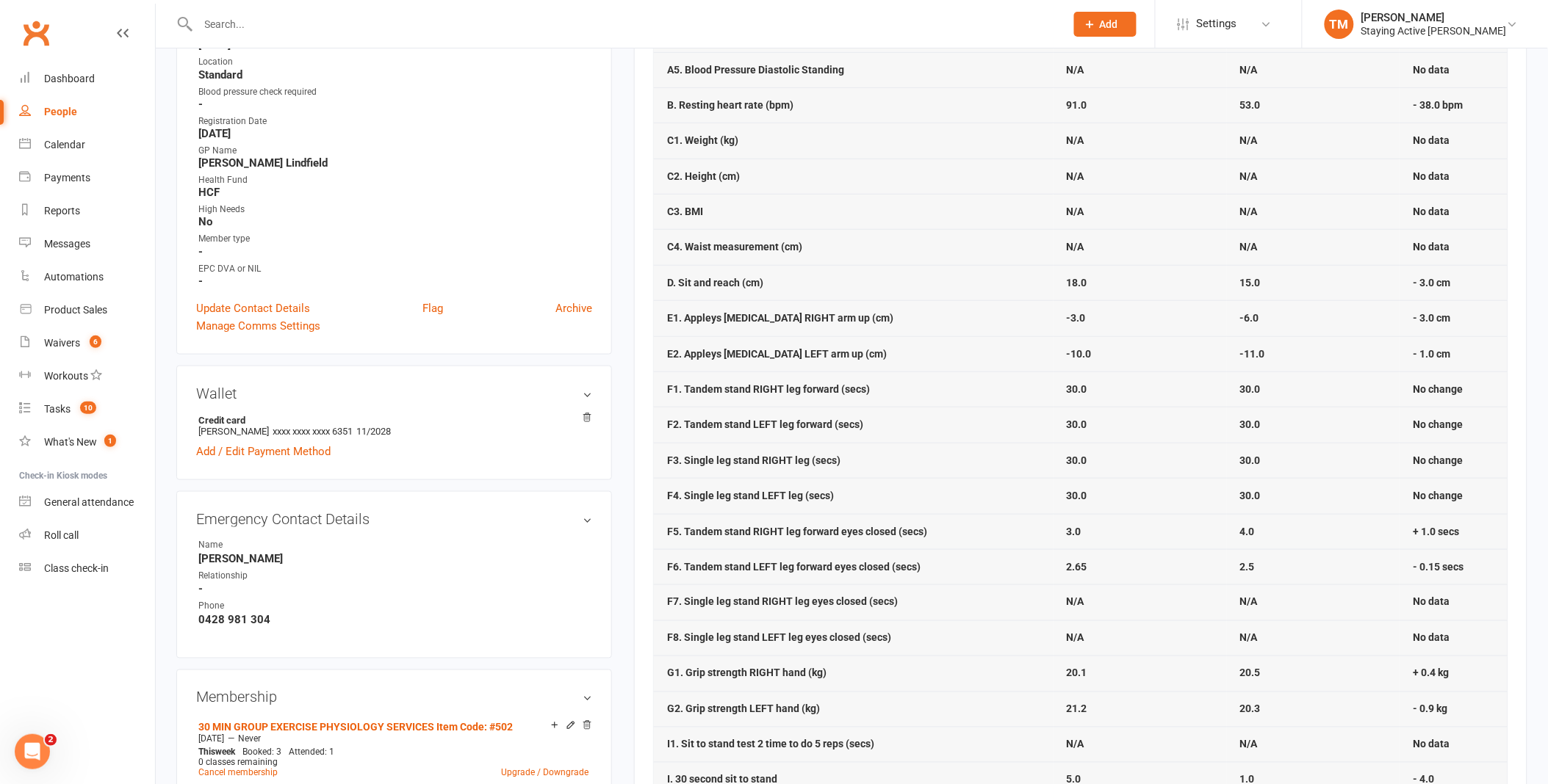
click at [389, 35] on div at bounding box center [616, 24] width 879 height 48
click at [394, 28] on input "text" at bounding box center [625, 25] width 861 height 21
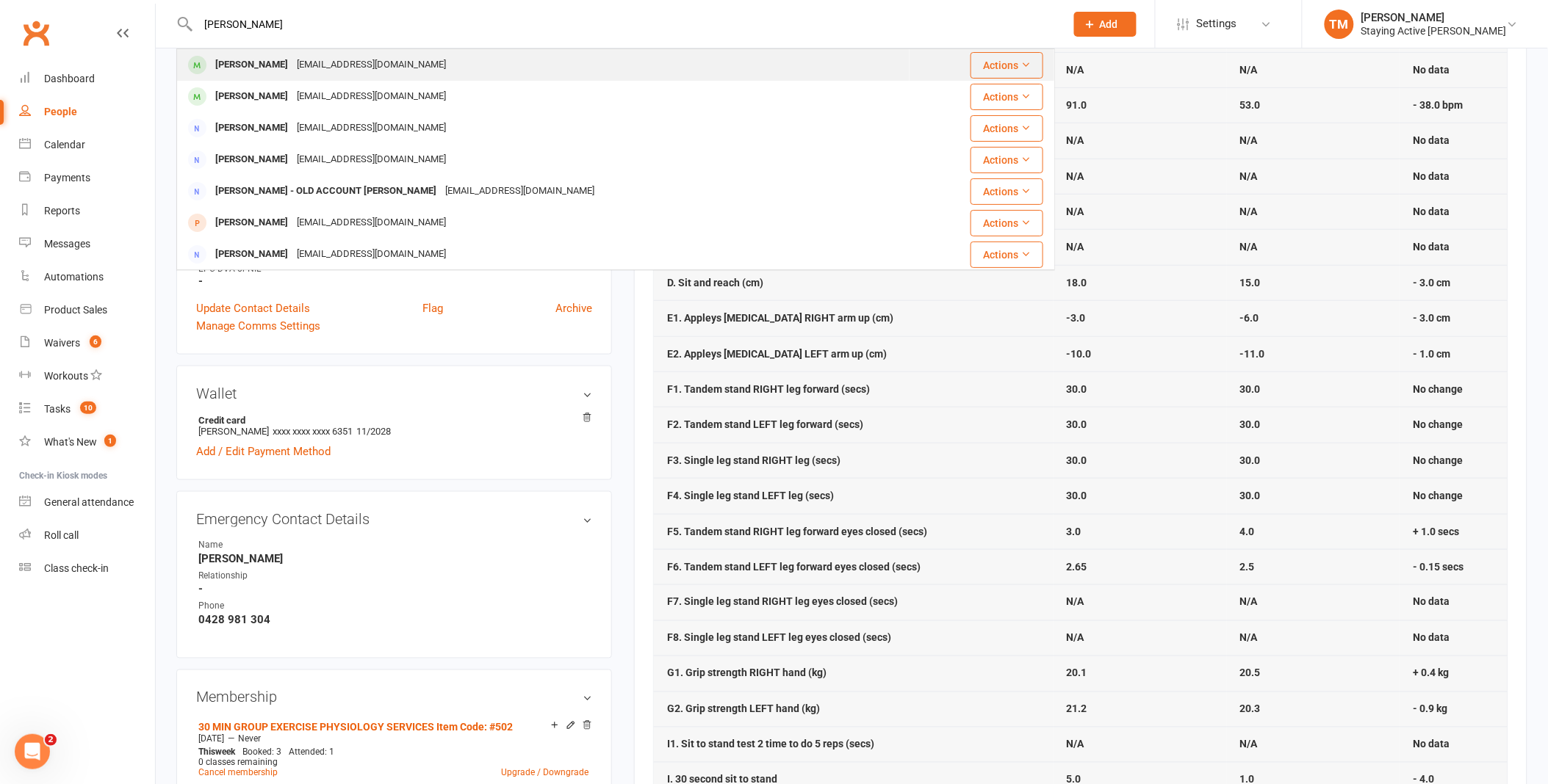
type input "[PERSON_NAME]"
click at [405, 69] on div "[PERSON_NAME] [EMAIL_ADDRESS][DOMAIN_NAME]" at bounding box center [543, 65] width 731 height 30
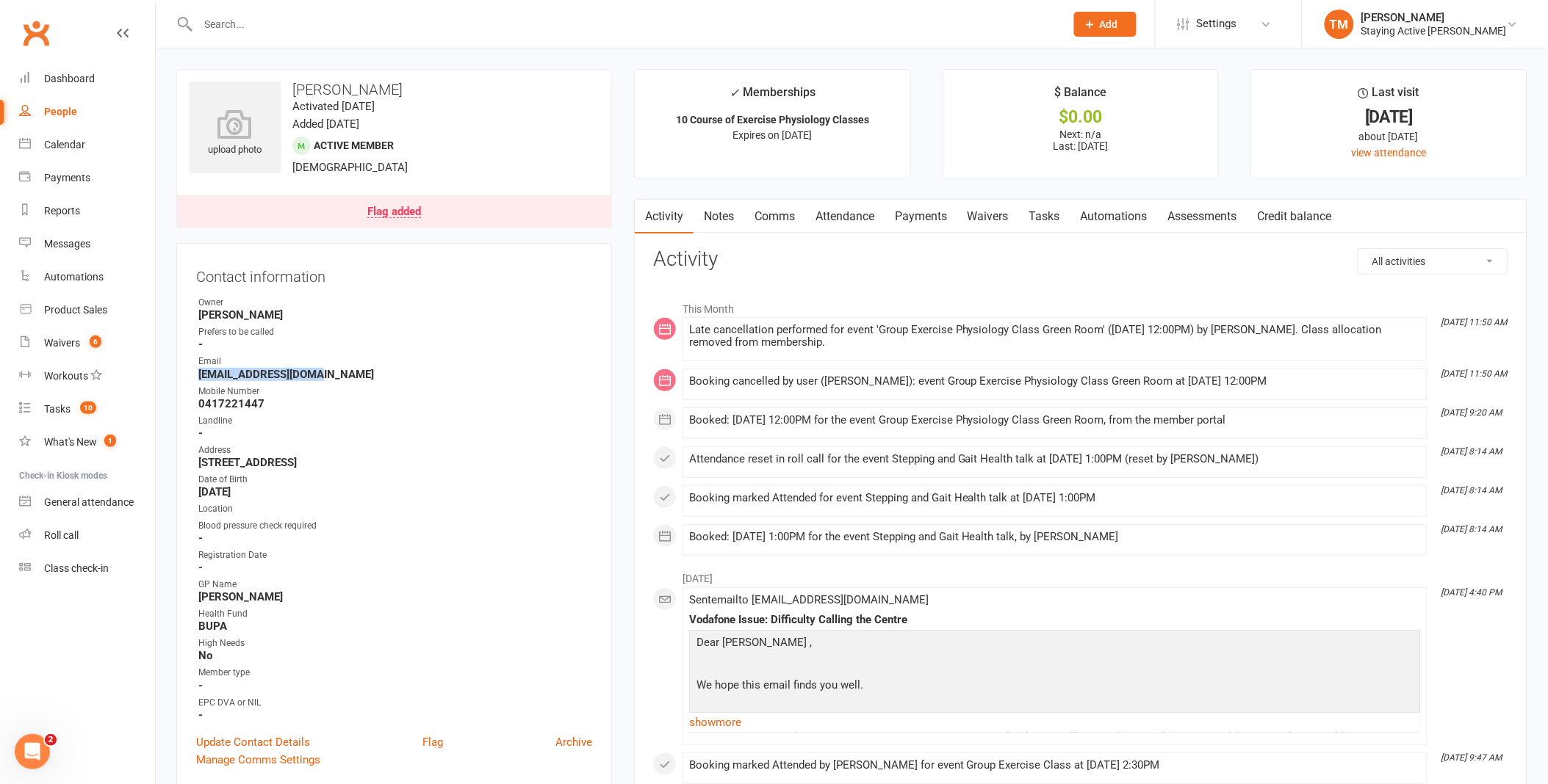
drag, startPoint x: 197, startPoint y: 375, endPoint x: 318, endPoint y: 372, distance: 121.0
click at [318, 372] on li "Email [EMAIL_ADDRESS][DOMAIN_NAME]" at bounding box center [394, 367] width 396 height 25
drag, startPoint x: 318, startPoint y: 372, endPoint x: 303, endPoint y: 373, distance: 15.0
copy strong "[EMAIL_ADDRESS][DOMAIN_NAME]"
click at [63, 75] on div "Dashboard" at bounding box center [69, 78] width 51 height 12
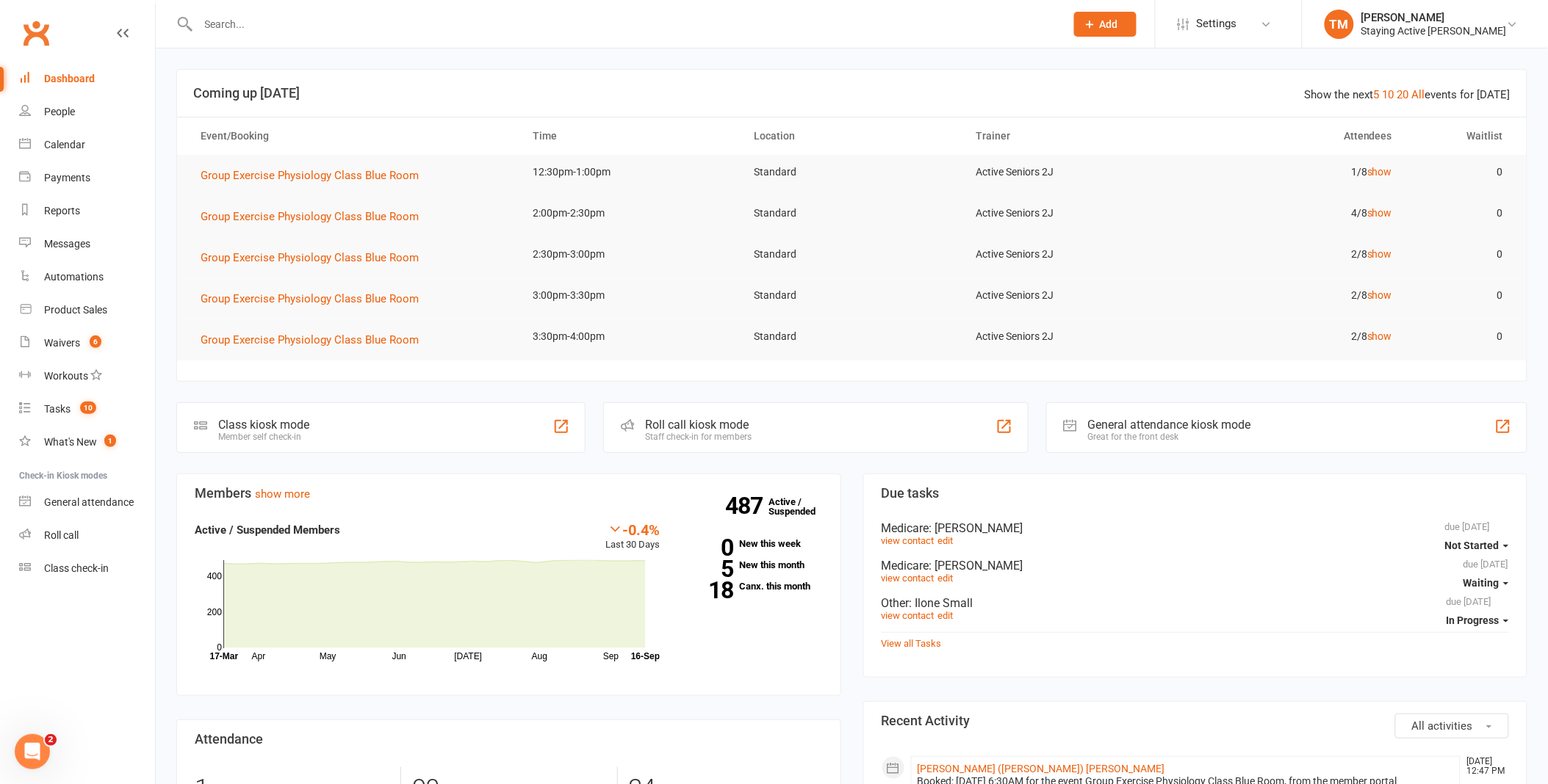
click at [386, 17] on input "text" at bounding box center [625, 25] width 861 height 21
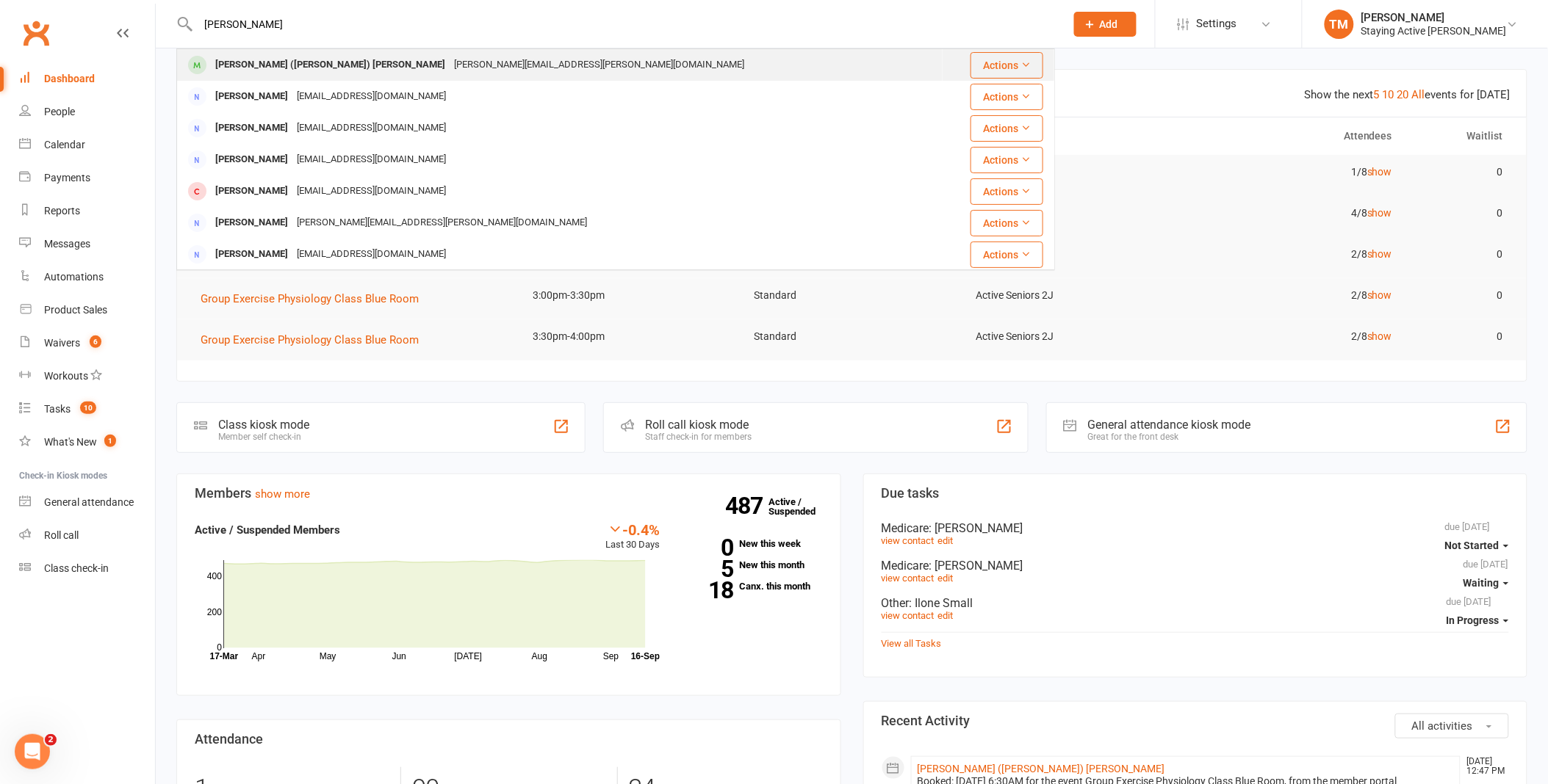
type input "[PERSON_NAME]"
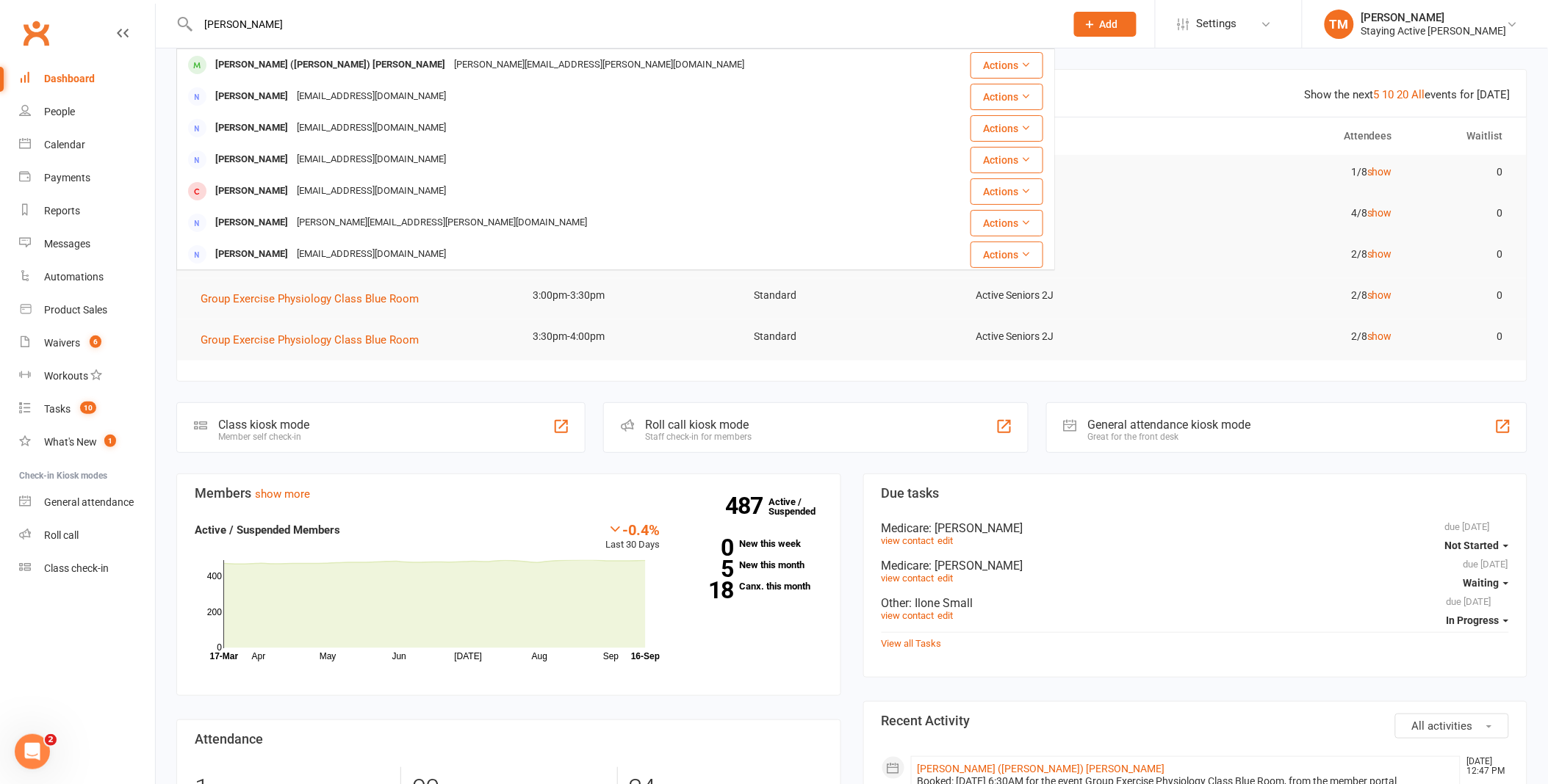
click at [310, 60] on div "[PERSON_NAME] ([PERSON_NAME]) [PERSON_NAME]" at bounding box center [330, 65] width 239 height 22
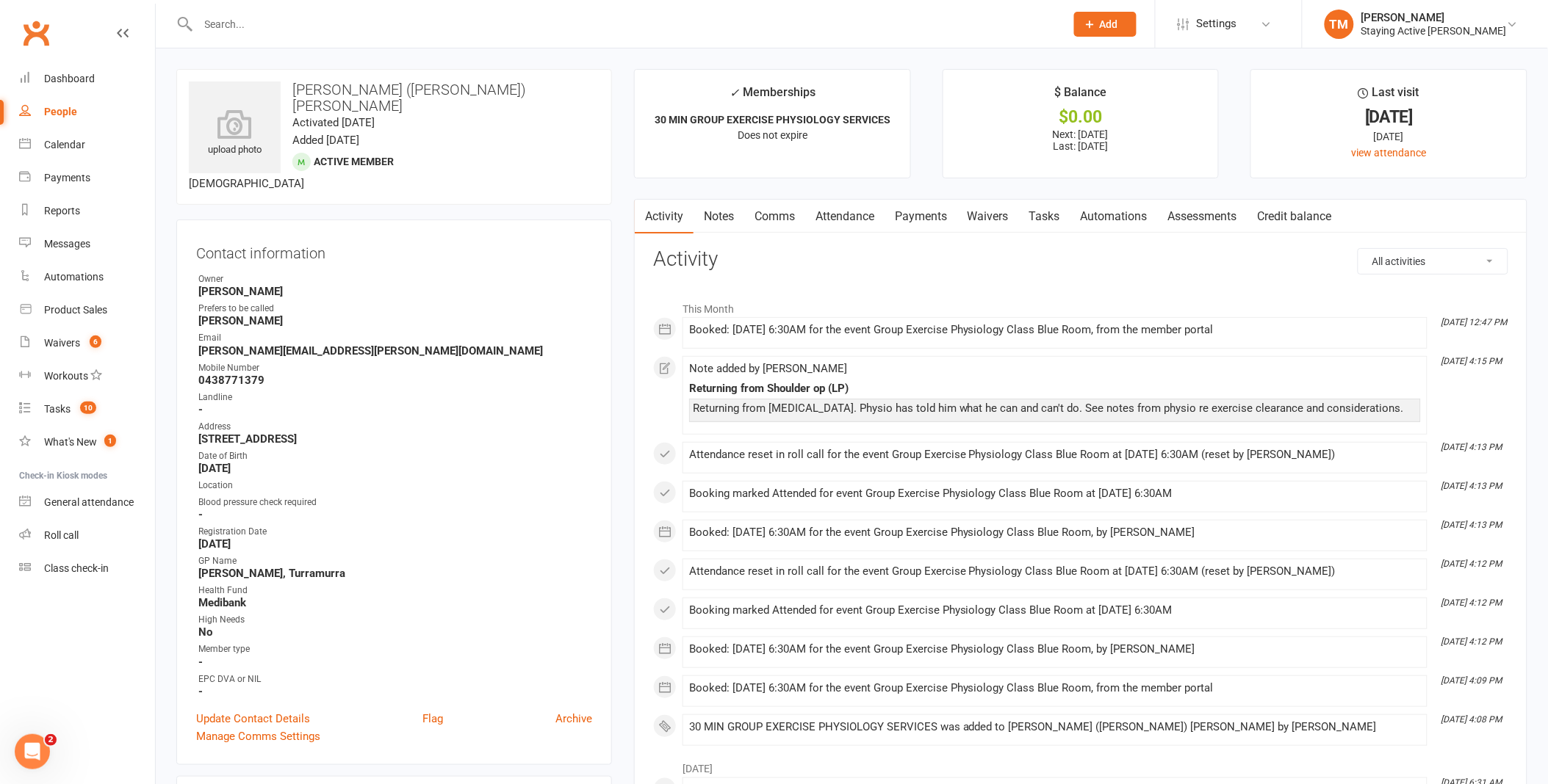
click at [715, 214] on link "Notes" at bounding box center [719, 217] width 51 height 34
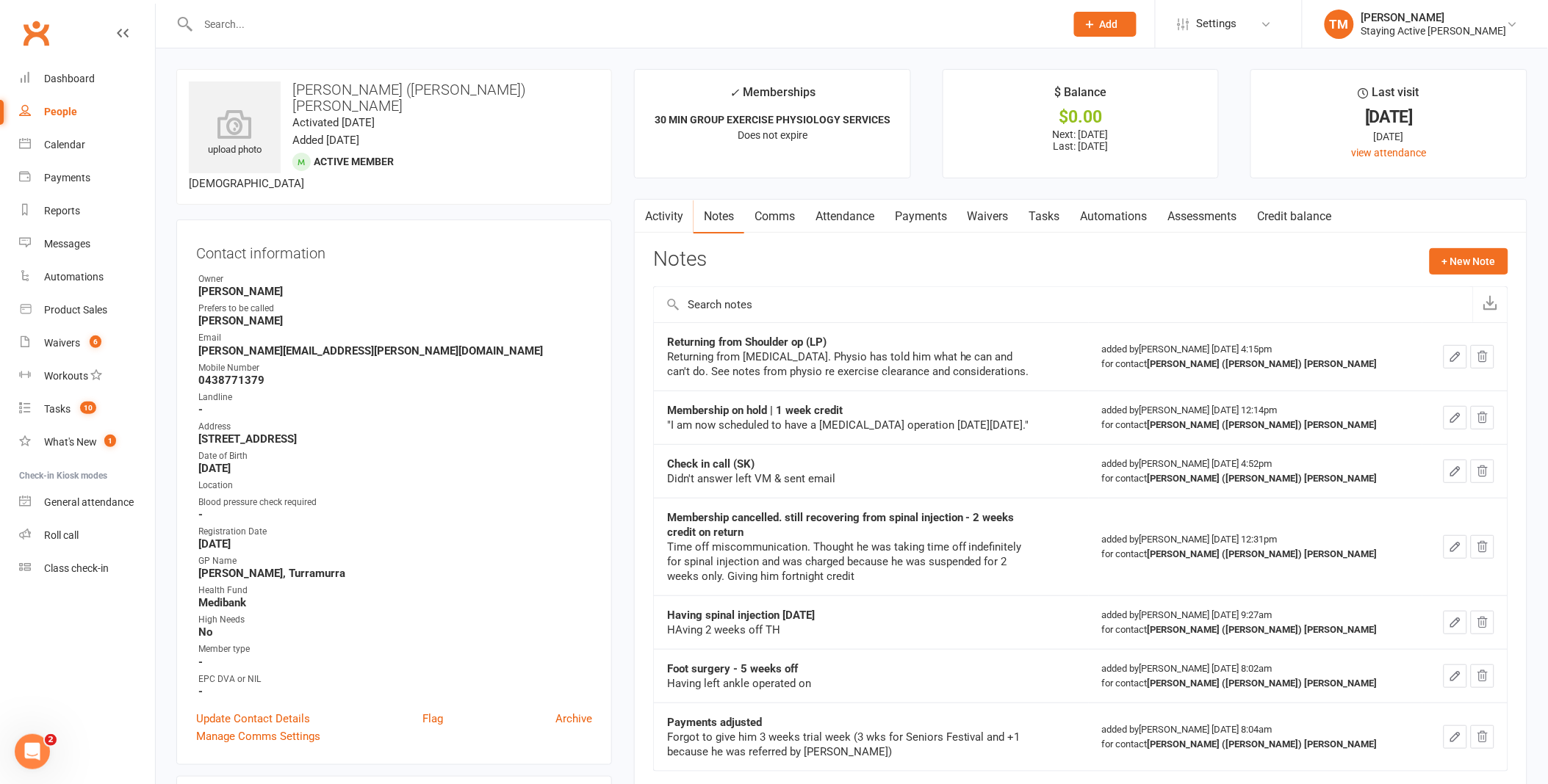
click at [1076, 432] on div "Membership on hold | 1 week credit "I am now scheduled to have a [MEDICAL_DATA]…" at bounding box center [871, 417] width 409 height 29
click at [61, 79] on div "Dashboard" at bounding box center [69, 78] width 51 height 12
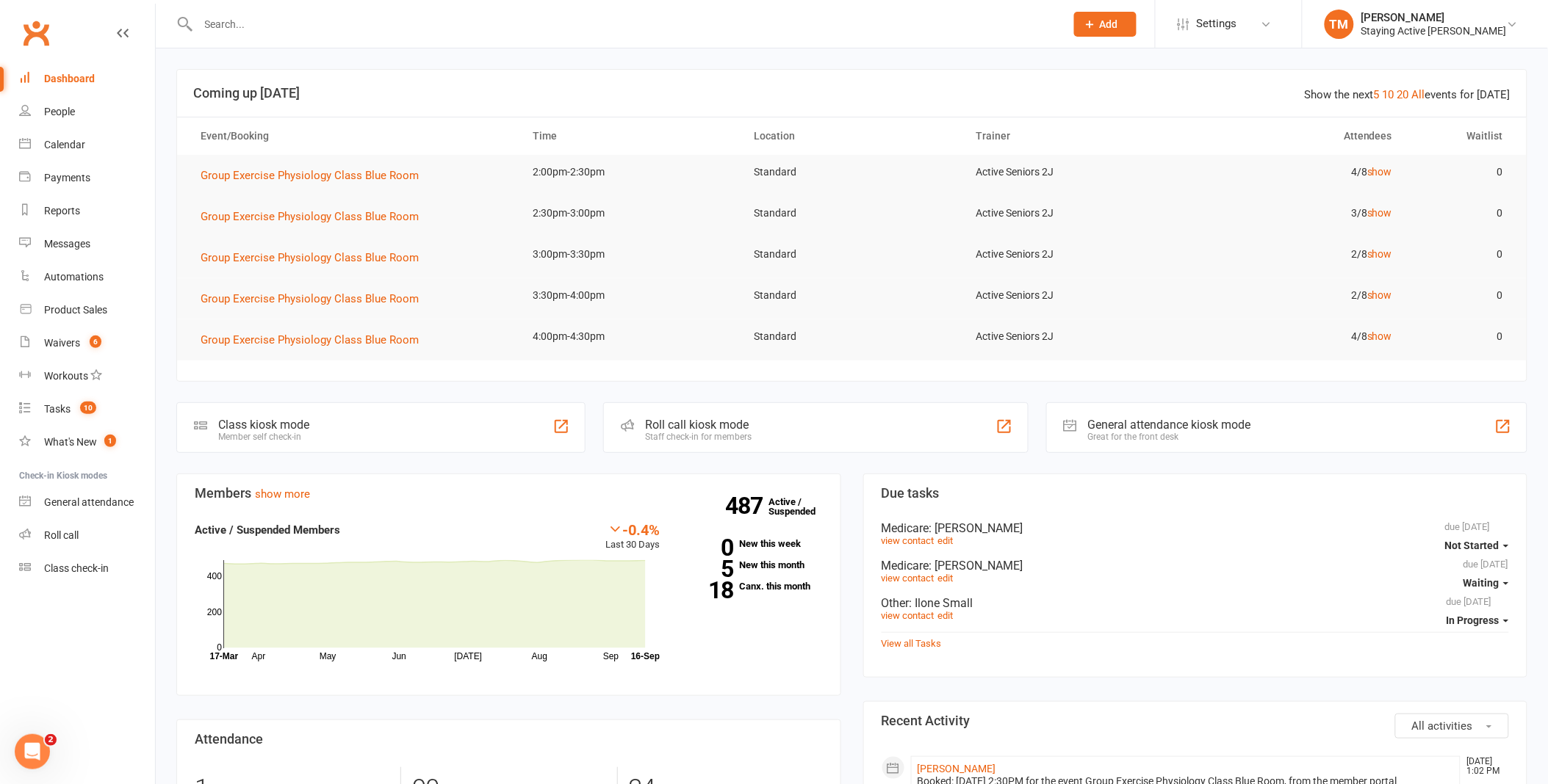
click at [365, 22] on input "text" at bounding box center [625, 25] width 861 height 21
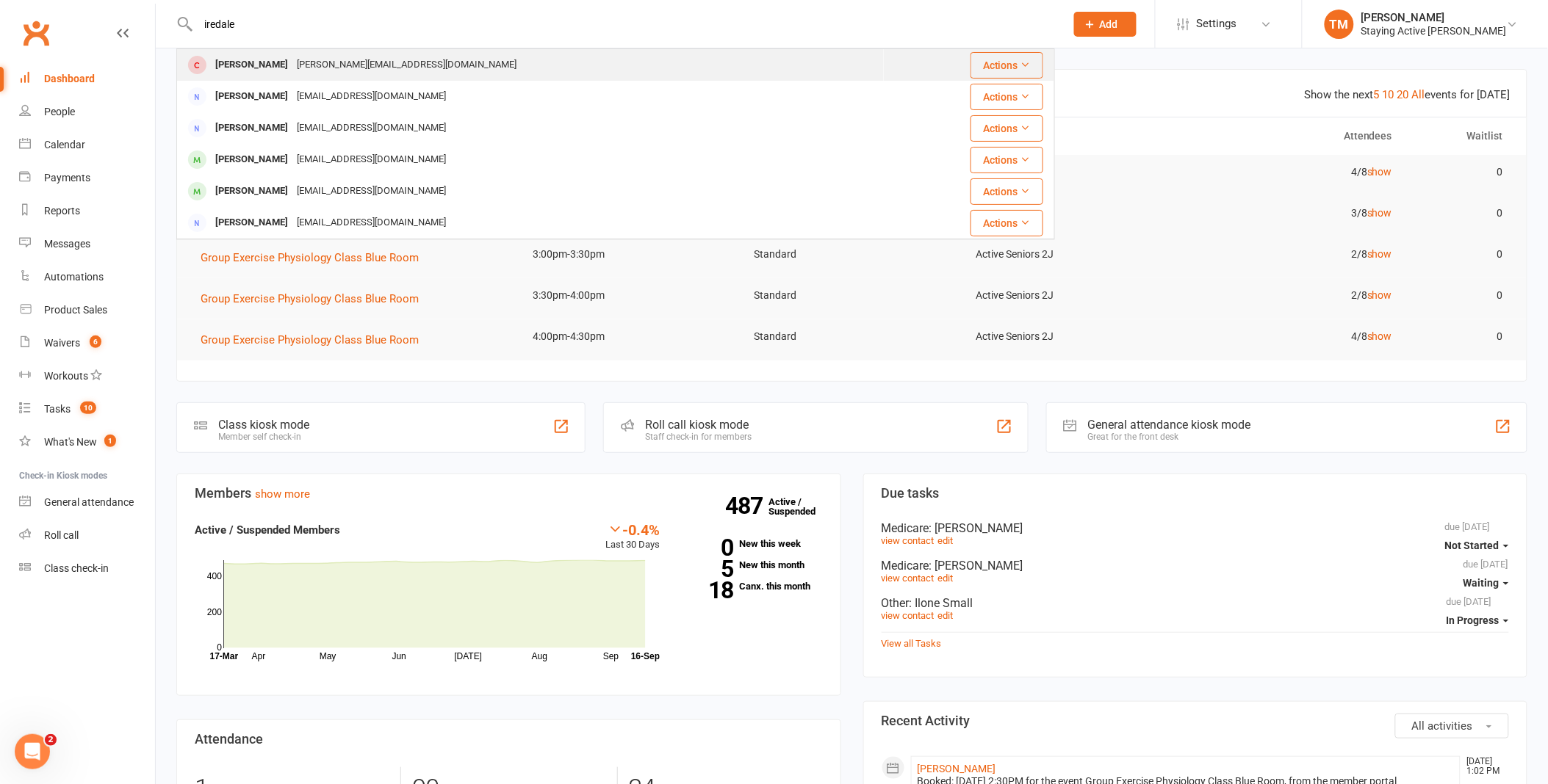
type input "iredale"
click at [276, 59] on div "[PERSON_NAME]" at bounding box center [251, 65] width 81 height 22
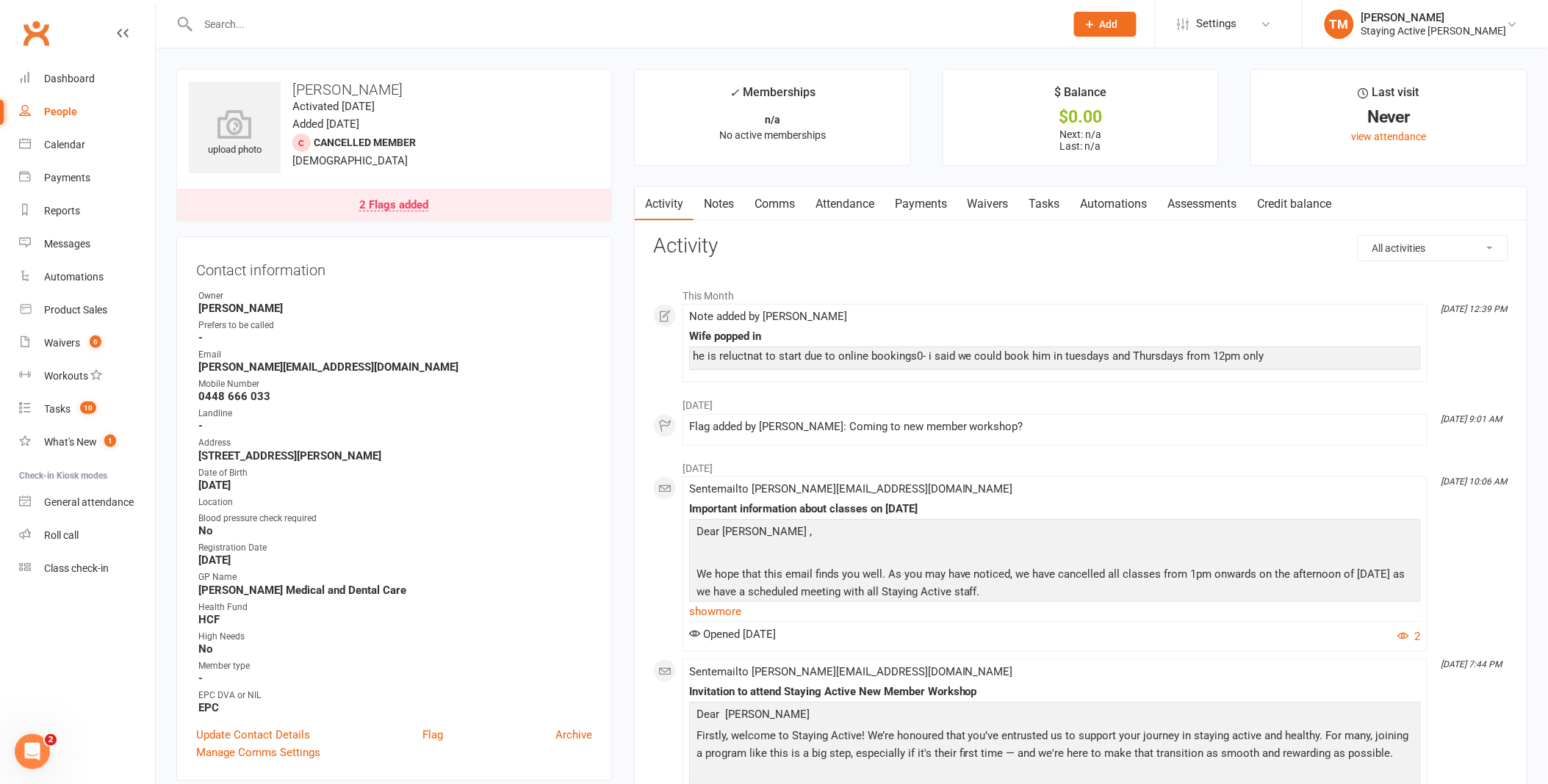
click at [1195, 195] on link "Assessments" at bounding box center [1203, 204] width 90 height 34
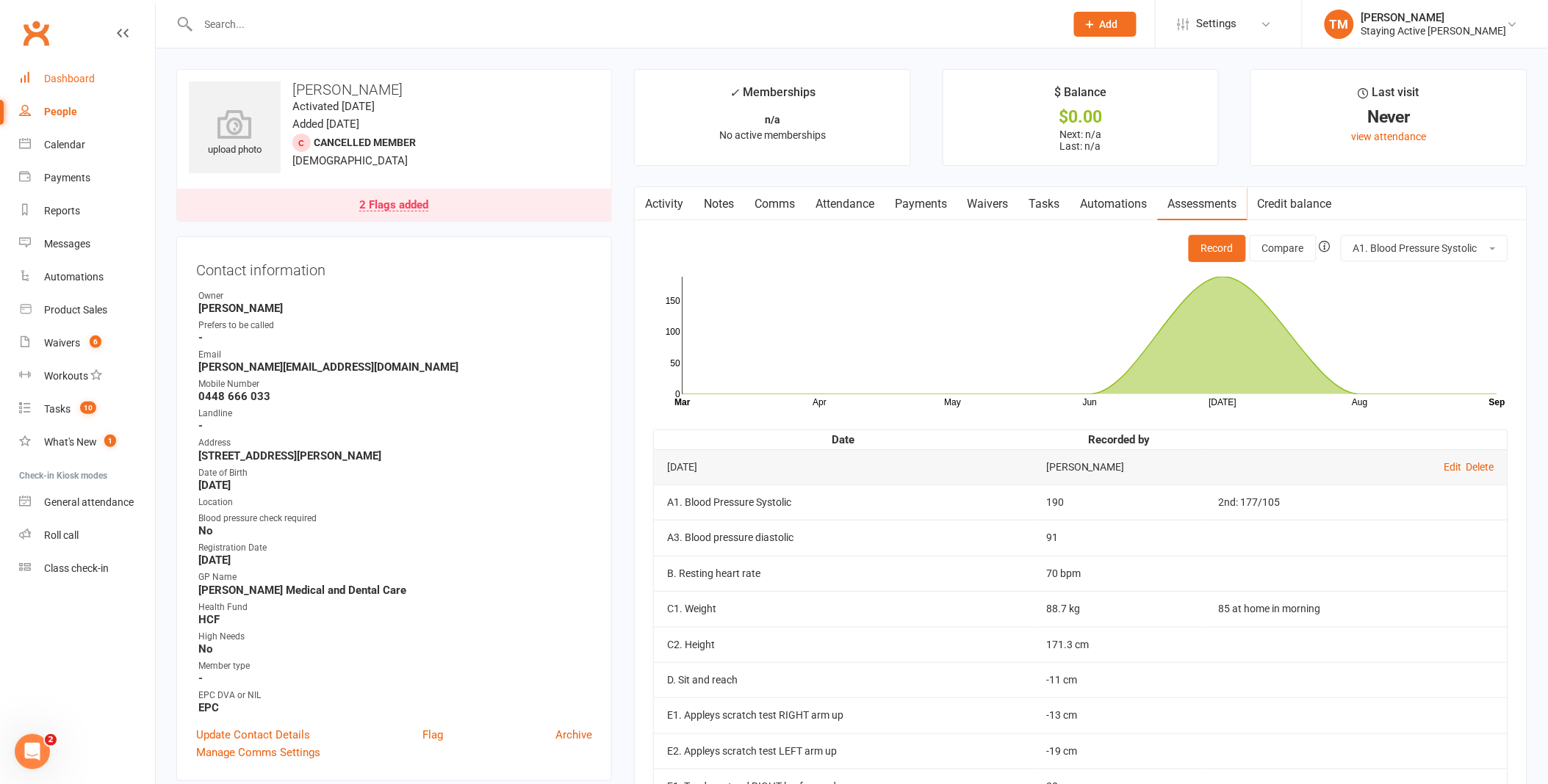
click at [86, 74] on div "Dashboard" at bounding box center [69, 78] width 51 height 12
